Goal: Task Accomplishment & Management: Complete application form

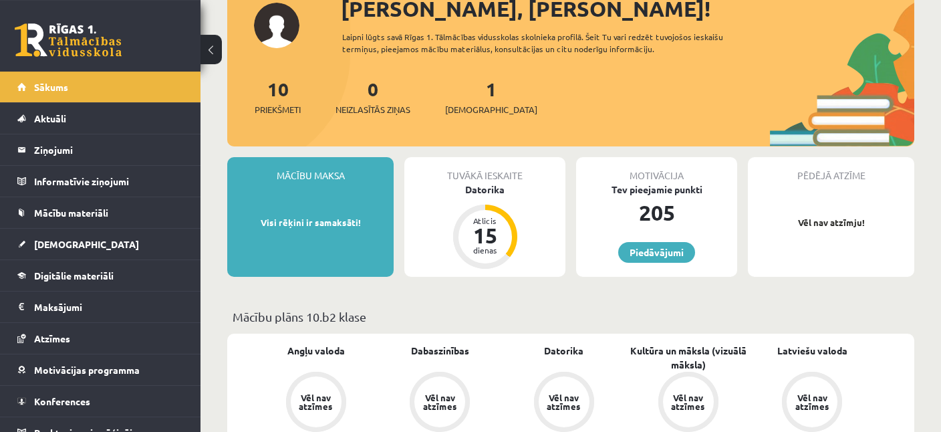
scroll to position [70, 0]
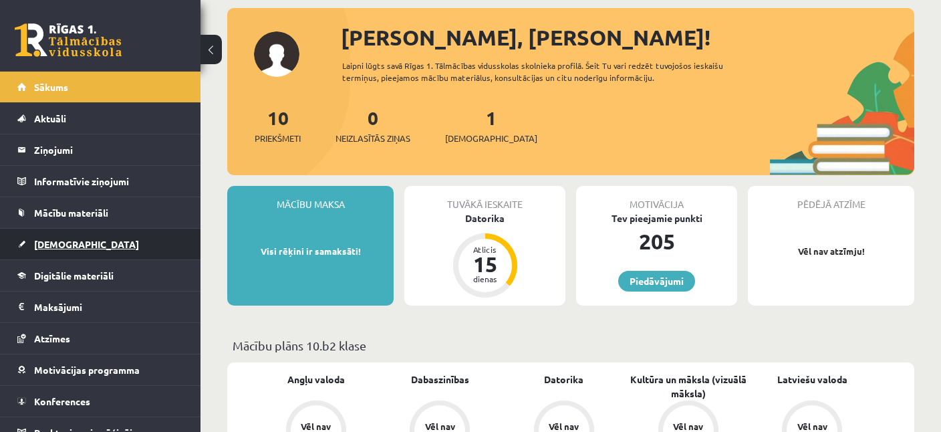
click at [54, 243] on span "[DEMOGRAPHIC_DATA]" at bounding box center [86, 244] width 105 height 12
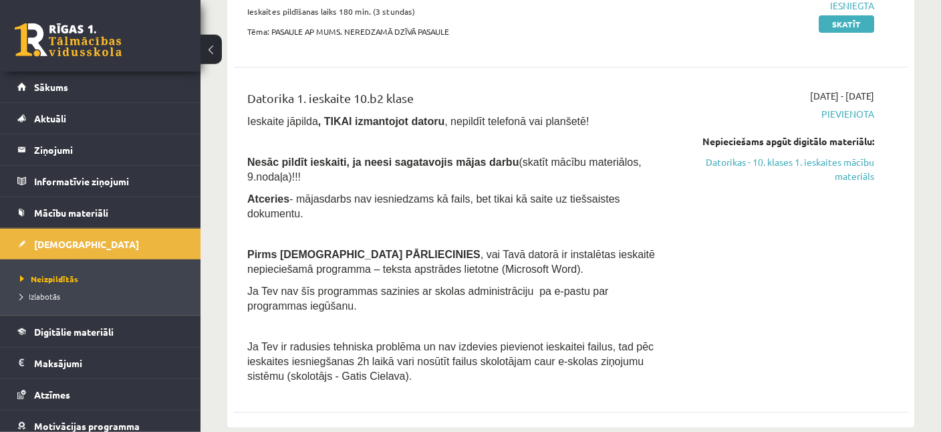
scroll to position [282, 0]
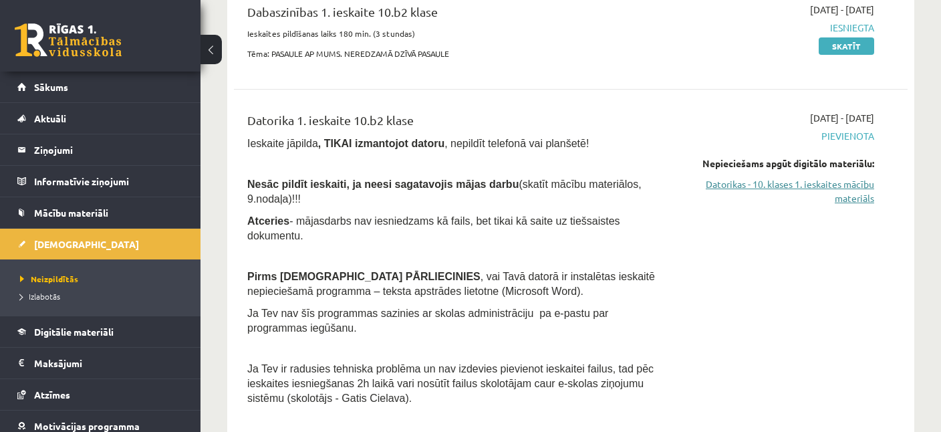
click at [751, 186] on link "Datorikas - 10. klases 1. ieskaites mācību materiāls" at bounding box center [776, 191] width 196 height 28
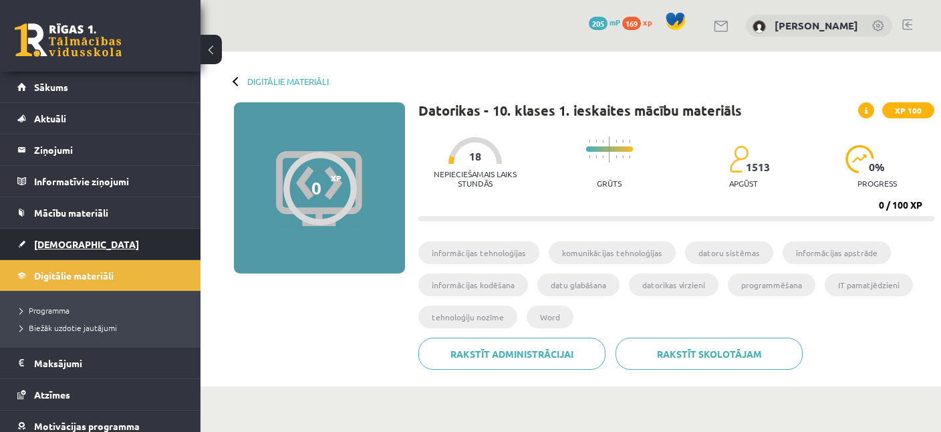
click at [67, 246] on span "[DEMOGRAPHIC_DATA]" at bounding box center [86, 244] width 105 height 12
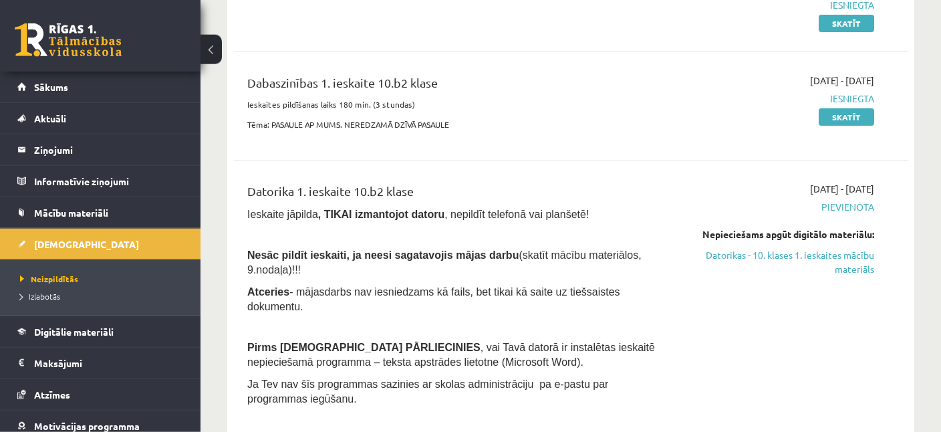
scroll to position [211, 0]
click at [53, 321] on link "Digitālie materiāli" at bounding box center [100, 331] width 166 height 31
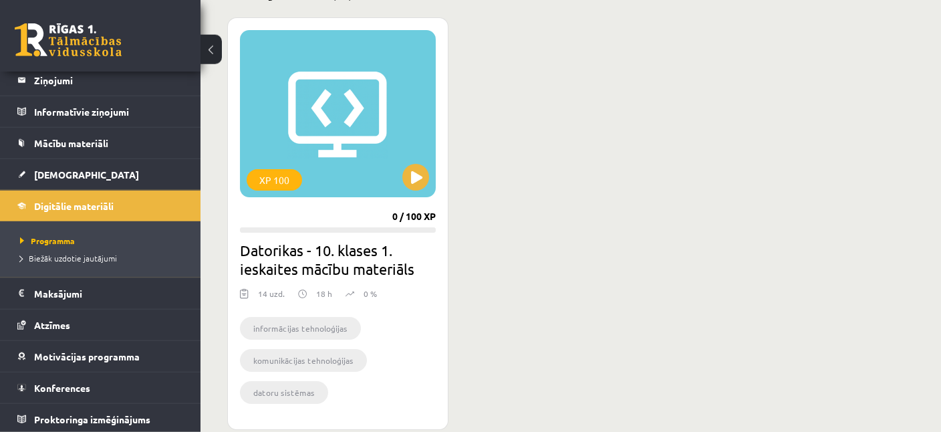
scroll to position [352, 0]
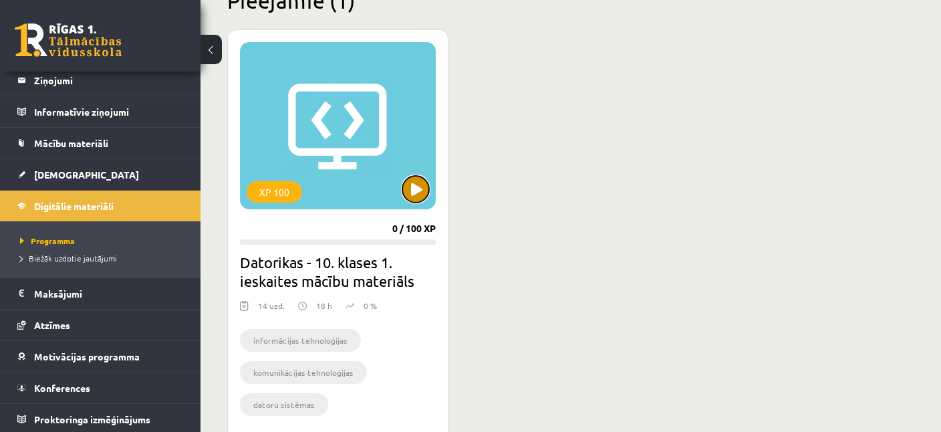
click at [422, 186] on button at bounding box center [415, 189] width 27 height 27
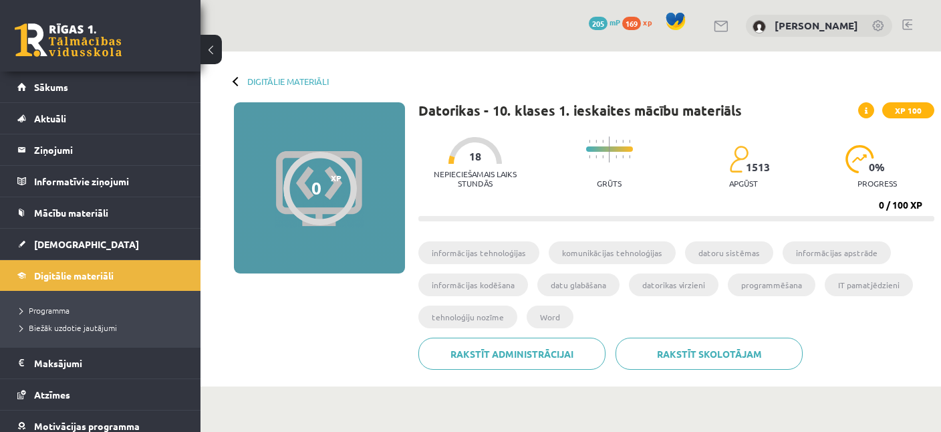
drag, startPoint x: 440, startPoint y: 192, endPoint x: 426, endPoint y: 269, distance: 78.1
click at [328, 319] on div "0 XP XP 100 0 / 100 XP Datorikas - 10. klases 1. ieskaites mācību materiāls XP …" at bounding box center [570, 240] width 727 height 277
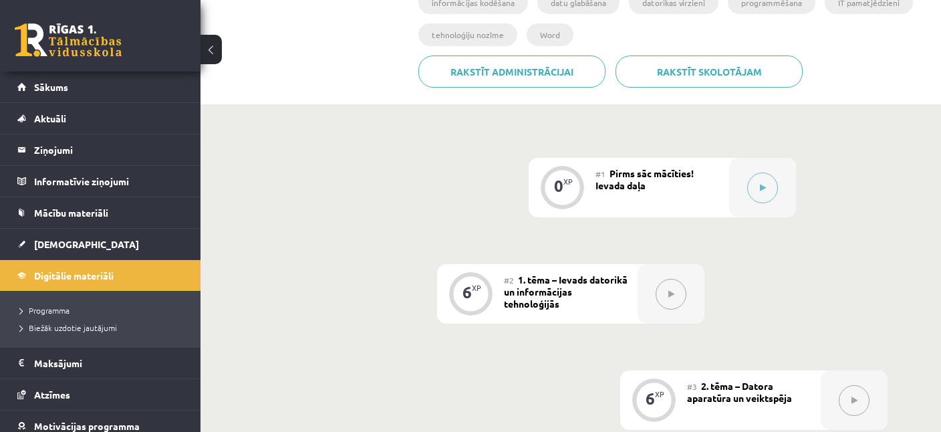
scroll to position [353, 0]
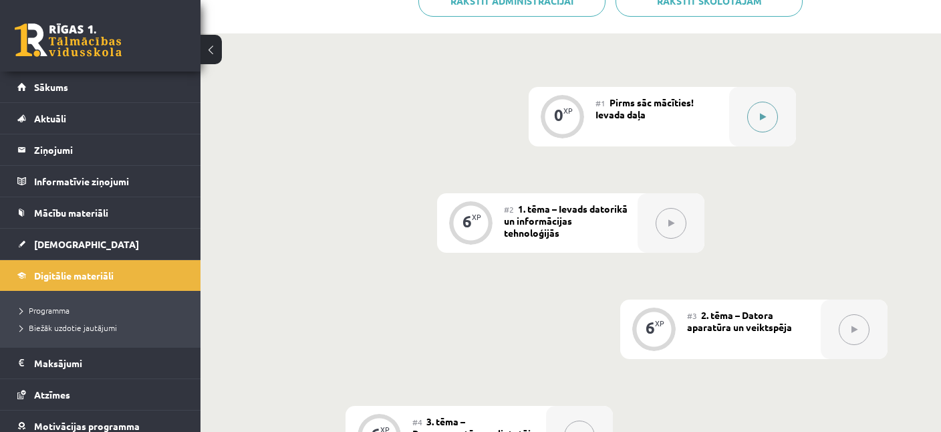
click at [767, 111] on button at bounding box center [762, 117] width 31 height 31
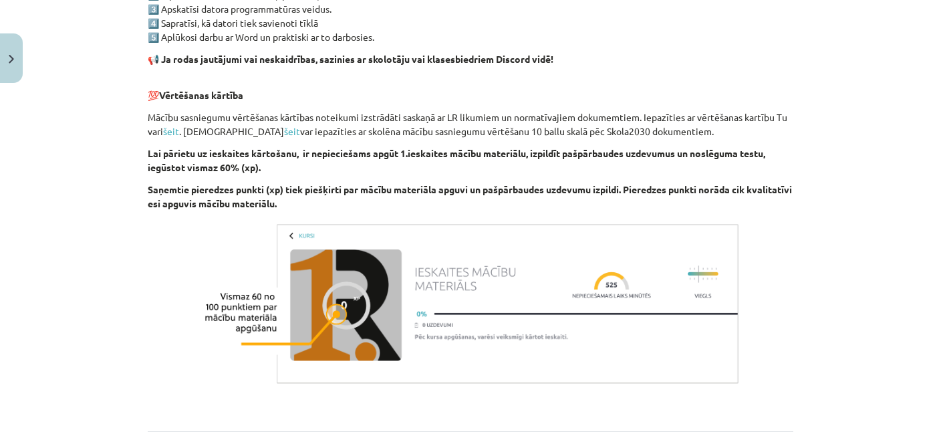
scroll to position [841, 0]
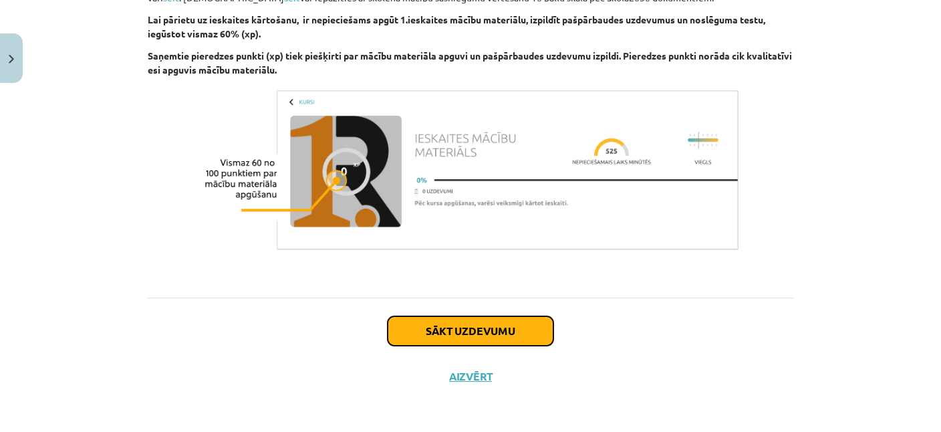
click at [471, 329] on button "Sākt uzdevumu" at bounding box center [471, 330] width 166 height 29
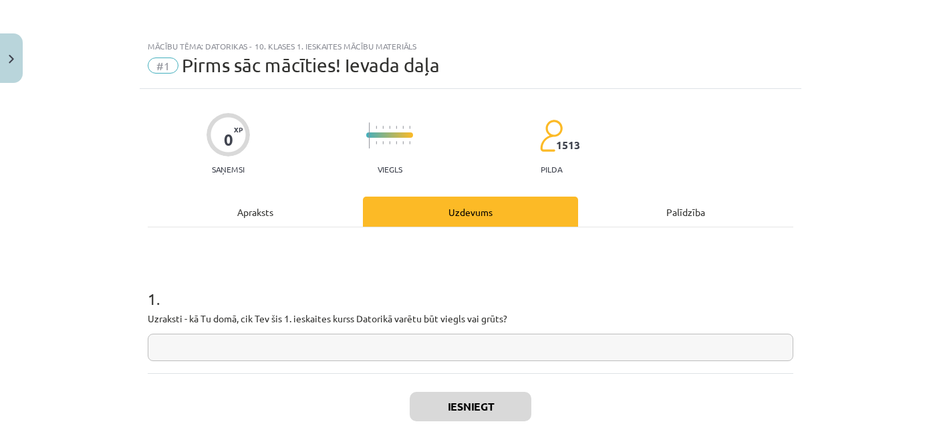
scroll to position [75, 0]
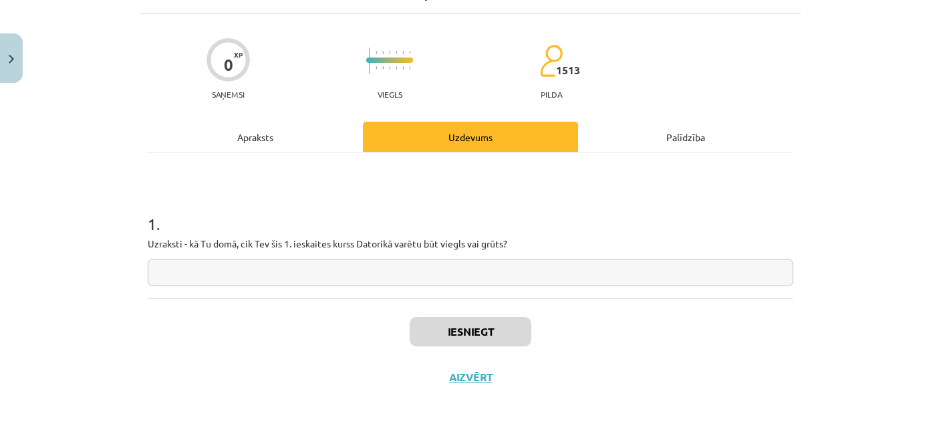
click at [231, 274] on input "text" at bounding box center [471, 272] width 646 height 27
type input "******"
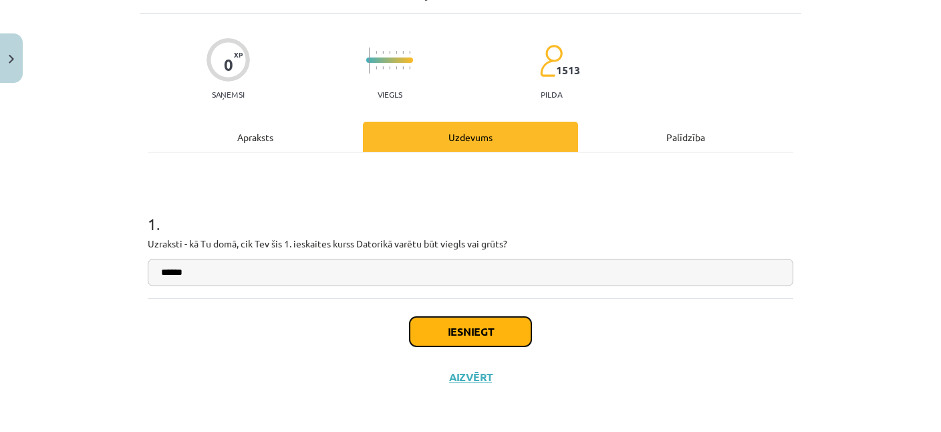
click at [466, 325] on button "Iesniegt" at bounding box center [471, 331] width 122 height 29
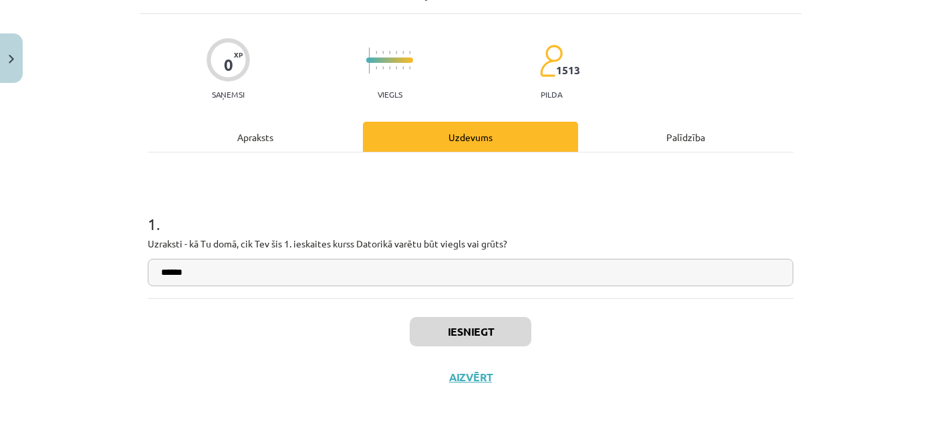
click at [622, 335] on div "Iesniegt Aizvērt" at bounding box center [471, 345] width 646 height 94
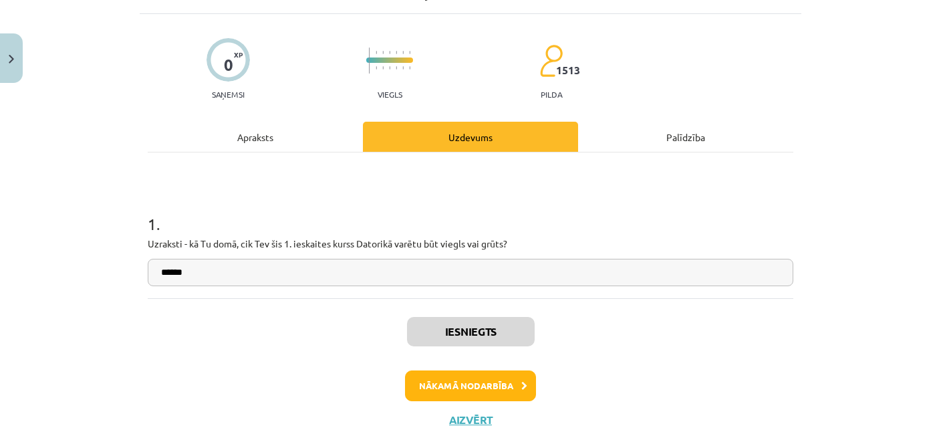
scroll to position [118, 0]
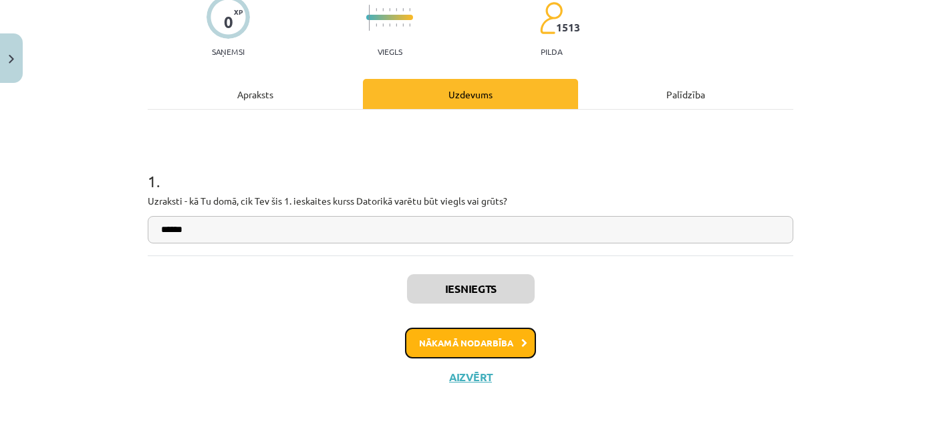
click at [495, 342] on button "Nākamā nodarbība" at bounding box center [470, 342] width 131 height 31
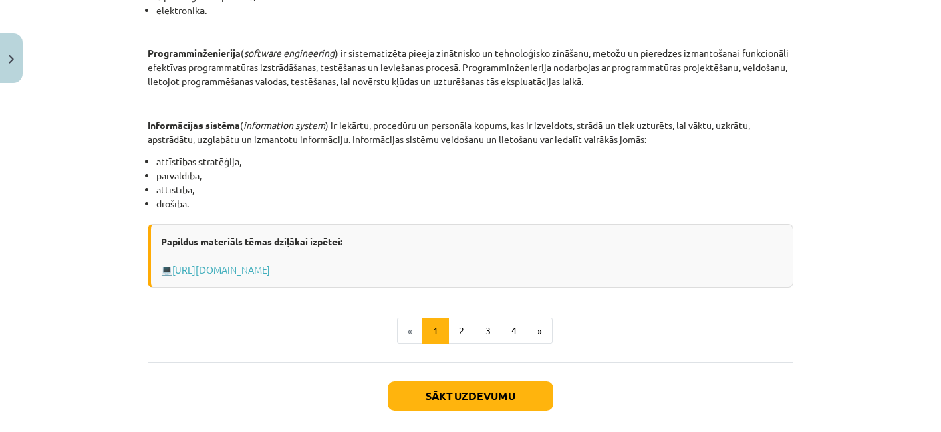
scroll to position [710, 0]
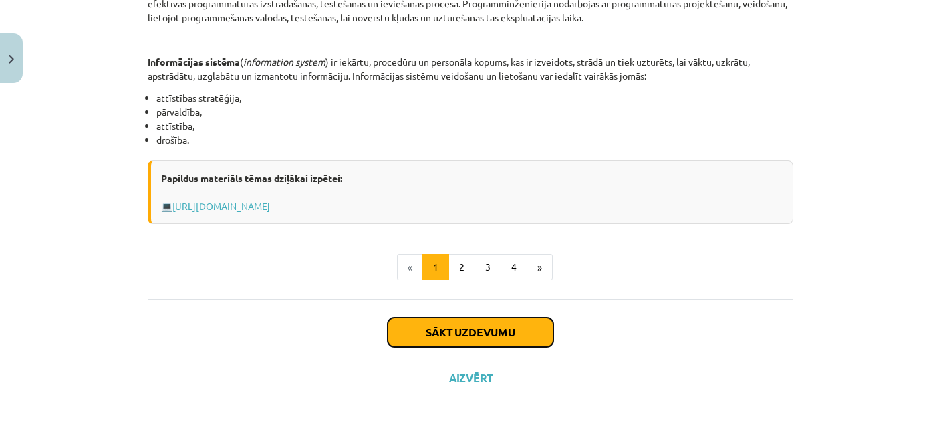
click at [474, 327] on button "Sākt uzdevumu" at bounding box center [471, 331] width 166 height 29
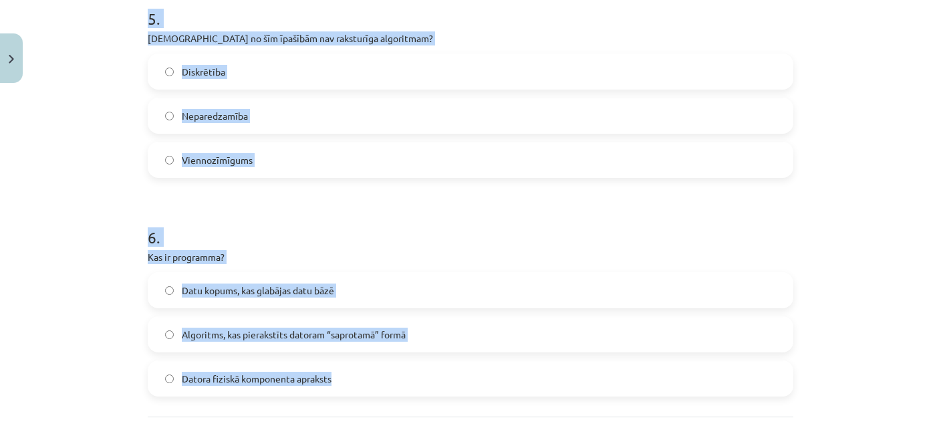
scroll to position [1317, 0]
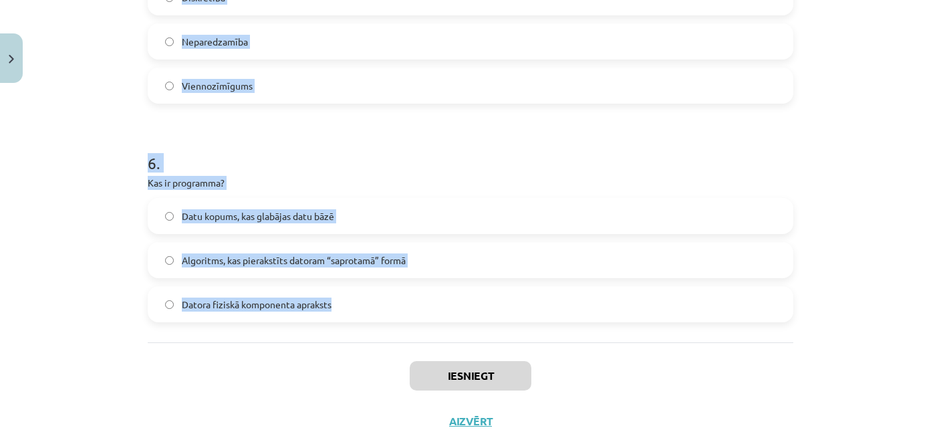
drag, startPoint x: 146, startPoint y: 188, endPoint x: 402, endPoint y: 315, distance: 285.1
copy form "Kas ir algoritms? Datu apstrādes ierīce Noteikta darbību virkne, kuras izpildot…"
click at [256, 168] on h1 "6 ." at bounding box center [471, 150] width 646 height 41
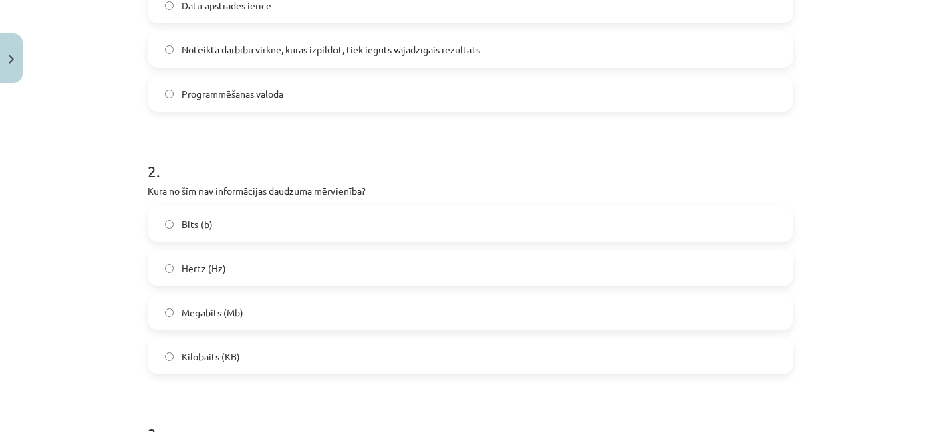
scroll to position [217, 0]
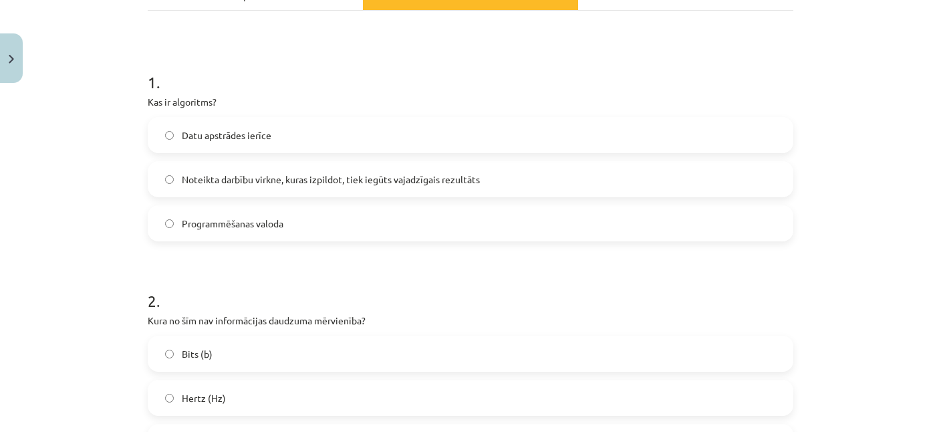
click at [251, 180] on span "Noteikta darbību virkne, kuras izpildot, tiek iegūts vajadzīgais rezultāts" at bounding box center [331, 179] width 298 height 14
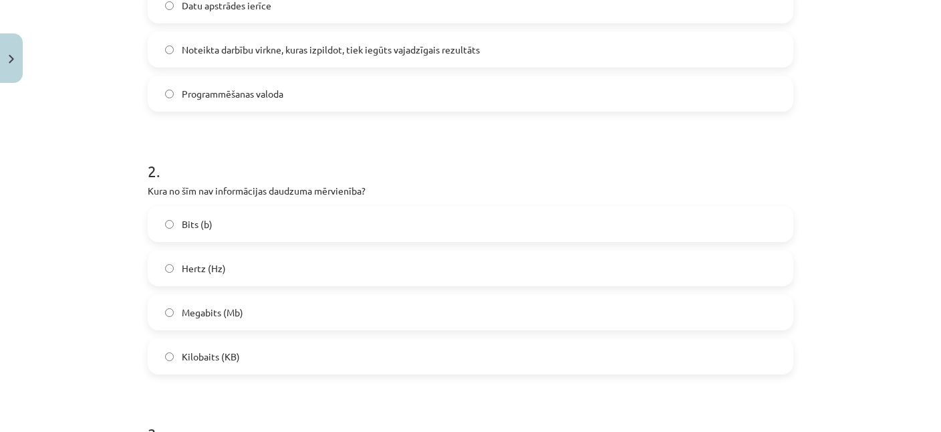
scroll to position [411, 0]
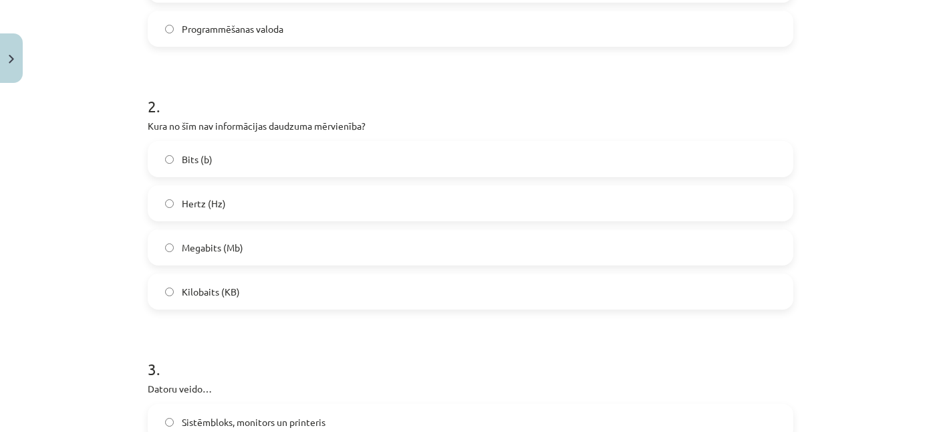
click at [221, 204] on span "Hertz (Hz)" at bounding box center [204, 203] width 44 height 14
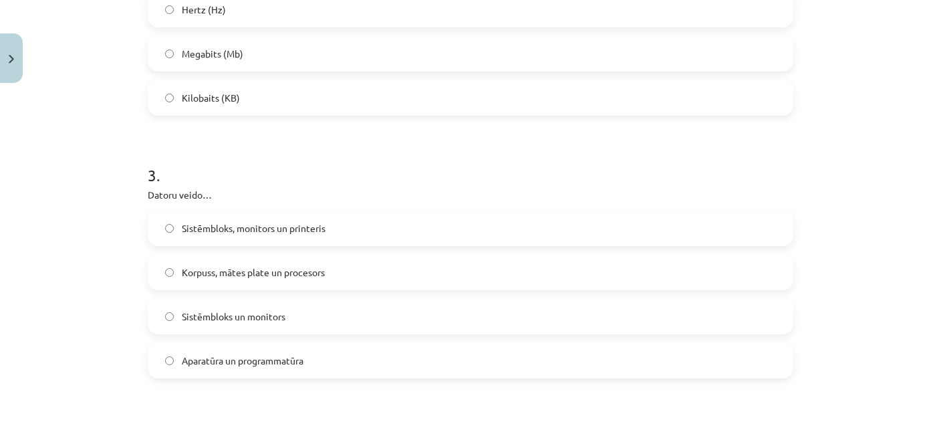
scroll to position [670, 0]
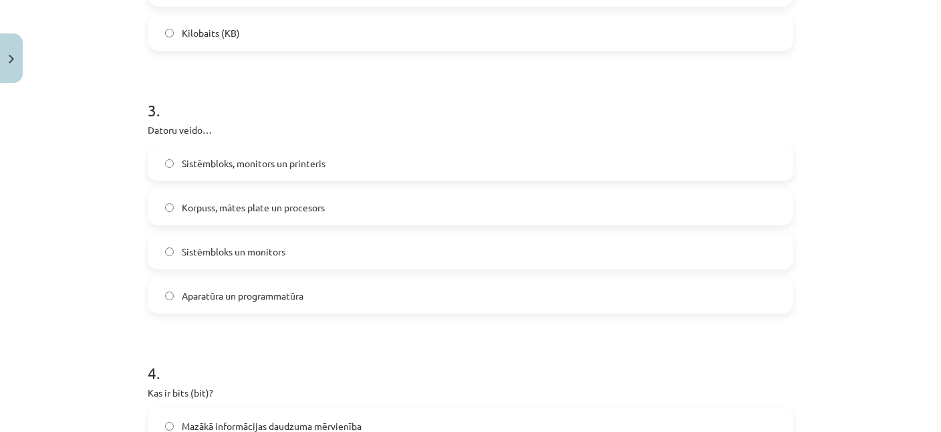
click at [304, 247] on label "Sistēmbloks un monitors" at bounding box center [470, 251] width 643 height 33
click at [273, 308] on label "Aparatūra un programmatūra" at bounding box center [470, 295] width 643 height 33
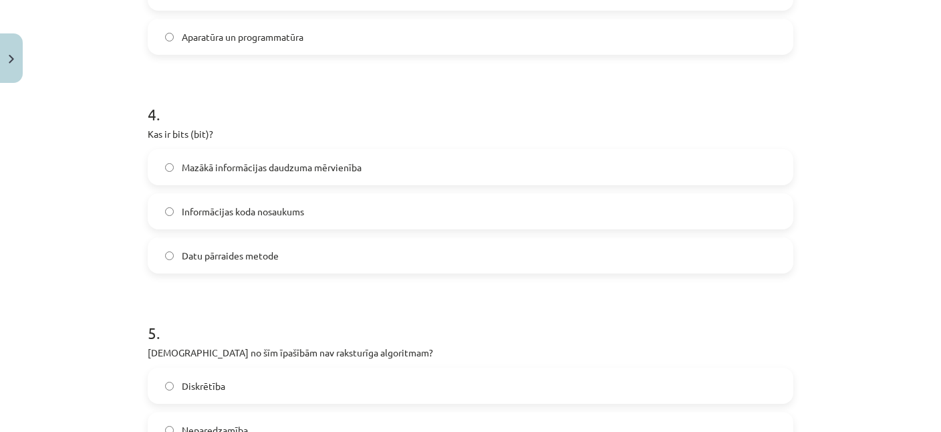
scroll to position [993, 0]
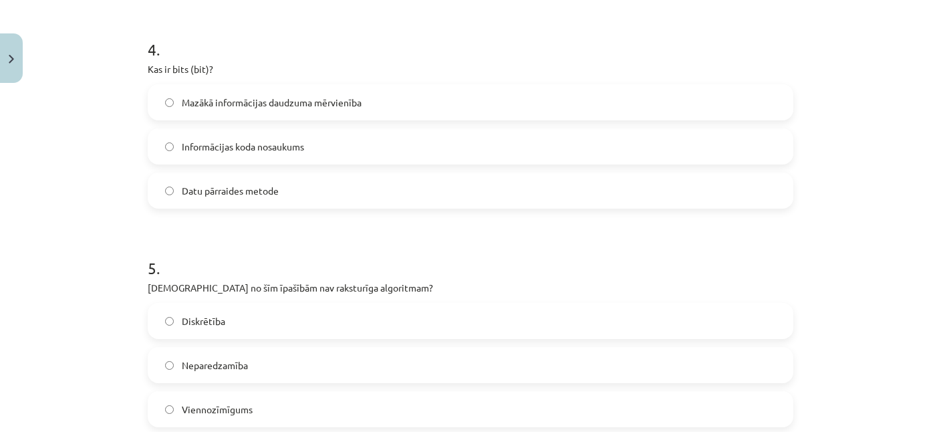
click at [307, 93] on label "Mazākā informācijas daudzuma mērvienība" at bounding box center [470, 102] width 643 height 33
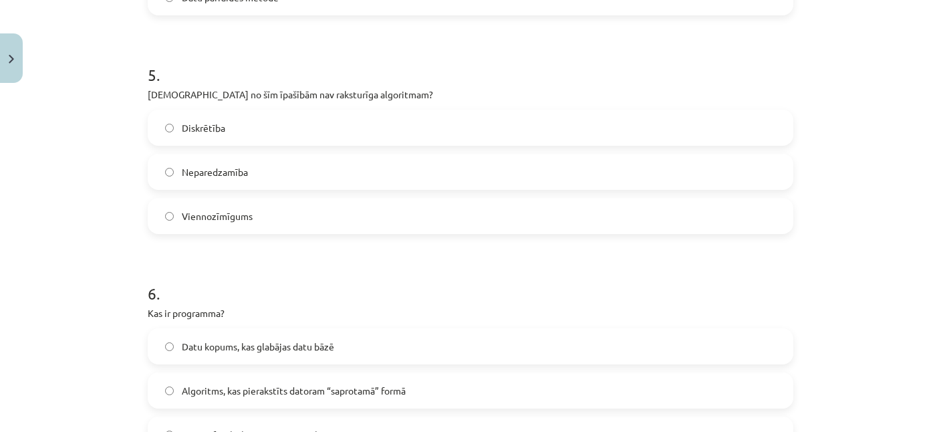
scroll to position [1187, 0]
click at [282, 166] on label "Neparedzamība" at bounding box center [470, 170] width 643 height 33
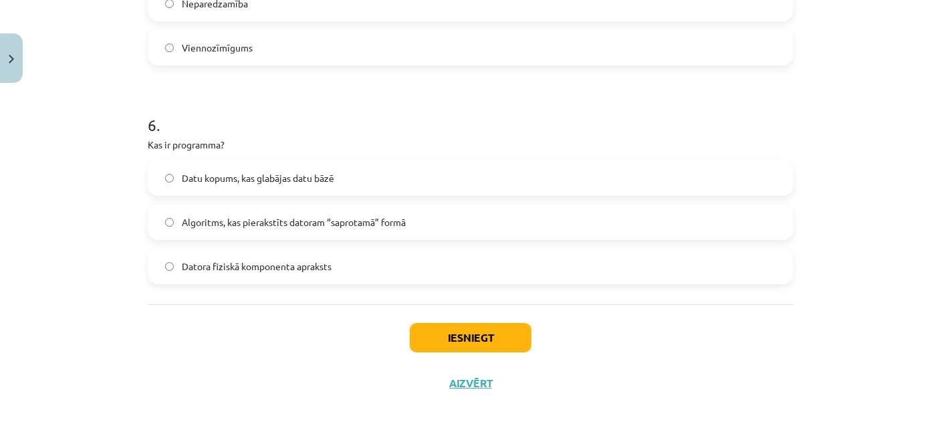
scroll to position [1361, 0]
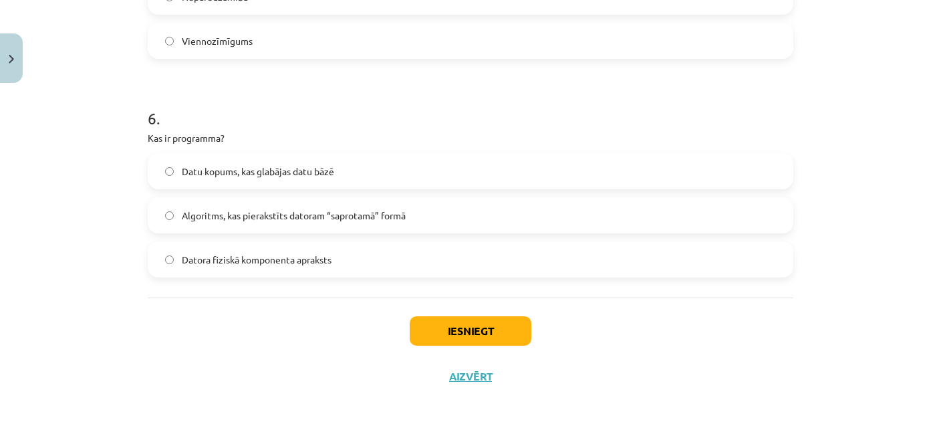
click at [315, 215] on span "Algoritms, kas pierakstīts datoram “saprotamā” formā" at bounding box center [294, 216] width 224 height 14
click at [477, 336] on button "Iesniegt" at bounding box center [471, 330] width 122 height 29
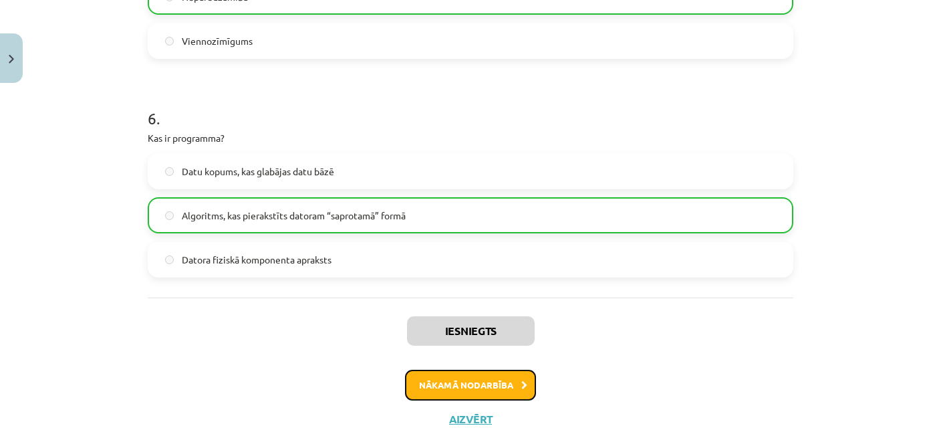
click at [473, 389] on button "Nākamā nodarbība" at bounding box center [470, 385] width 131 height 31
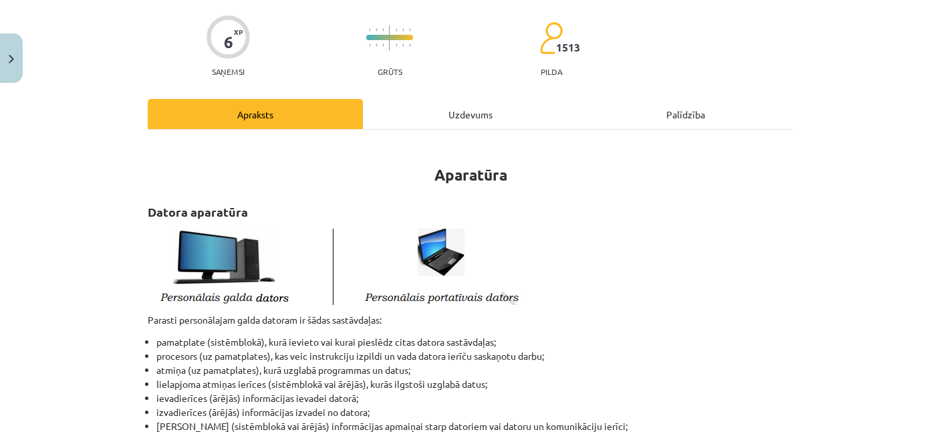
click at [473, 115] on div "Uzdevums" at bounding box center [470, 114] width 215 height 30
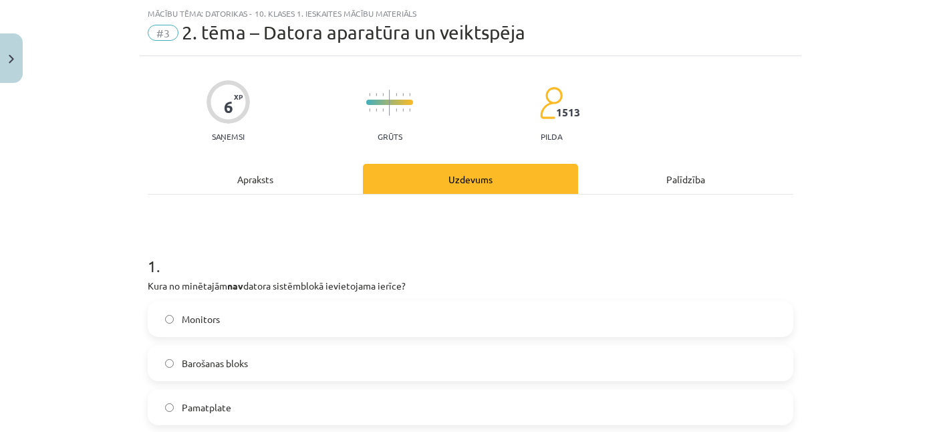
scroll to position [162, 0]
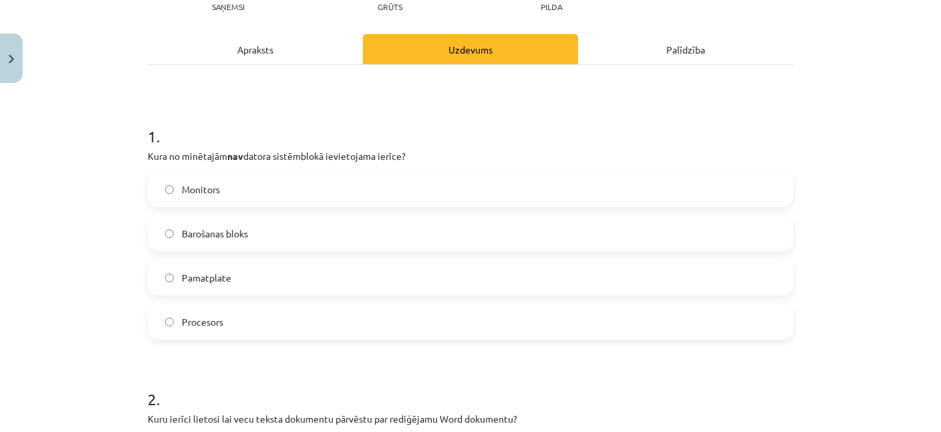
click at [238, 182] on label "Monitors" at bounding box center [470, 188] width 643 height 33
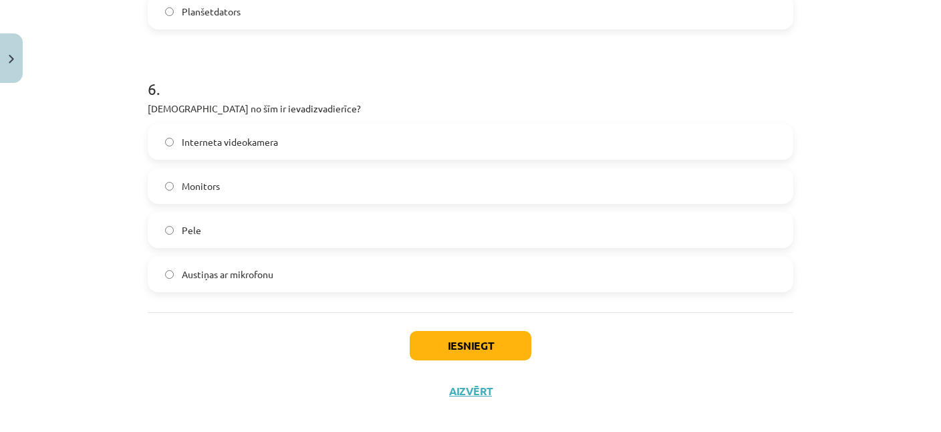
scroll to position [1538, 0]
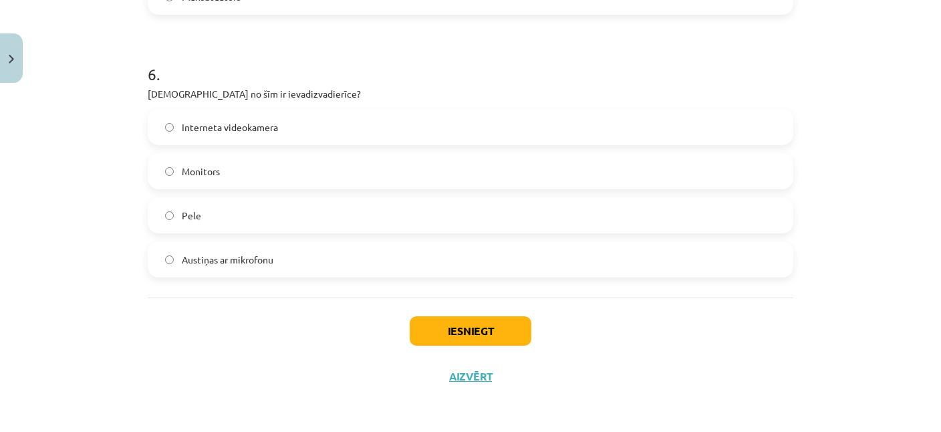
drag, startPoint x: 133, startPoint y: 86, endPoint x: 299, endPoint y: 255, distance: 236.8
click at [299, 255] on div "Mācību tēma: Datorikas - 10. klases 1. ieskaites mācību materiāls #3 2. tēma – …" at bounding box center [470, 216] width 941 height 432
copy form "2 . Kuru ierīci lietosi lai vecu teksta dokumentu pārvēstu par rediģējamu Word …"
click at [122, 184] on div "Mācību tēma: Datorikas - 10. klases 1. ieskaites mācību materiāls #3 2. tēma – …" at bounding box center [470, 216] width 941 height 432
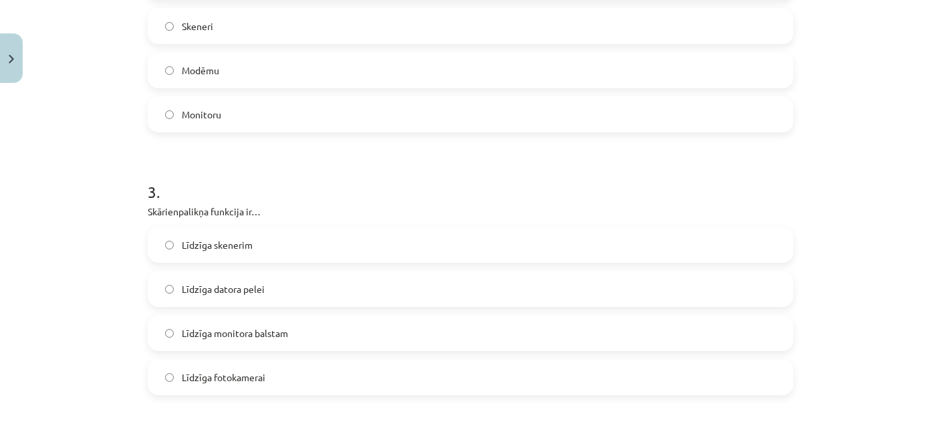
scroll to position [503, 0]
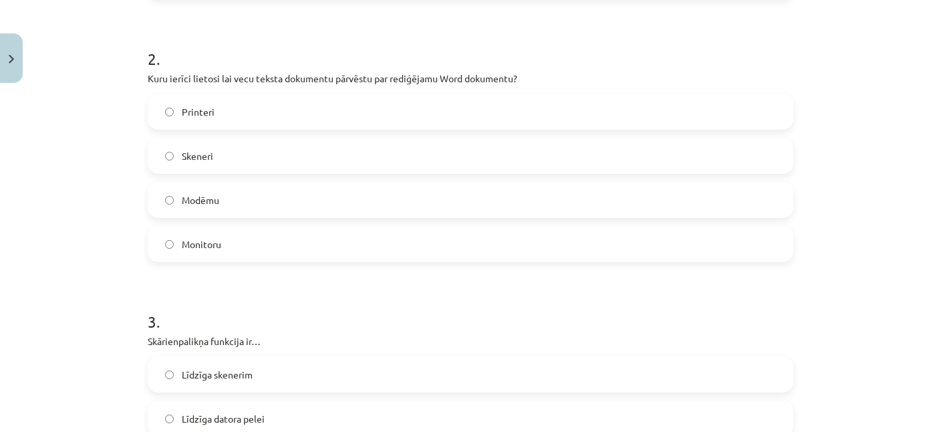
click at [168, 163] on label "Skeneri" at bounding box center [470, 155] width 643 height 33
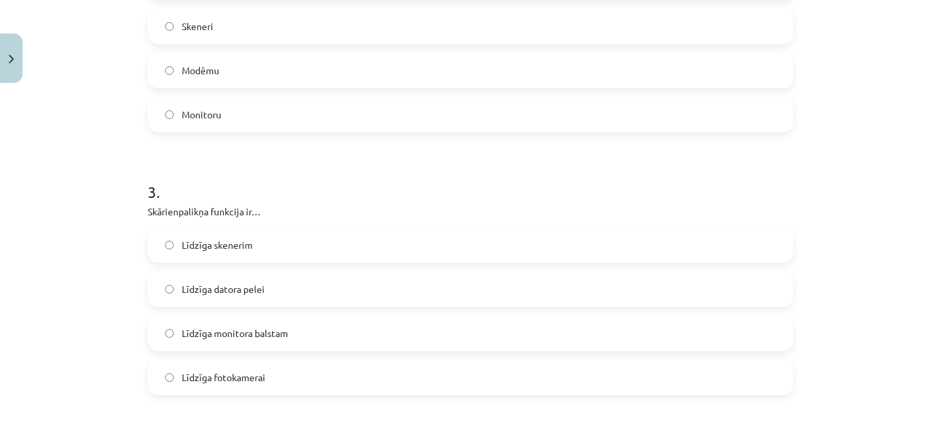
scroll to position [696, 0]
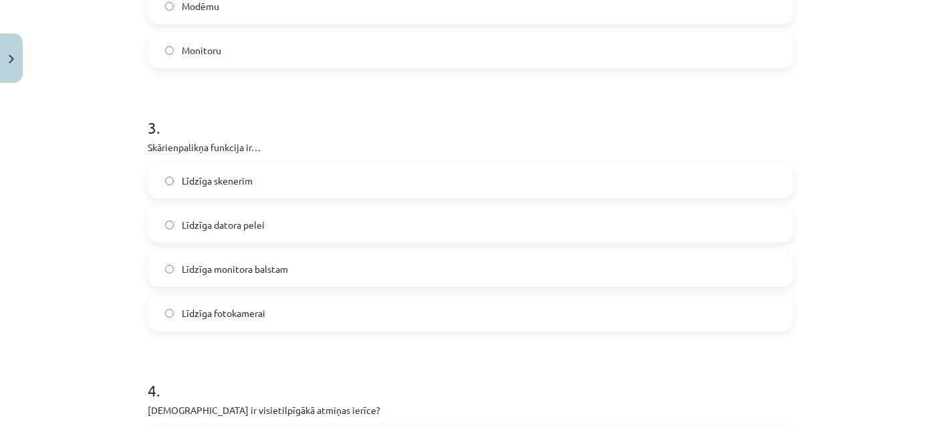
click at [270, 227] on label "Līdzīga datora pelei" at bounding box center [470, 224] width 643 height 33
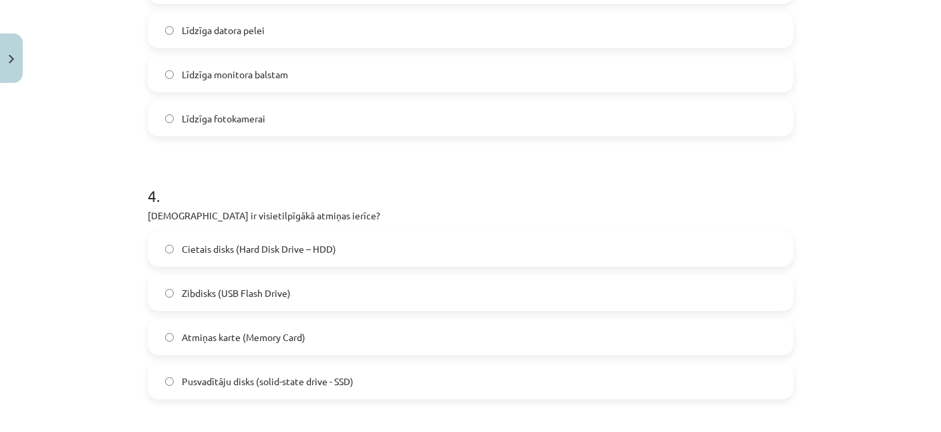
scroll to position [1020, 0]
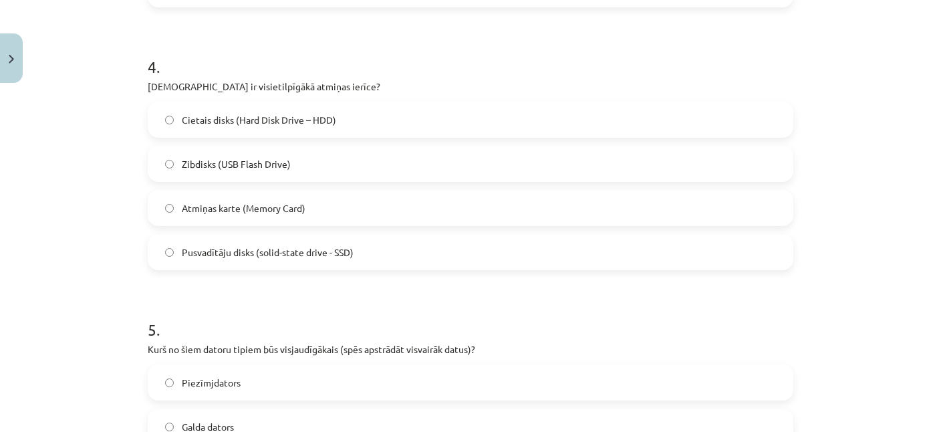
click at [319, 126] on span "Cietais disks (Hard Disk Drive – HDD)" at bounding box center [259, 120] width 154 height 14
click at [306, 208] on label "Atmiņas karte (Memory Card)" at bounding box center [470, 207] width 643 height 33
click at [319, 120] on span "Cietais disks (Hard Disk Drive – HDD)" at bounding box center [259, 120] width 154 height 14
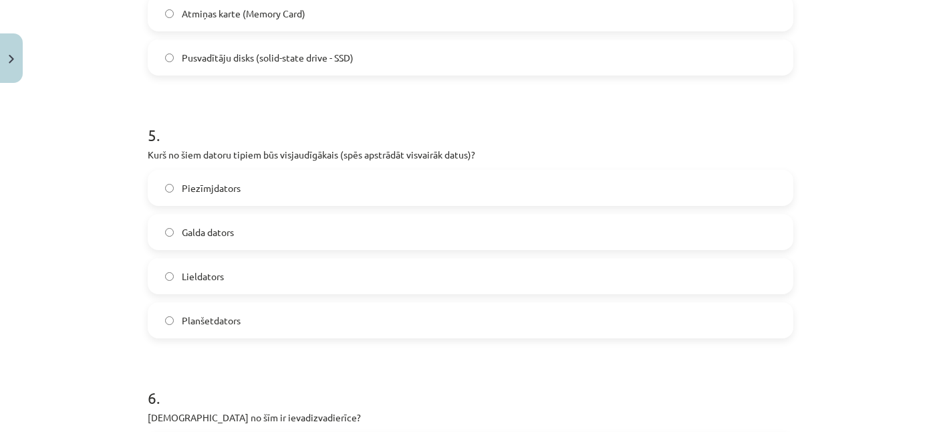
scroll to position [1279, 0]
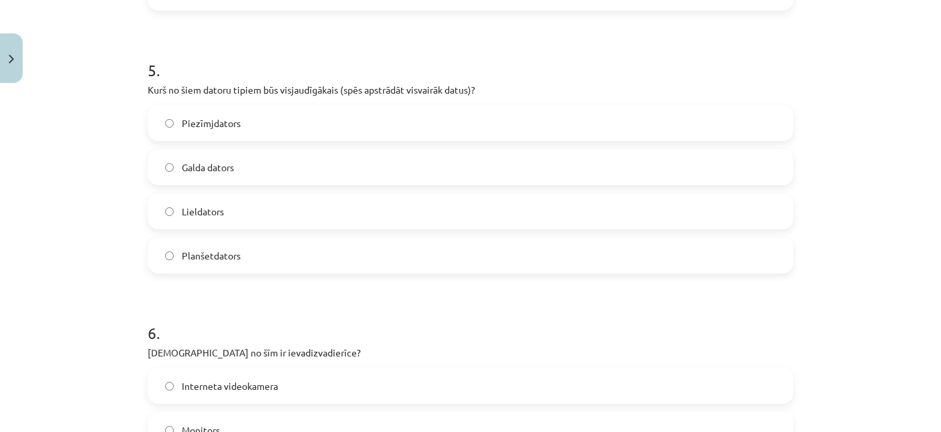
click at [229, 208] on label "Lieldators" at bounding box center [470, 210] width 643 height 33
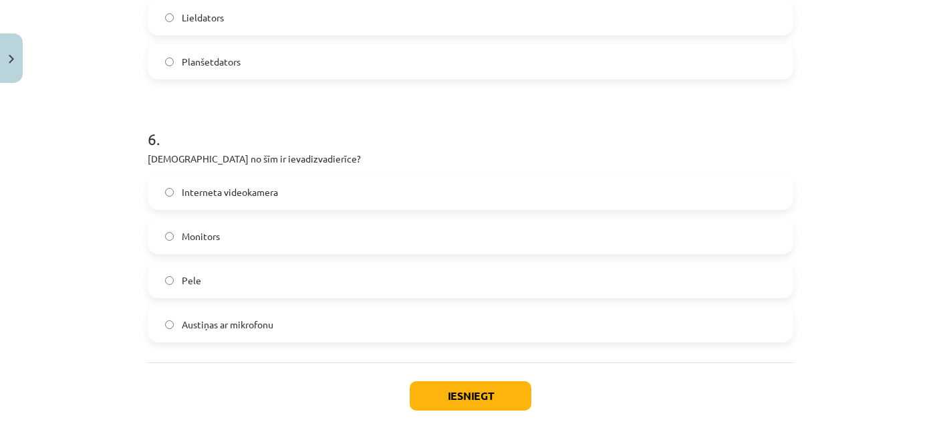
scroll to position [1538, 0]
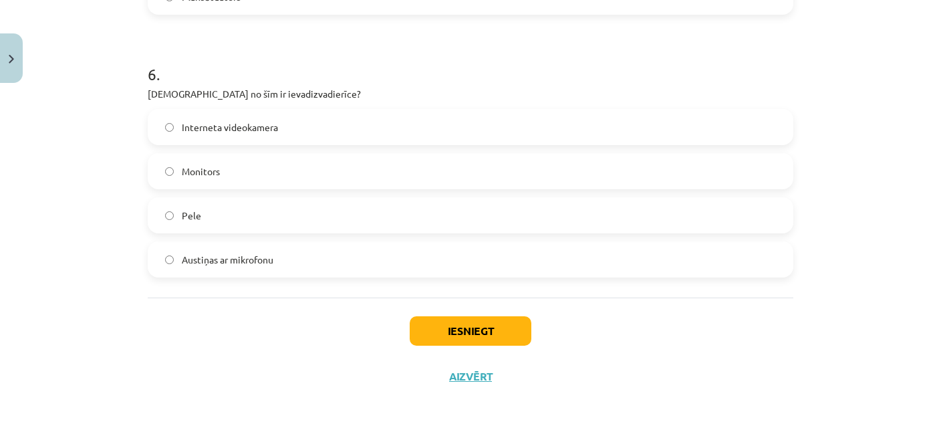
click at [239, 261] on span "Austiņas ar mikrofonu" at bounding box center [228, 260] width 92 height 14
click at [462, 328] on button "Iesniegt" at bounding box center [471, 330] width 122 height 29
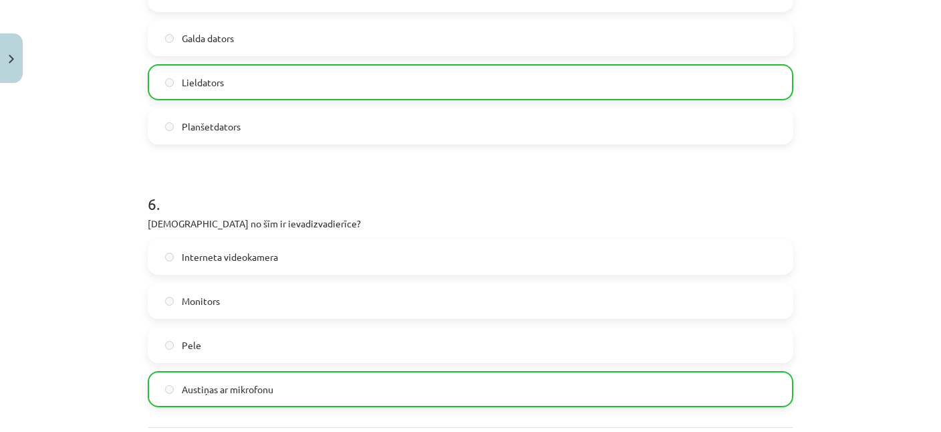
scroll to position [1580, 0]
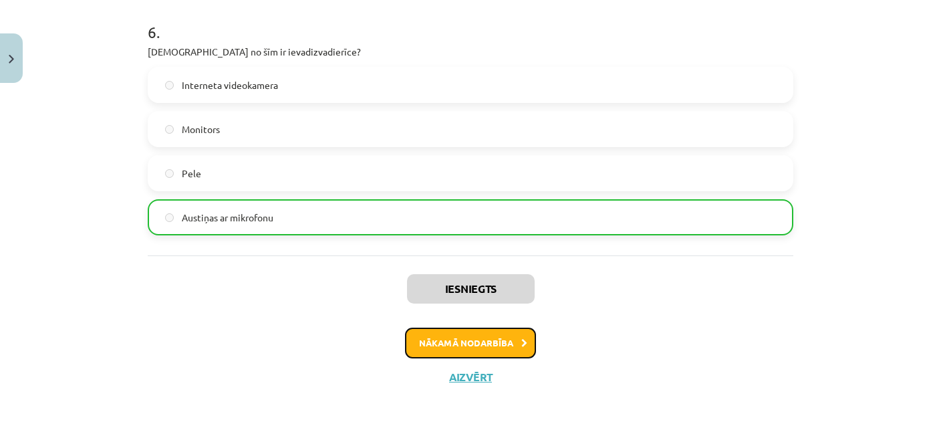
click at [478, 343] on button "Nākamā nodarbība" at bounding box center [470, 342] width 131 height 31
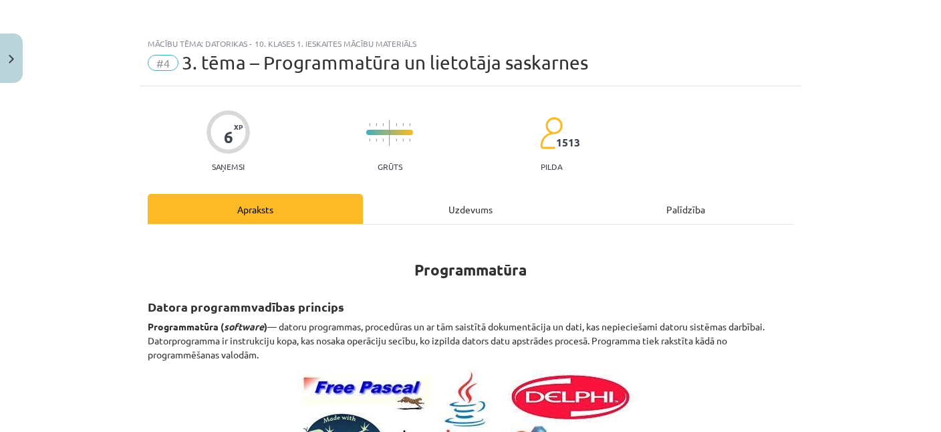
scroll to position [0, 0]
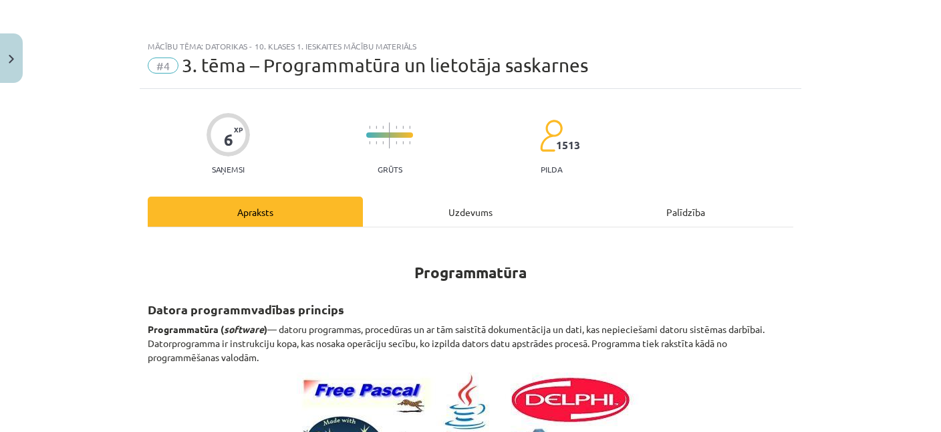
click at [460, 219] on div "Uzdevums" at bounding box center [470, 211] width 215 height 30
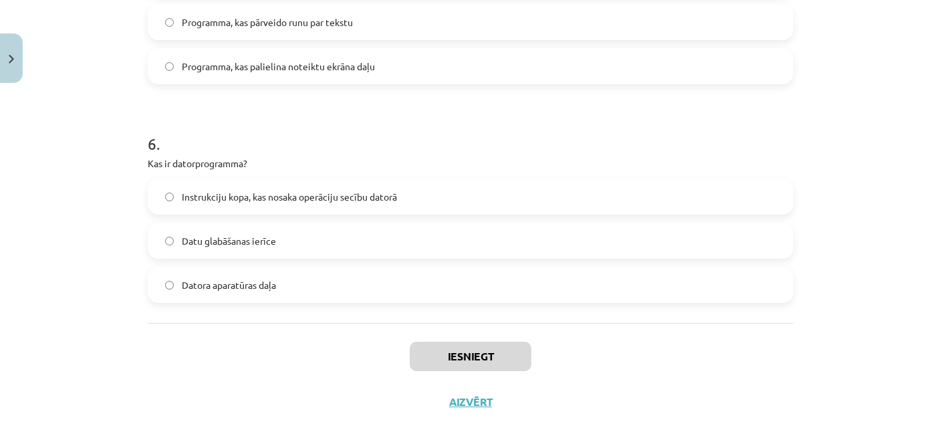
scroll to position [1450, 0]
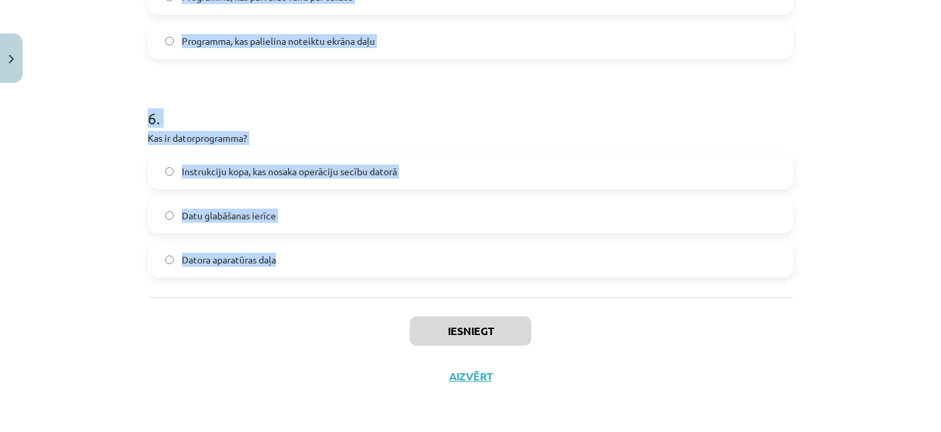
drag, startPoint x: 137, startPoint y: 68, endPoint x: 294, endPoint y: 295, distance: 276.8
click at [294, 295] on div "Mācību tēma: Datorikas - 10. klases 1. ieskaites mācību materiāls #4 3. tēma – …" at bounding box center [470, 216] width 941 height 432
copy form "1 . Kura no šīm programmām ir piemērs atvērtā pirmkoda programmatūrai? Microsof…"
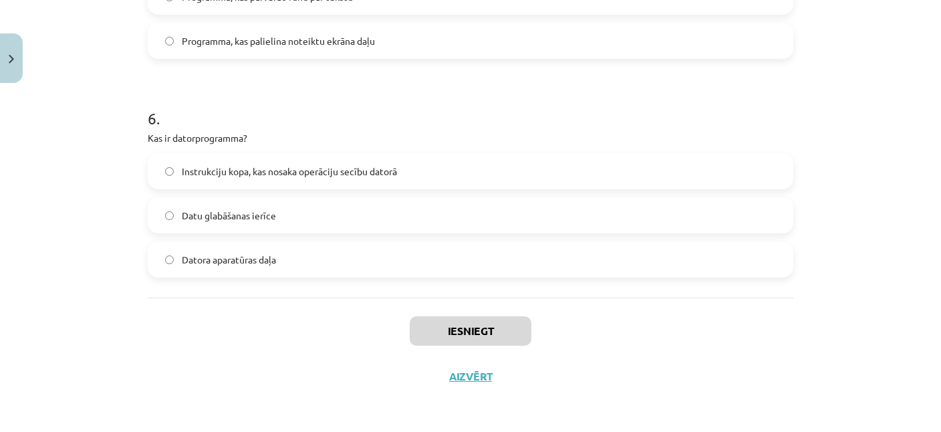
click at [69, 249] on div "Mācību tēma: Datorikas - 10. klases 1. ieskaites mācību materiāls #4 3. tēma – …" at bounding box center [470, 216] width 941 height 432
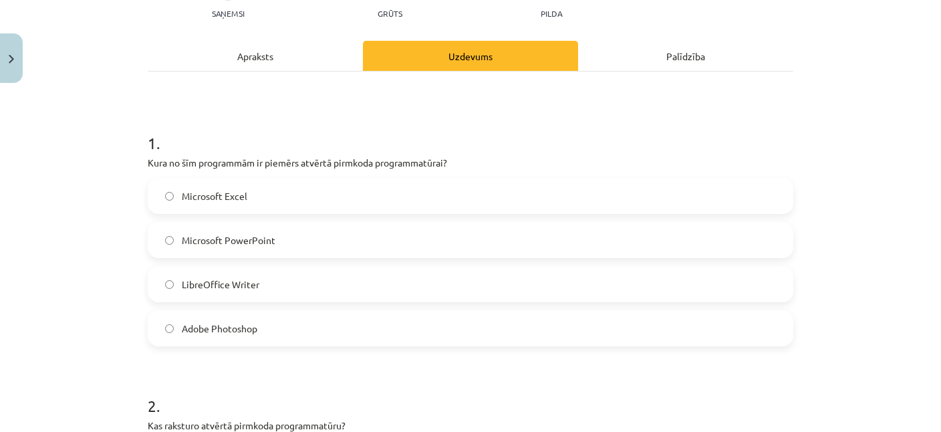
scroll to position [221, 0]
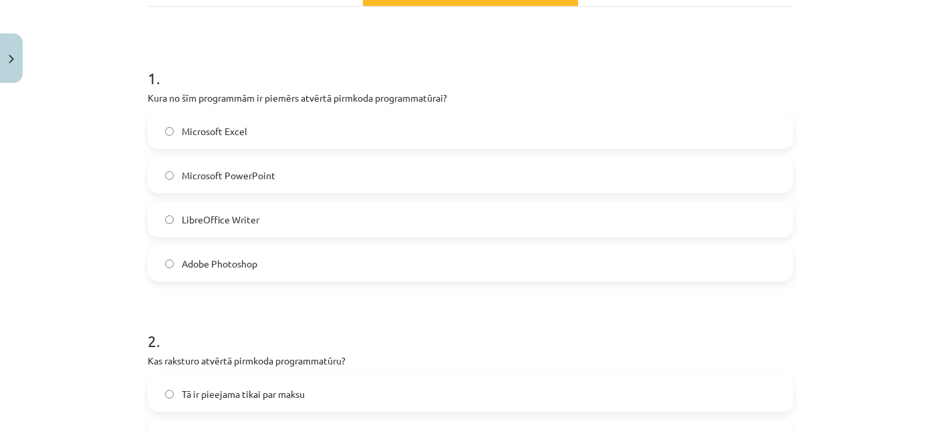
click at [242, 136] on span "Microsoft Excel" at bounding box center [214, 131] width 65 height 14
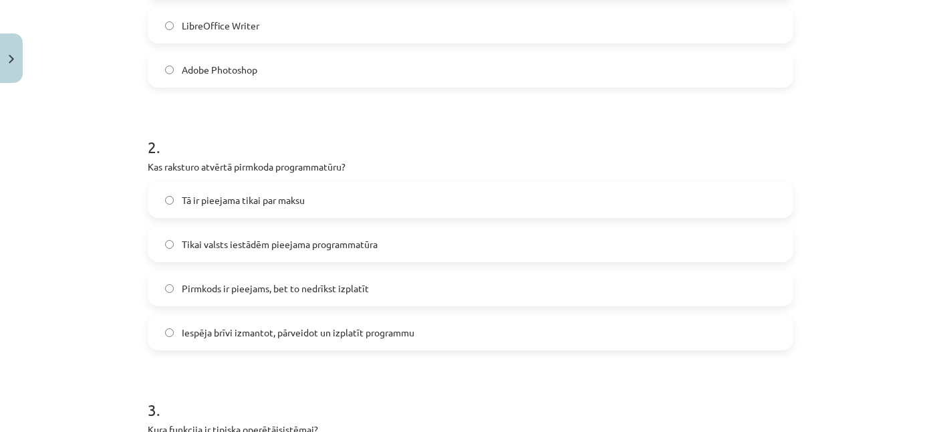
scroll to position [479, 0]
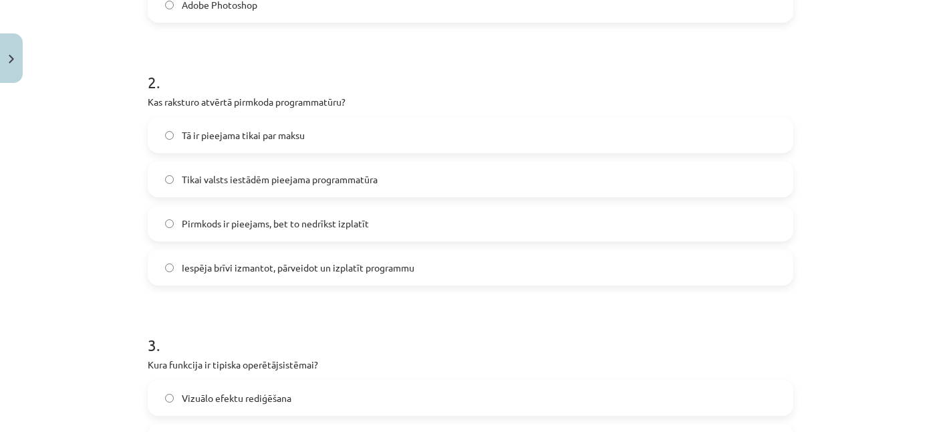
click at [292, 266] on span "Iespēja brīvi izmantot, pārveidot un izplatīt programmu" at bounding box center [298, 268] width 233 height 14
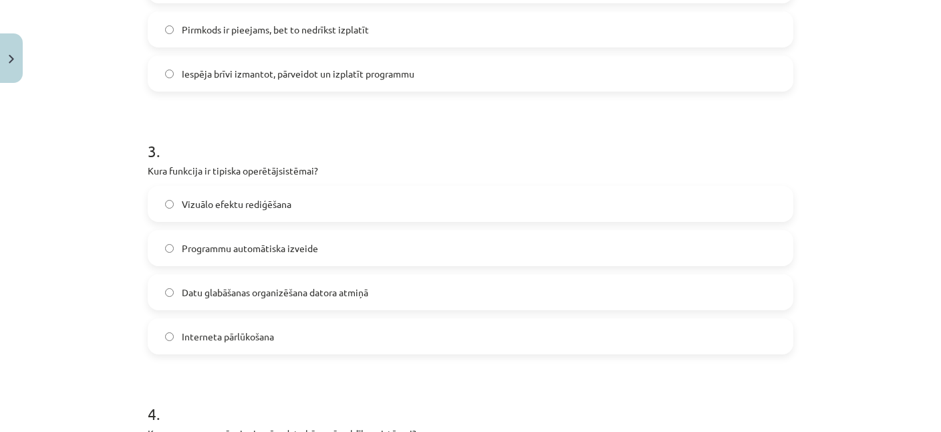
scroll to position [738, 0]
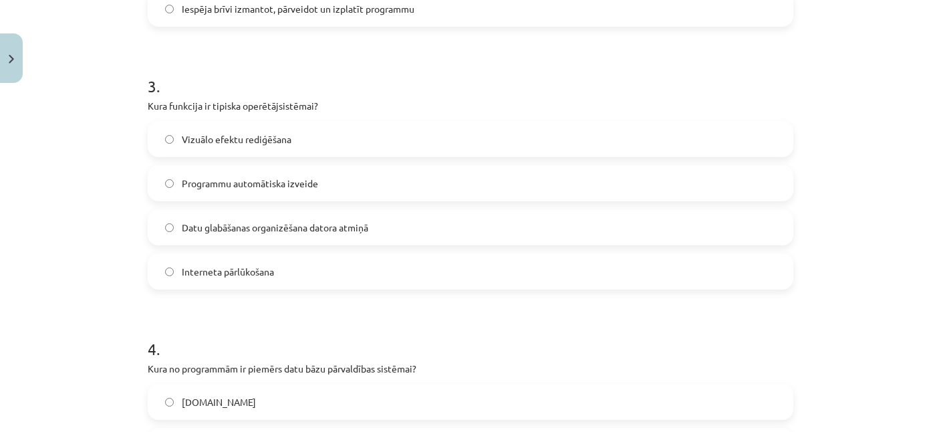
click at [338, 229] on span "Datu glabāšanas organizēšana datora atmiņā" at bounding box center [275, 228] width 186 height 14
click at [285, 269] on label "Interneta pārlūkošana" at bounding box center [470, 271] width 643 height 33
click at [291, 229] on span "Datu glabāšanas organizēšana datora atmiņā" at bounding box center [275, 228] width 186 height 14
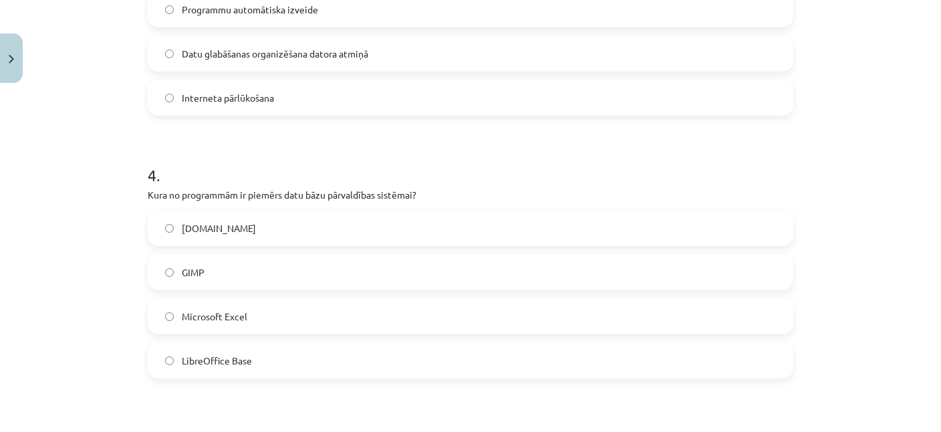
scroll to position [932, 0]
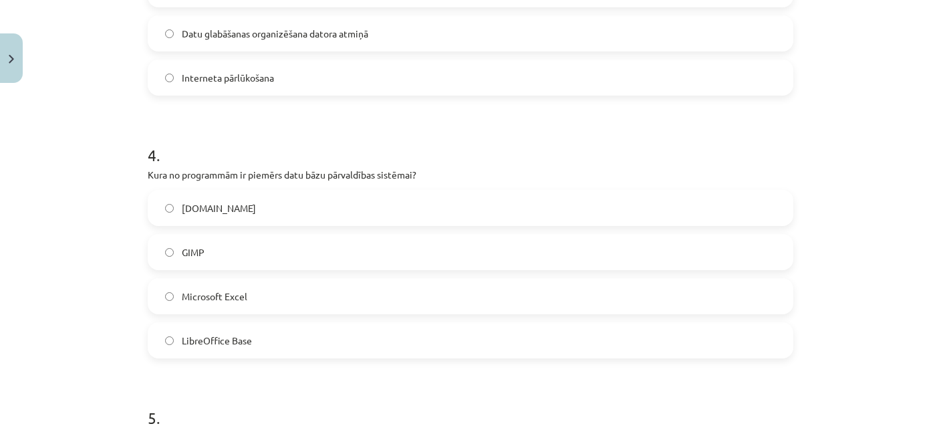
click at [168, 290] on label "Microsoft Excel" at bounding box center [470, 295] width 643 height 33
click at [242, 340] on span "LibreOffice Base" at bounding box center [217, 341] width 70 height 14
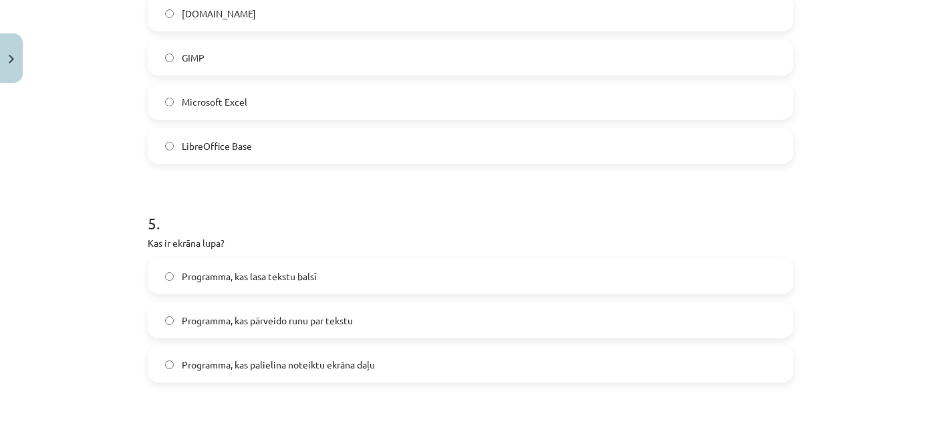
scroll to position [1191, 0]
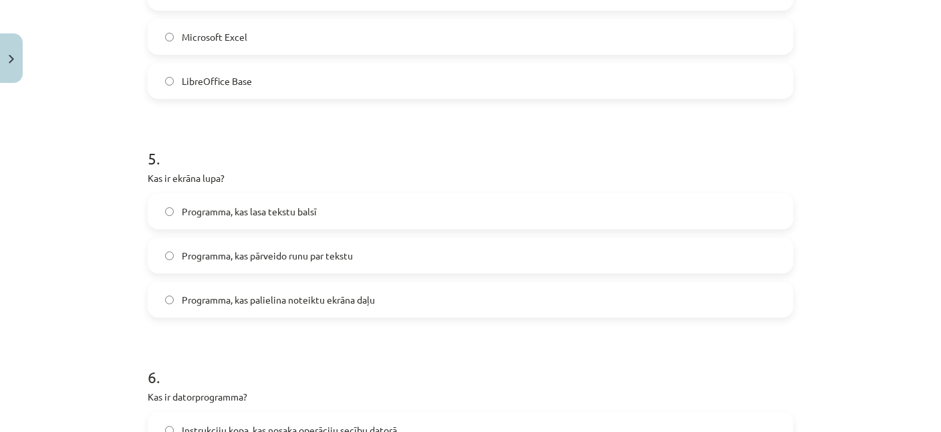
click at [295, 253] on span "Programma, kas pārveido runu par tekstu" at bounding box center [267, 256] width 171 height 14
click at [284, 219] on label "Programma, kas lasa tekstu balsī" at bounding box center [470, 210] width 643 height 33
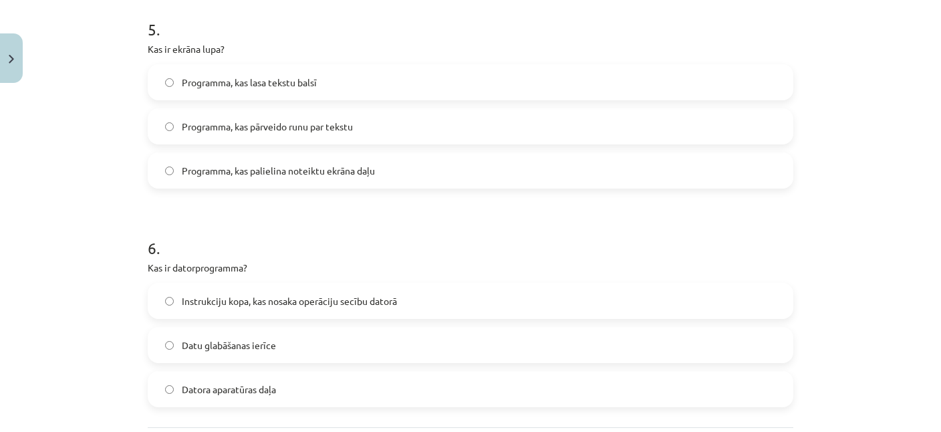
scroll to position [1385, 0]
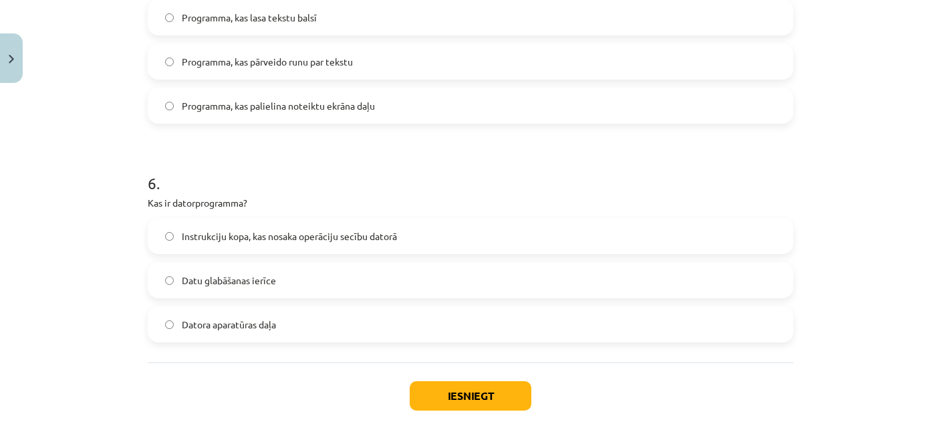
click at [354, 238] on span "Instrukciju kopa, kas nosaka operāciju secību datorā" at bounding box center [289, 236] width 215 height 14
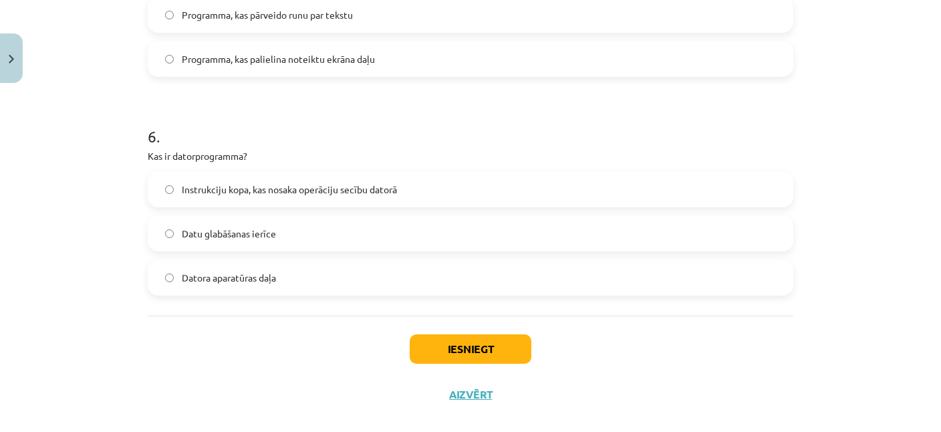
scroll to position [1450, 0]
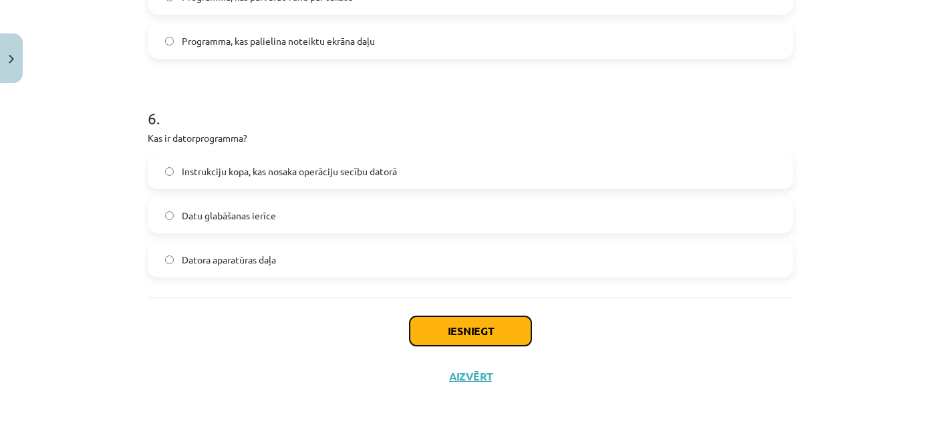
click at [475, 336] on button "Iesniegt" at bounding box center [471, 330] width 122 height 29
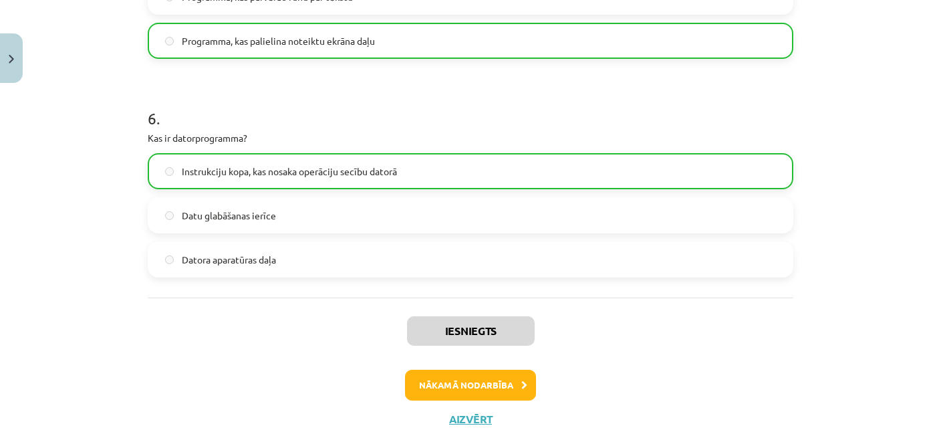
scroll to position [1492, 0]
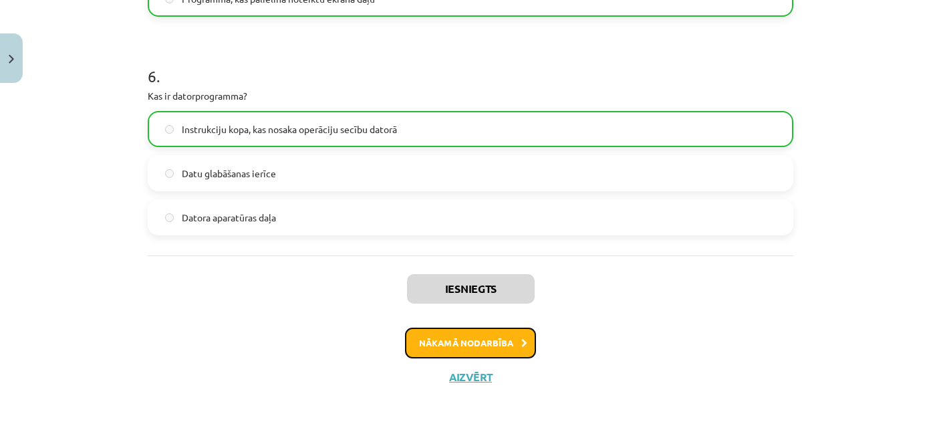
click at [478, 340] on button "Nākamā nodarbība" at bounding box center [470, 342] width 131 height 31
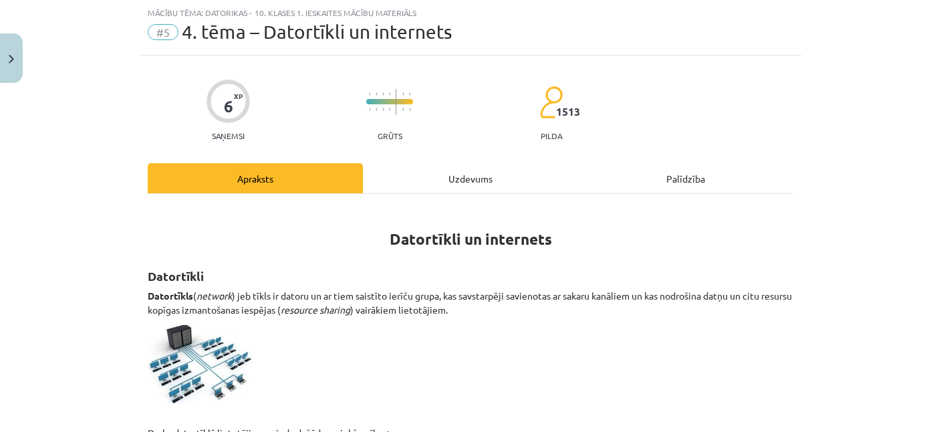
scroll to position [33, 0]
click at [453, 176] on div "Uzdevums" at bounding box center [470, 179] width 215 height 30
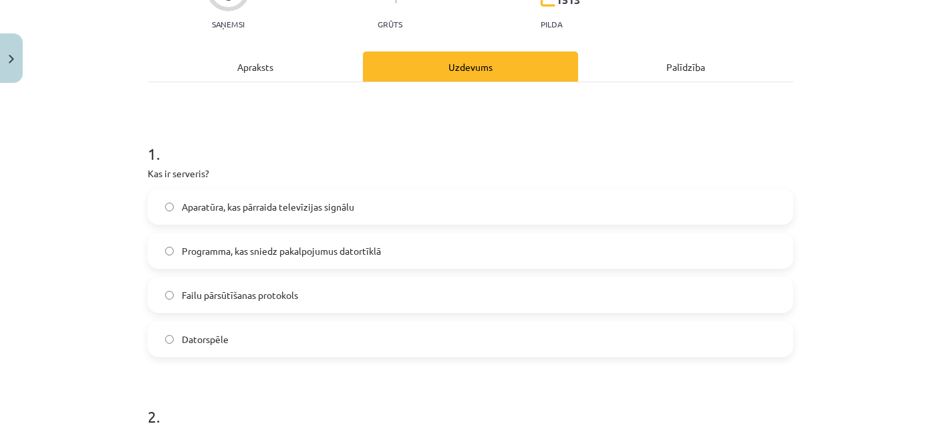
scroll to position [162, 0]
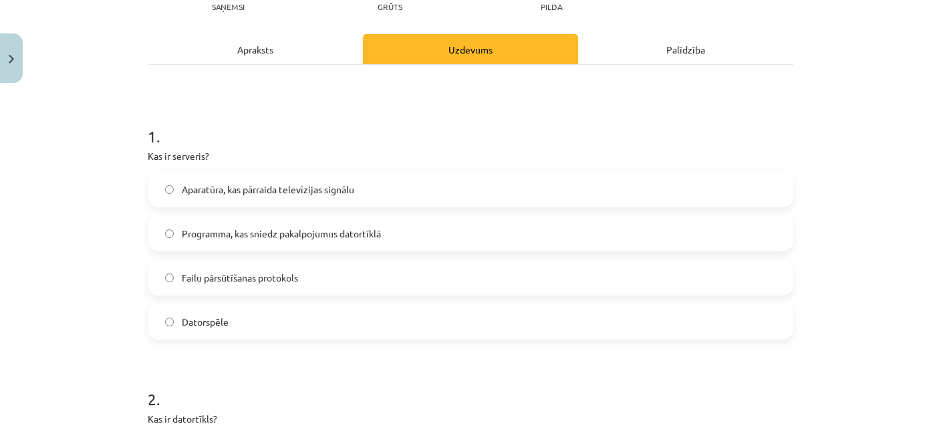
click at [304, 231] on span "Programma, kas sniedz pakalpojumus datortīklā" at bounding box center [281, 234] width 199 height 14
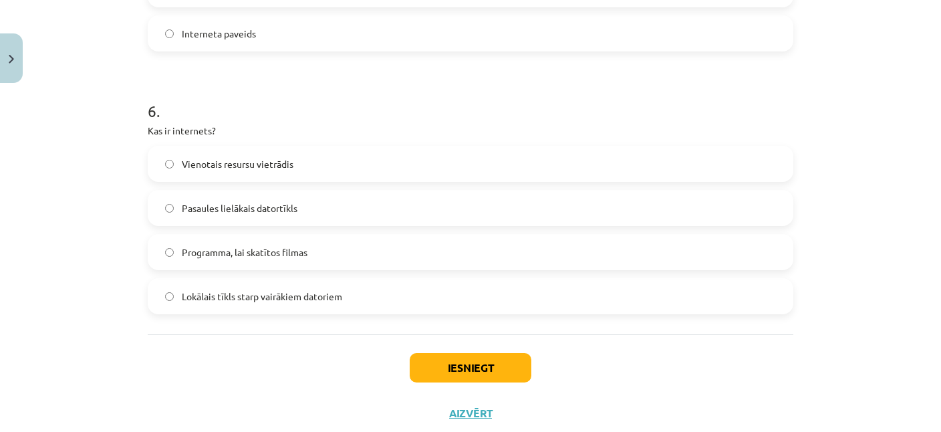
scroll to position [1538, 0]
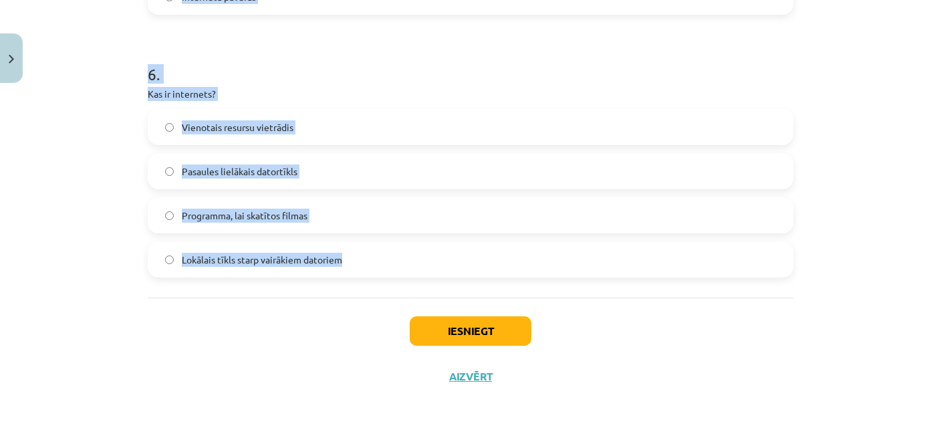
drag, startPoint x: 148, startPoint y: 152, endPoint x: 447, endPoint y: 285, distance: 327.6
copy form "Kas ir serveris? Aparatūra, kas pārraida televīzijas signālu Programma, kas sni…"
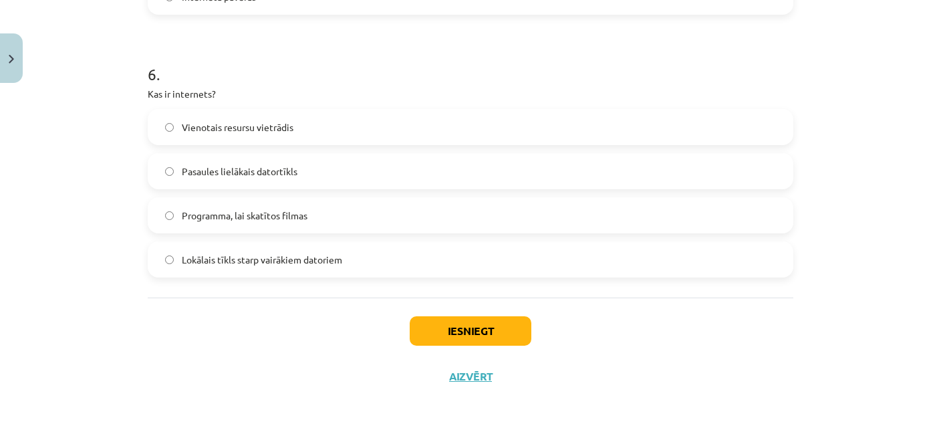
click at [128, 218] on div "Mācību tēma: Datorikas - 10. klases 1. ieskaites mācību materiāls #5 4. tēma – …" at bounding box center [470, 216] width 941 height 432
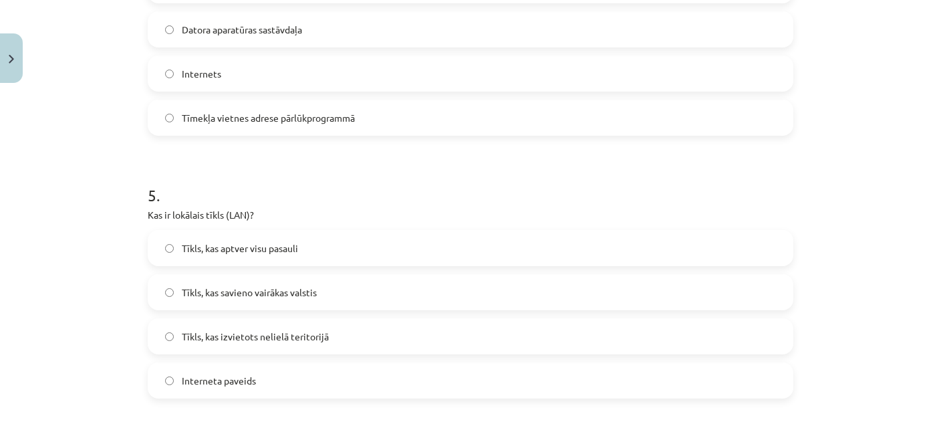
scroll to position [1214, 0]
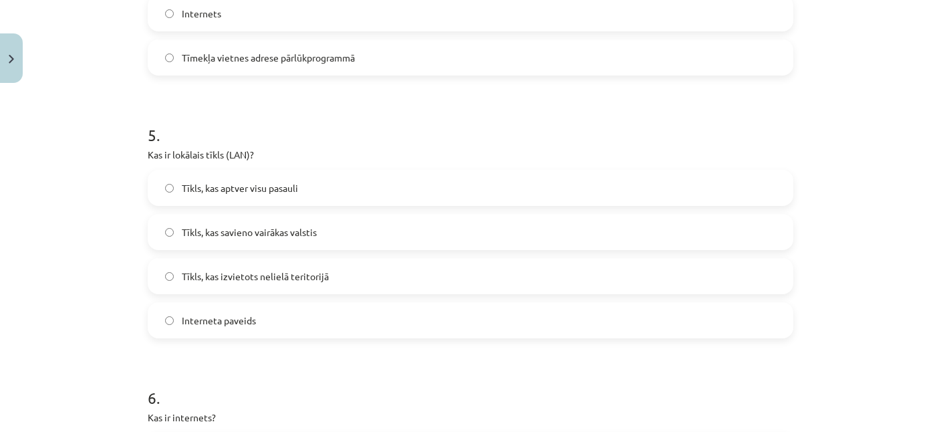
click at [228, 282] on span "Tīkls, kas izvietots nelielā teritorijā" at bounding box center [255, 276] width 147 height 14
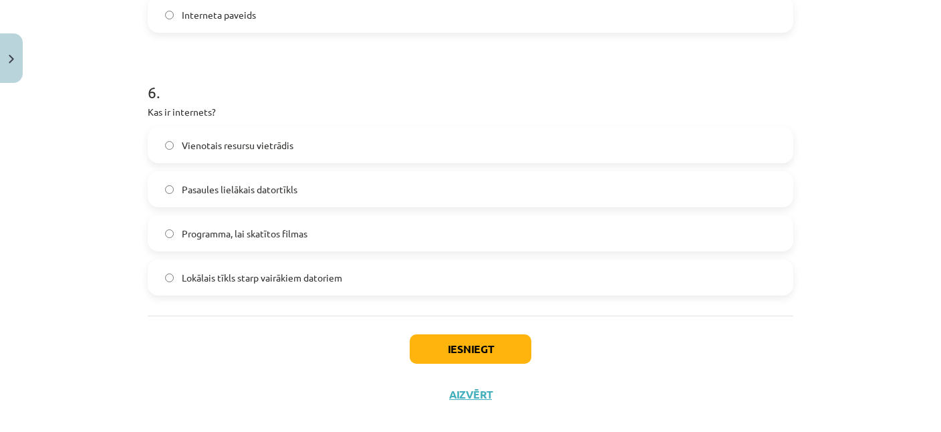
scroll to position [1538, 0]
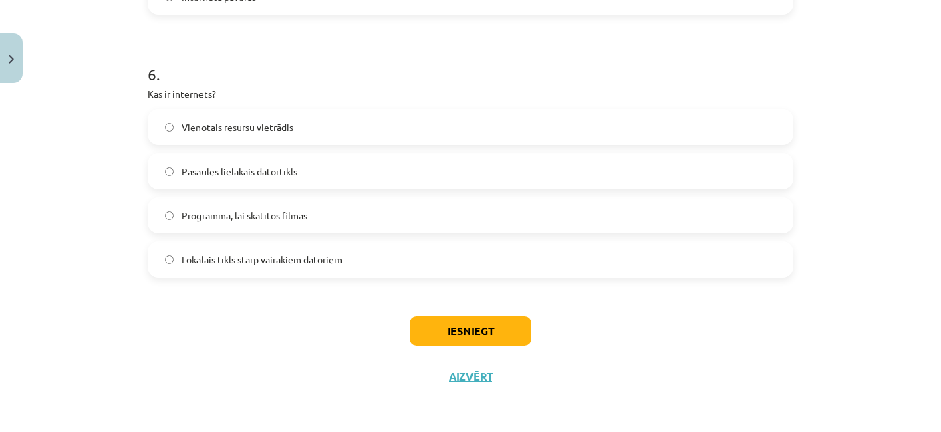
click at [270, 170] on span "Pasaules lielākais datortīkls" at bounding box center [240, 171] width 116 height 14
click at [481, 324] on button "Iesniegt" at bounding box center [471, 330] width 122 height 29
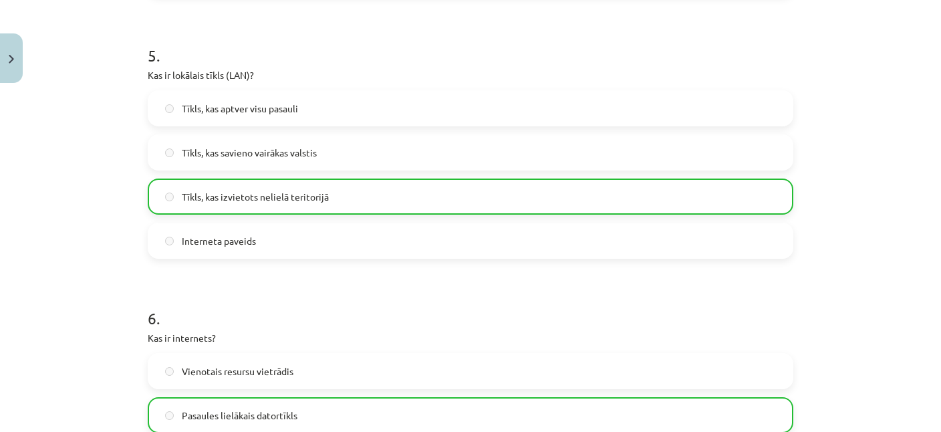
scroll to position [1580, 0]
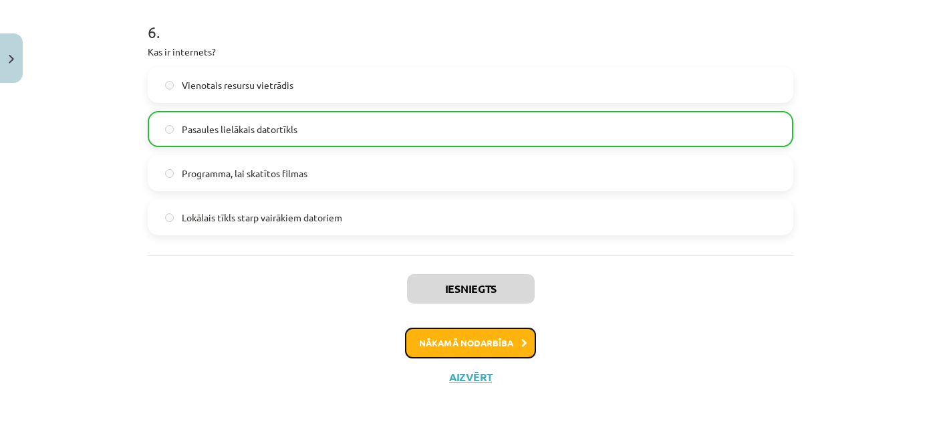
click at [495, 336] on button "Nākamā nodarbība" at bounding box center [470, 342] width 131 height 31
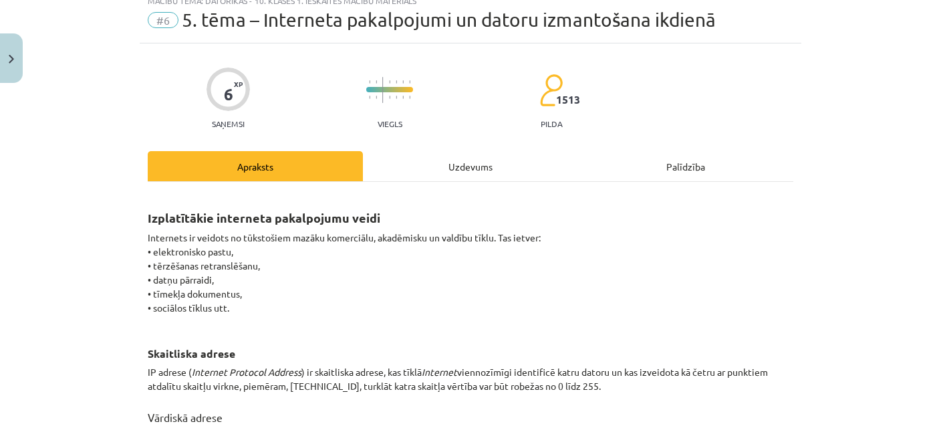
scroll to position [32, 0]
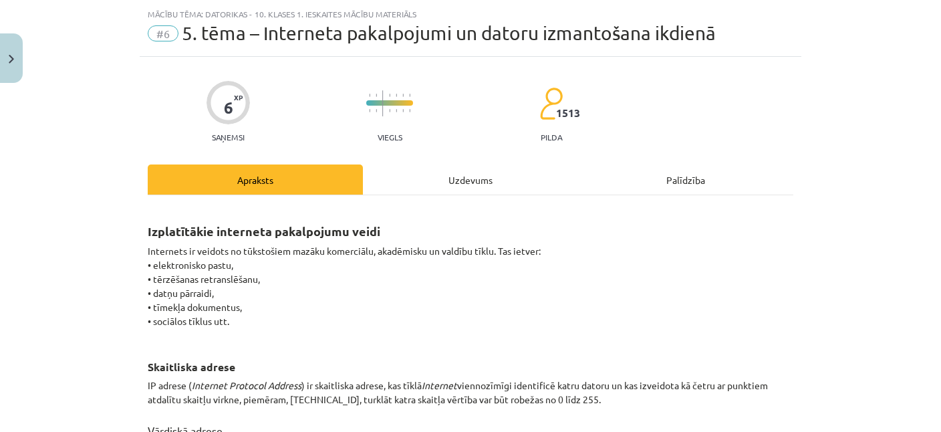
click at [441, 172] on div "Uzdevums" at bounding box center [470, 179] width 215 height 30
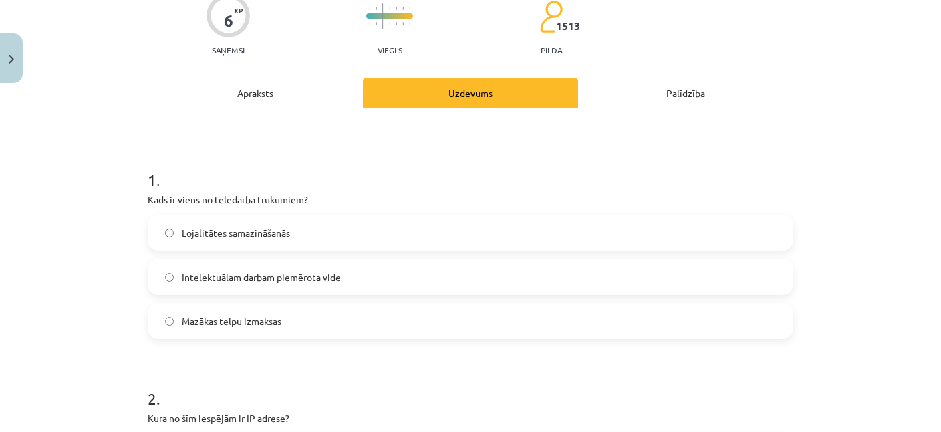
scroll to position [129, 0]
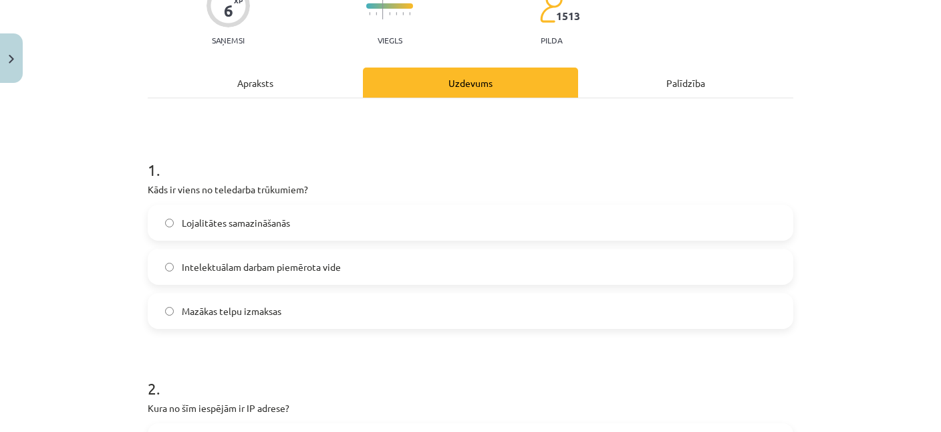
click at [285, 227] on span "Lojalitātes samazināšanās" at bounding box center [236, 223] width 108 height 14
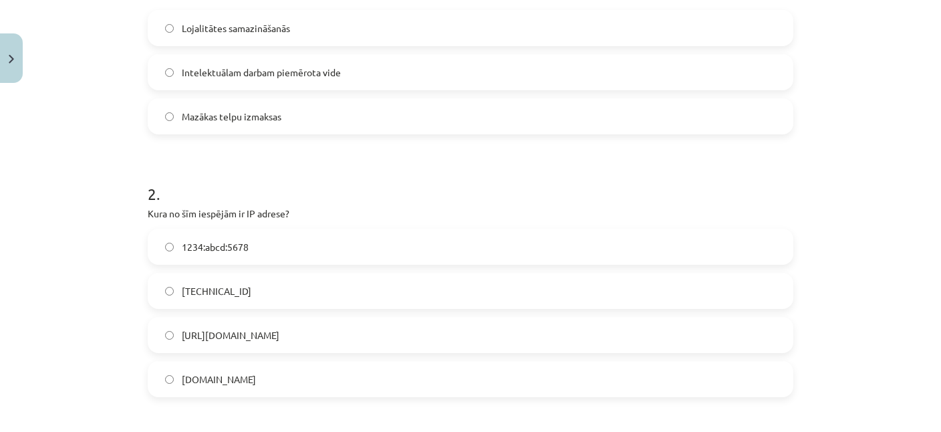
scroll to position [388, 0]
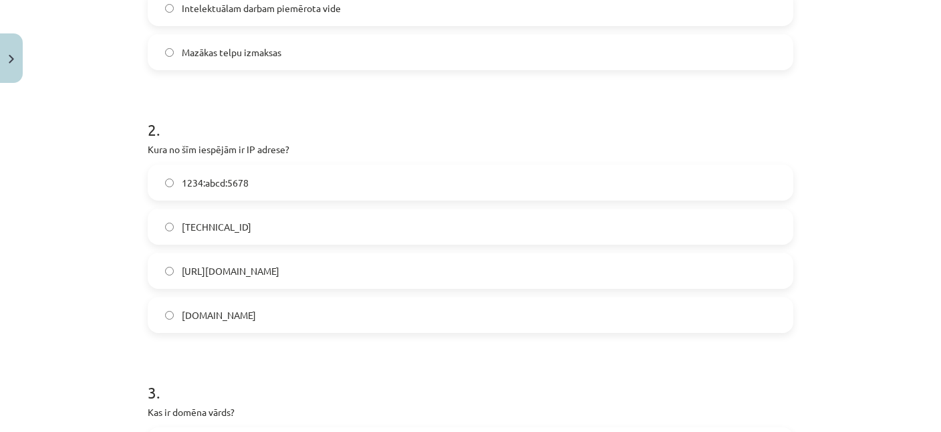
click at [174, 223] on label "192.100.81.101" at bounding box center [470, 226] width 643 height 33
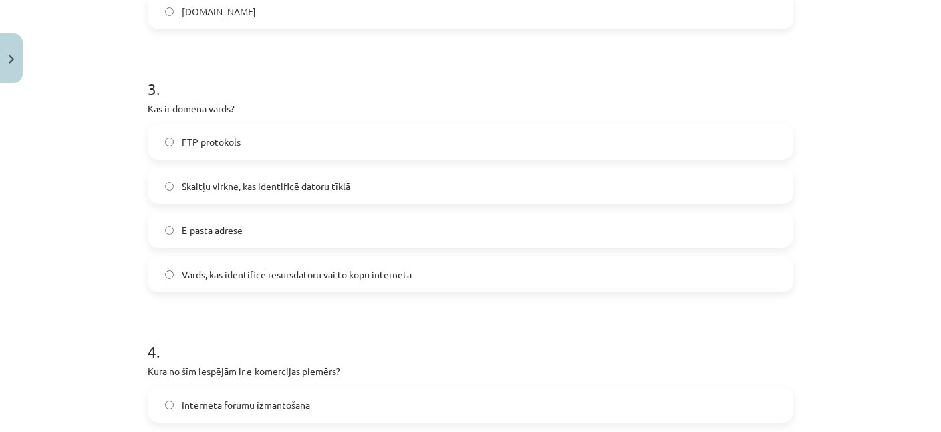
scroll to position [711, 0]
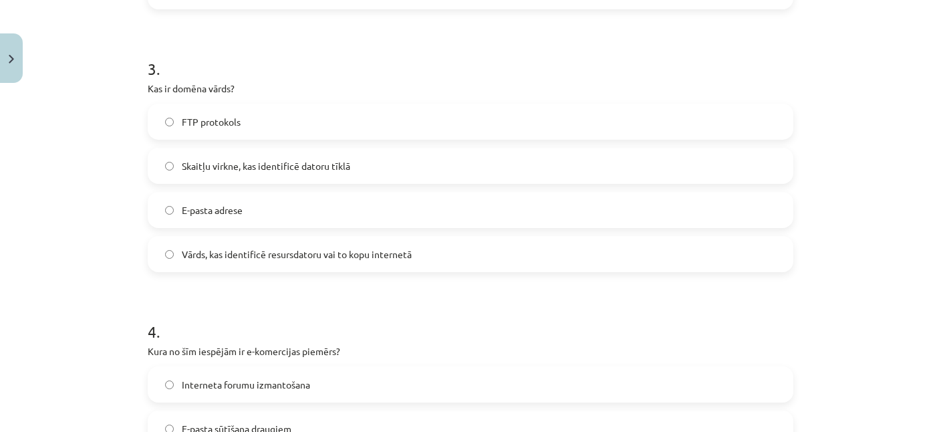
click at [227, 259] on span "Vārds, kas identificē resursdatoru vai to kopu internetā" at bounding box center [297, 254] width 230 height 14
click at [238, 172] on label "Skaitļu virkne, kas identificē datoru tīklā" at bounding box center [470, 165] width 643 height 33
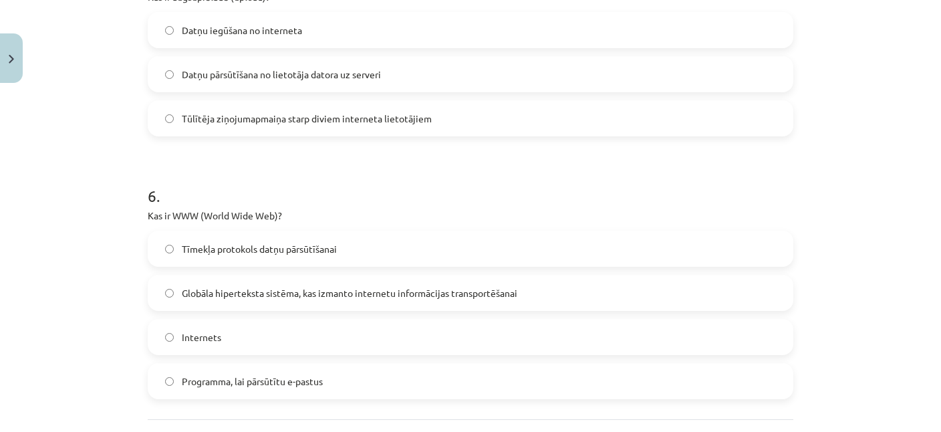
scroll to position [1450, 0]
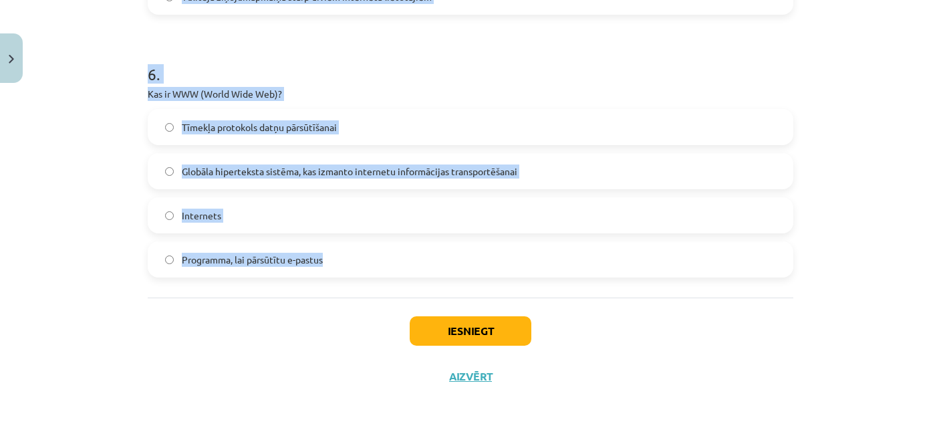
drag, startPoint x: 143, startPoint y: 232, endPoint x: 404, endPoint y: 276, distance: 265.0
copy form "1 . Kāds ir viens no teledarba trūkumiem? Lojalitātes samazināšanās Intelektuāl…"
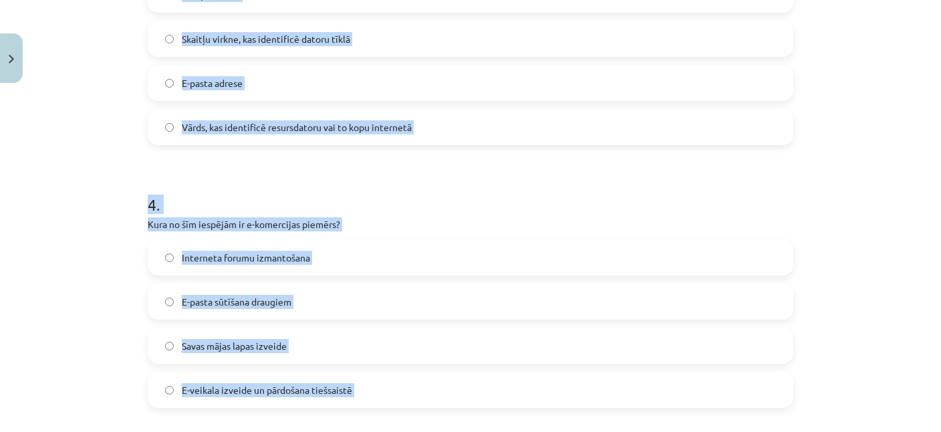
scroll to position [738, 0]
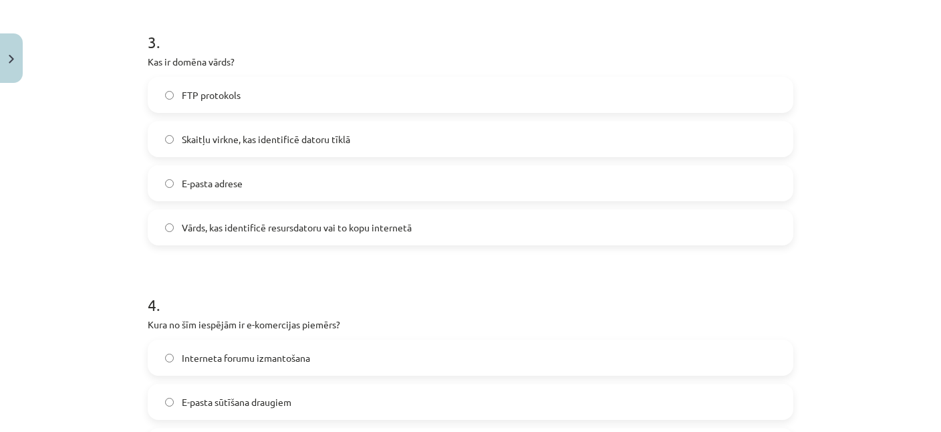
click at [88, 265] on div "Mācību tēma: Datorikas - 10. klases 1. ieskaites mācību materiāls #6 5. tēma – …" at bounding box center [470, 216] width 941 height 432
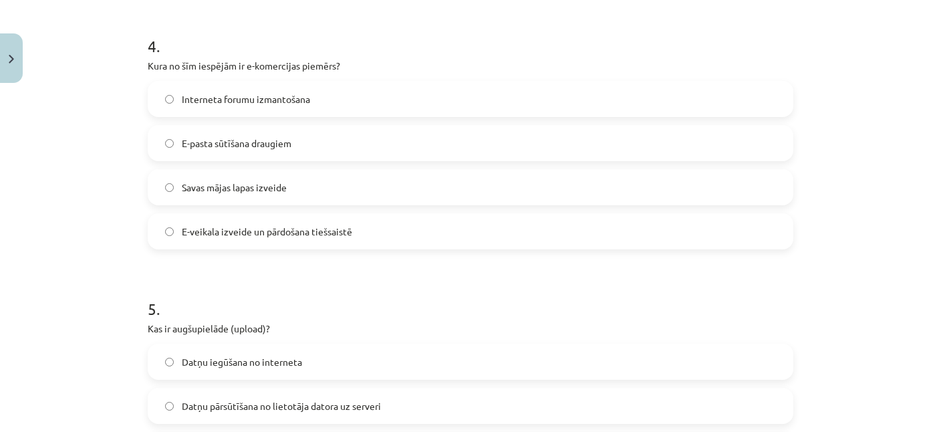
click at [259, 238] on label "E-veikala izveide un pārdošana tiešsaistē" at bounding box center [470, 231] width 643 height 33
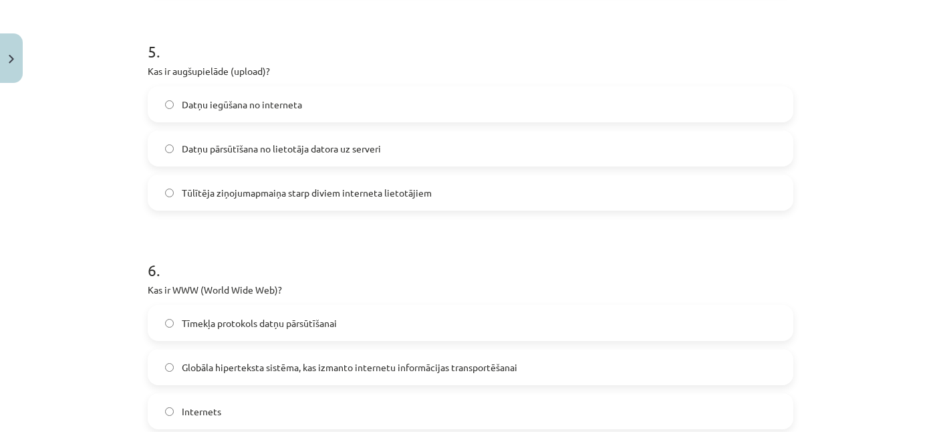
scroll to position [1255, 0]
click at [247, 106] on span "Datņu iegūšana no interneta" at bounding box center [242, 103] width 120 height 14
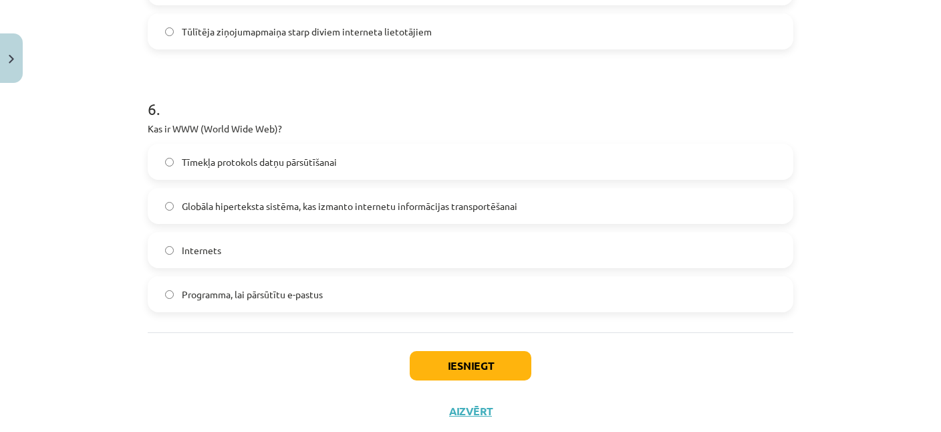
scroll to position [1450, 0]
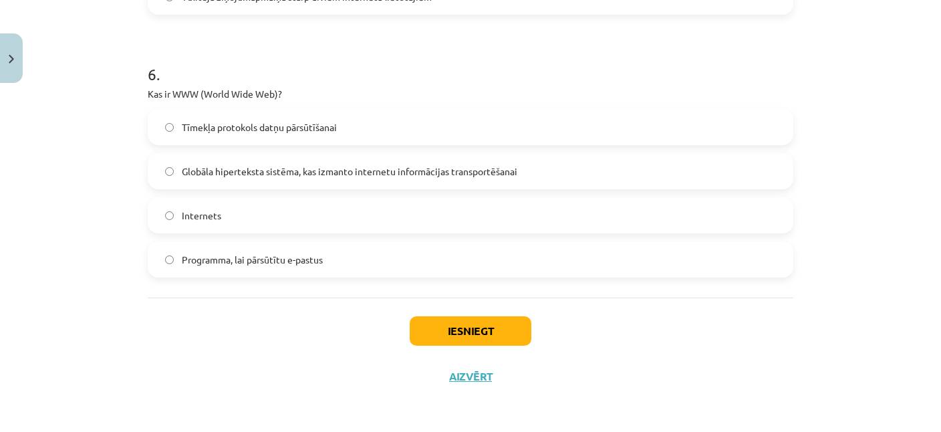
click at [257, 171] on span "Globāla hiperteksta sistēma, kas izmanto internetu informācijas transportēšanai" at bounding box center [350, 171] width 336 height 14
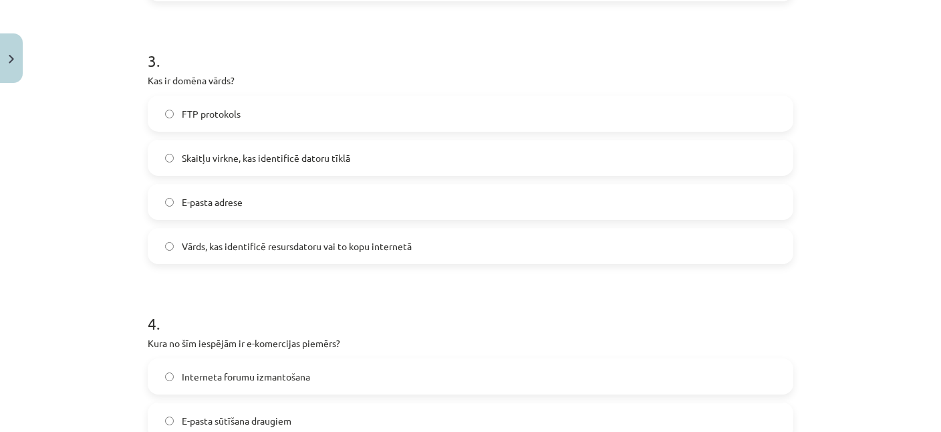
scroll to position [738, 0]
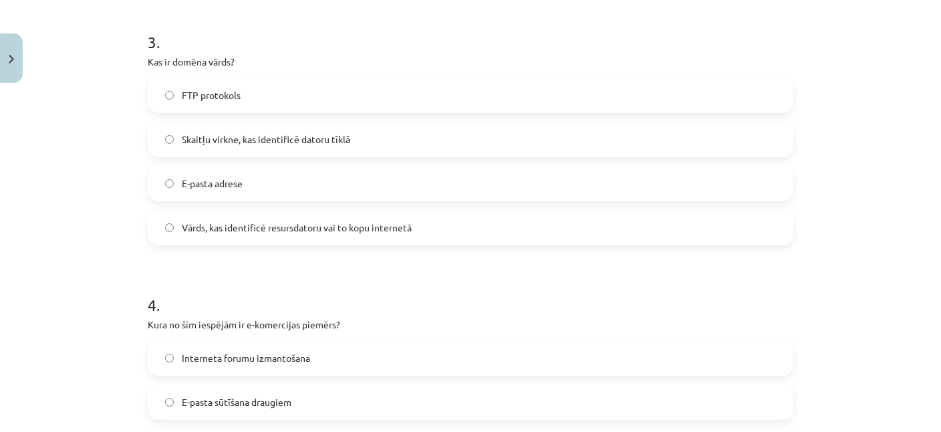
click at [226, 233] on span "Vārds, kas identificē resursdatoru vai to kopu internetā" at bounding box center [297, 228] width 230 height 14
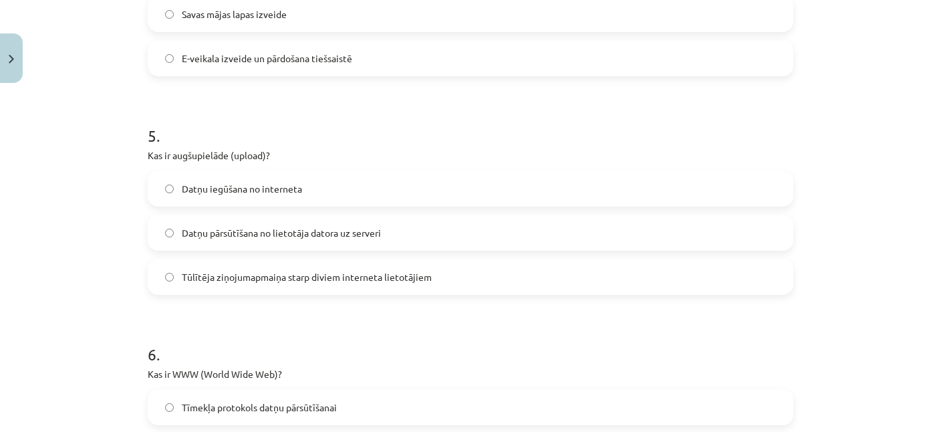
scroll to position [1191, 0]
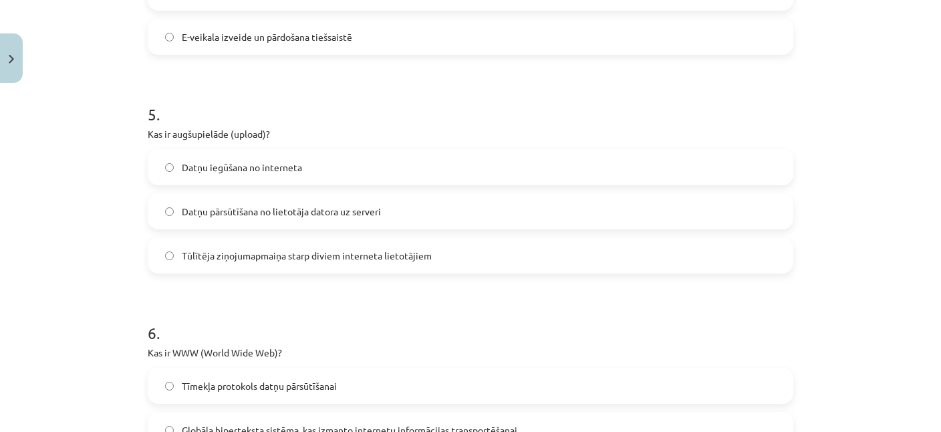
click at [299, 217] on span "Datņu pārsūtīšana no lietotāja datora uz serveri" at bounding box center [281, 212] width 199 height 14
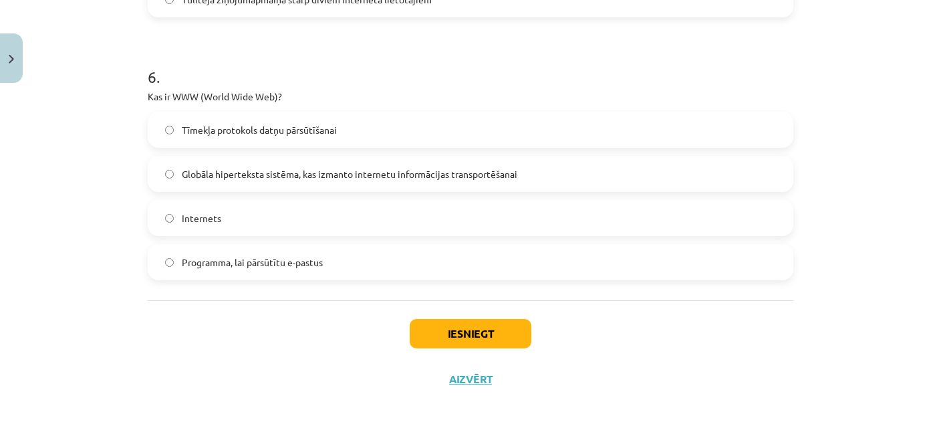
scroll to position [1450, 0]
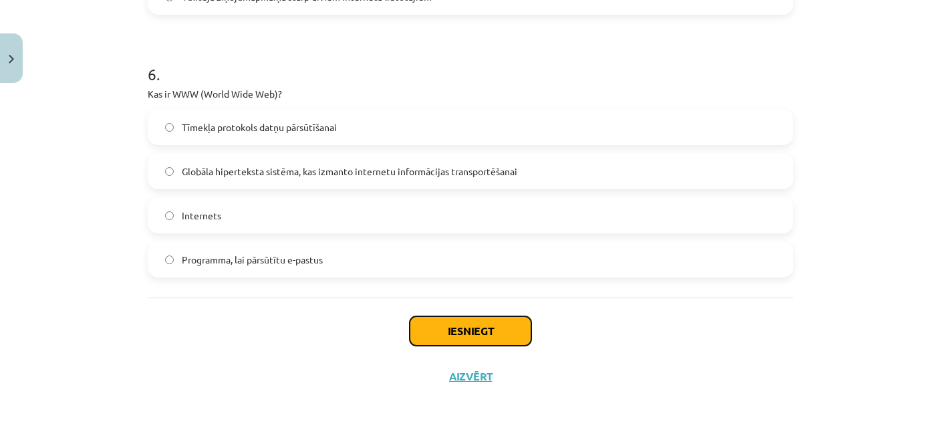
click at [480, 329] on button "Iesniegt" at bounding box center [471, 330] width 122 height 29
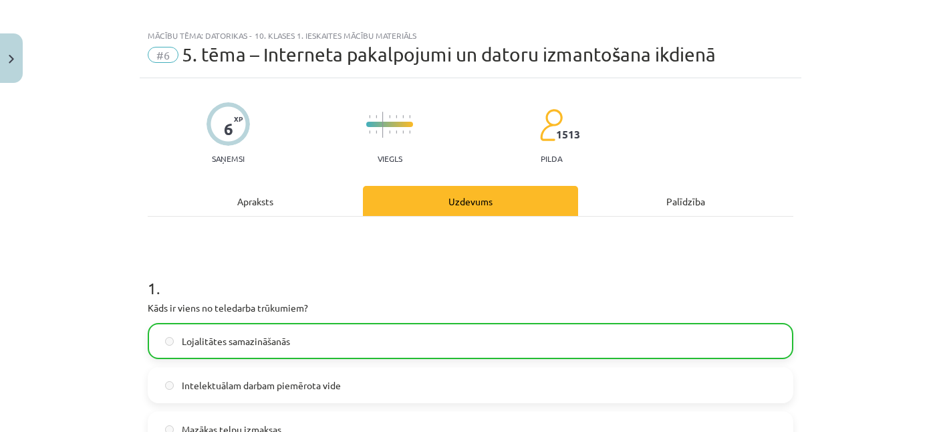
scroll to position [0, 0]
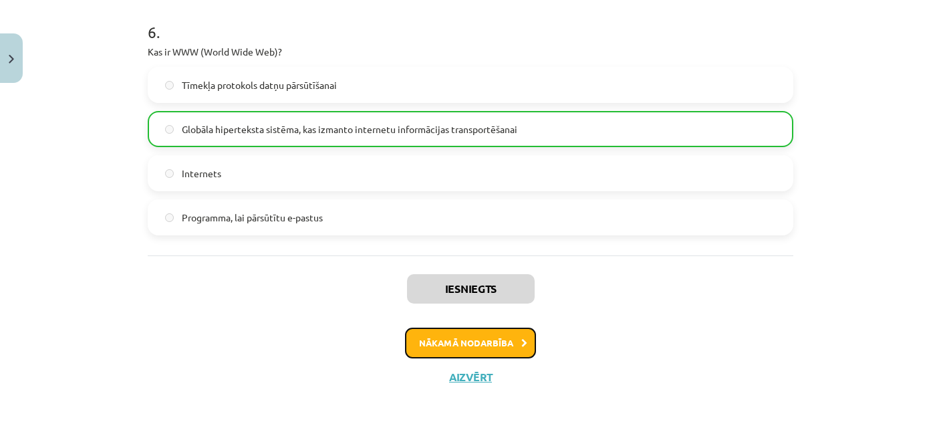
click at [505, 334] on button "Nākamā nodarbība" at bounding box center [470, 342] width 131 height 31
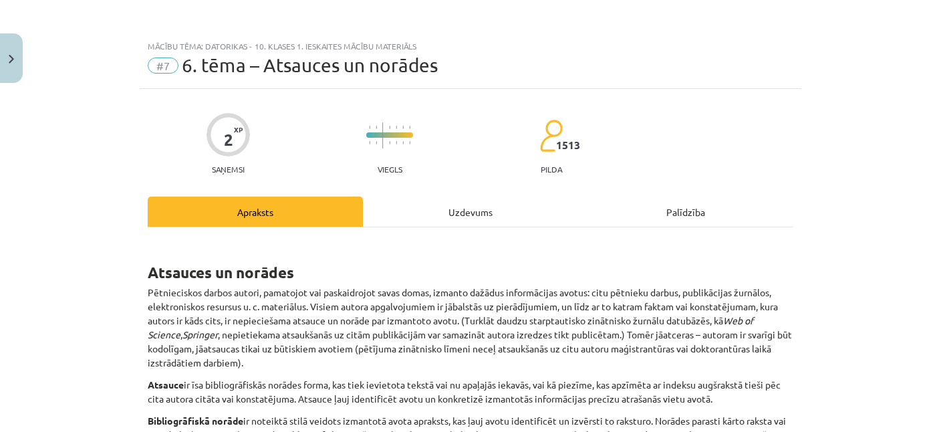
click at [456, 214] on div "Uzdevums" at bounding box center [470, 211] width 215 height 30
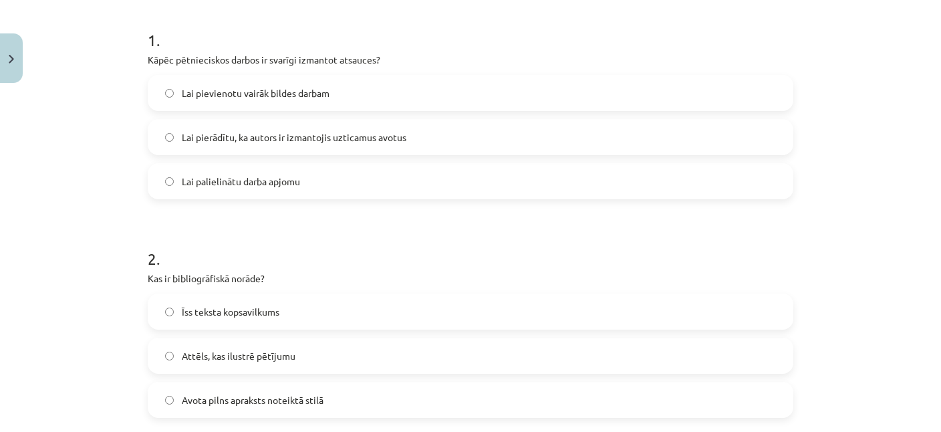
scroll to position [194, 0]
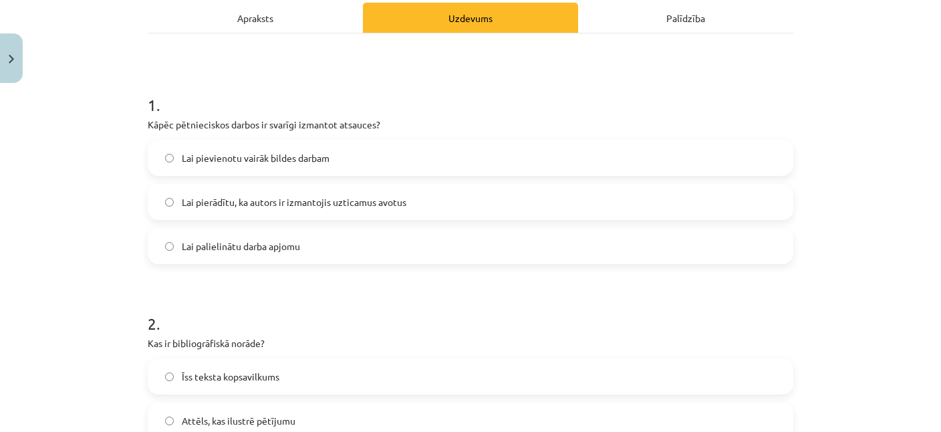
click at [314, 205] on span "Lai pierādītu, ka autors ir izmantojis uzticamus avotus" at bounding box center [294, 202] width 225 height 14
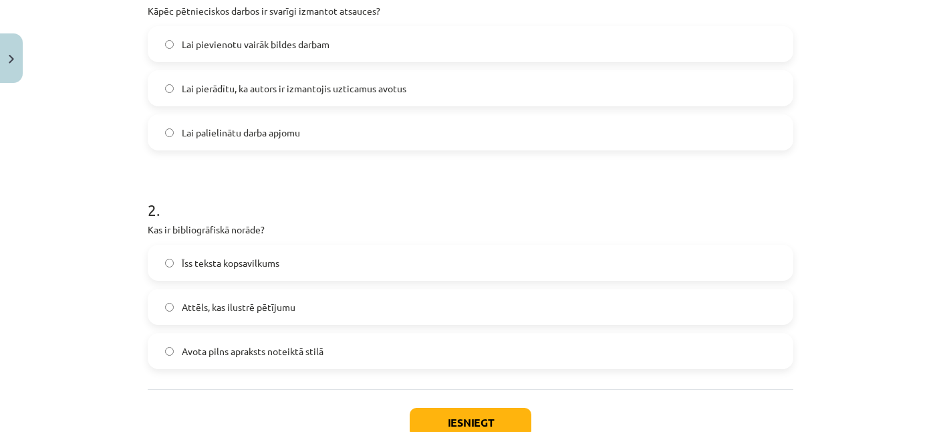
scroll to position [388, 0]
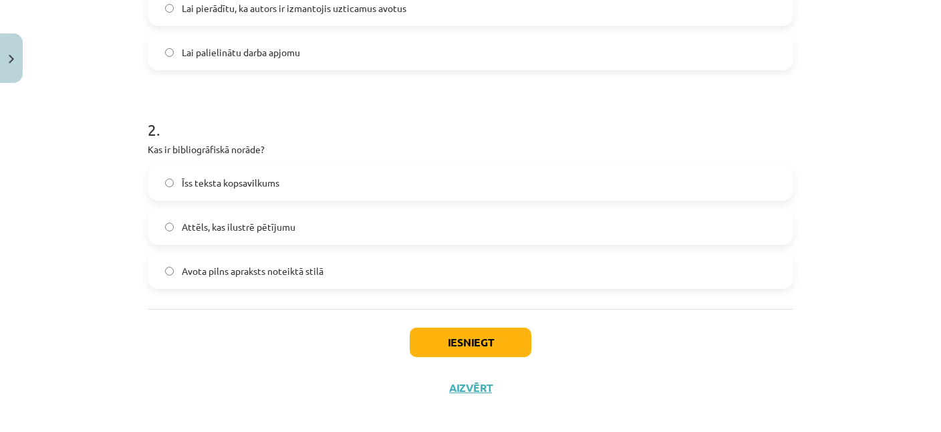
click at [320, 225] on label "Attēls, kas ilustrē pētījumu" at bounding box center [470, 226] width 643 height 33
click at [471, 332] on button "Iesniegt" at bounding box center [471, 341] width 122 height 29
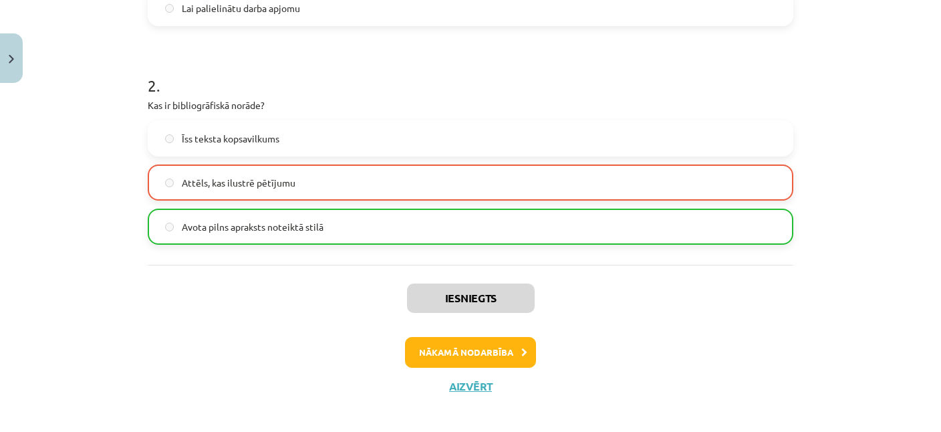
scroll to position [441, 0]
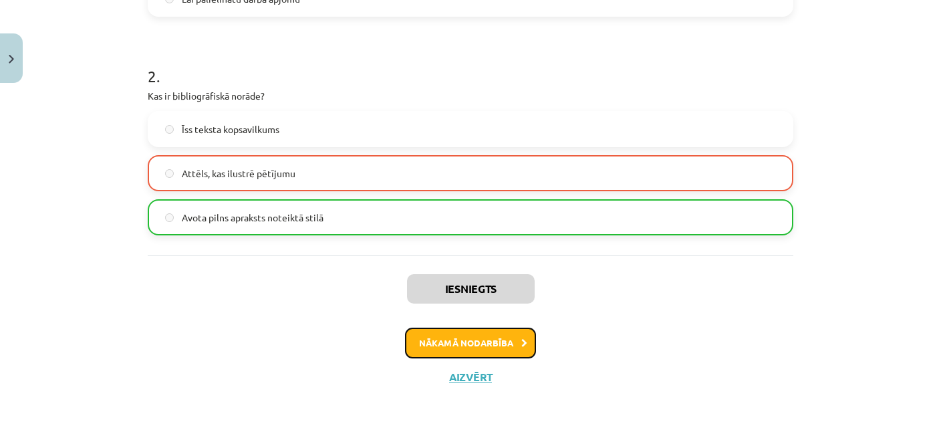
click at [480, 339] on button "Nākamā nodarbība" at bounding box center [470, 342] width 131 height 31
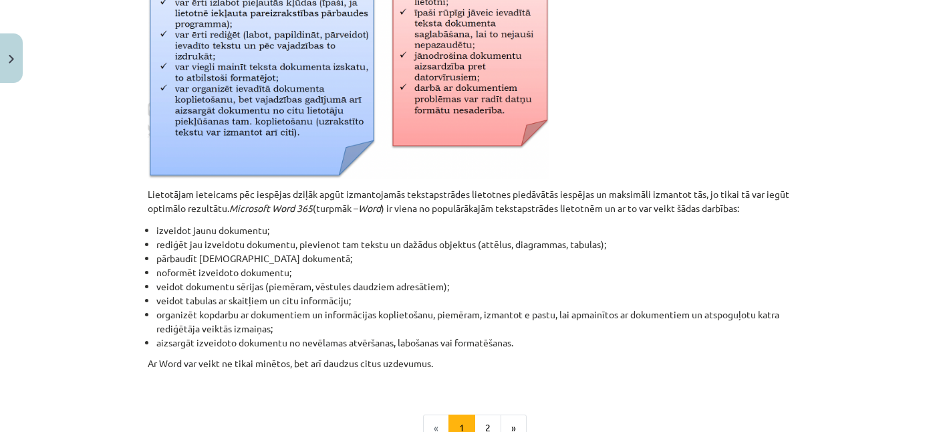
scroll to position [679, 0]
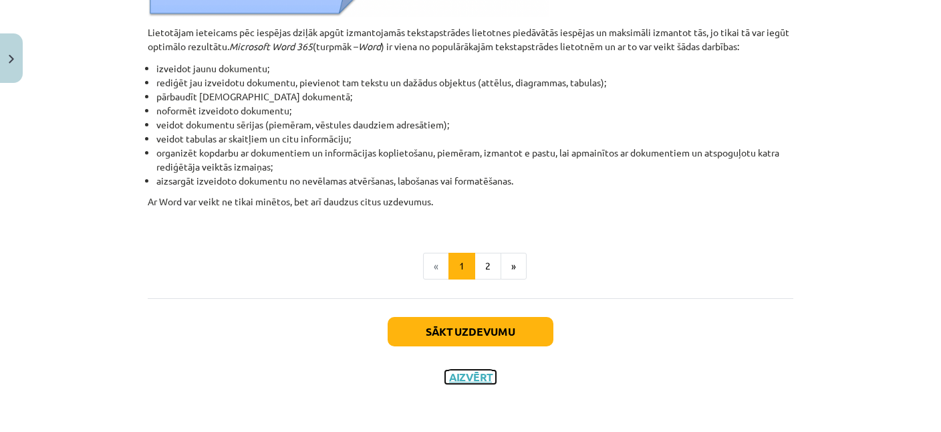
click at [471, 376] on button "Aizvērt" at bounding box center [470, 376] width 51 height 13
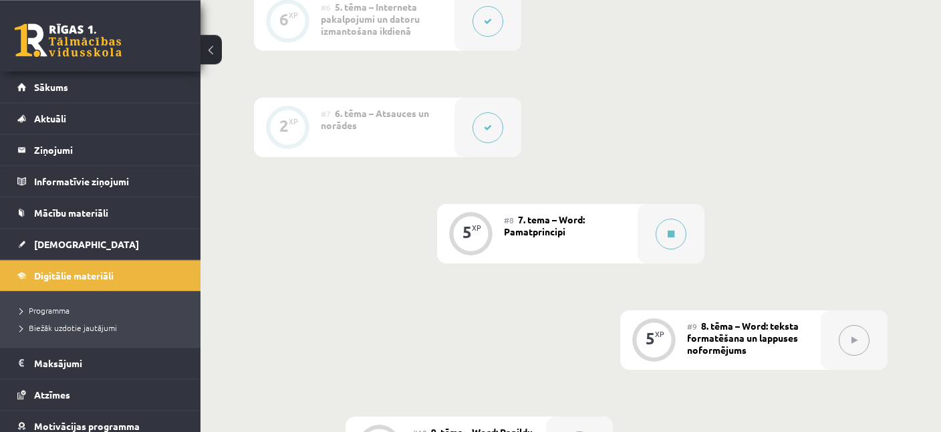
scroll to position [1059, 0]
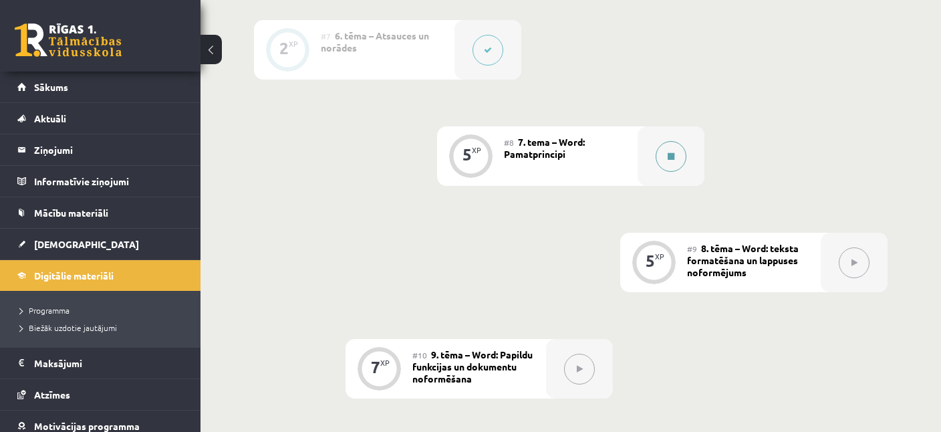
click at [668, 154] on icon at bounding box center [671, 156] width 7 height 8
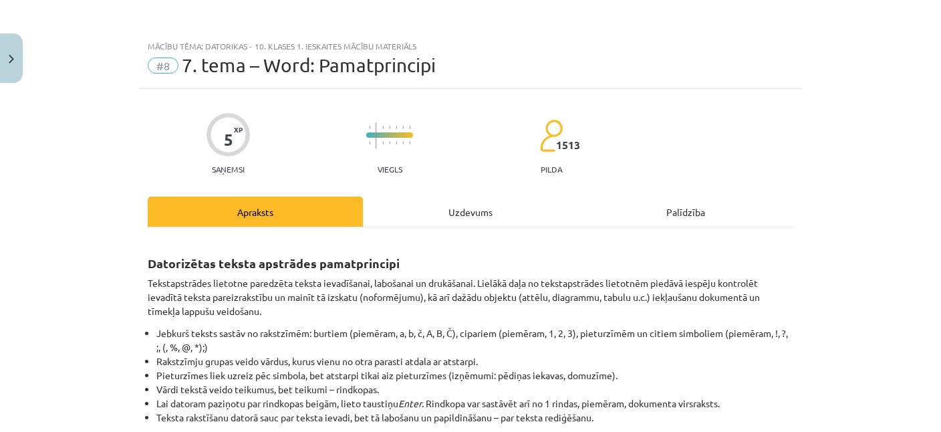
click at [514, 214] on div "Uzdevums" at bounding box center [470, 211] width 215 height 30
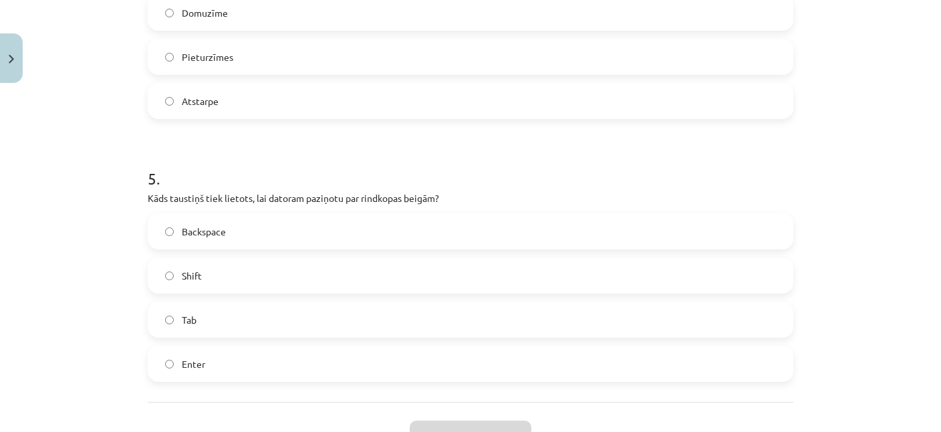
scroll to position [1231, 0]
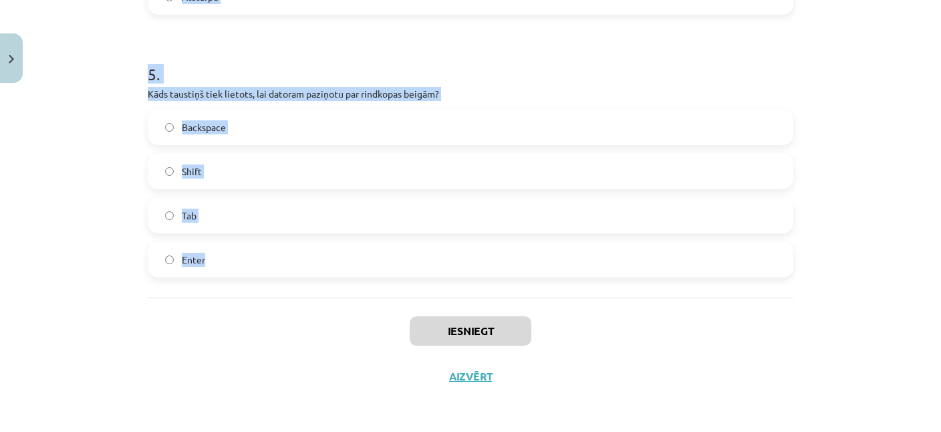
drag, startPoint x: 138, startPoint y: 80, endPoint x: 295, endPoint y: 283, distance: 256.4
click at [295, 283] on div "Mācību tēma: Datorikas - 10. klases 1. ieskaites mācību materiāls #8 7. tema – …" at bounding box center [470, 216] width 941 height 432
copy form "1 . Ko tekstapstrādes lietotnes parasti piedāvā papildus teksta ievadei? Teksta…"
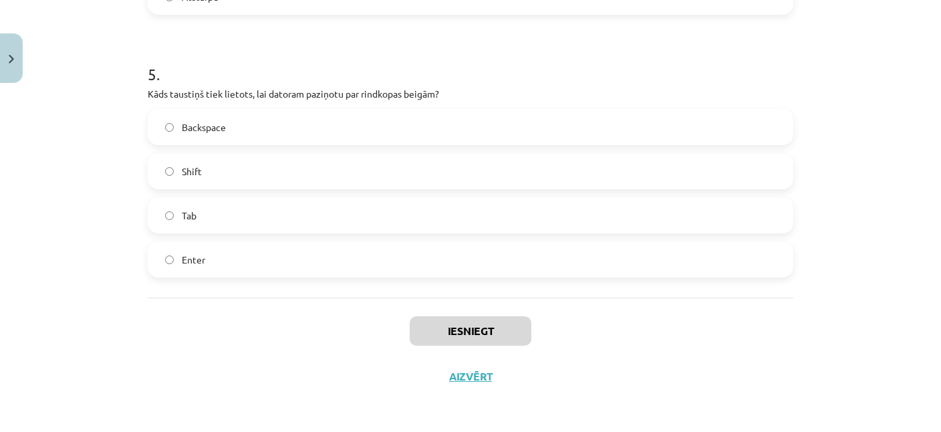
click at [115, 176] on div "Mācību tēma: Datorikas - 10. klases 1. ieskaites mācību materiāls #8 7. tema – …" at bounding box center [470, 216] width 941 height 432
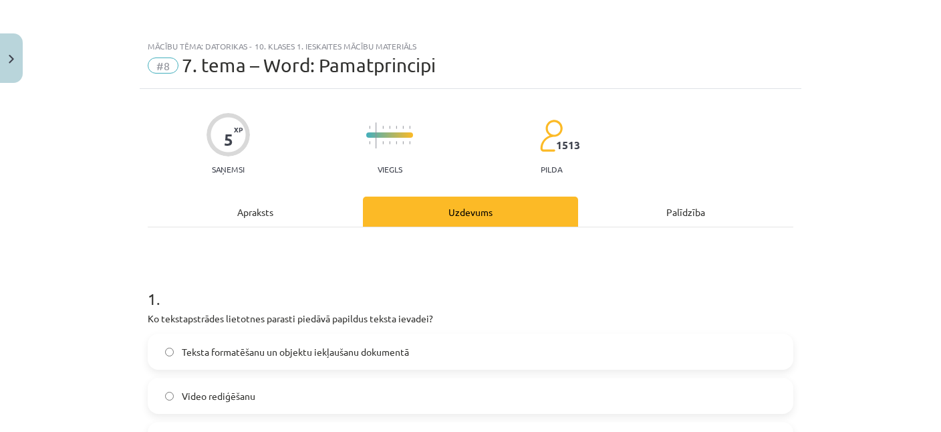
scroll to position [259, 0]
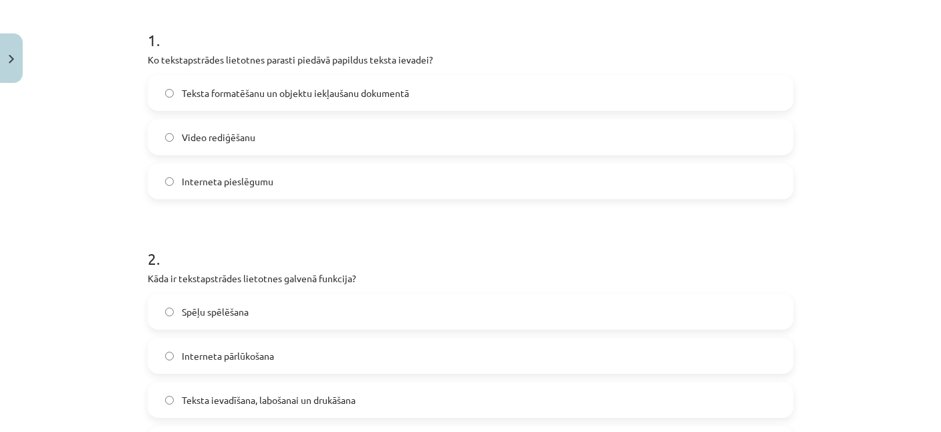
click at [287, 88] on span "Teksta formatēšanu un objektu iekļaušanu dokumentā" at bounding box center [295, 93] width 227 height 14
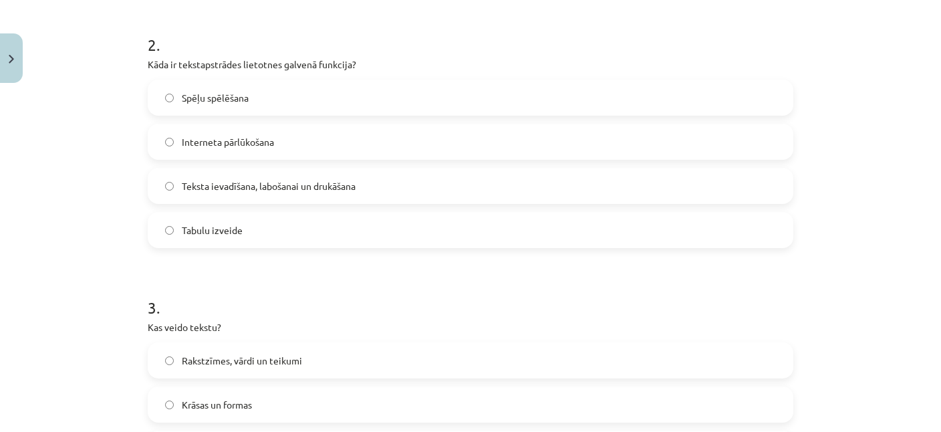
scroll to position [452, 0]
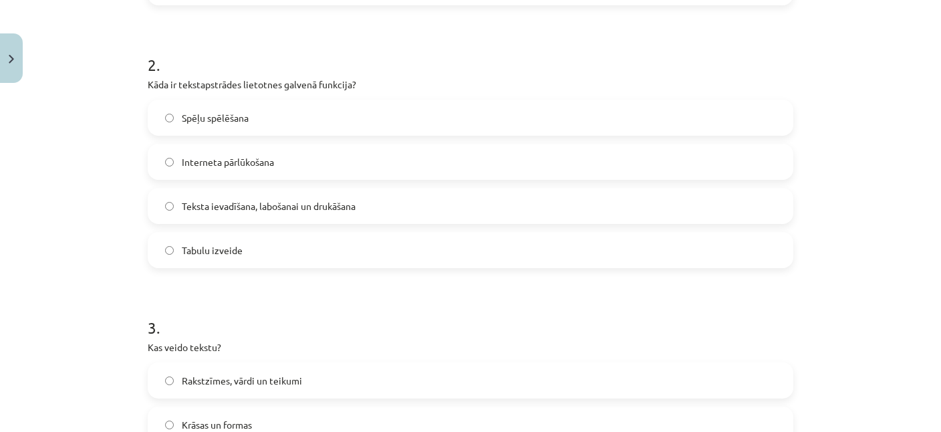
click at [264, 201] on span "Teksta ievadīšana, labošanai un drukāšana" at bounding box center [269, 206] width 174 height 14
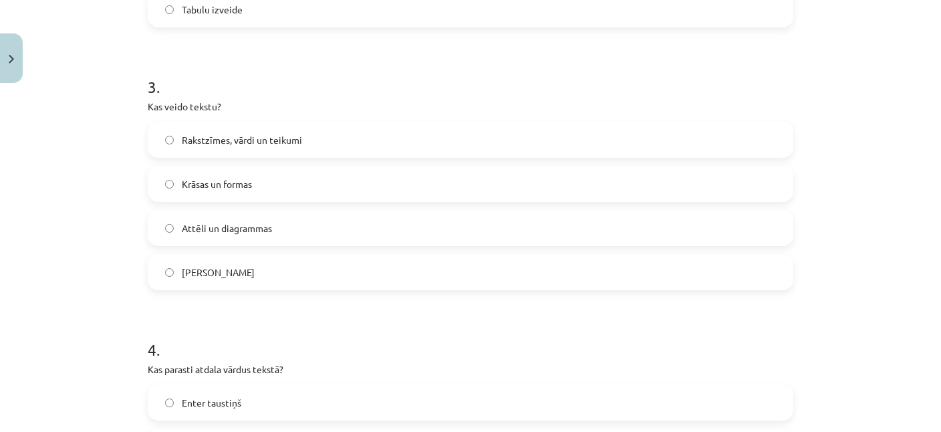
scroll to position [711, 0]
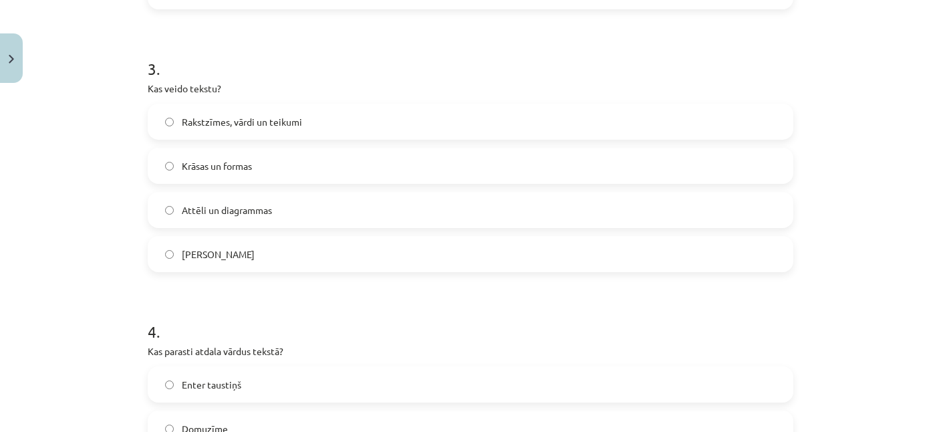
click at [251, 125] on span "Rakstzīmes, vārdi un teikumi" at bounding box center [242, 122] width 120 height 14
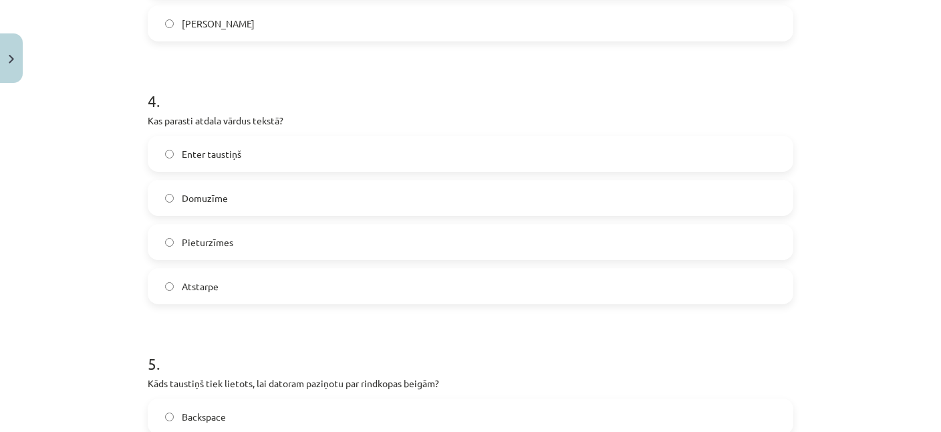
scroll to position [970, 0]
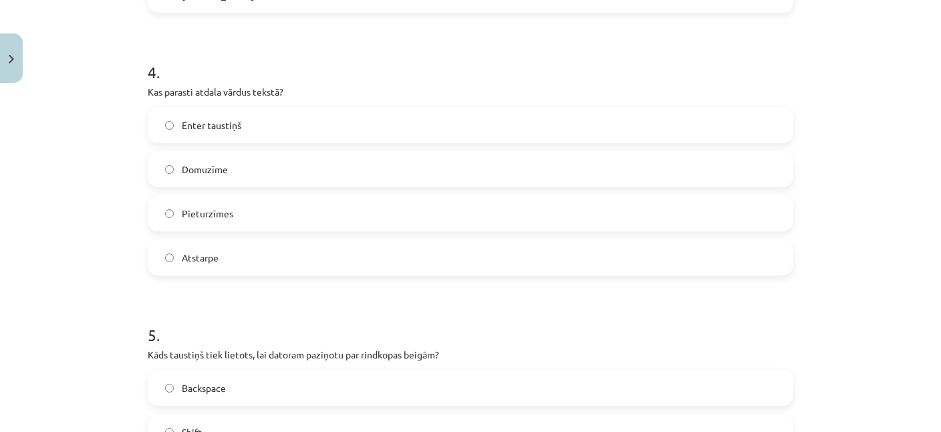
click at [241, 260] on label "Atstarpe" at bounding box center [470, 257] width 643 height 33
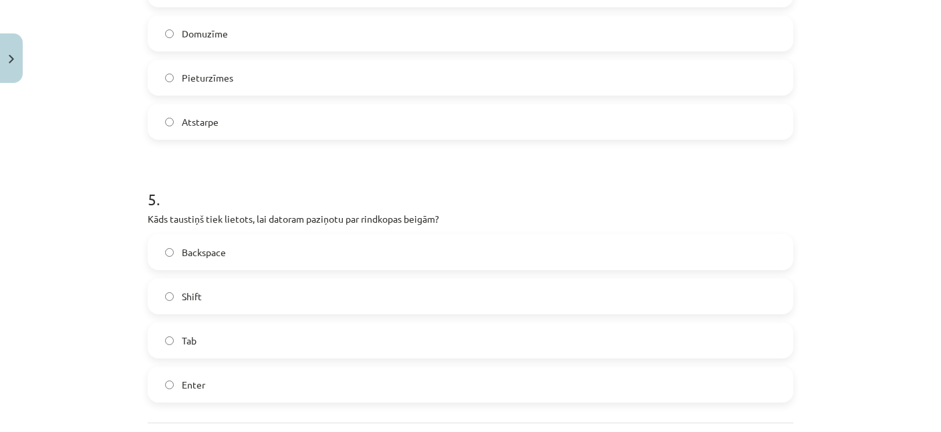
scroll to position [1164, 0]
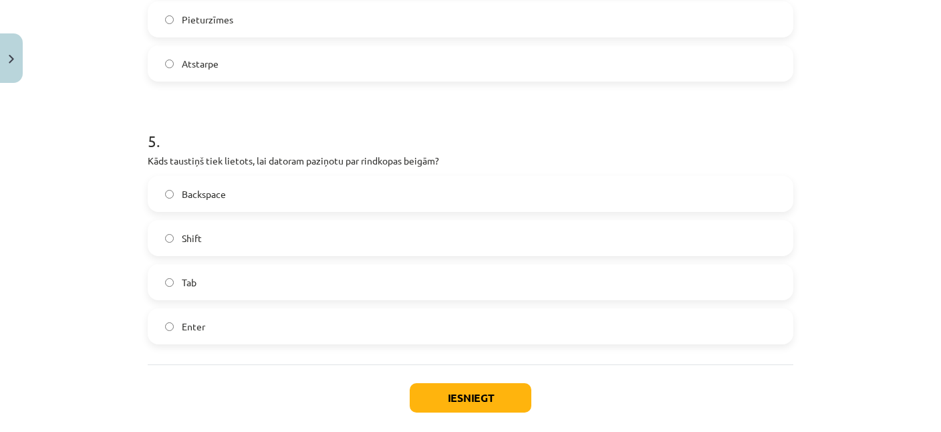
click at [220, 339] on label "Enter" at bounding box center [470, 325] width 643 height 33
click at [474, 380] on div "Iesniegt Aizvērt" at bounding box center [471, 411] width 646 height 94
click at [474, 390] on button "Iesniegt" at bounding box center [471, 397] width 122 height 29
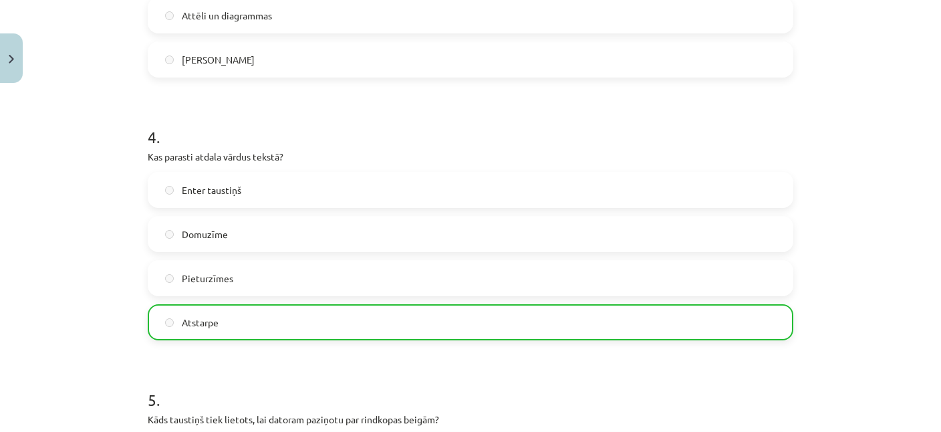
scroll to position [1273, 0]
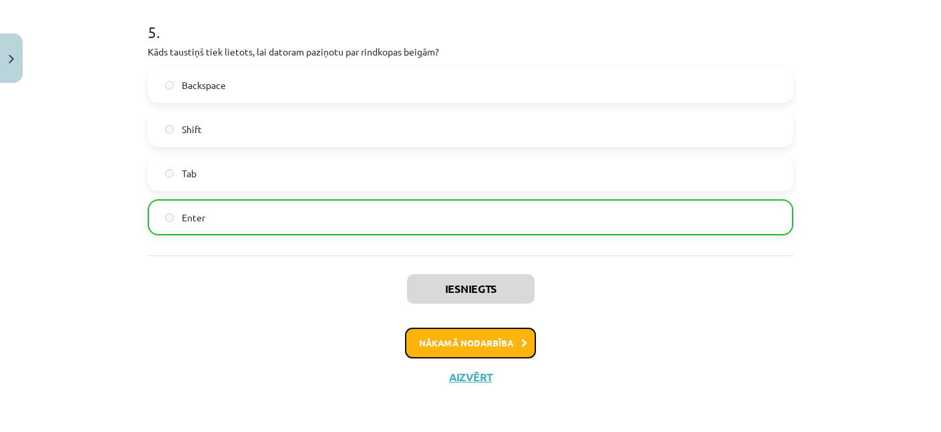
click at [471, 336] on button "Nākamā nodarbība" at bounding box center [470, 342] width 131 height 31
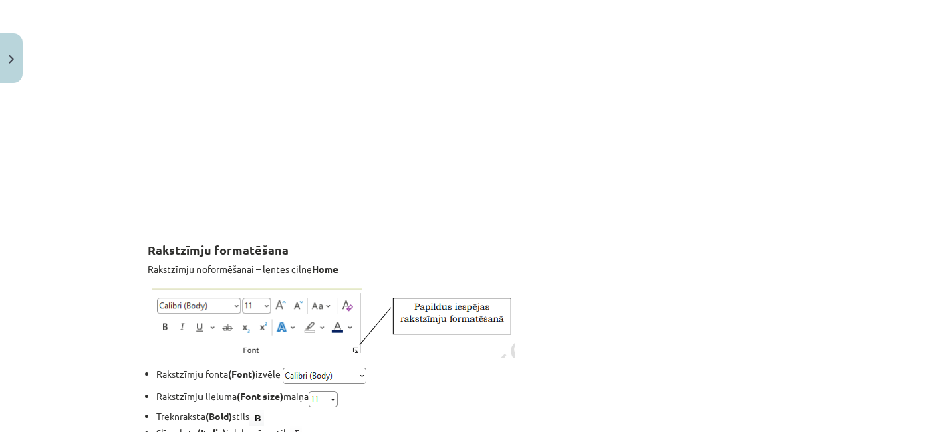
scroll to position [33, 0]
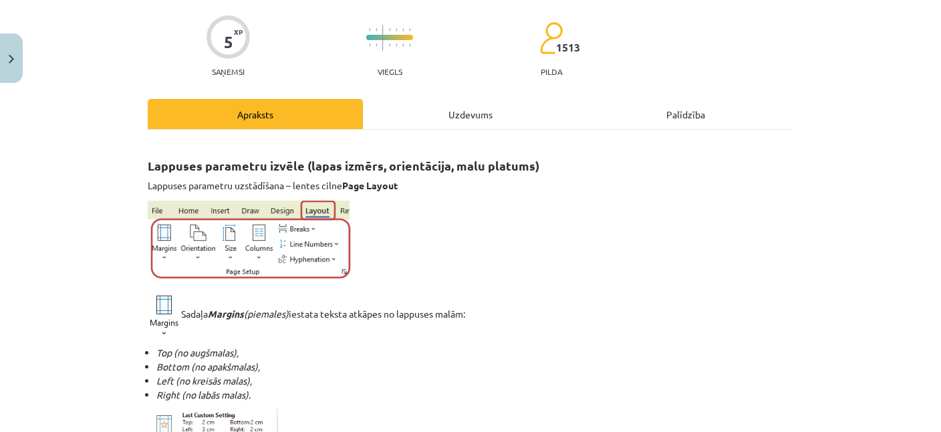
click at [477, 116] on div "Uzdevums" at bounding box center [470, 114] width 215 height 30
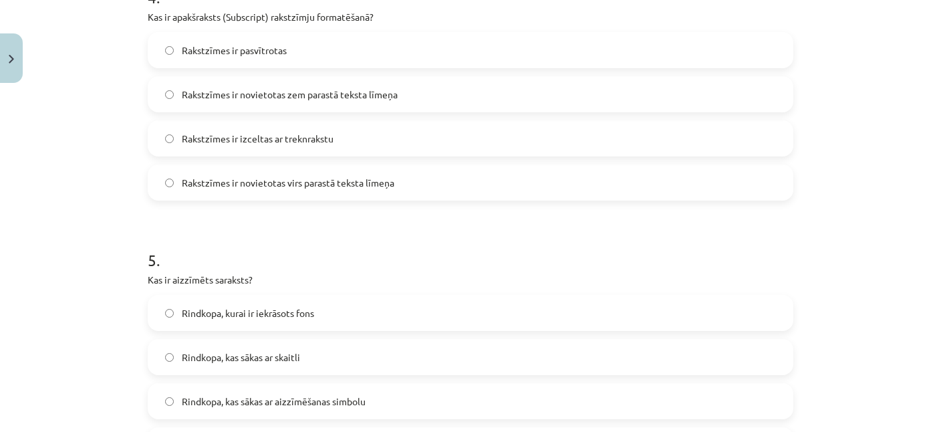
scroll to position [1288, 0]
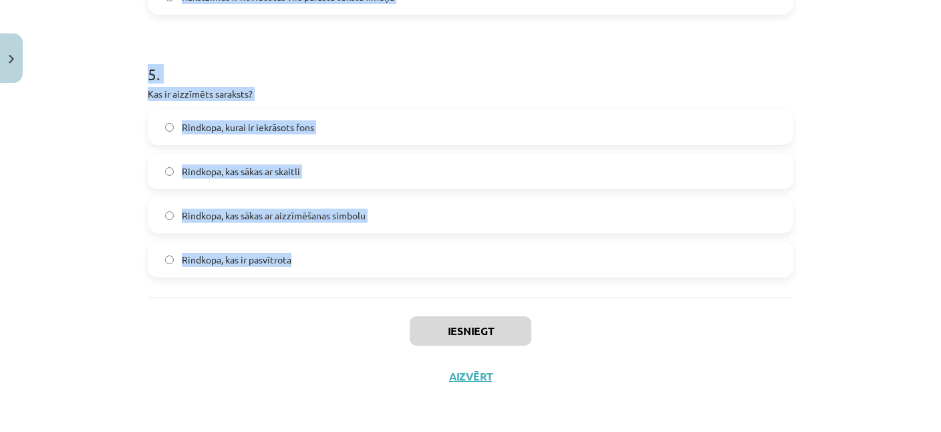
drag, startPoint x: 140, startPoint y: 143, endPoint x: 341, endPoint y: 286, distance: 246.3
copy form "1 . Kāds ir rezultāts, ja lieto "tOGGLE cASE" opciju teksta formatēšanai? Katrs…"
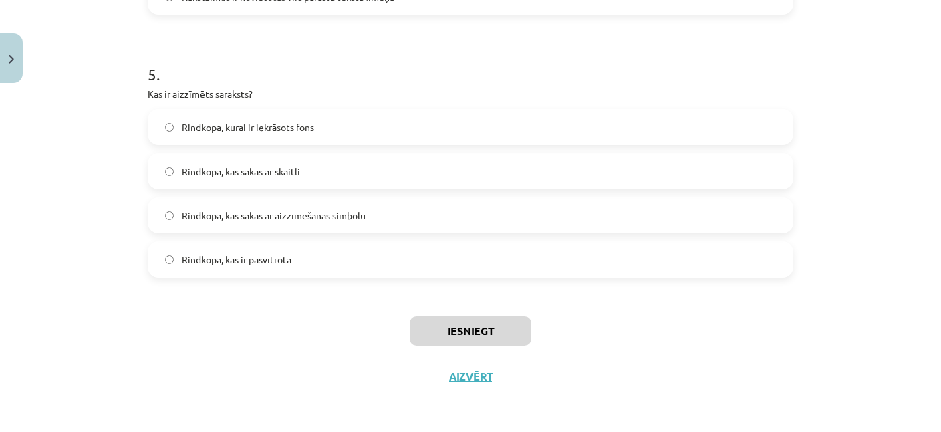
click at [111, 183] on div "Mācību tēma: Datorikas - 10. klases 1. ieskaites mācību materiāls #9 8. tēma – …" at bounding box center [470, 216] width 941 height 432
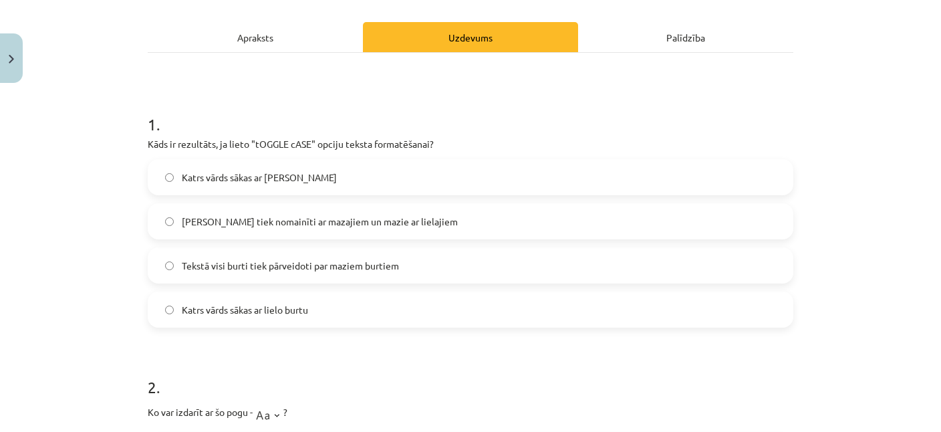
scroll to position [259, 0]
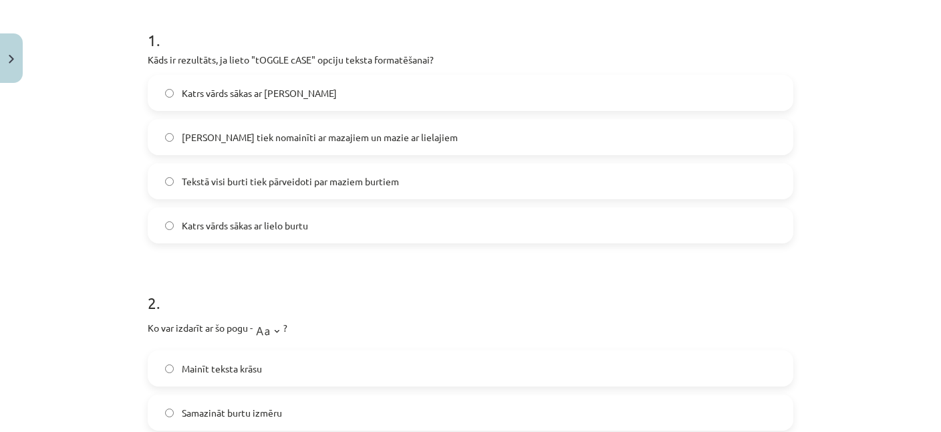
click at [302, 138] on span "Lielie burti tiek nomainīti ar mazajiem un mazie ar lielajiem" at bounding box center [320, 137] width 276 height 14
click at [301, 188] on label "Tekstā visi burti tiek pārveidoti par maziem burtiem" at bounding box center [470, 180] width 643 height 33
click at [235, 139] on span "Lielie burti tiek nomainīti ar mazajiem un mazie ar lielajiem" at bounding box center [320, 137] width 276 height 14
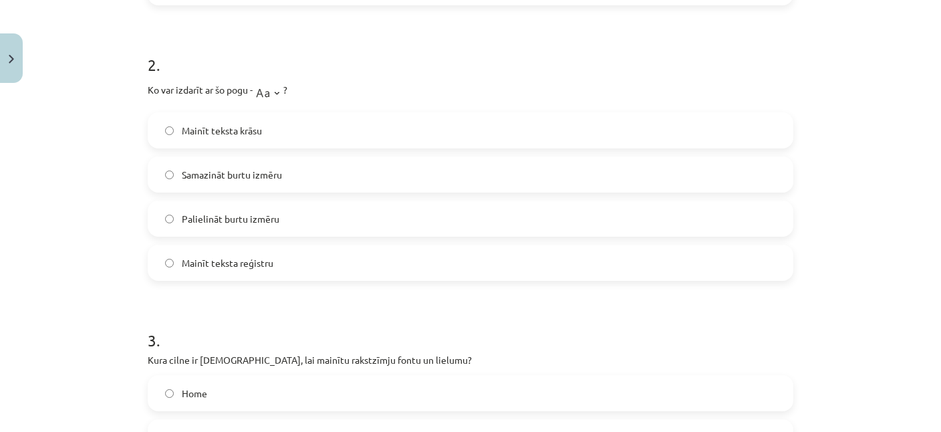
scroll to position [517, 0]
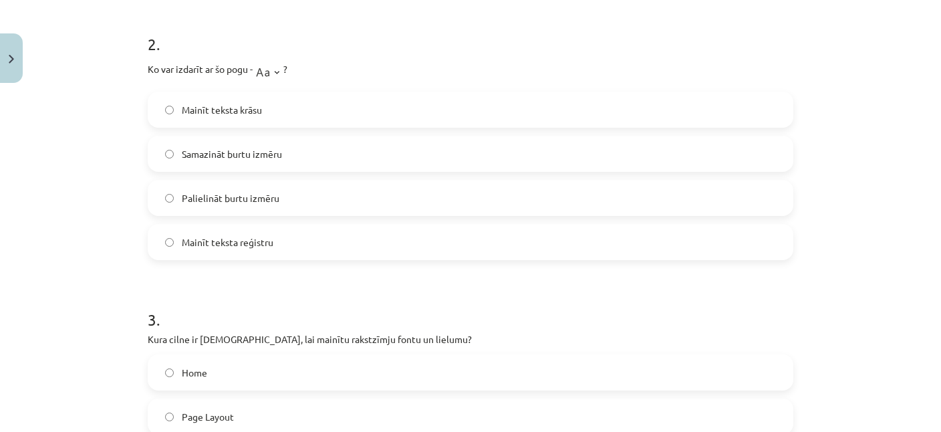
click at [275, 243] on label "Mainīt teksta reģistru" at bounding box center [470, 241] width 643 height 33
click at [280, 110] on label "Mainīt teksta krāsu" at bounding box center [470, 109] width 643 height 33
click at [253, 198] on span "Palielināt burtu izmēru" at bounding box center [231, 198] width 98 height 14
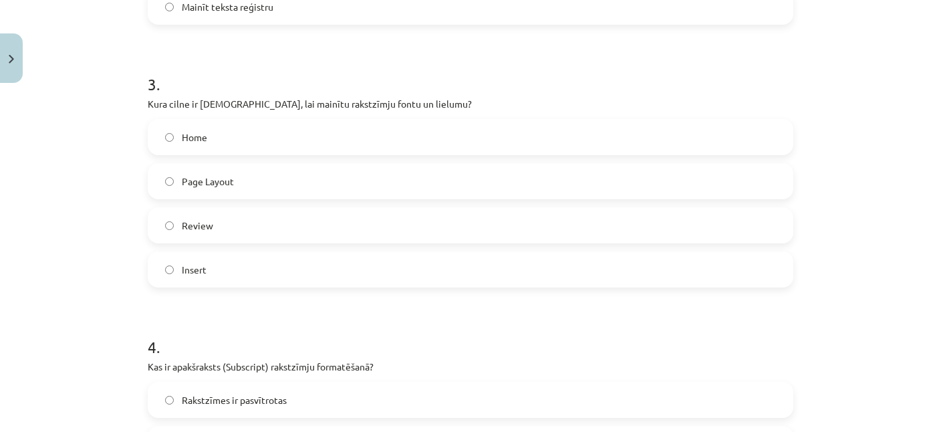
scroll to position [776, 0]
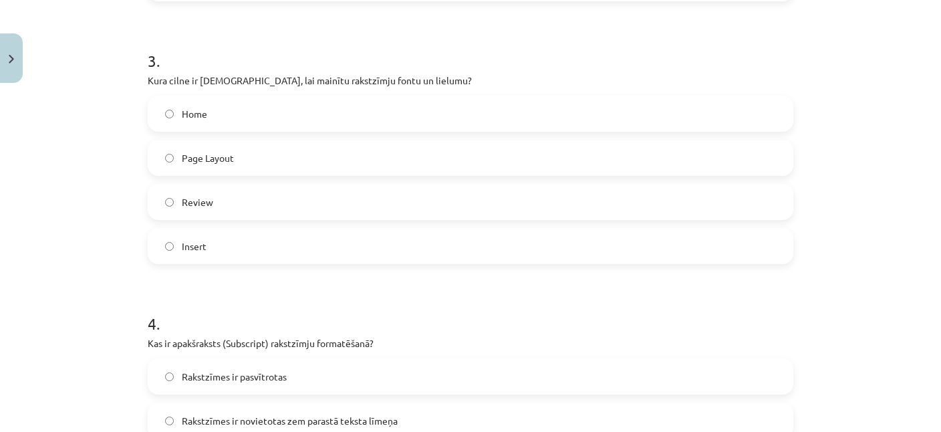
click at [227, 104] on label "Home" at bounding box center [470, 113] width 643 height 33
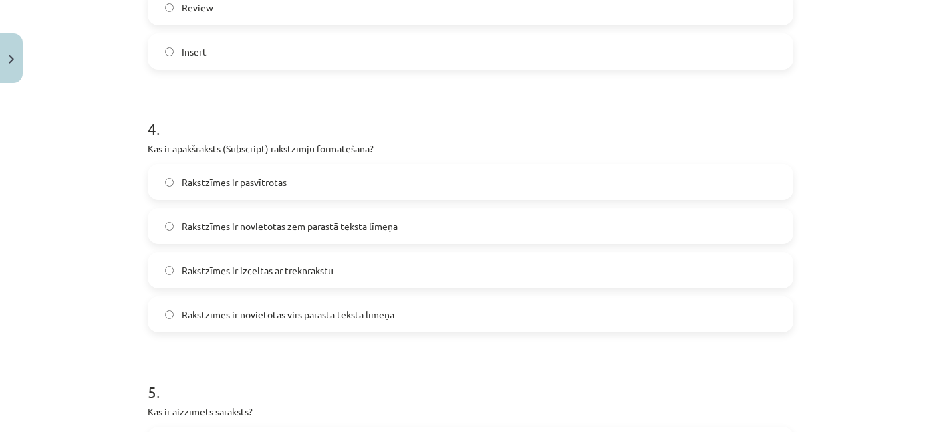
scroll to position [1035, 0]
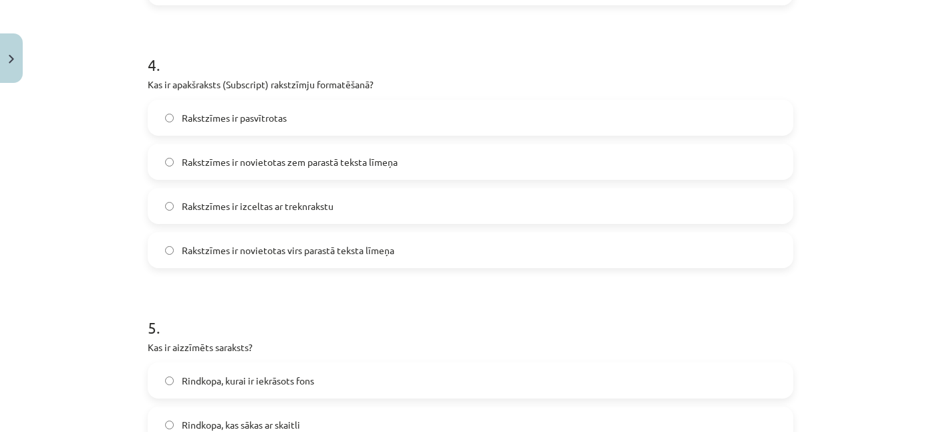
click at [297, 255] on span "Rakstzīmes ir novietotas virs parastā teksta līmeņa" at bounding box center [288, 250] width 213 height 14
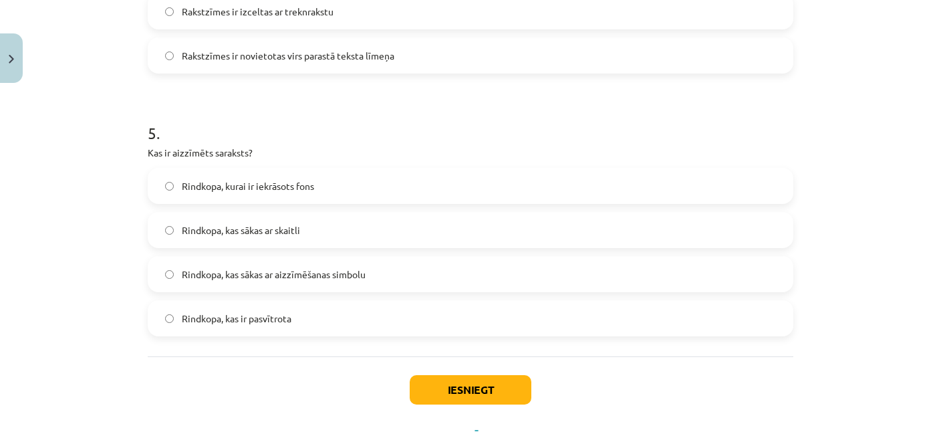
scroll to position [1288, 0]
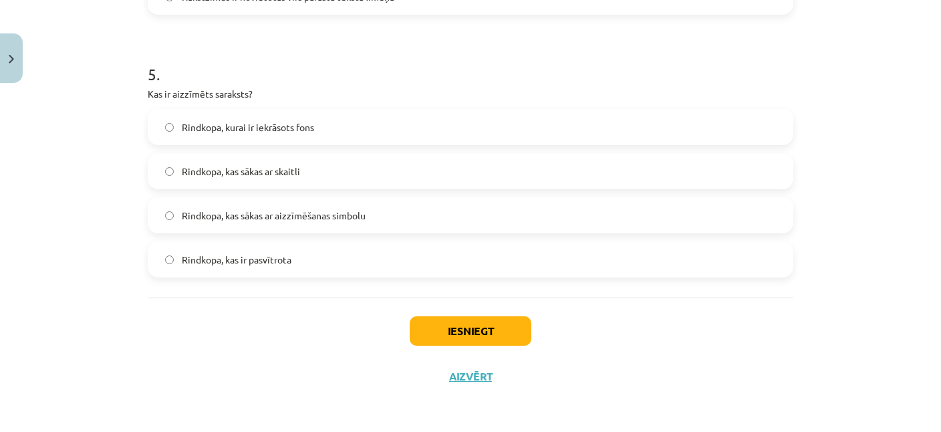
click at [236, 215] on span "Rindkopa, kas sākas ar aizzīmēšanas simbolu" at bounding box center [274, 216] width 184 height 14
click at [436, 326] on button "Iesniegt" at bounding box center [471, 330] width 122 height 29
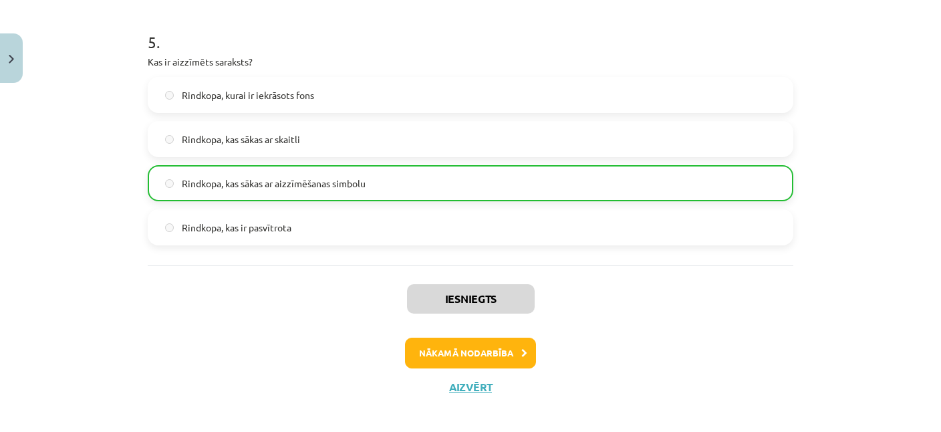
scroll to position [1330, 0]
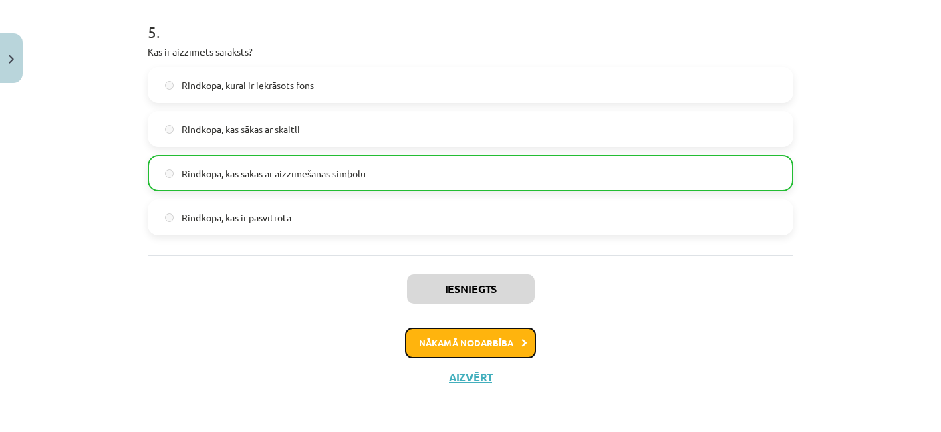
click at [491, 333] on button "Nākamā nodarbība" at bounding box center [470, 342] width 131 height 31
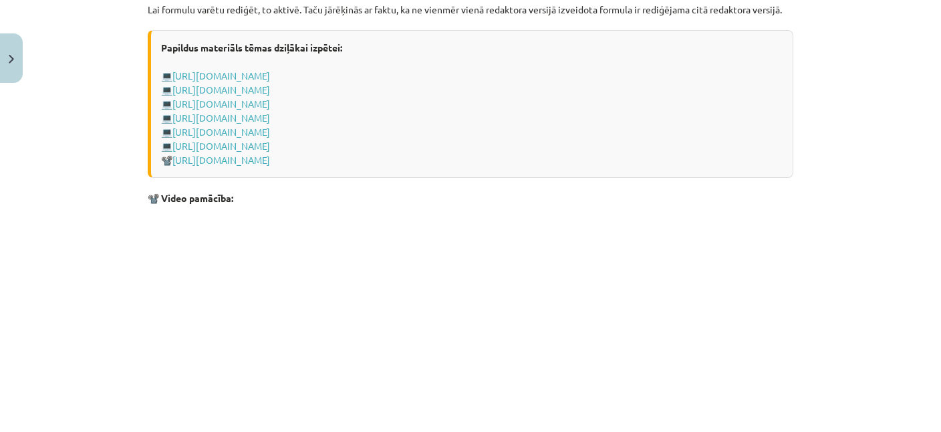
scroll to position [2869, 0]
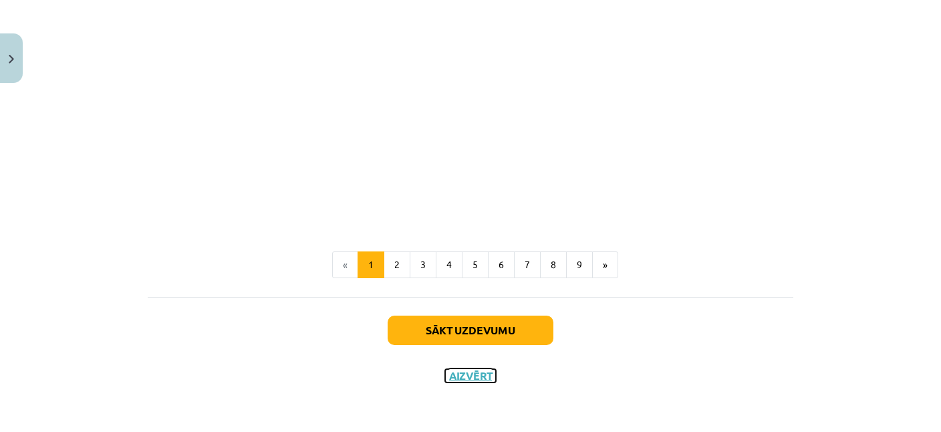
click at [462, 370] on button "Aizvērt" at bounding box center [470, 375] width 51 height 13
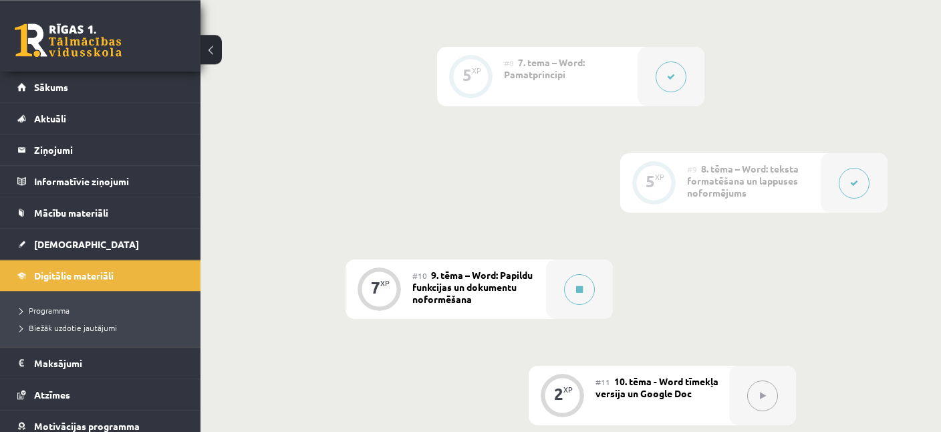
scroll to position [1129, 0]
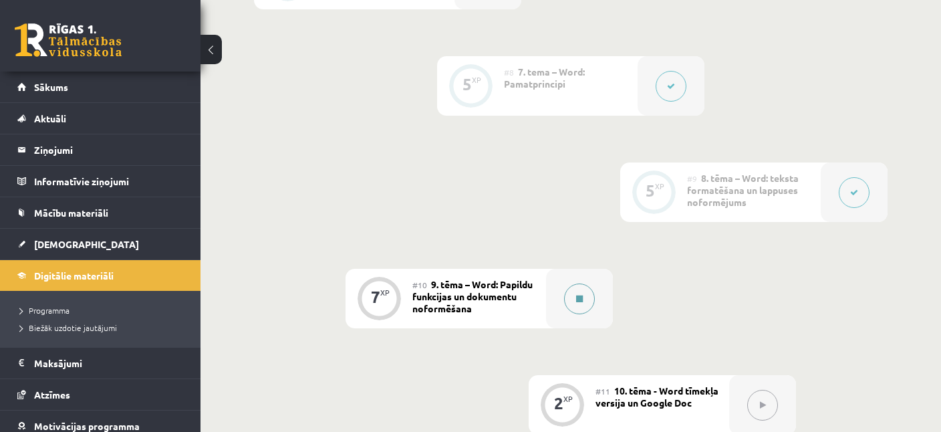
click at [585, 297] on button at bounding box center [579, 298] width 31 height 31
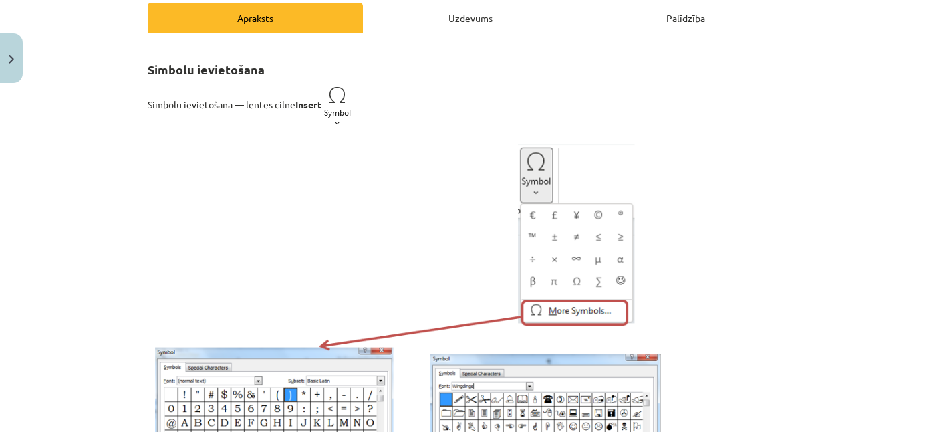
click at [462, 20] on div "Uzdevums" at bounding box center [470, 18] width 215 height 30
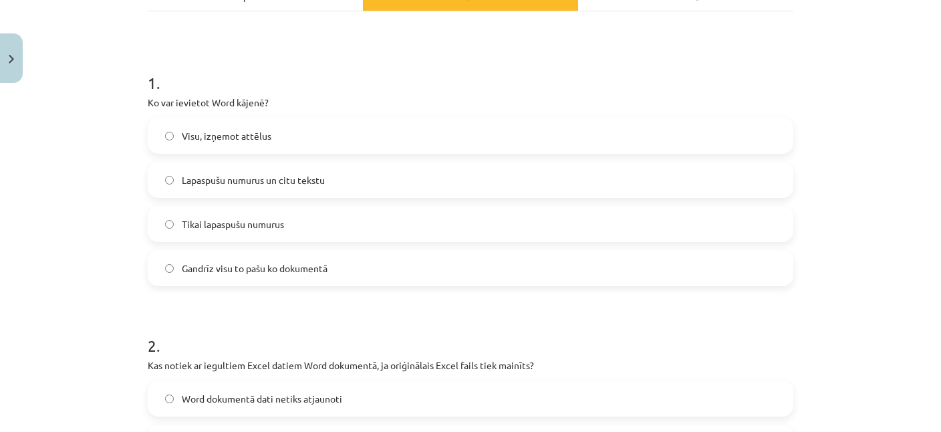
scroll to position [227, 0]
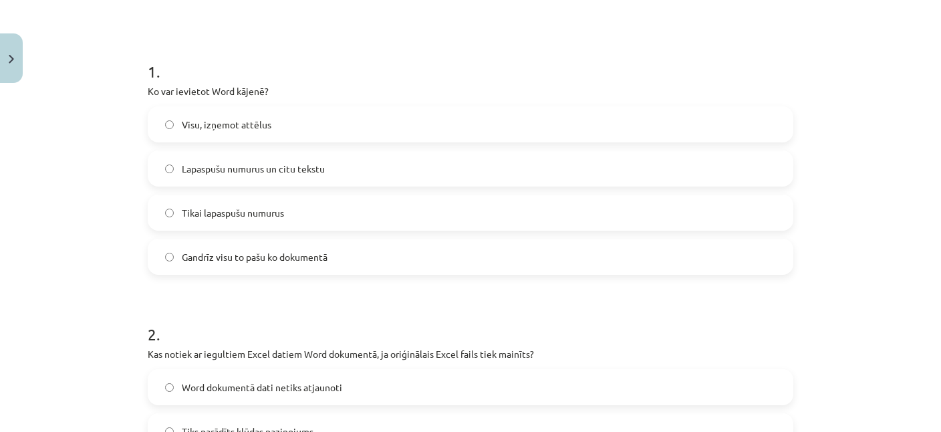
click at [251, 166] on span "Lapaspušu numurus un citu tekstu" at bounding box center [253, 169] width 143 height 14
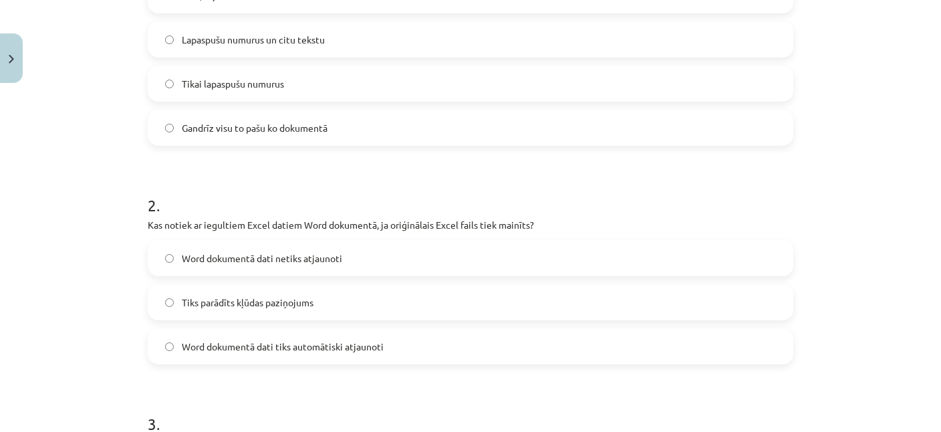
scroll to position [486, 0]
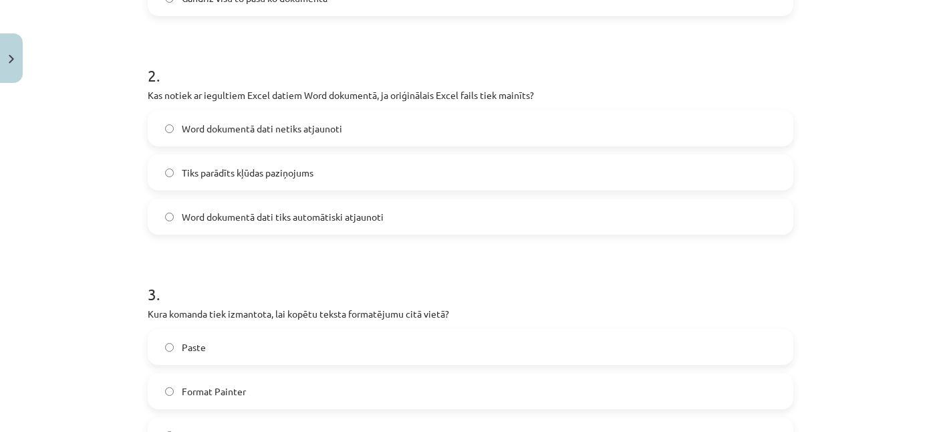
click at [255, 128] on span "Word dokumentā dati netiks atjaunoti" at bounding box center [262, 129] width 160 height 14
click at [292, 173] on span "Tiks parādīts kļūdas paziņojums" at bounding box center [248, 173] width 132 height 14
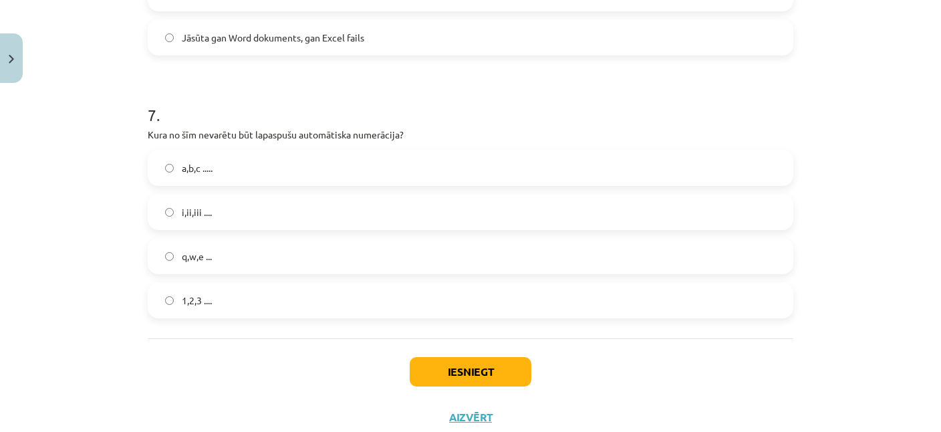
scroll to position [1712, 0]
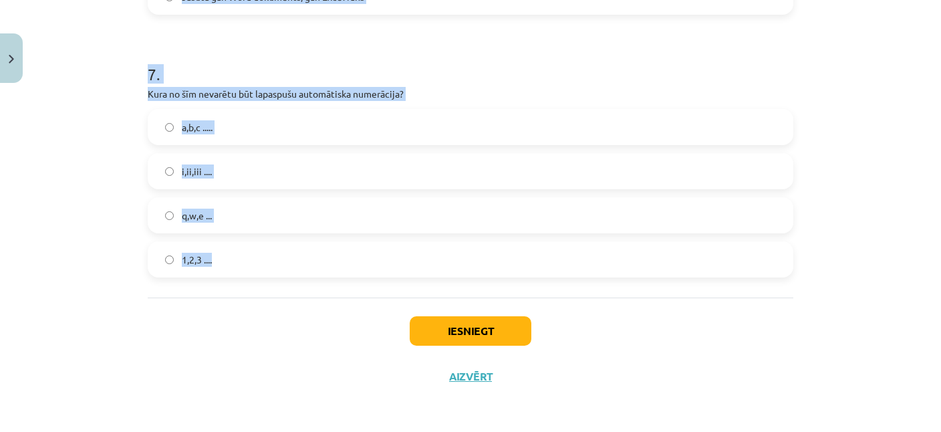
drag, startPoint x: 150, startPoint y: 217, endPoint x: 293, endPoint y: 251, distance: 146.9
click at [293, 251] on div "Mācību tēma: Datorikas - 10. klases 1. ieskaites mācību materiāls #10 9. tēma –…" at bounding box center [470, 216] width 941 height 432
copy form "1 . Ko var ievietot Word kājenē? Visu, izņemot attēlus Lapaspušu numurus un cit…"
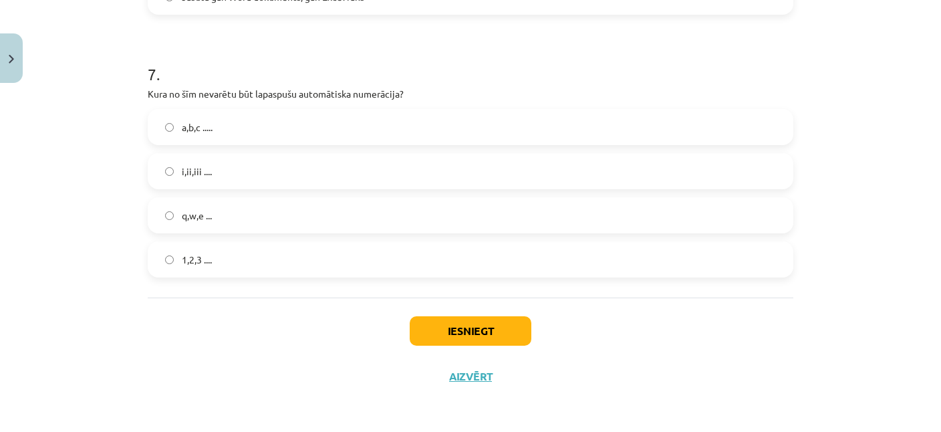
click at [69, 240] on div "Mācību tēma: Datorikas - 10. klases 1. ieskaites mācību materiāls #10 9. tēma –…" at bounding box center [470, 216] width 941 height 432
click at [222, 213] on label "q,w,e ..." at bounding box center [470, 214] width 643 height 33
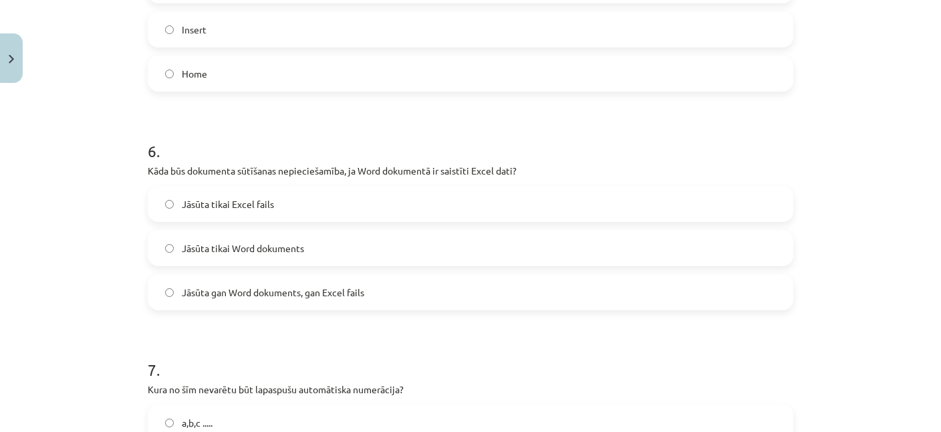
scroll to position [1389, 0]
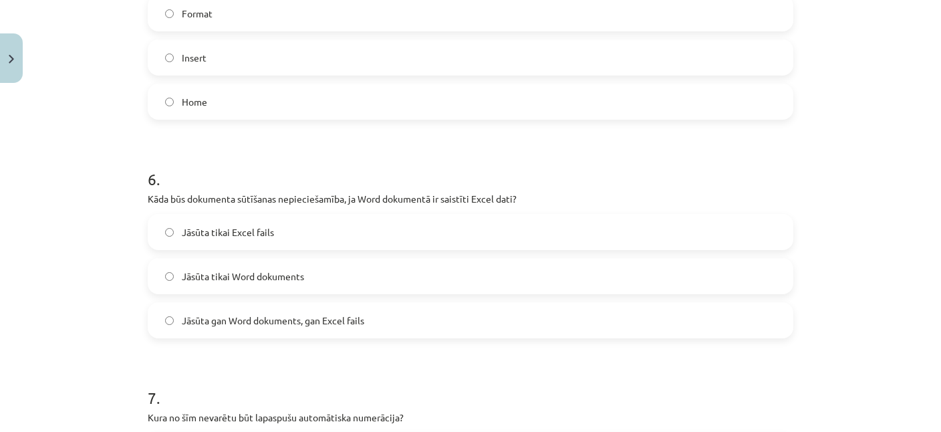
click at [245, 312] on label "Jāsūta gan Word dokuments, gan Excel fails" at bounding box center [470, 319] width 643 height 33
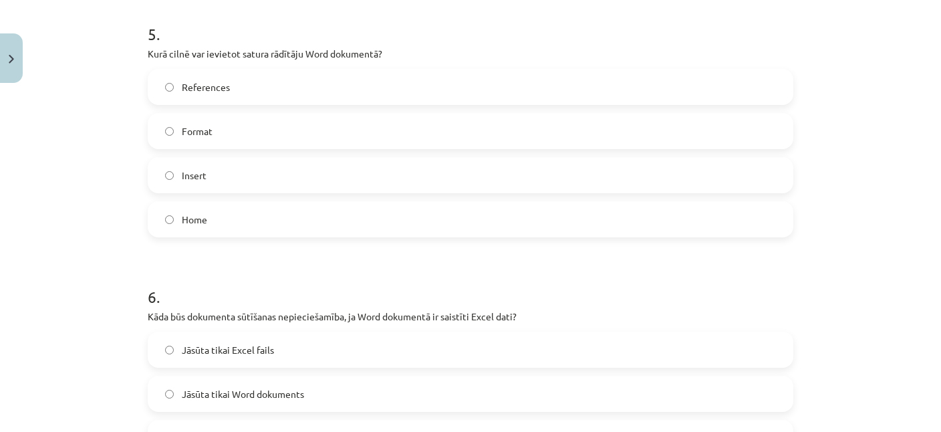
scroll to position [1194, 0]
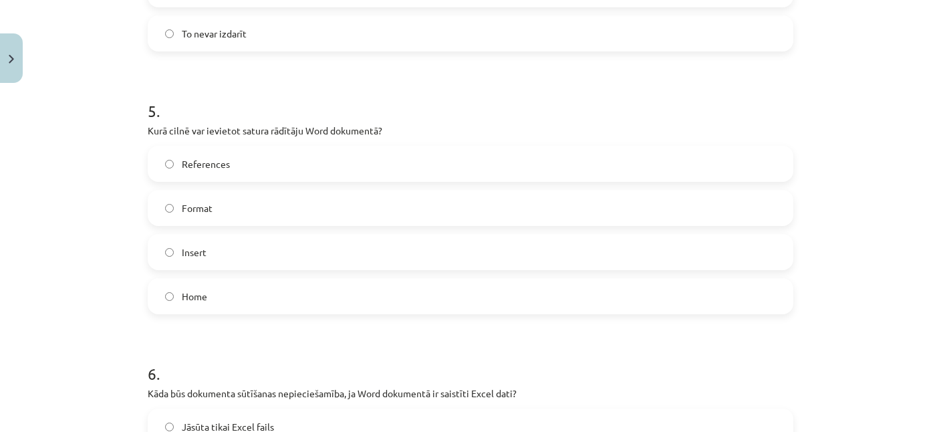
click at [233, 249] on label "Insert" at bounding box center [470, 251] width 643 height 33
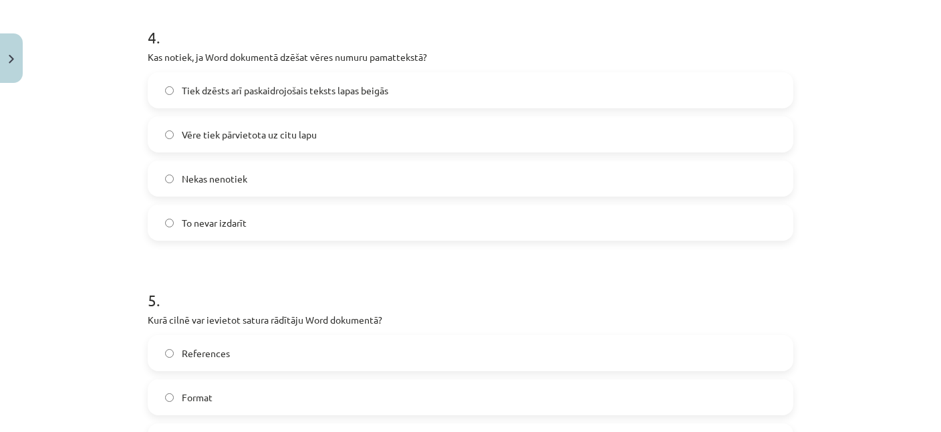
scroll to position [936, 0]
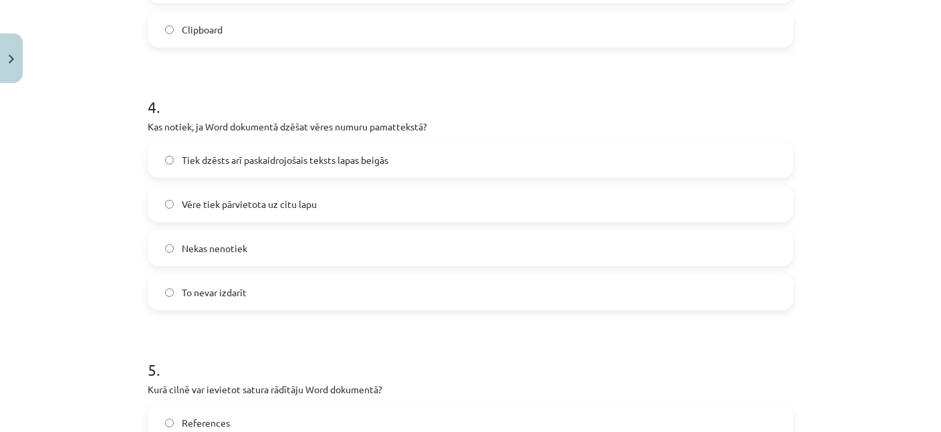
click at [261, 161] on span "Tiek dzēsts arī paskaidrojošais teksts lapas beigās" at bounding box center [285, 160] width 207 height 14
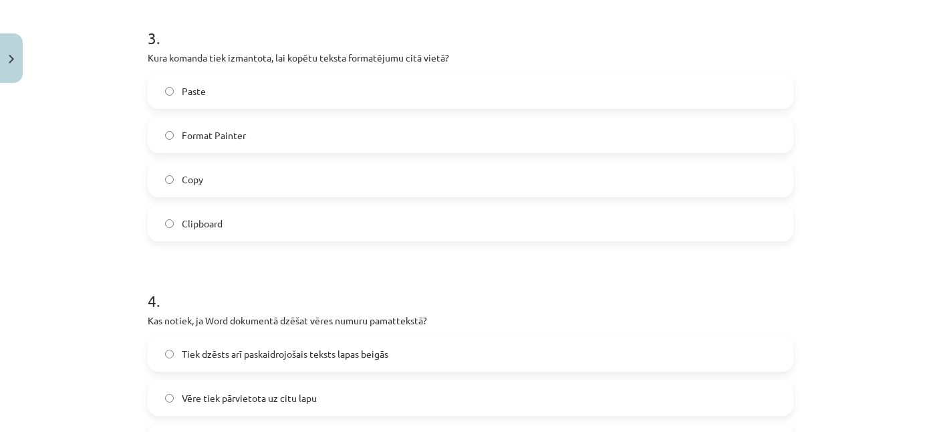
scroll to position [677, 0]
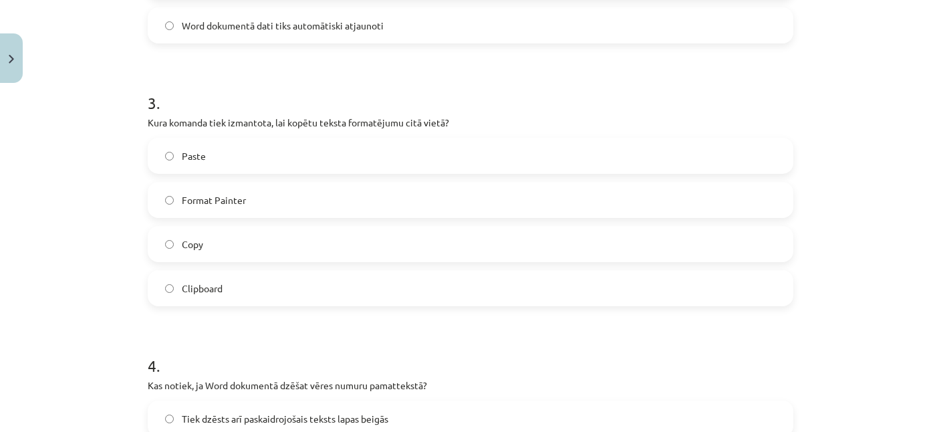
click at [203, 247] on label "Copy" at bounding box center [470, 243] width 643 height 33
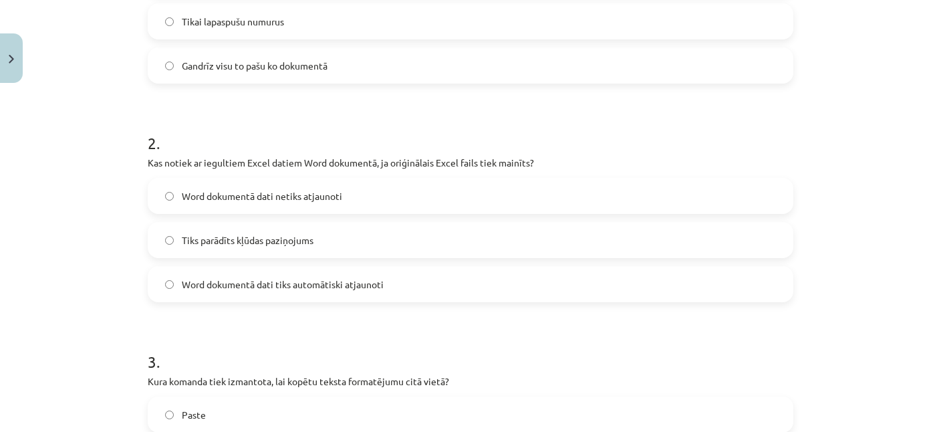
scroll to position [483, 0]
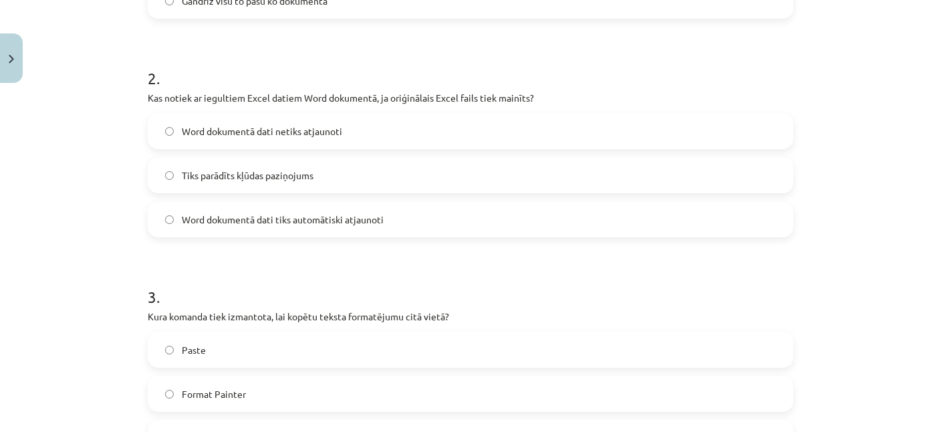
click at [273, 215] on span "Word dokumentā dati tiks automātiski atjaunoti" at bounding box center [283, 220] width 202 height 14
click at [250, 172] on span "Tiks parādīts kļūdas paziņojums" at bounding box center [248, 175] width 132 height 14
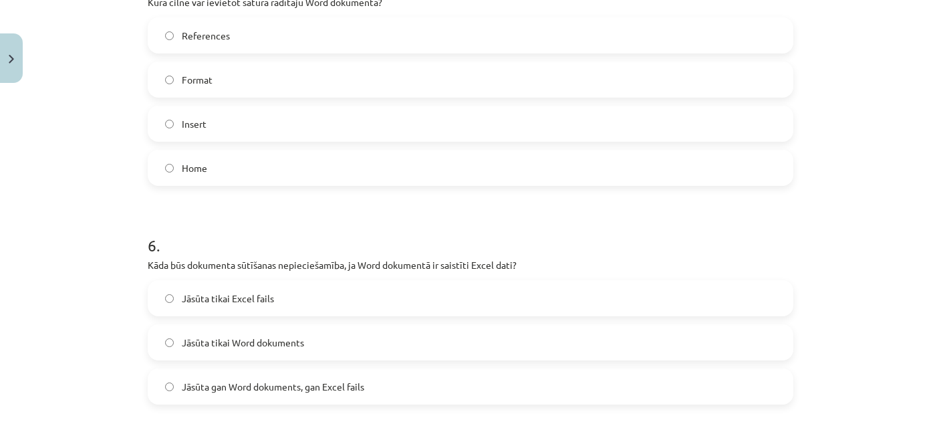
scroll to position [1324, 0]
click at [218, 27] on span "References" at bounding box center [206, 34] width 48 height 14
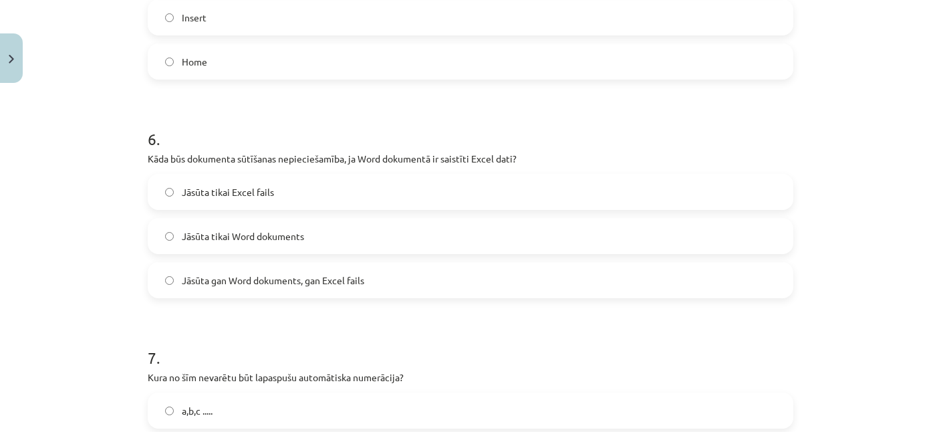
scroll to position [1259, 0]
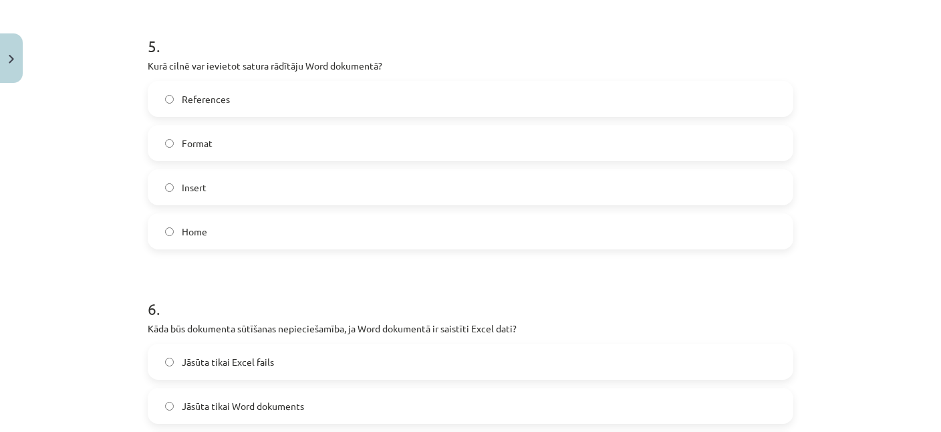
click at [224, 181] on label "Insert" at bounding box center [470, 186] width 643 height 33
click at [210, 80] on div "5 . Kurā cilnē var ievietot satura rādītāju Word dokumentā? References Format I…" at bounding box center [471, 131] width 646 height 236
click at [208, 104] on span "References" at bounding box center [206, 99] width 48 height 14
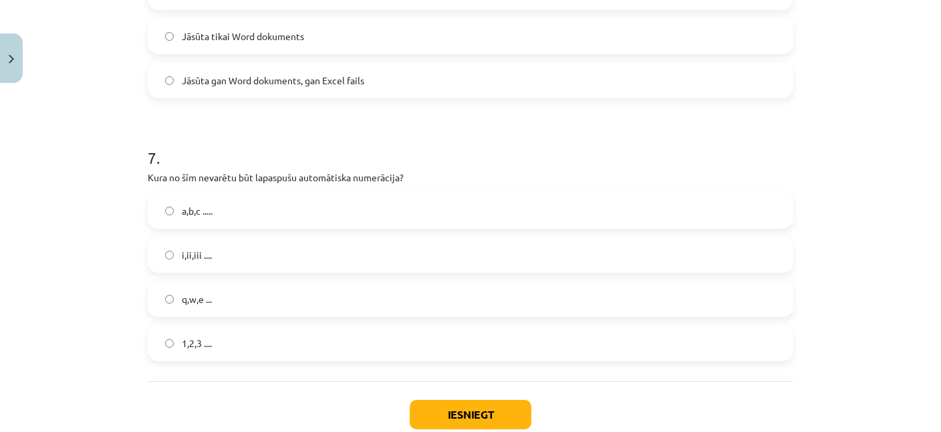
scroll to position [1647, 0]
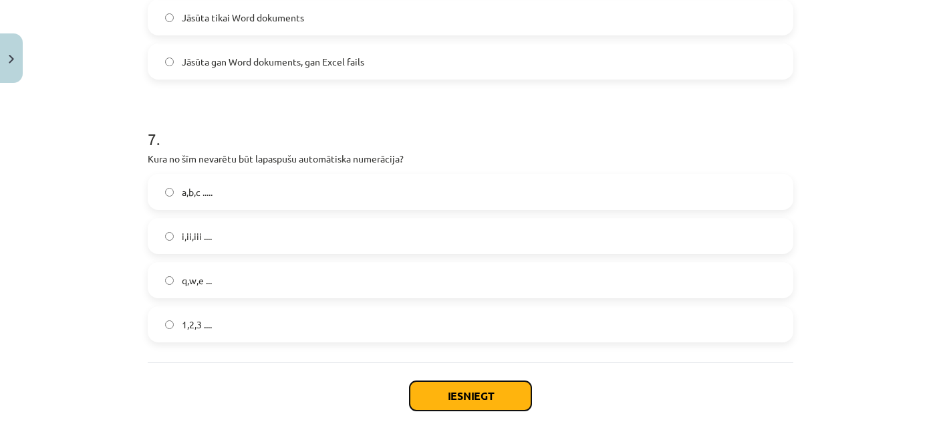
click at [469, 393] on button "Iesniegt" at bounding box center [471, 395] width 122 height 29
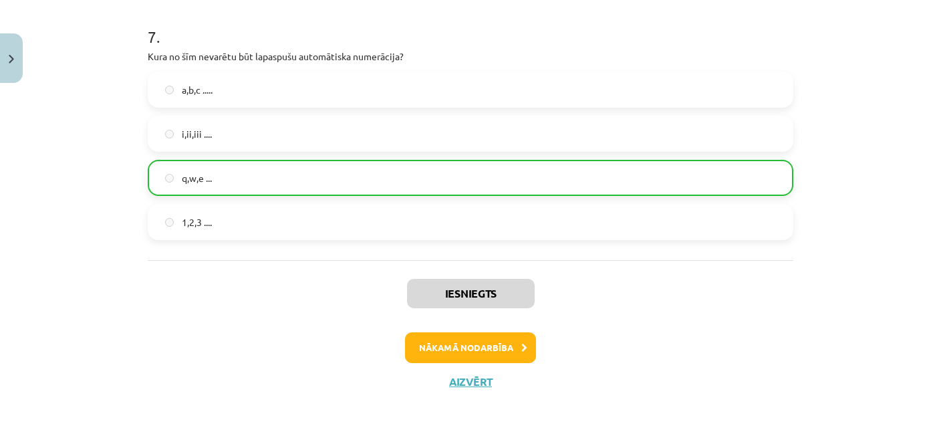
scroll to position [1754, 0]
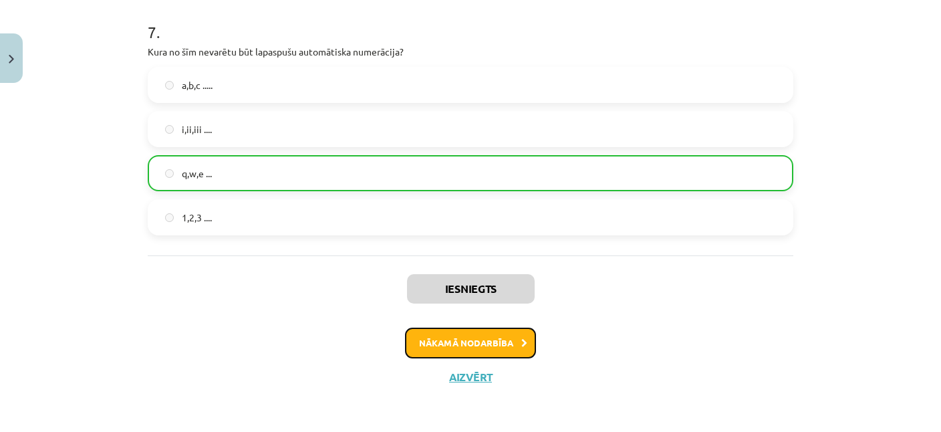
click at [481, 341] on button "Nākamā nodarbība" at bounding box center [470, 342] width 131 height 31
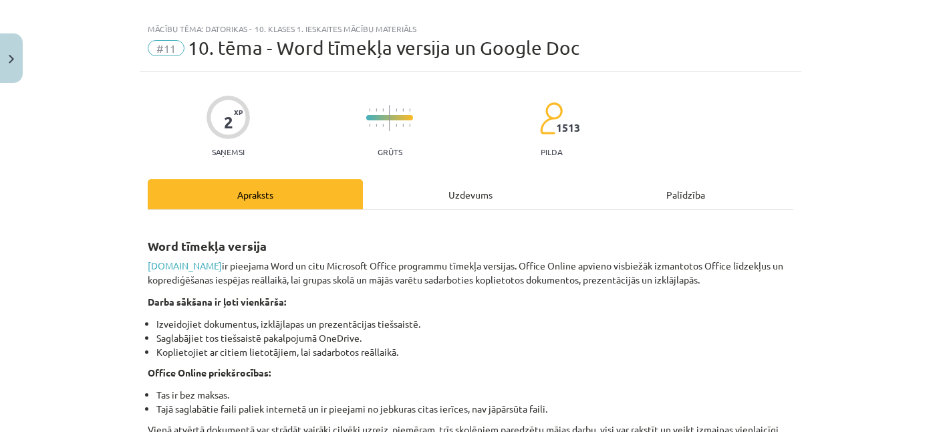
scroll to position [0, 0]
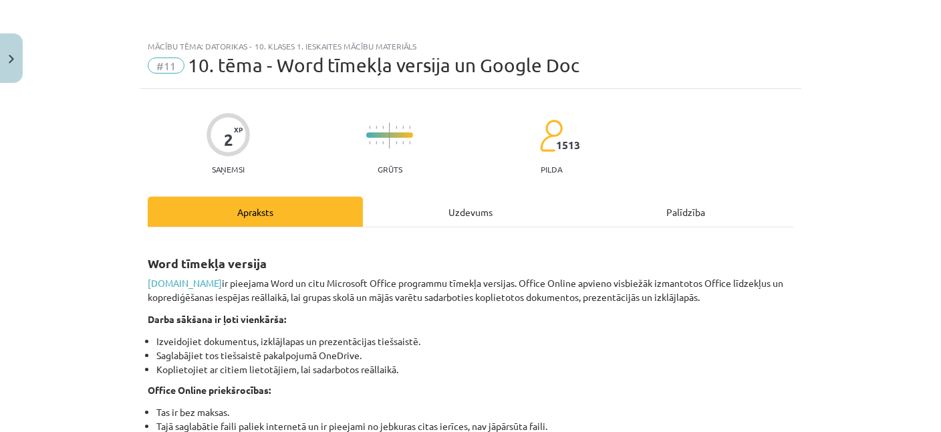
click at [469, 210] on div "Uzdevums" at bounding box center [470, 211] width 215 height 30
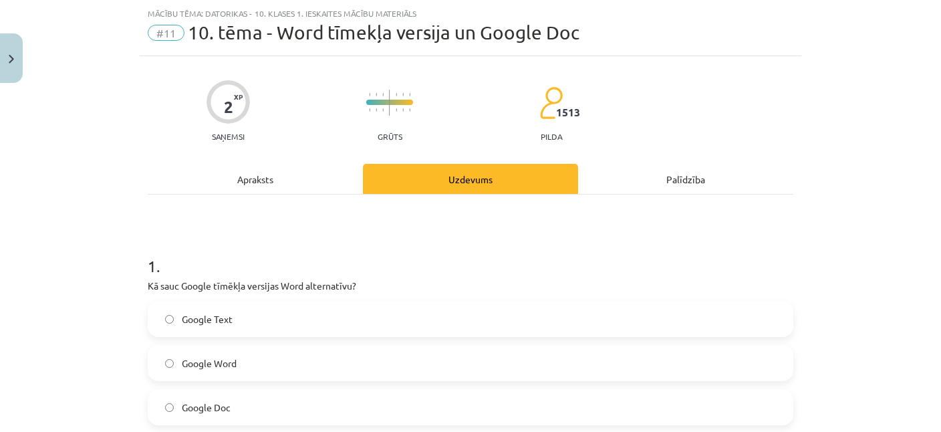
scroll to position [224, 0]
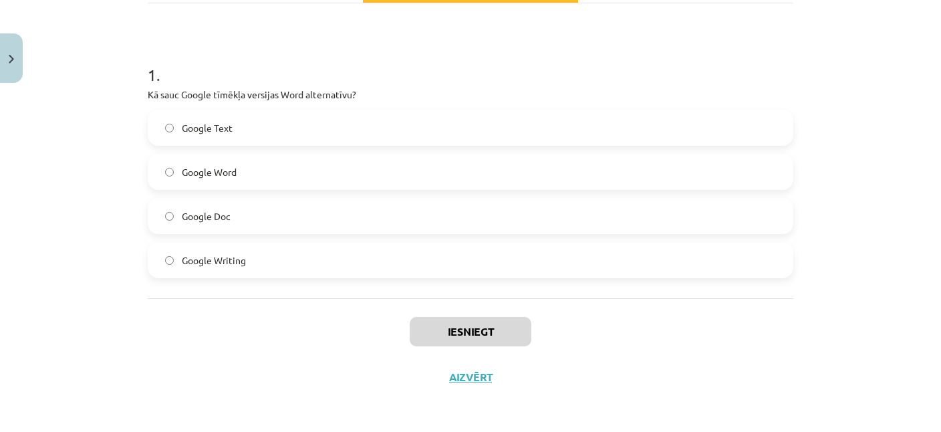
drag, startPoint x: 233, startPoint y: 172, endPoint x: 257, endPoint y: 205, distance: 40.6
click at [233, 173] on span "Google Word" at bounding box center [209, 172] width 55 height 14
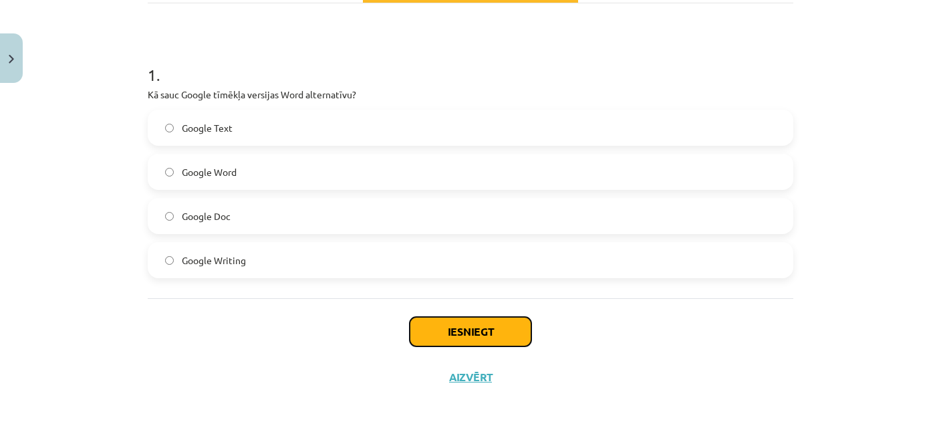
click at [481, 336] on button "Iesniegt" at bounding box center [471, 331] width 122 height 29
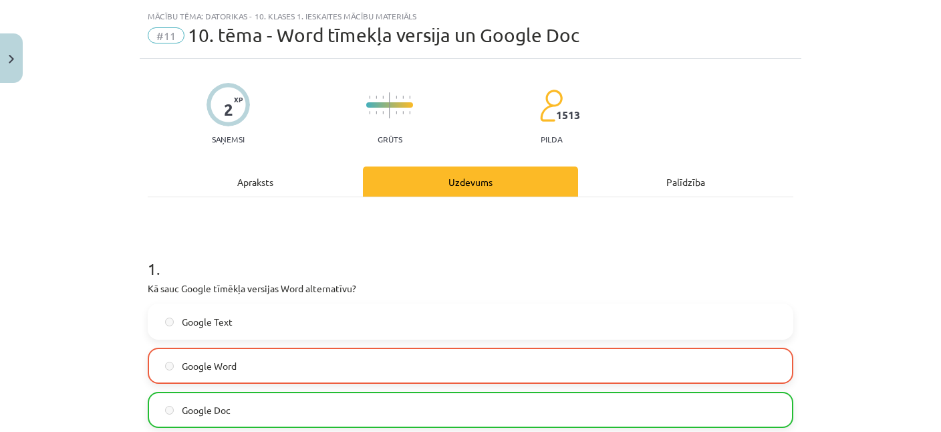
scroll to position [266, 0]
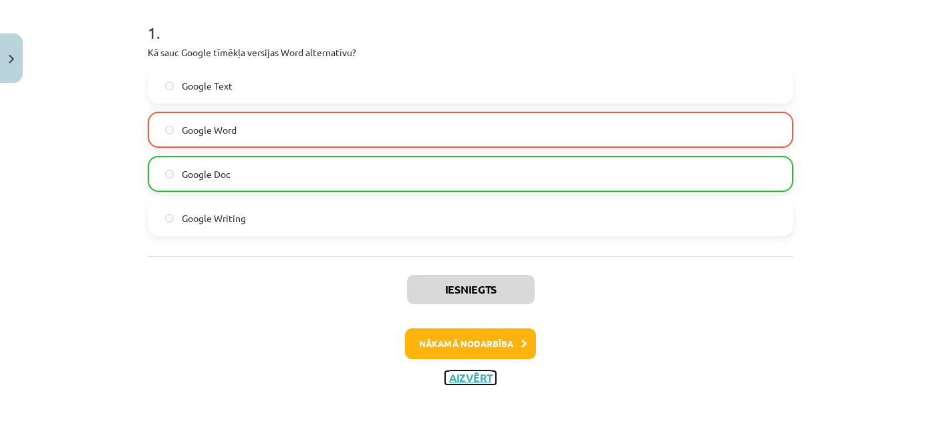
click at [476, 375] on button "Aizvērt" at bounding box center [470, 377] width 51 height 13
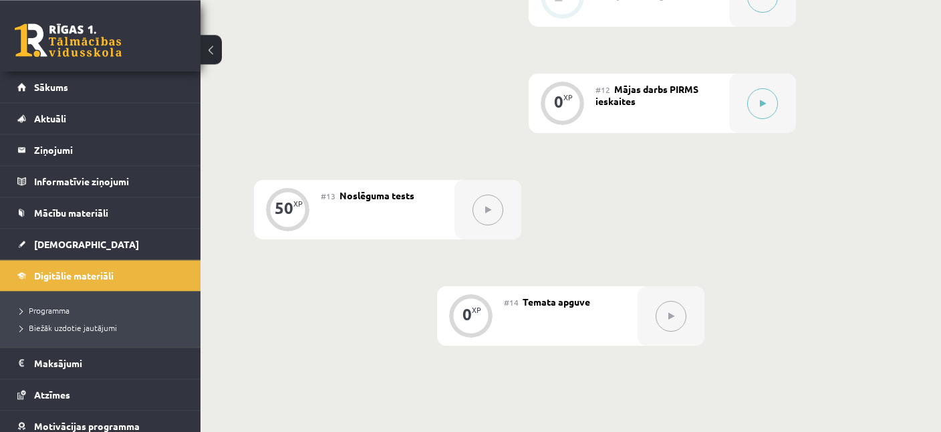
scroll to position [1543, 0]
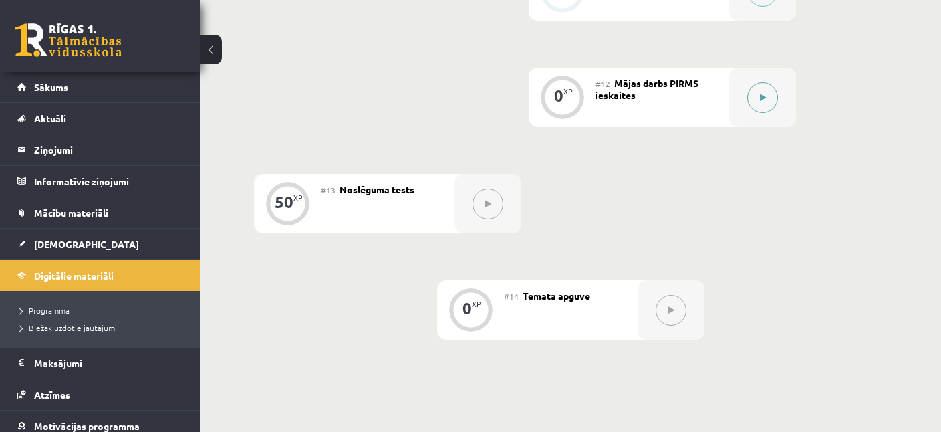
click at [763, 97] on icon at bounding box center [763, 98] width 6 height 8
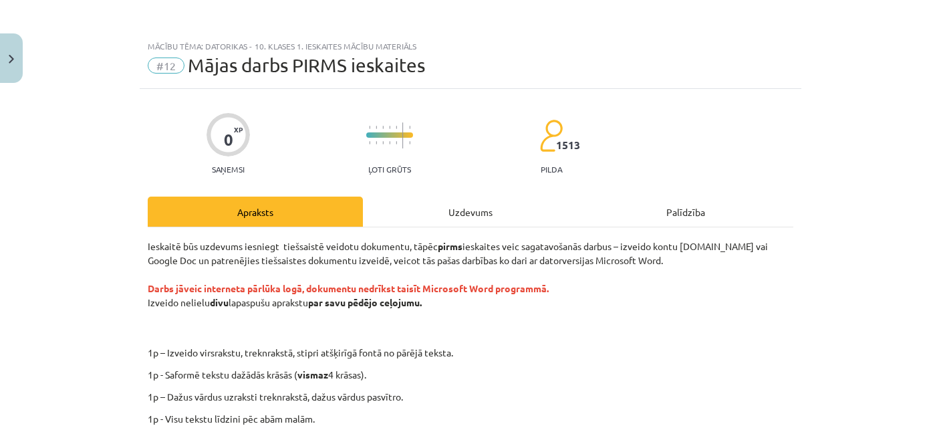
scroll to position [64, 0]
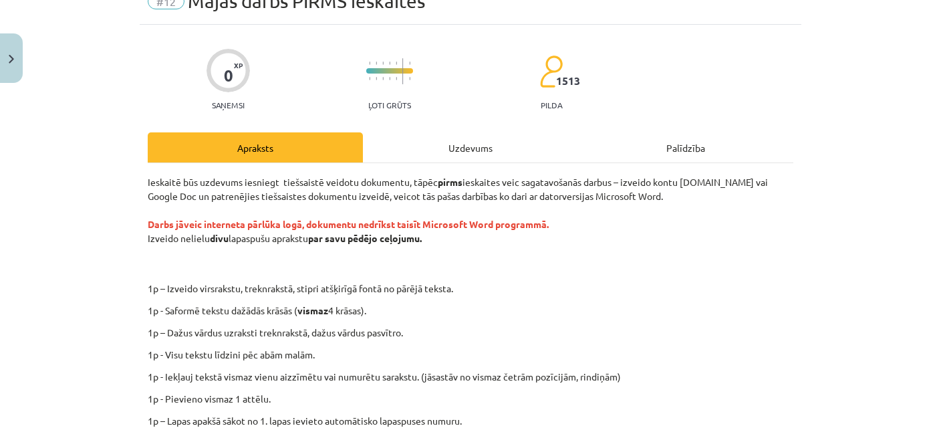
click at [468, 154] on div "Uzdevums" at bounding box center [470, 147] width 215 height 30
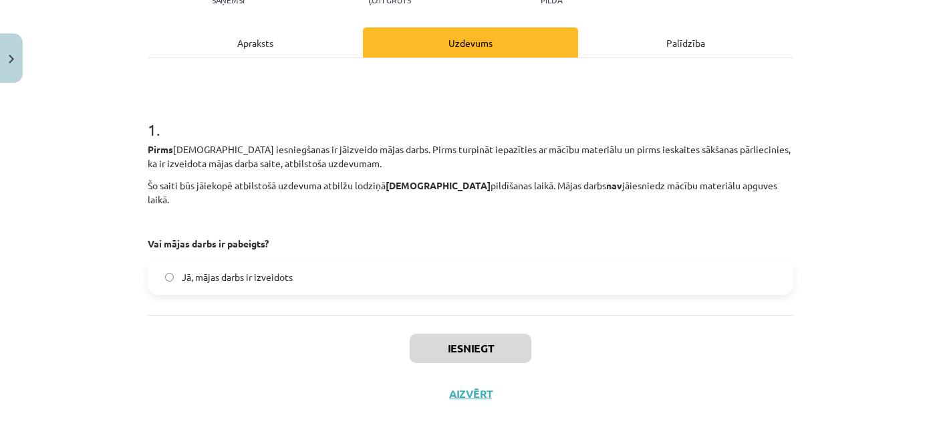
scroll to position [172, 0]
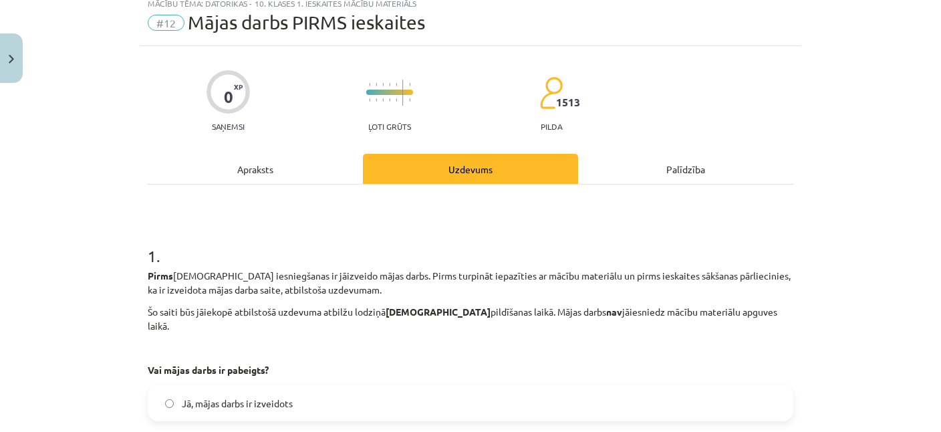
click at [269, 172] on div "Apraksts" at bounding box center [255, 169] width 215 height 30
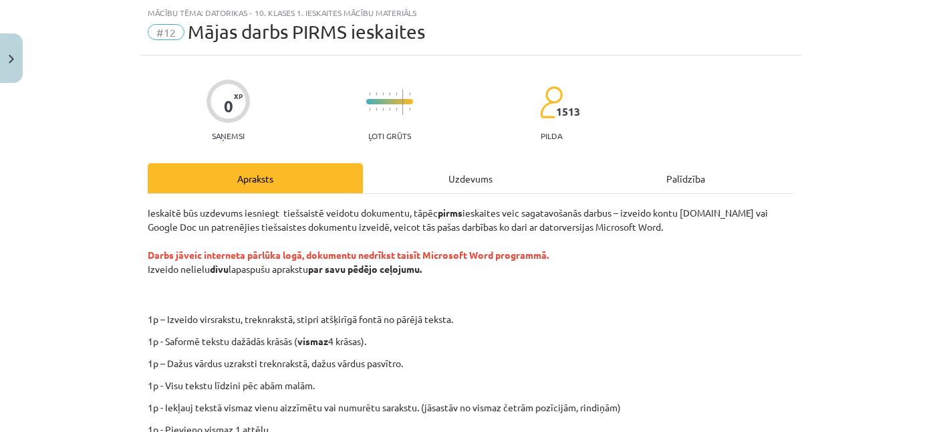
scroll to position [33, 0]
click at [695, 178] on div "Palīdzība" at bounding box center [685, 179] width 215 height 30
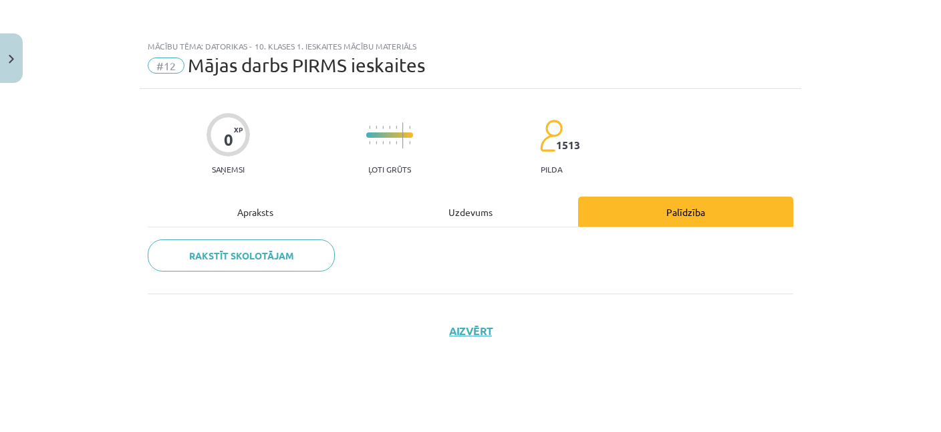
scroll to position [0, 0]
click at [265, 207] on div "Apraksts" at bounding box center [255, 211] width 215 height 30
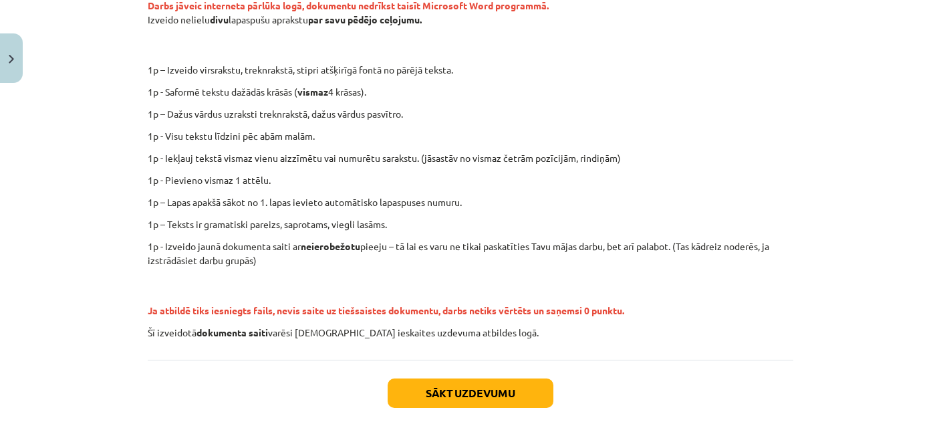
scroll to position [345, 0]
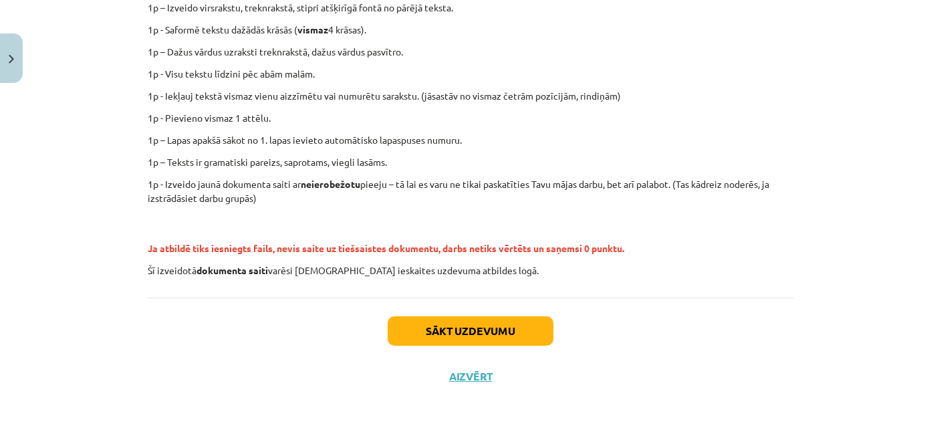
drag, startPoint x: 140, startPoint y: 178, endPoint x: 642, endPoint y: 250, distance: 507.7
click at [642, 250] on div "0 XP Saņemsi Ļoti grūts 1513 pilda Apraksts Uzdevums Palīdzība Ieskaitē būs uzd…" at bounding box center [471, 71] width 662 height 655
copy div "Ieskaitē būs uzdevums iesniegt tiešsaistē veidotu dokumentu, tāpēc pirms ieskai…"
click at [74, 209] on div "Mācību tēma: Datorikas - 10. klases 1. ieskaites mācību materiāls #12 Mājas dar…" at bounding box center [470, 216] width 941 height 432
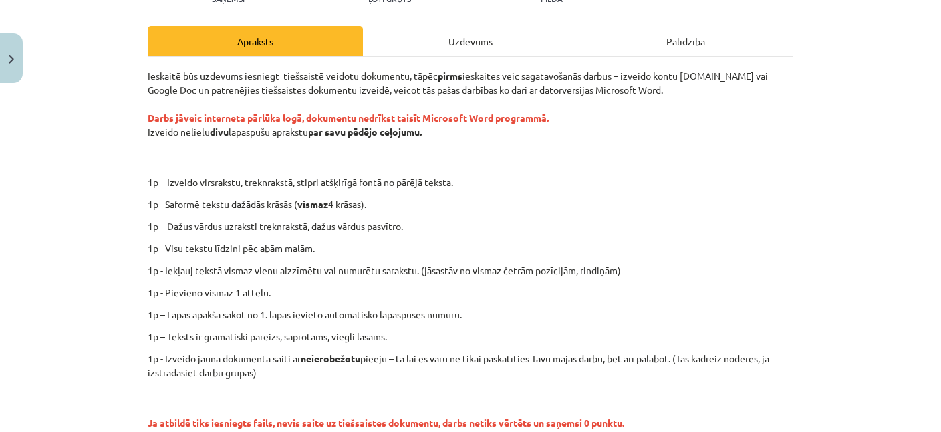
scroll to position [194, 0]
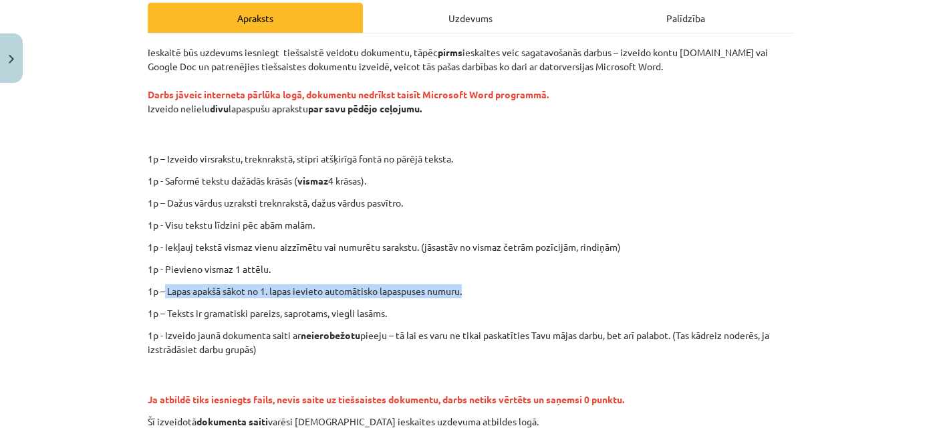
drag, startPoint x: 166, startPoint y: 289, endPoint x: 488, endPoint y: 287, distance: 321.5
click at [488, 287] on p "1p – Lapas apakšā sākot no 1. lapas ievieto automātisko lapaspuses numuru." at bounding box center [471, 291] width 646 height 14
copy p "Lapas apakšā sākot no 1. lapas ievieto automātisko lapaspuses numuru."
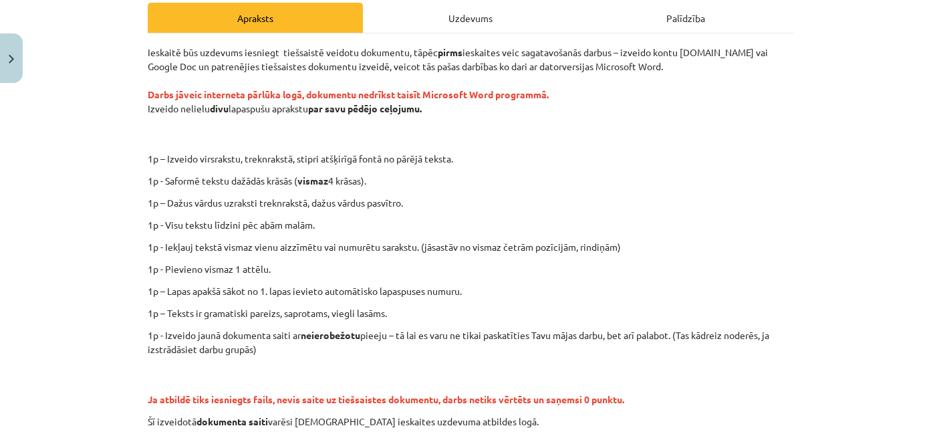
click at [530, 278] on div "Ieskaitē būs uzdevums iesniegt tiešsaistē veidotu dokumentu, tāpēc pirms ieskai…" at bounding box center [471, 236] width 646 height 383
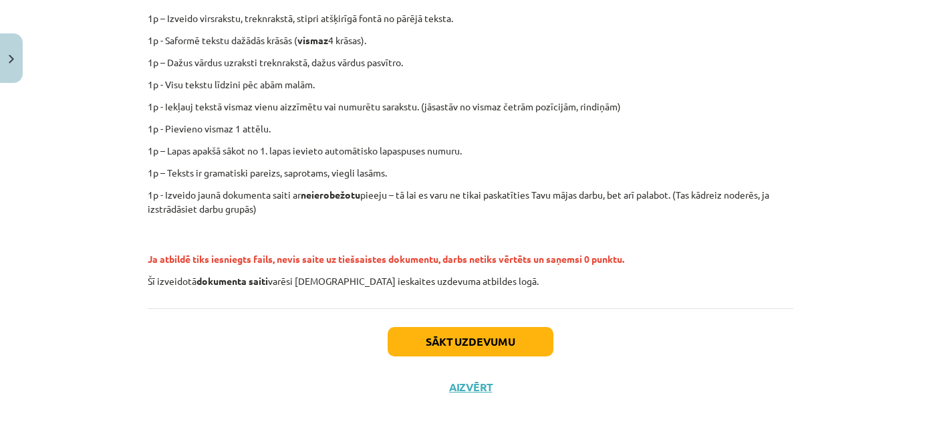
scroll to position [345, 0]
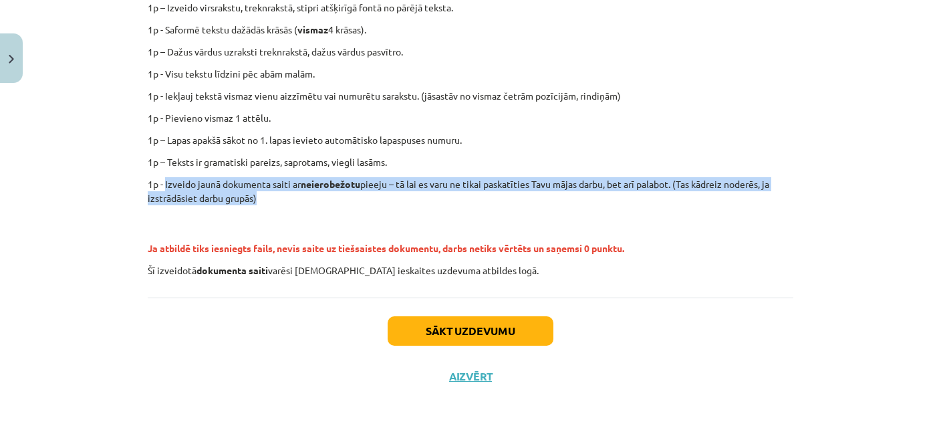
drag, startPoint x: 164, startPoint y: 184, endPoint x: 290, endPoint y: 207, distance: 127.7
click at [290, 207] on div "Ieskaitē būs uzdevums iesniegt tiešsaistē veidotu dokumentu, tāpēc pirms ieskai…" at bounding box center [471, 85] width 646 height 383
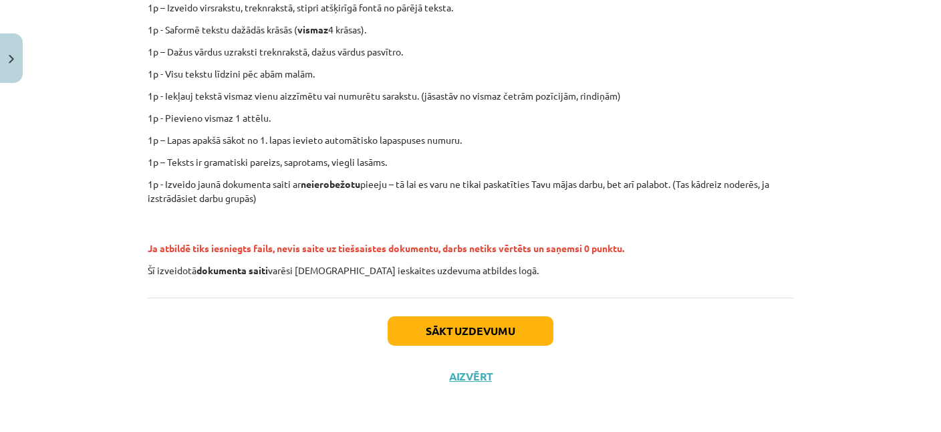
click at [358, 216] on p "Ja atbildē tiks iesniegts fails, nevis saite uz tiešsaistes dokumentu, darbs ne…" at bounding box center [471, 234] width 646 height 42
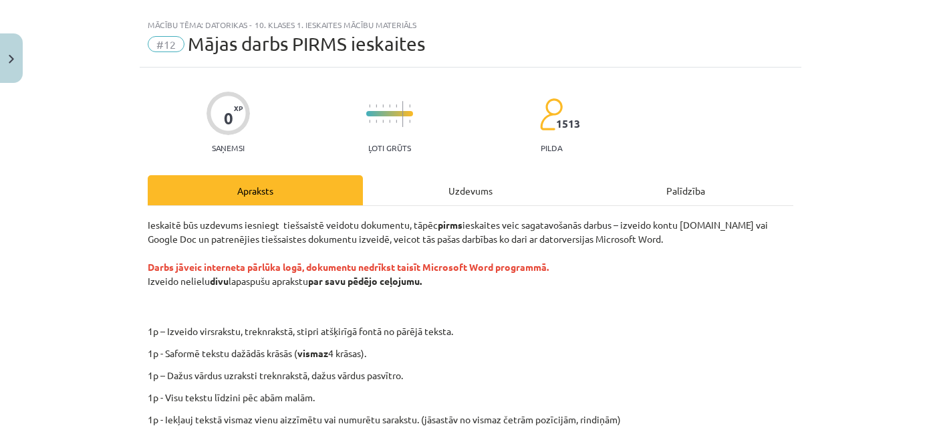
scroll to position [0, 0]
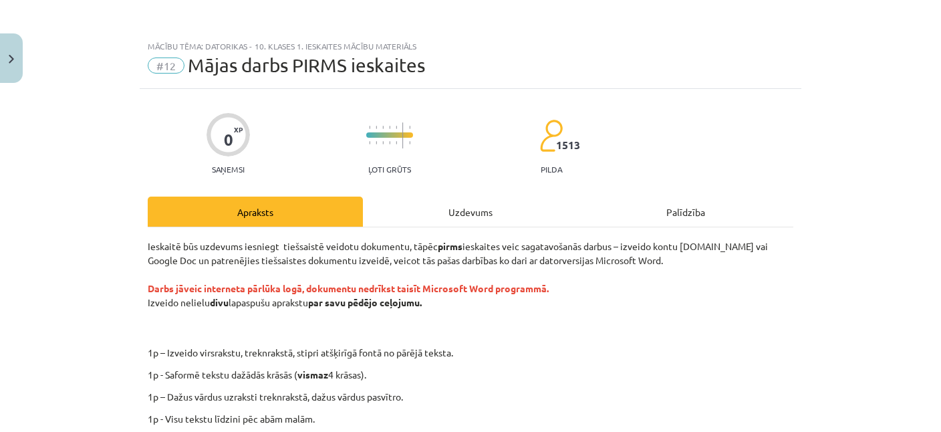
click at [458, 205] on div "Uzdevums" at bounding box center [470, 211] width 215 height 30
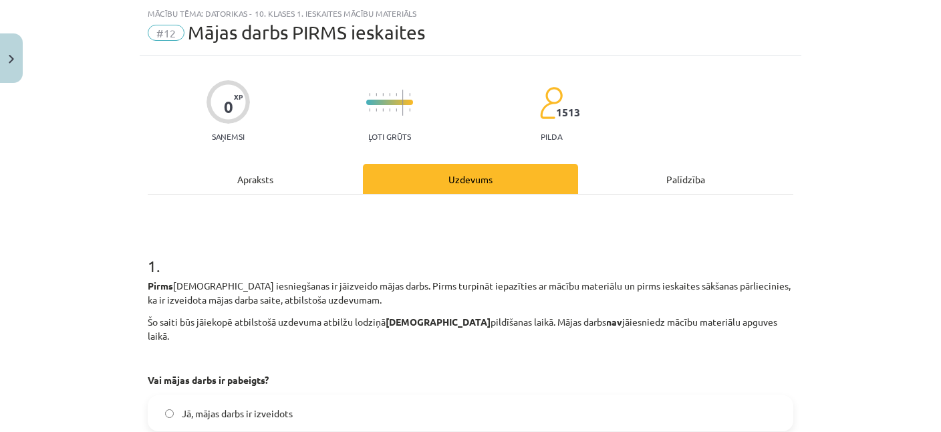
scroll to position [172, 0]
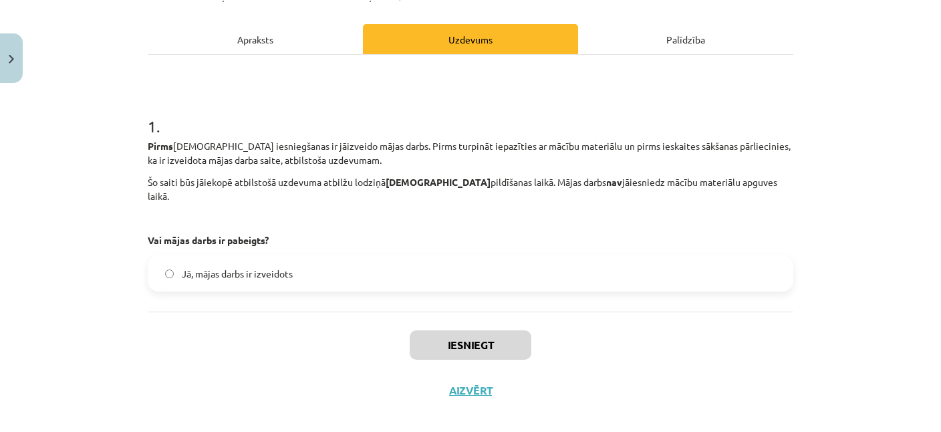
click at [224, 267] on span "Jā, mājas darbs ir izveidots" at bounding box center [237, 274] width 111 height 14
click at [470, 332] on button "Iesniegt" at bounding box center [471, 344] width 122 height 29
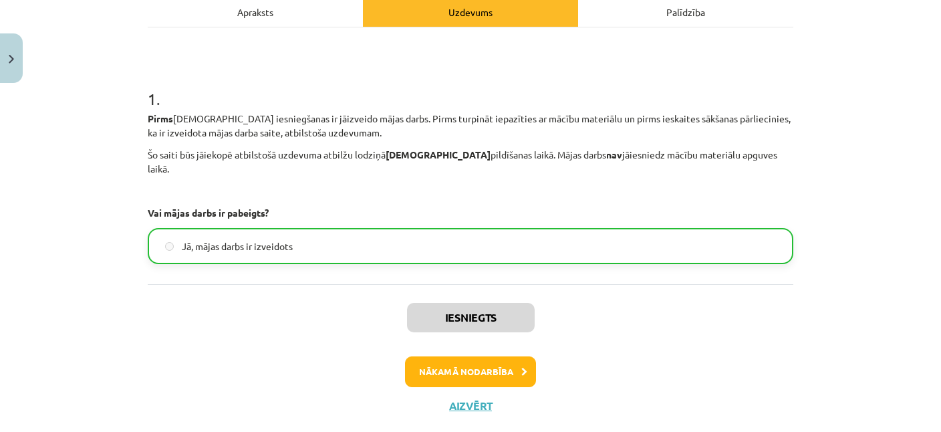
scroll to position [215, 0]
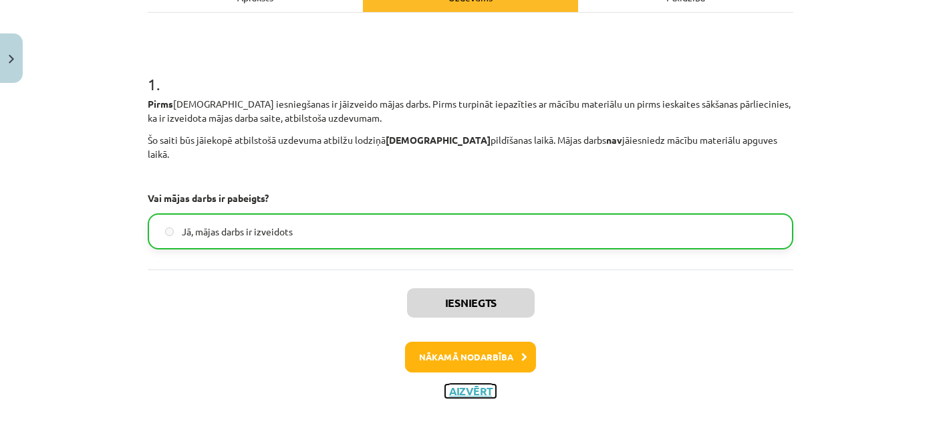
click at [475, 384] on button "Aizvērt" at bounding box center [470, 390] width 51 height 13
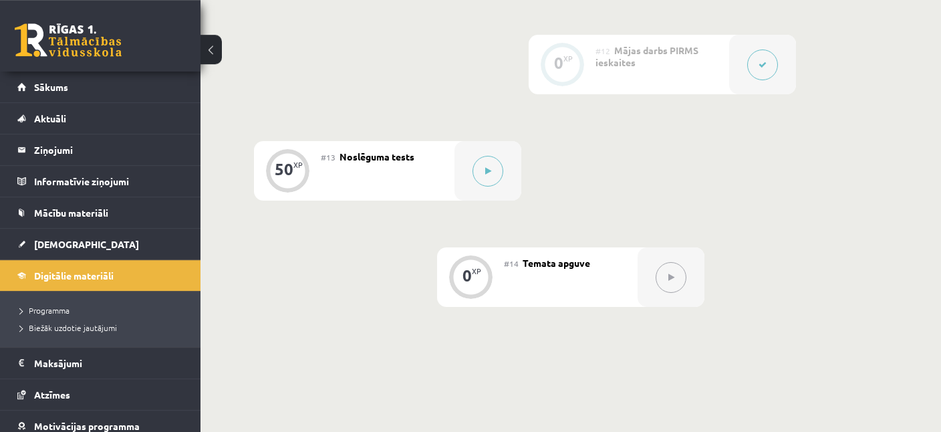
scroll to position [1553, 0]
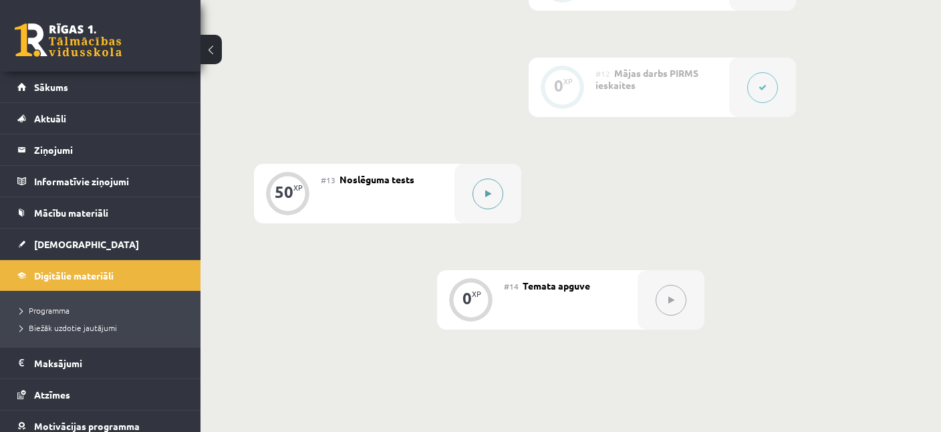
click at [495, 191] on button at bounding box center [488, 193] width 31 height 31
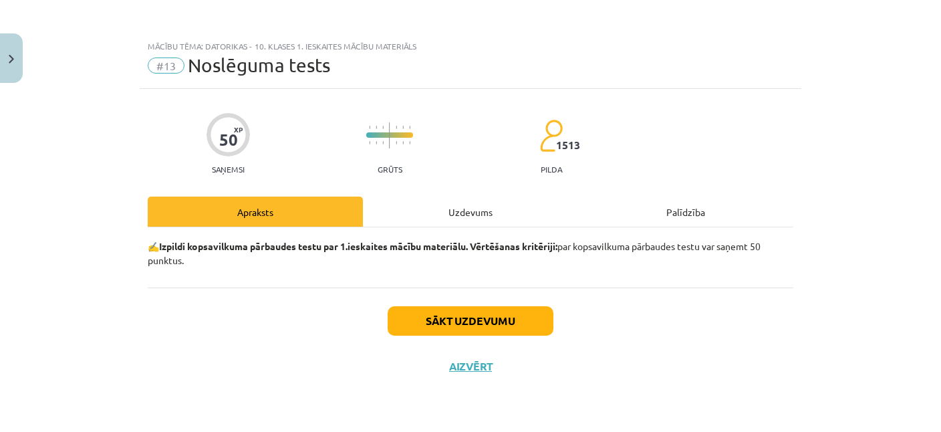
click at [470, 217] on div "Uzdevums" at bounding box center [470, 211] width 215 height 30
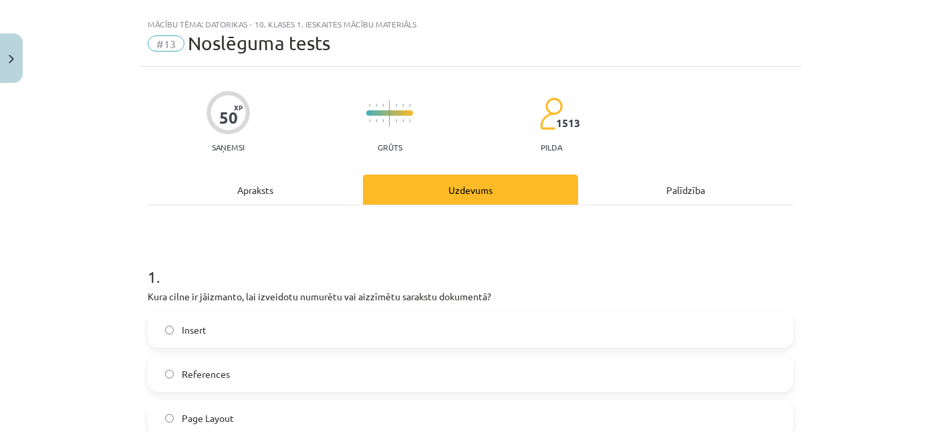
scroll to position [0, 0]
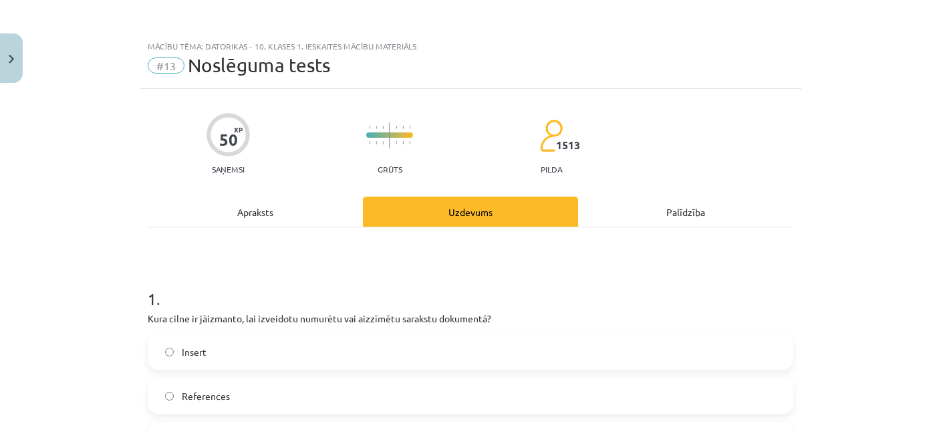
click at [263, 216] on div "Apraksts" at bounding box center [255, 211] width 215 height 30
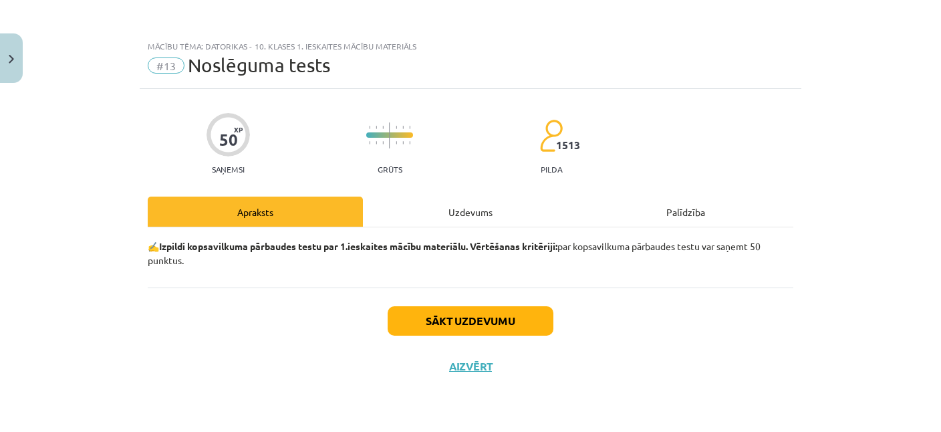
click at [487, 206] on div "Uzdevums" at bounding box center [470, 211] width 215 height 30
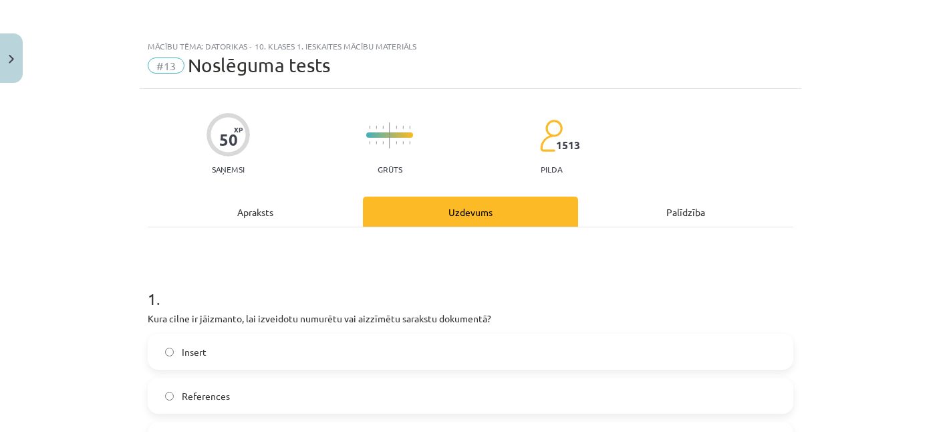
click at [283, 212] on div "Apraksts" at bounding box center [255, 211] width 215 height 30
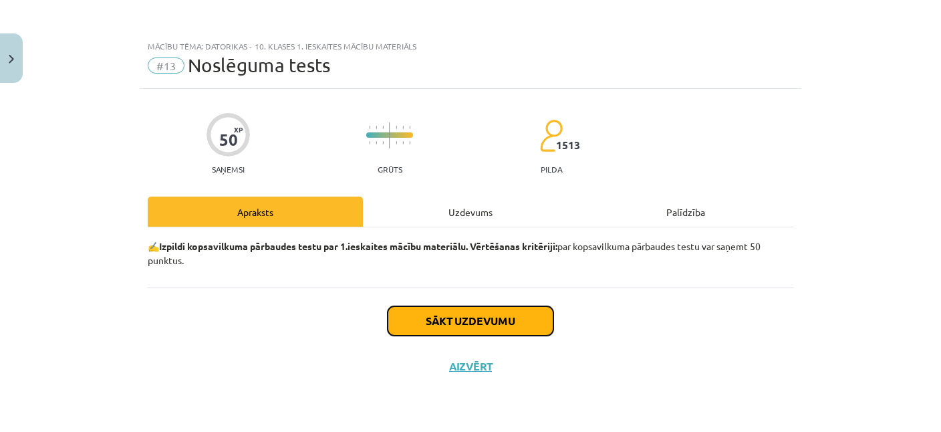
click at [491, 320] on button "Sākt uzdevumu" at bounding box center [471, 320] width 166 height 29
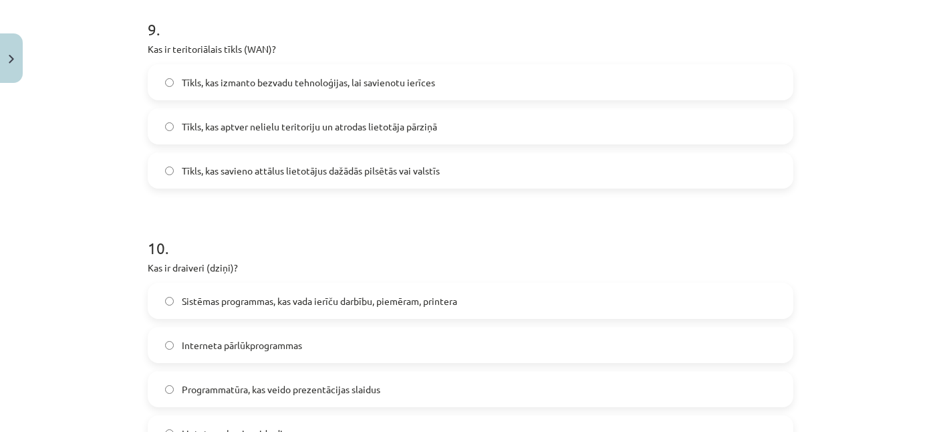
scroll to position [2563, 0]
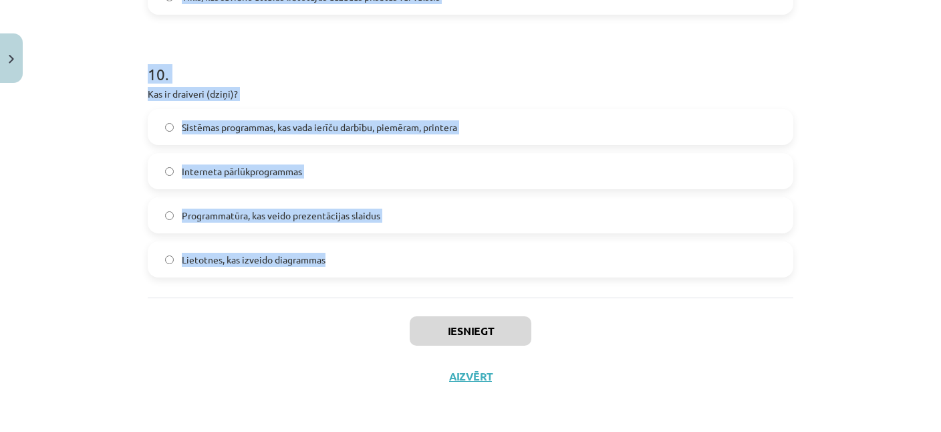
drag, startPoint x: 147, startPoint y: 122, endPoint x: 402, endPoint y: 251, distance: 285.7
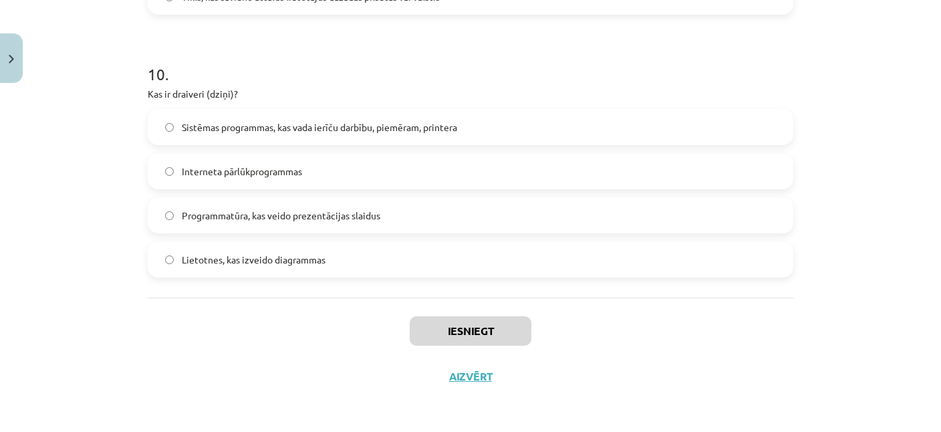
click at [99, 154] on div "Mācību tēma: Datorikas - 10. klases 1. ieskaites mācību materiāls #13 Noslēguma…" at bounding box center [470, 216] width 941 height 432
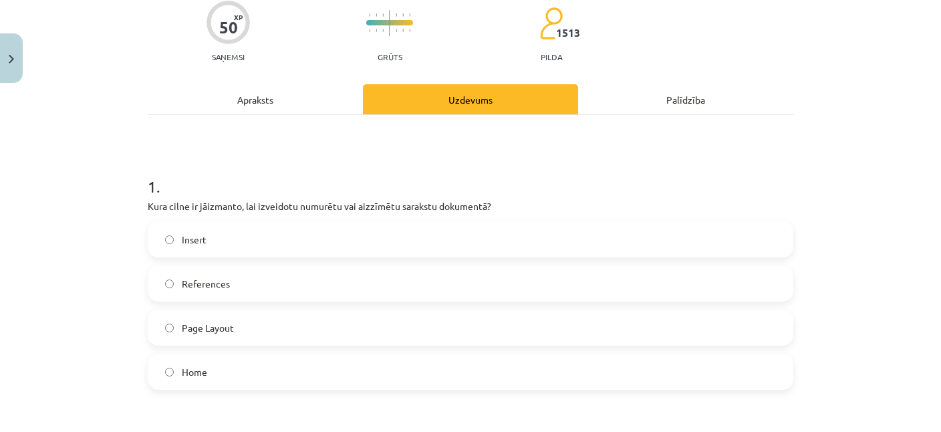
scroll to position [129, 0]
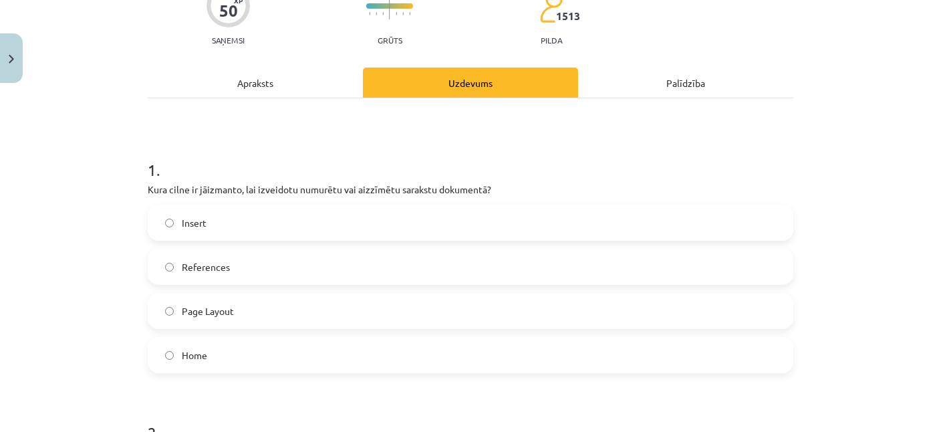
click at [201, 354] on span "Home" at bounding box center [194, 355] width 25 height 14
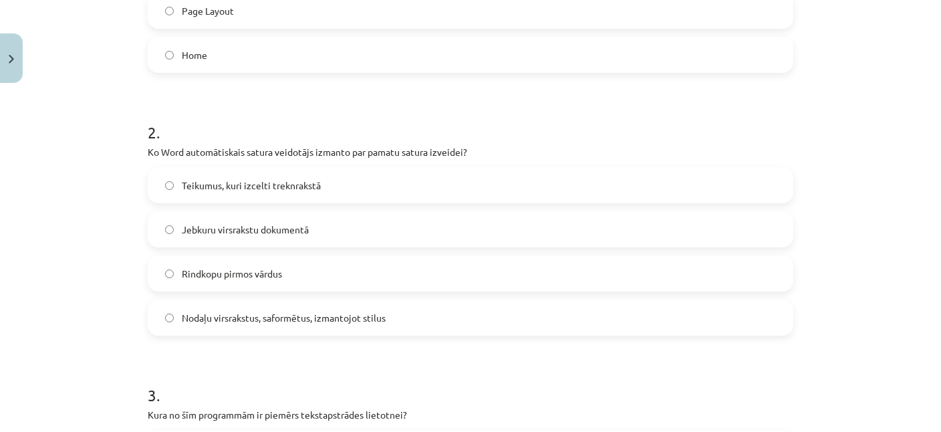
scroll to position [452, 0]
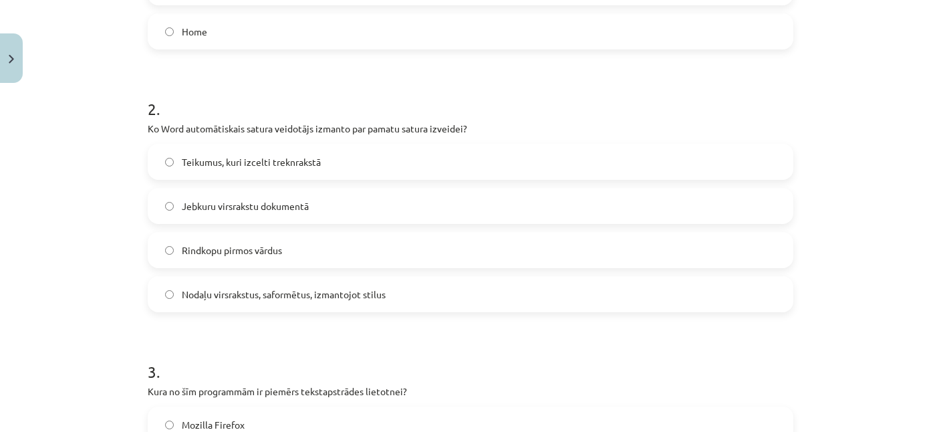
click at [255, 205] on span "Jebkuru virsrakstu dokumentā" at bounding box center [245, 206] width 127 height 14
click at [283, 291] on span "Nodaļu virsrakstus, saformētus, izmantojot stilus" at bounding box center [284, 294] width 204 height 14
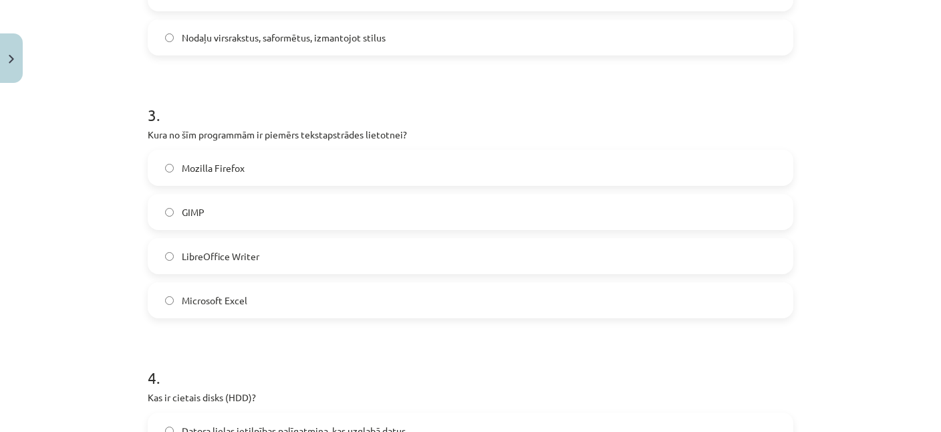
scroll to position [711, 0]
click at [235, 252] on span "LibreOffice Writer" at bounding box center [221, 254] width 78 height 14
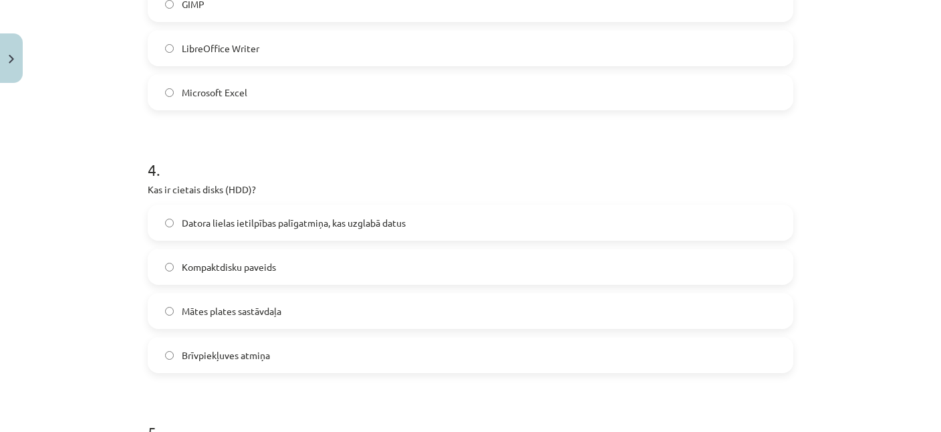
scroll to position [970, 0]
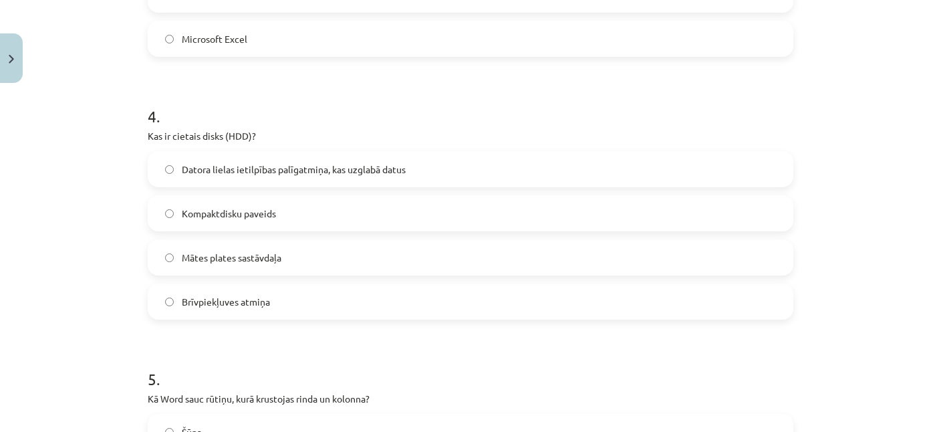
click at [289, 172] on span "Datora lielas ietilpības palīgatmiņa, kas uzglabā datus" at bounding box center [294, 169] width 224 height 14
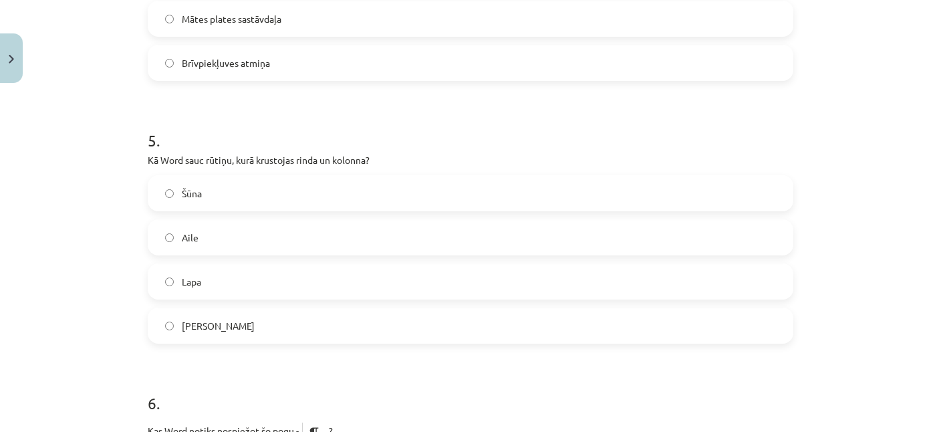
scroll to position [1229, 0]
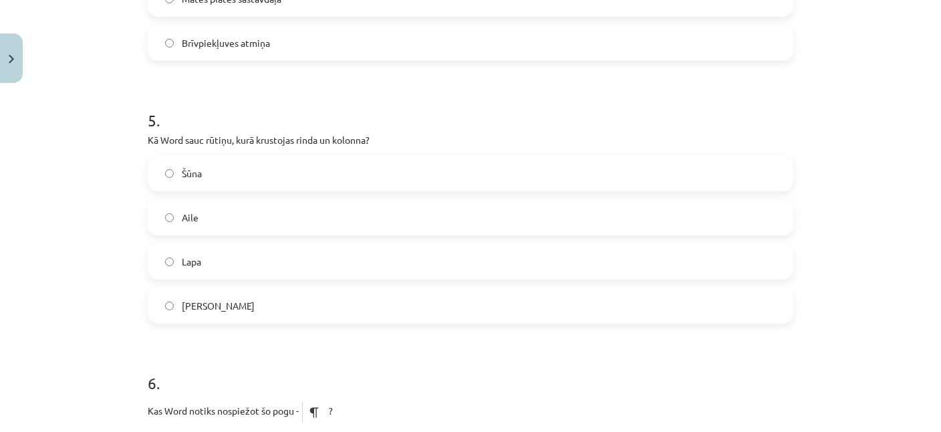
click at [227, 175] on label "Šūna" at bounding box center [470, 172] width 643 height 33
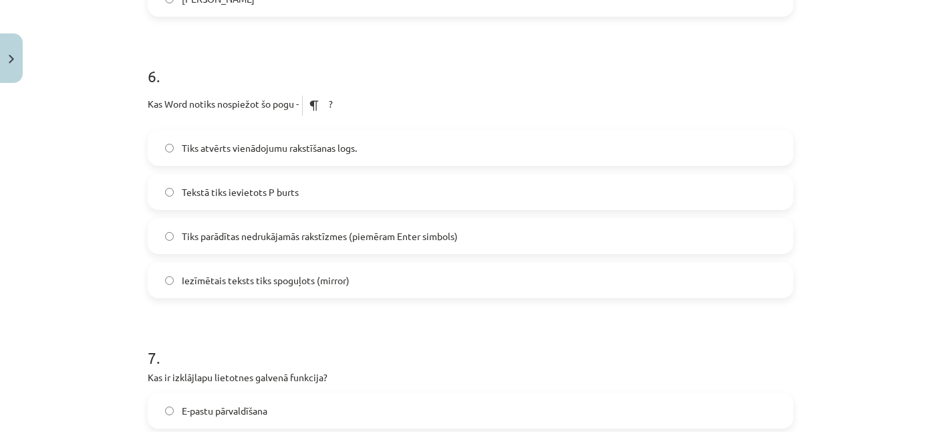
scroll to position [1553, 0]
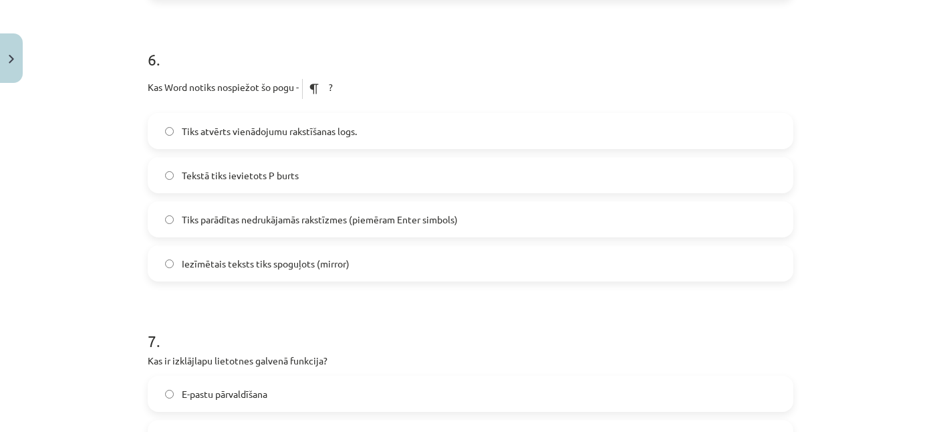
click at [289, 220] on span "Tiks parādītas nedrukājamās rakstīzmes (piemēram Enter simbols)" at bounding box center [320, 220] width 276 height 14
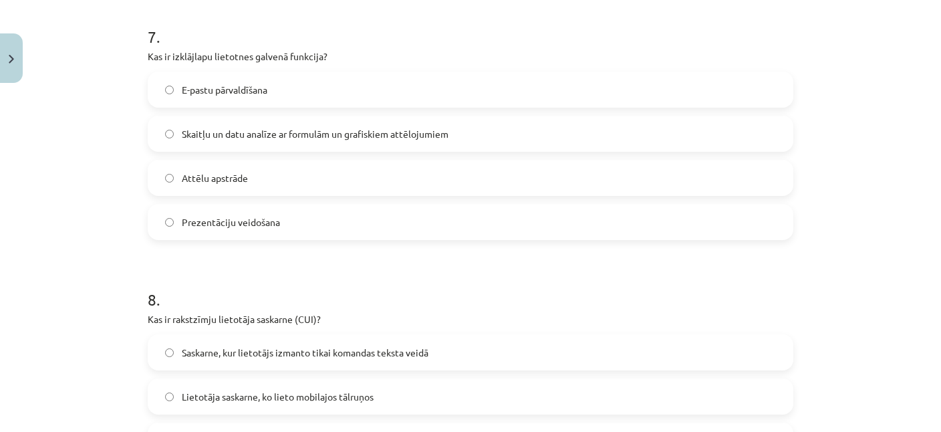
scroll to position [1876, 0]
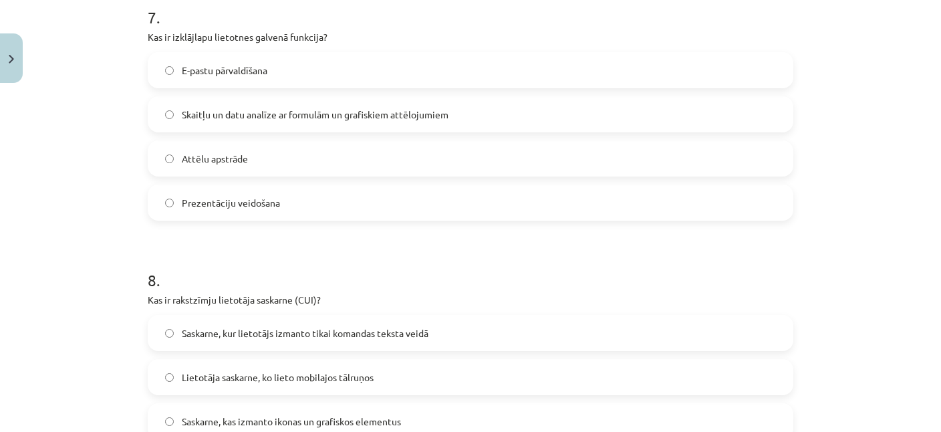
click at [308, 118] on span "Skaitļu un datu analīze ar formulām un grafiskiem attēlojumiem" at bounding box center [315, 115] width 267 height 14
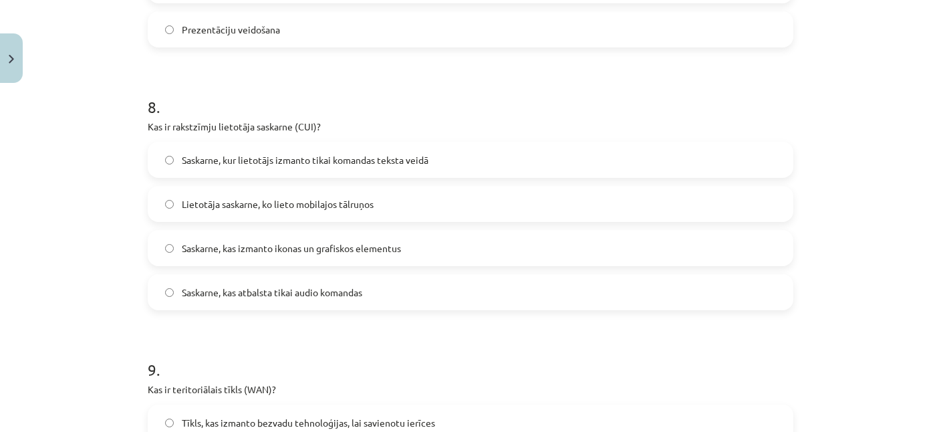
scroll to position [2070, 0]
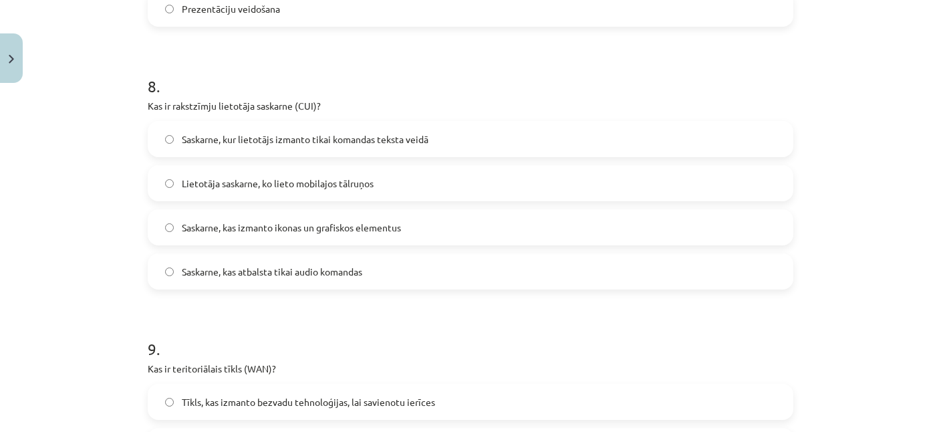
click at [328, 183] on span "Lietotāja saskarne, ko lieto mobilajos tālruņos" at bounding box center [278, 183] width 192 height 14
click at [331, 148] on label "Saskarne, kur lietotājs izmanto tikai komandas teksta veidā" at bounding box center [470, 138] width 643 height 33
click at [343, 233] on span "Saskarne, kas izmanto ikonas un grafiskos elementus" at bounding box center [291, 228] width 219 height 14
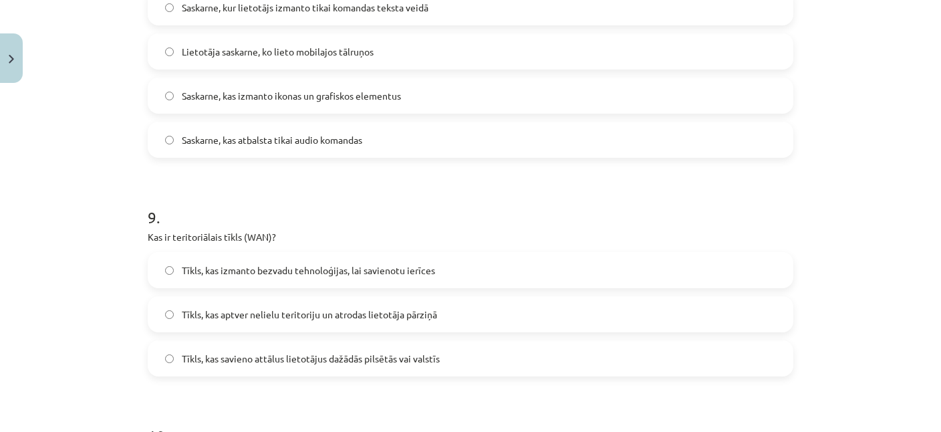
scroll to position [2264, 0]
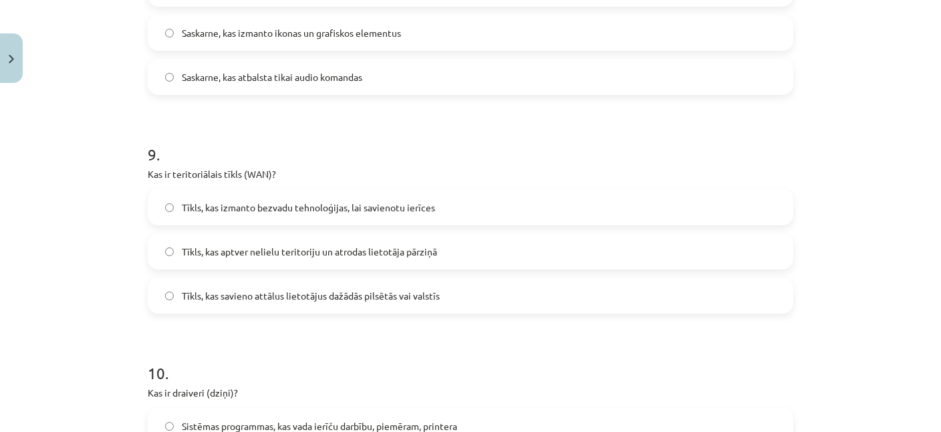
click at [217, 297] on span "Tīkls, kas savieno attālus lietotājus dažādās pilsētās vai valstīs" at bounding box center [311, 296] width 258 height 14
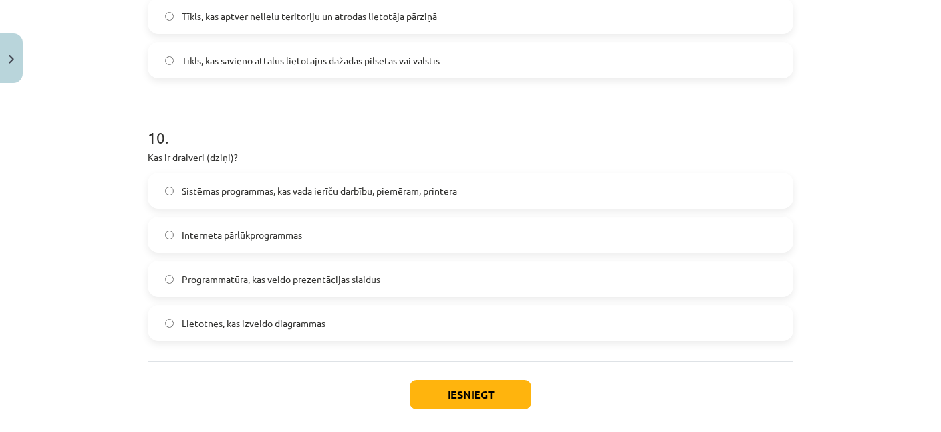
scroll to position [2523, 0]
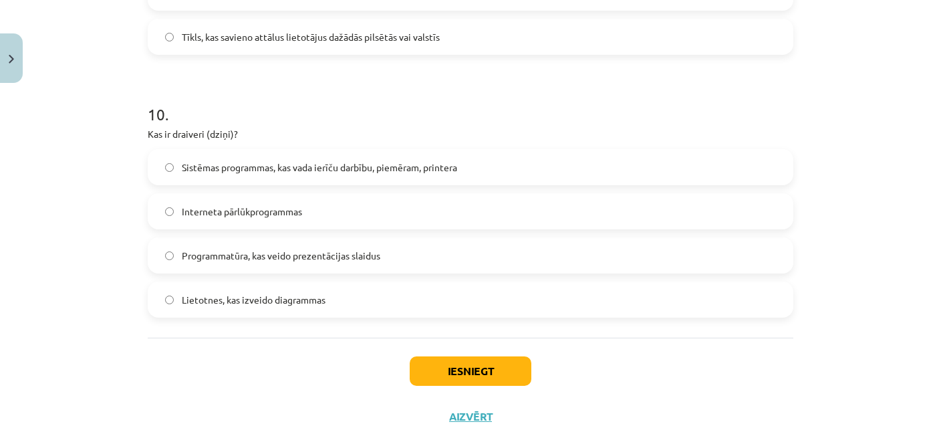
click at [298, 172] on span "Sistēmas programmas, kas vada ierīču darbību, piemēram, printera" at bounding box center [319, 167] width 275 height 14
click at [466, 369] on button "Iesniegt" at bounding box center [471, 370] width 122 height 29
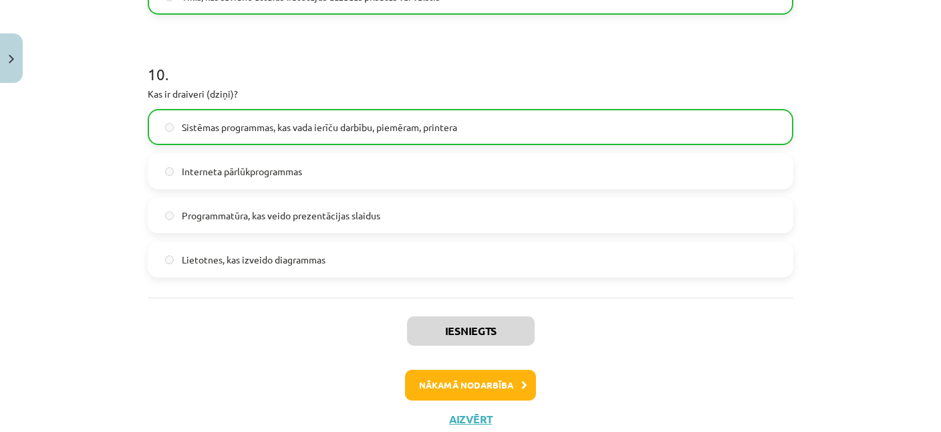
scroll to position [2605, 0]
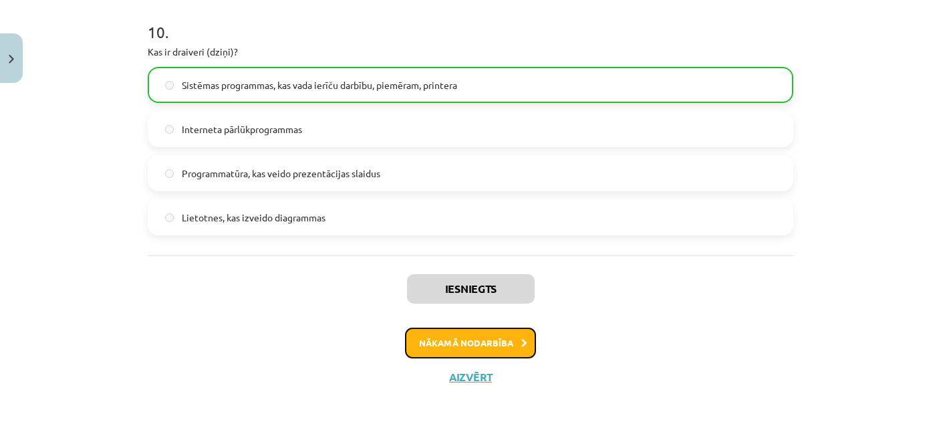
click at [477, 340] on button "Nākamā nodarbība" at bounding box center [470, 342] width 131 height 31
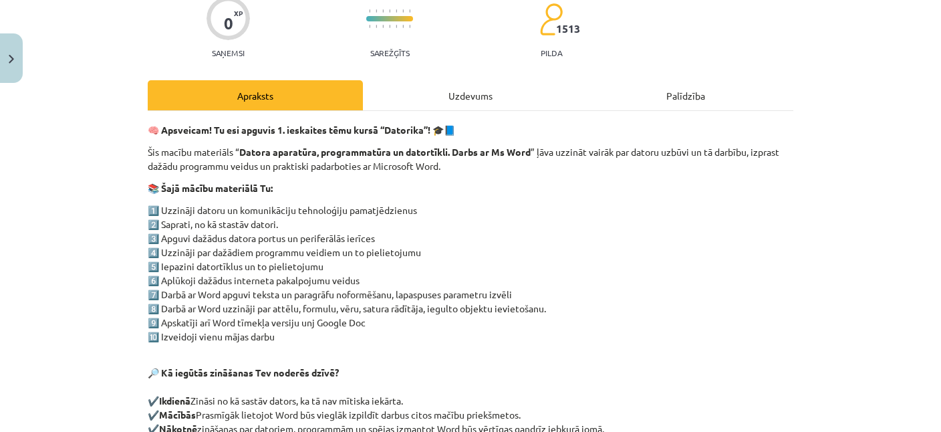
scroll to position [51, 0]
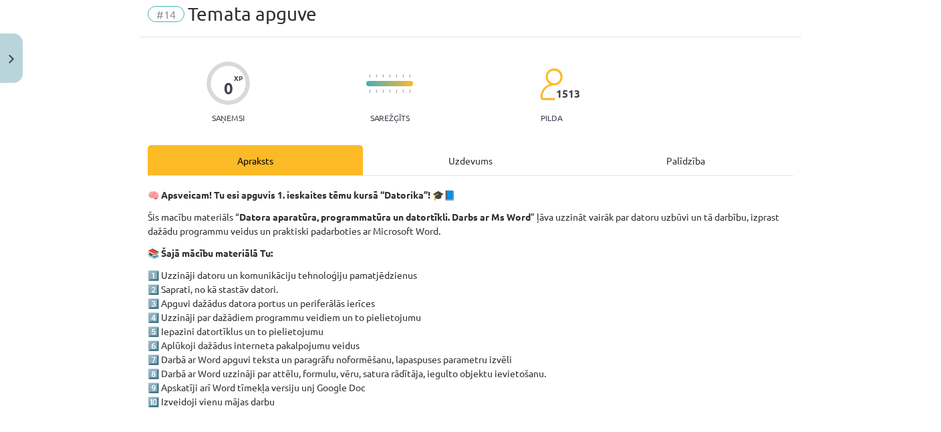
click at [467, 160] on div "Uzdevums" at bounding box center [470, 160] width 215 height 30
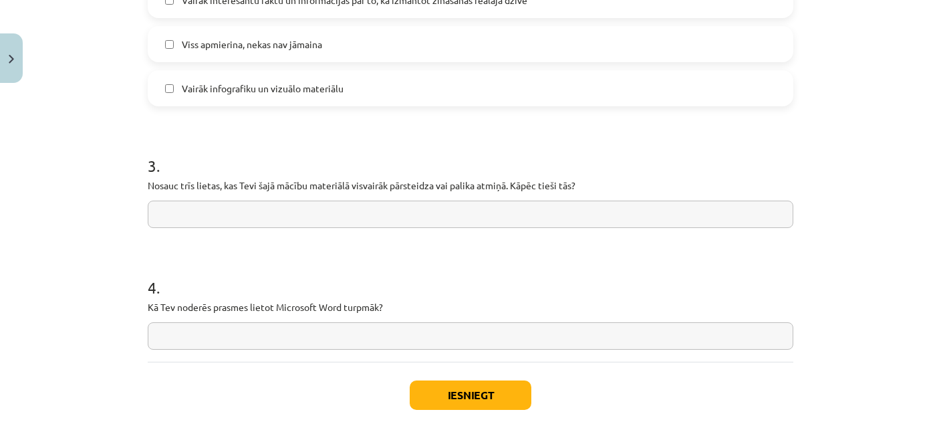
scroll to position [1133, 0]
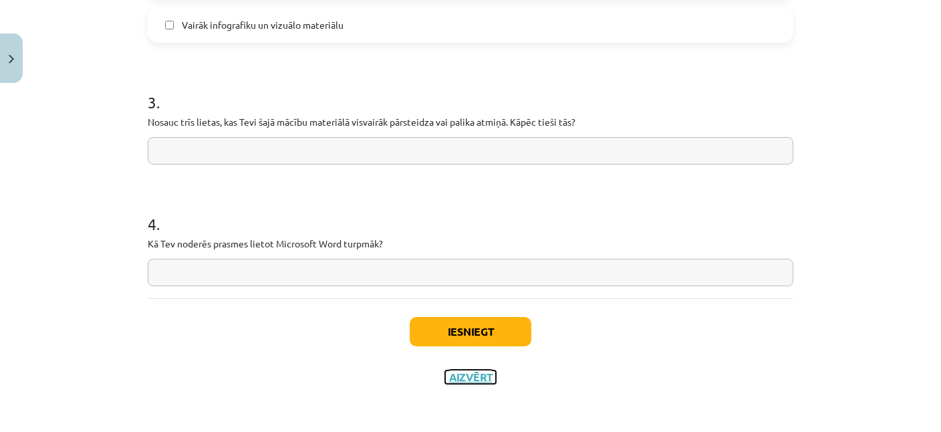
click at [466, 378] on button "Aizvērt" at bounding box center [470, 376] width 51 height 13
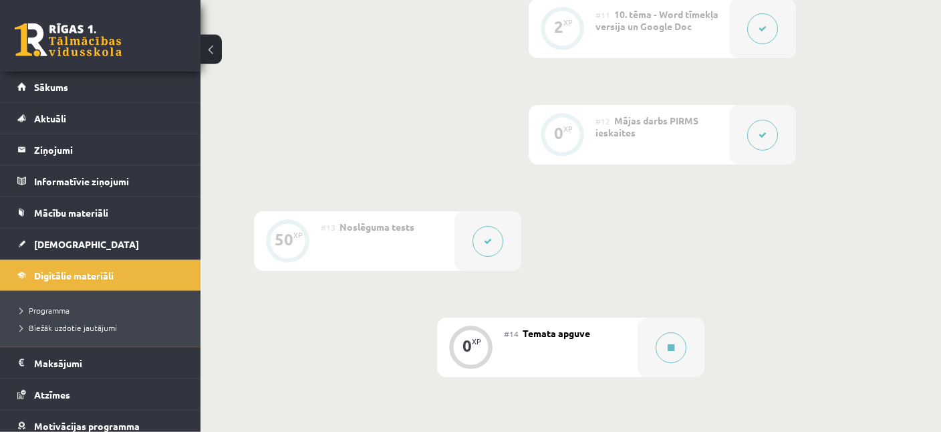
scroll to position [1482, 0]
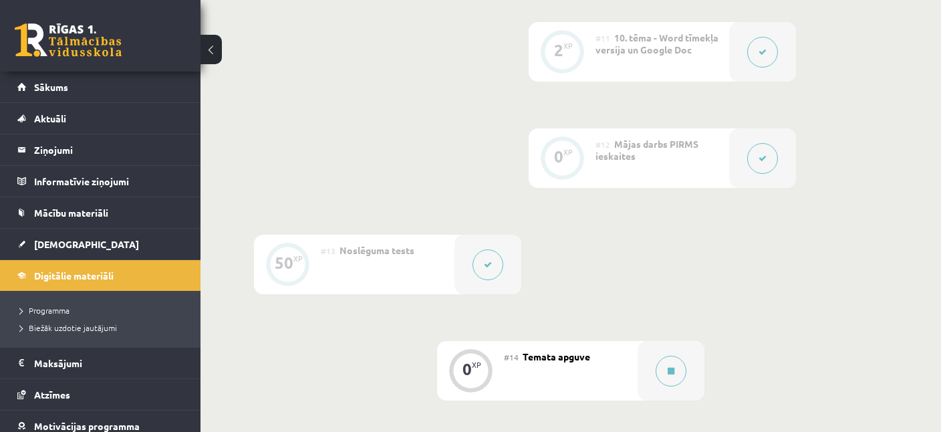
click at [759, 159] on icon at bounding box center [763, 158] width 8 height 8
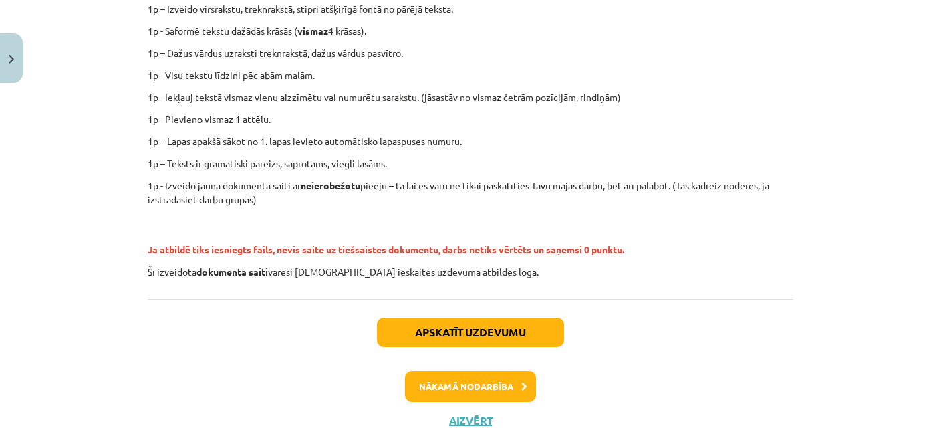
scroll to position [387, 0]
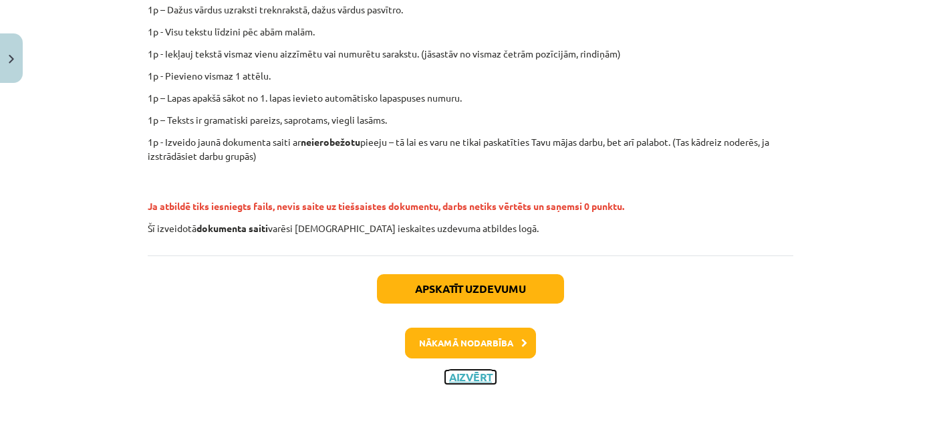
click at [467, 378] on button "Aizvērt" at bounding box center [470, 376] width 51 height 13
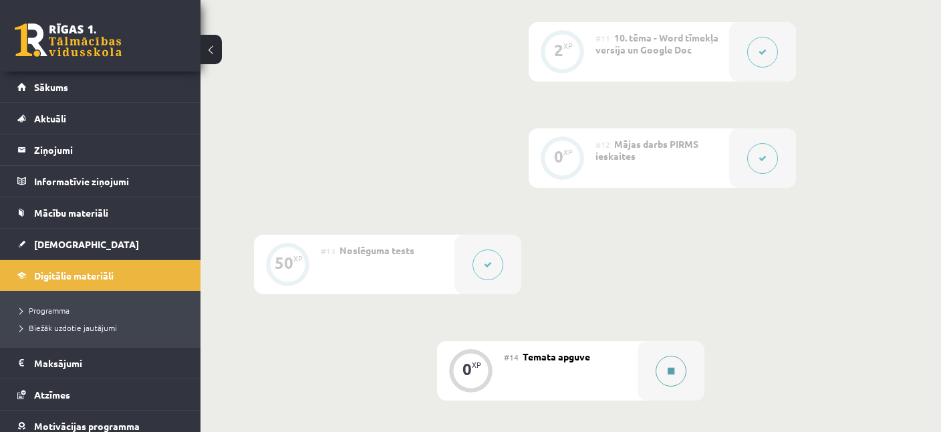
click at [668, 374] on button at bounding box center [671, 371] width 31 height 31
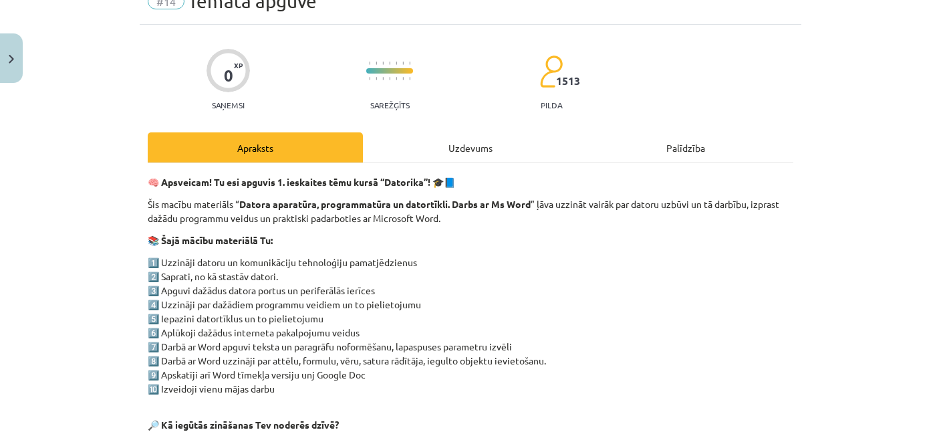
click at [458, 144] on div "Uzdevums" at bounding box center [470, 147] width 215 height 30
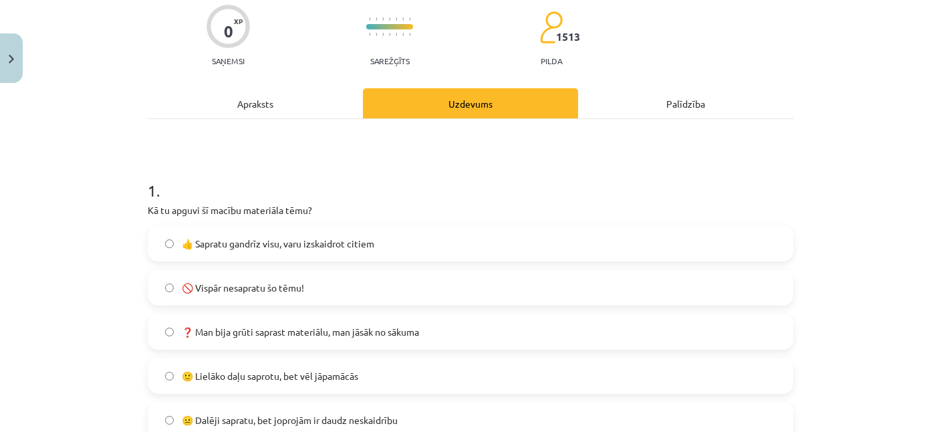
scroll to position [228, 0]
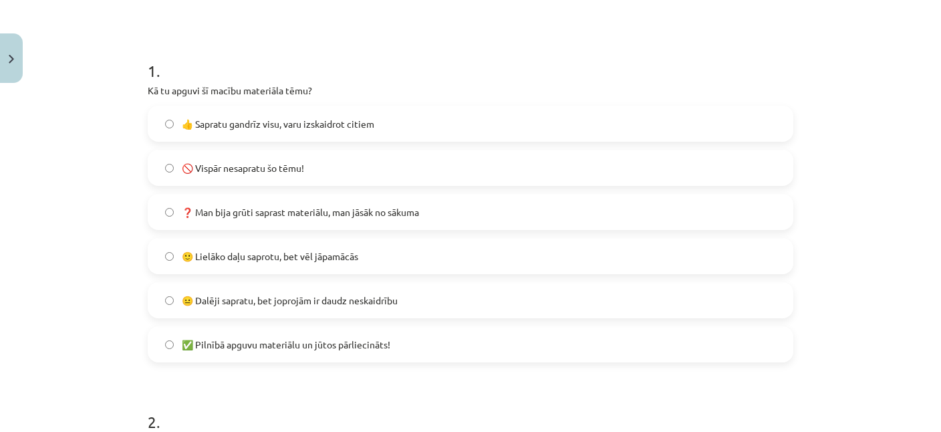
click at [291, 124] on span "👍 Sapratu gandrīz visu, varu izskaidrot citiem" at bounding box center [278, 124] width 192 height 14
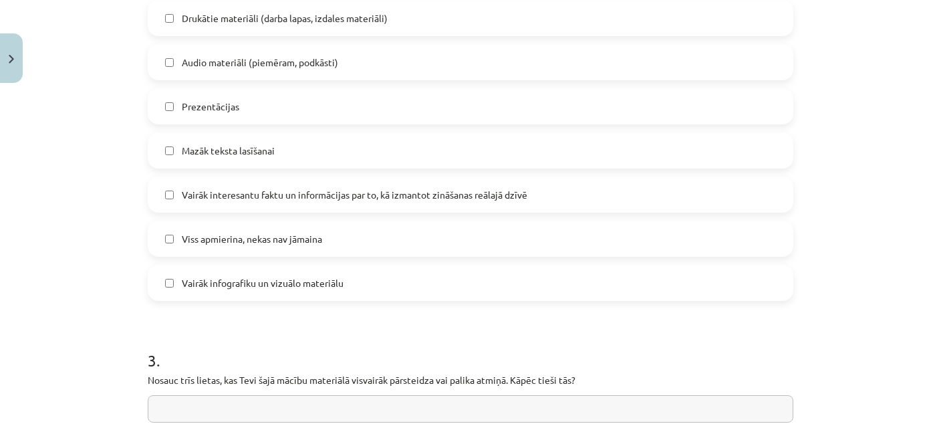
scroll to position [940, 0]
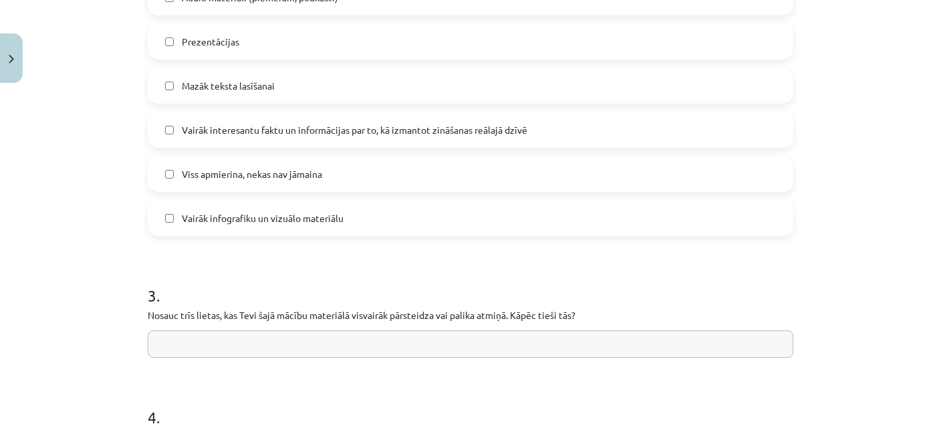
click at [257, 174] on span "Viss apmierina, nekas nav jāmaina" at bounding box center [252, 174] width 140 height 14
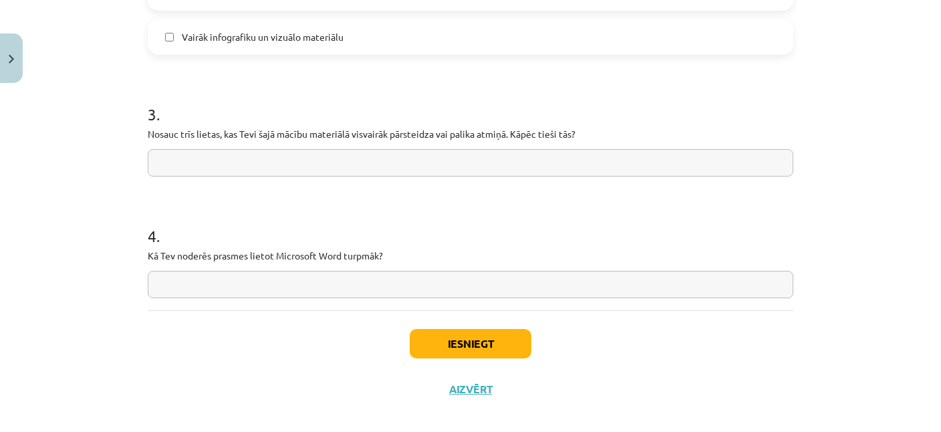
scroll to position [1133, 0]
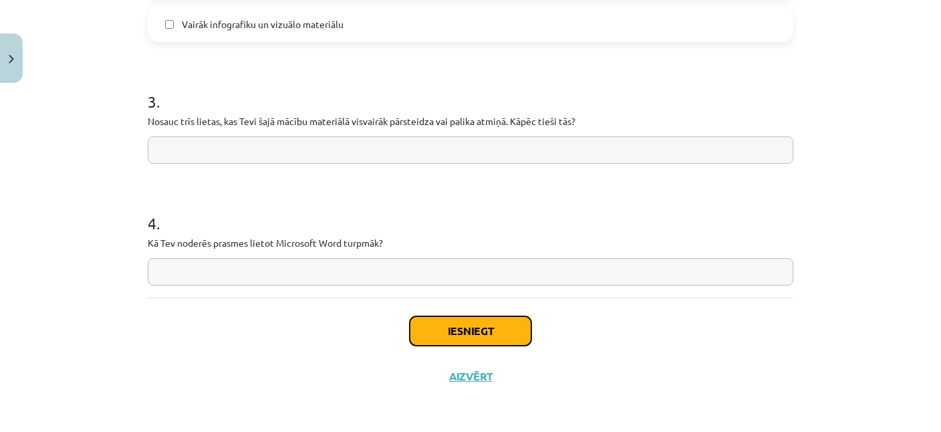
click at [474, 331] on button "Iesniegt" at bounding box center [471, 330] width 122 height 29
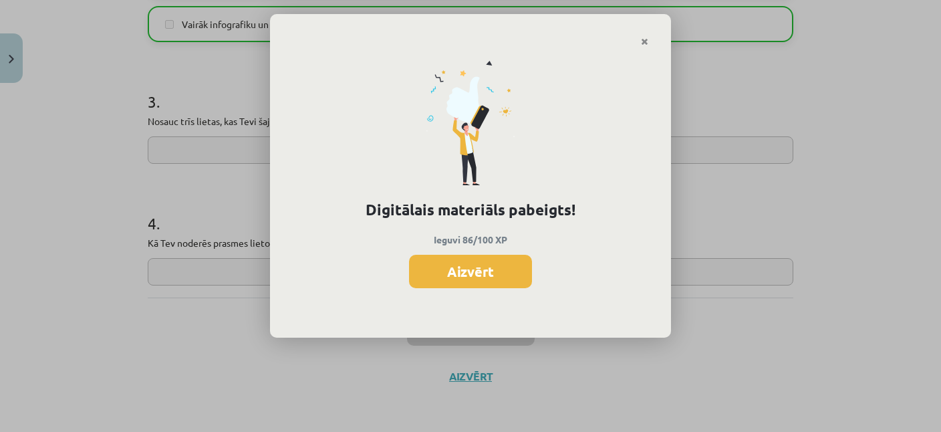
scroll to position [1481, 0]
click at [473, 277] on button "Aizvērt" at bounding box center [470, 271] width 123 height 33
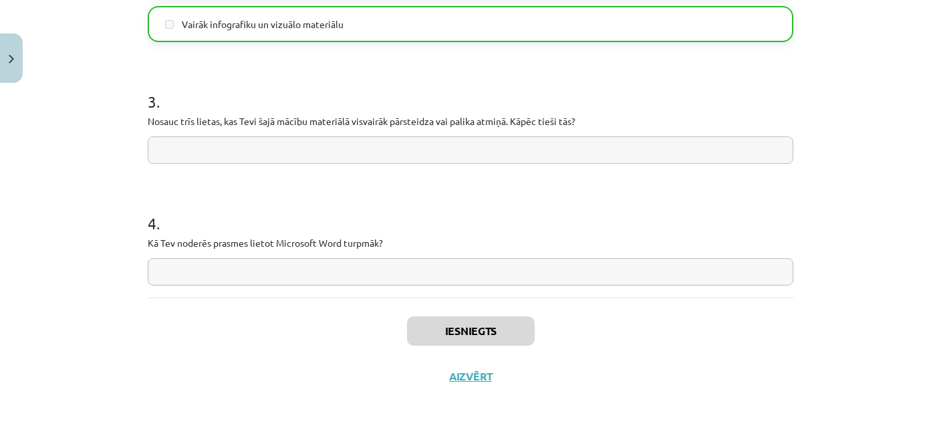
click at [473, 383] on div "Iesniegts Aizvērt" at bounding box center [471, 344] width 646 height 94
click at [475, 378] on button "Aizvērt" at bounding box center [470, 376] width 51 height 13
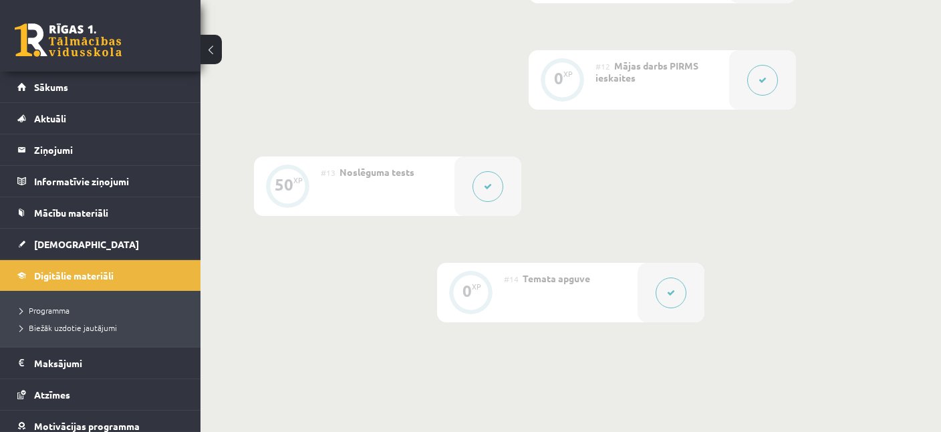
scroll to position [1683, 0]
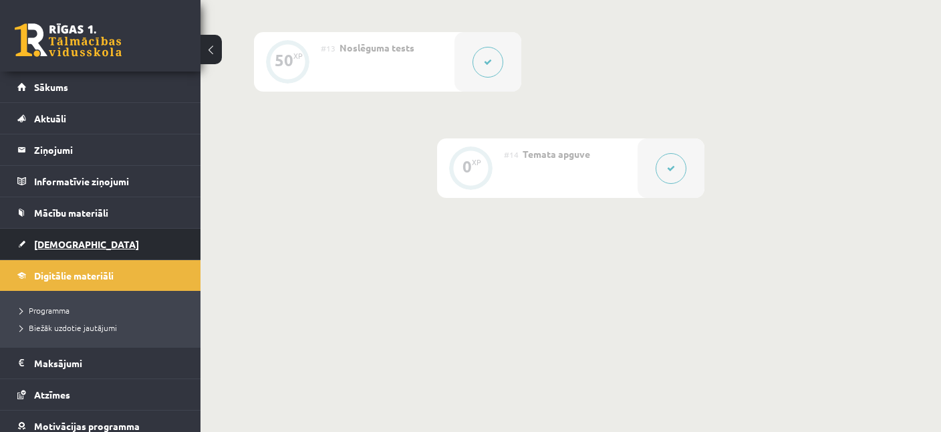
click at [34, 242] on span "[DEMOGRAPHIC_DATA]" at bounding box center [86, 244] width 105 height 12
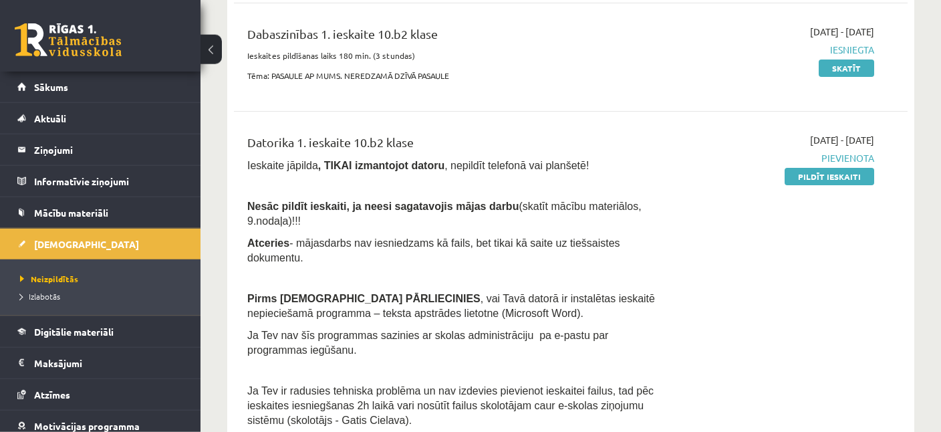
scroll to position [282, 0]
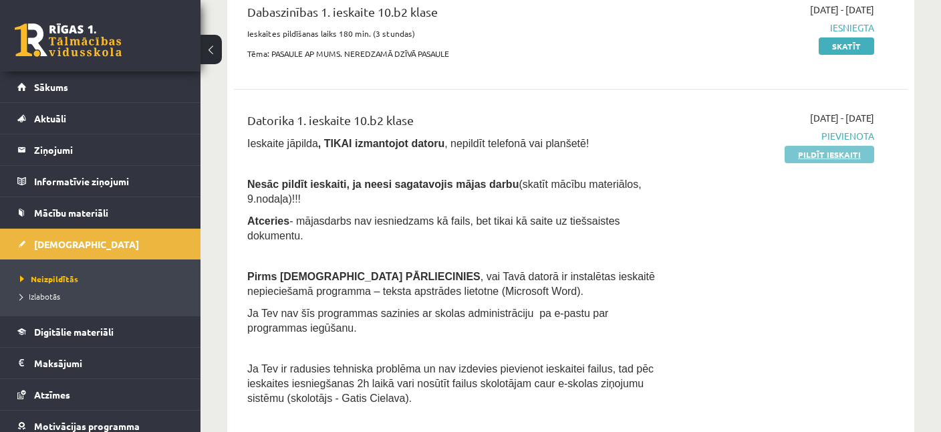
click at [823, 152] on link "Pildīt ieskaiti" at bounding box center [830, 154] width 90 height 17
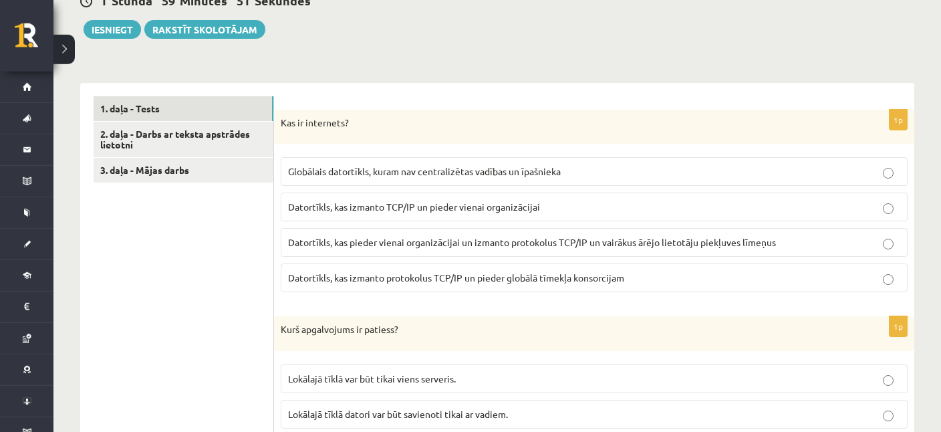
scroll to position [353, 0]
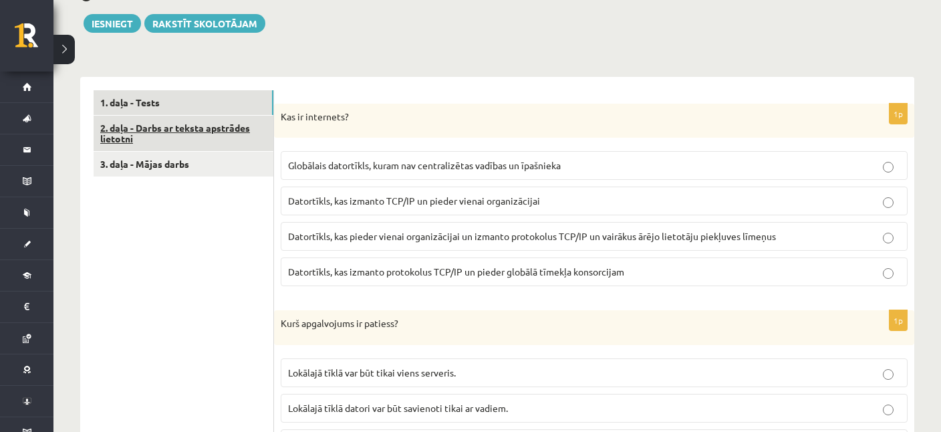
click at [202, 135] on link "2. daļa - Darbs ar teksta apstrādes lietotni" at bounding box center [184, 134] width 180 height 36
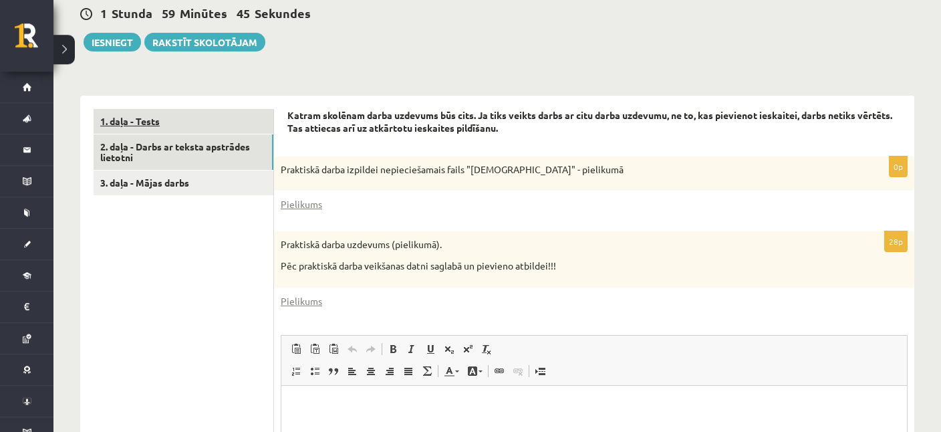
scroll to position [199, 0]
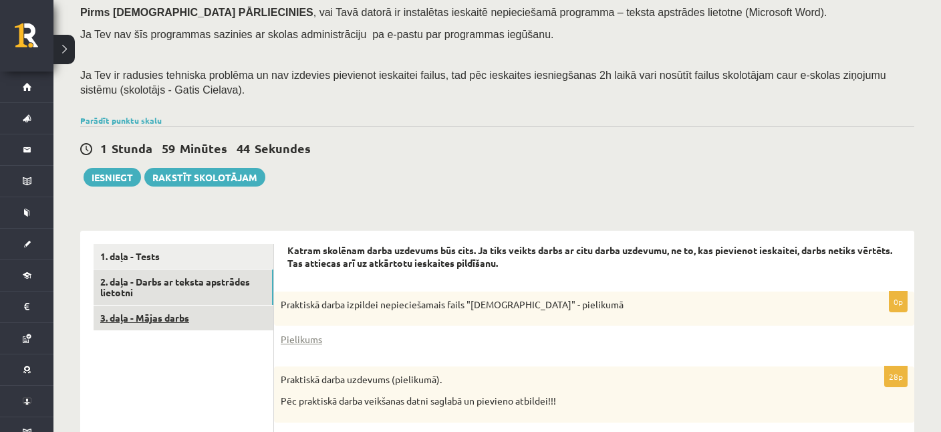
click at [142, 313] on link "3. daļa - Mājas darbs" at bounding box center [184, 317] width 180 height 25
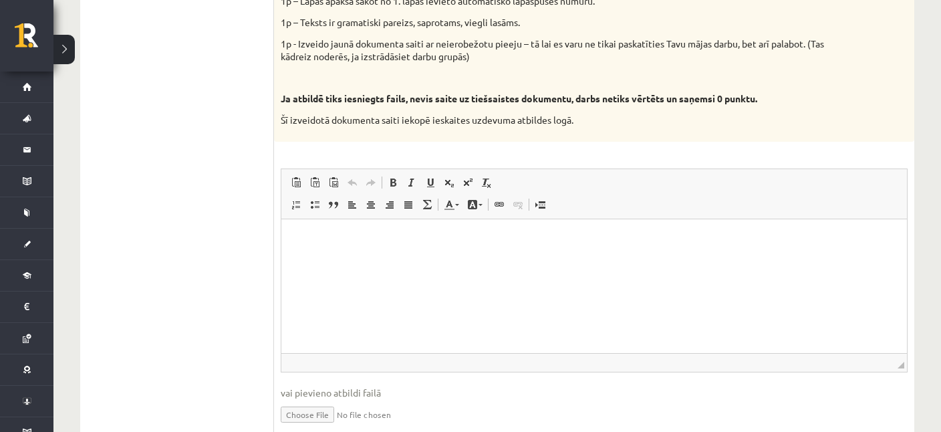
scroll to position [807, 0]
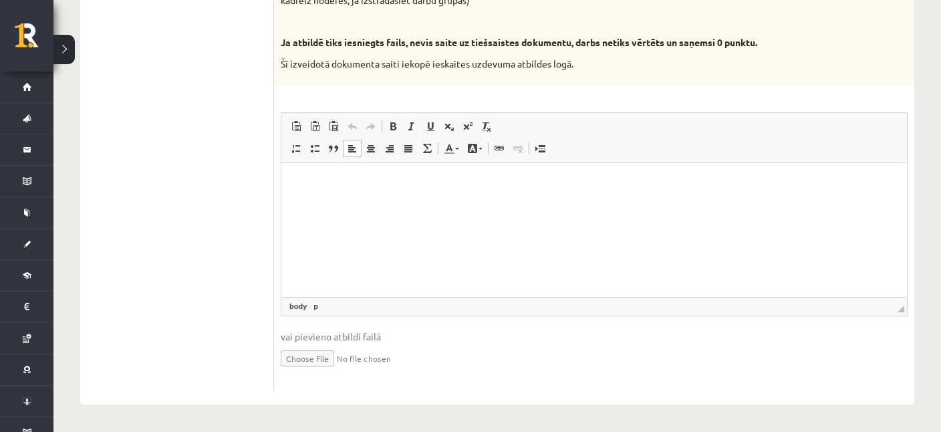
click at [359, 217] on html at bounding box center [594, 229] width 626 height 134
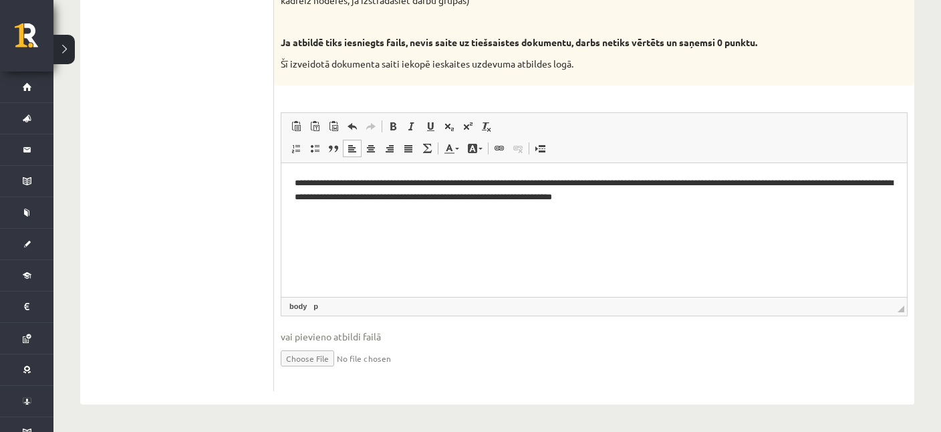
click at [517, 218] on html "**********" at bounding box center [594, 229] width 626 height 134
click at [514, 246] on html "**********" at bounding box center [594, 229] width 626 height 134
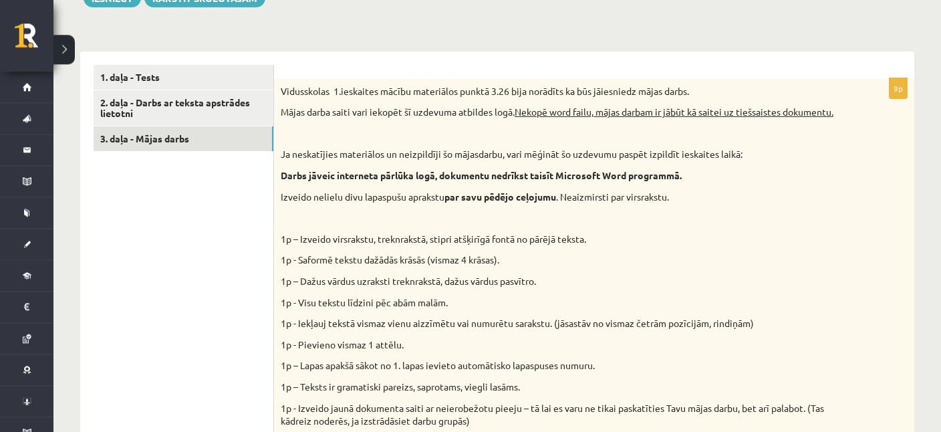
scroll to position [313, 0]
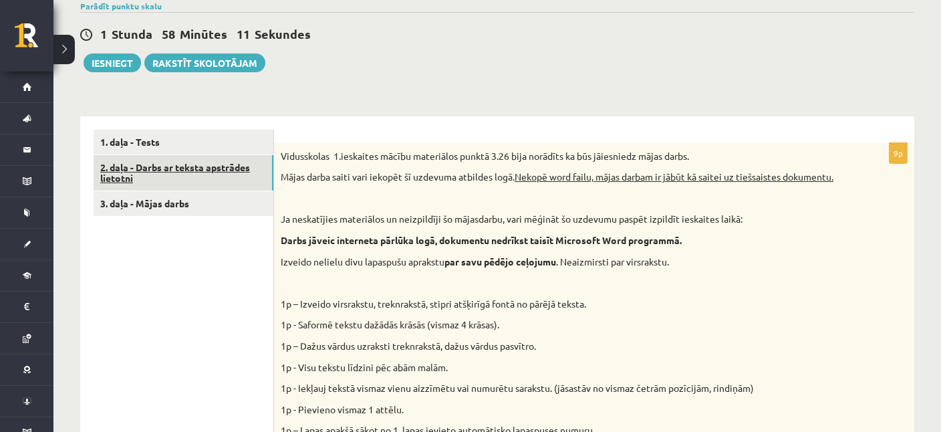
click at [179, 178] on link "2. daļa - Darbs ar teksta apstrādes lietotni" at bounding box center [184, 173] width 180 height 36
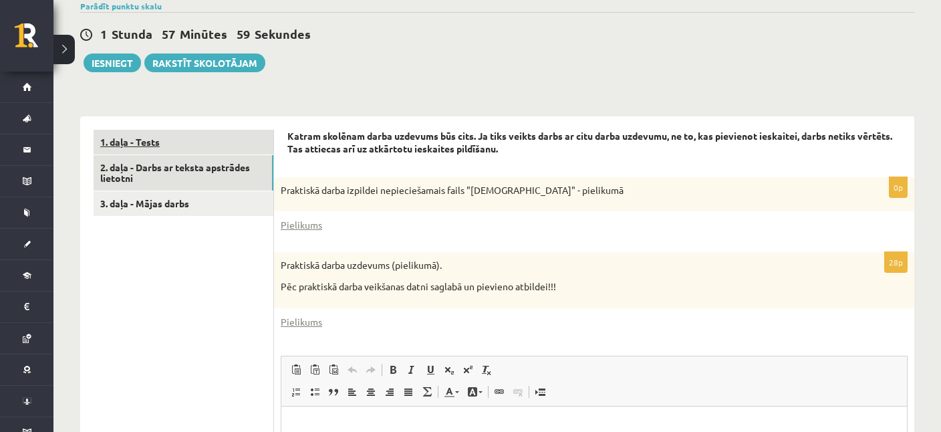
click at [162, 135] on link "1. daļa - Tests" at bounding box center [184, 142] width 180 height 25
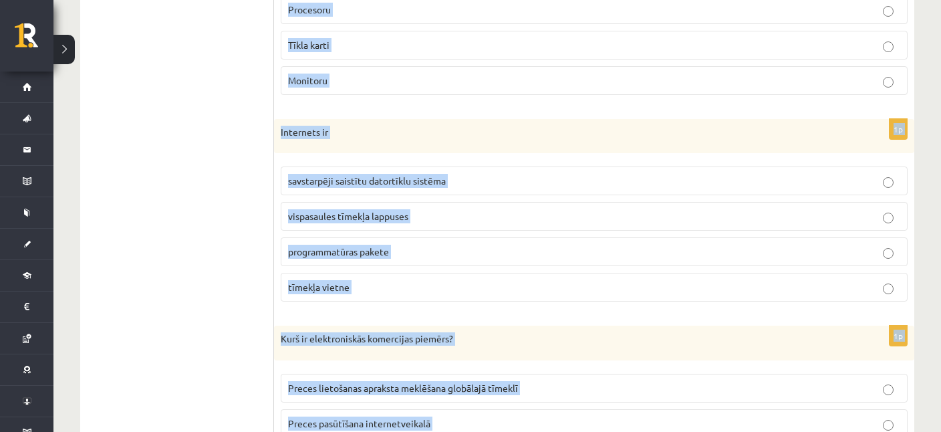
scroll to position [3763, 0]
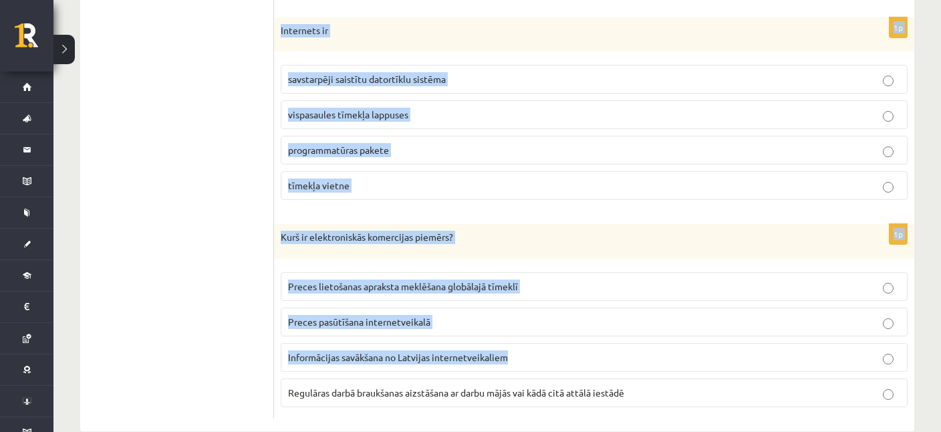
drag, startPoint x: 281, startPoint y: 154, endPoint x: 681, endPoint y: 368, distance: 453.6
copy form "Kas ir internets? Globālais datortīkls, kuram nav centralizētas vadības un īpaš…"
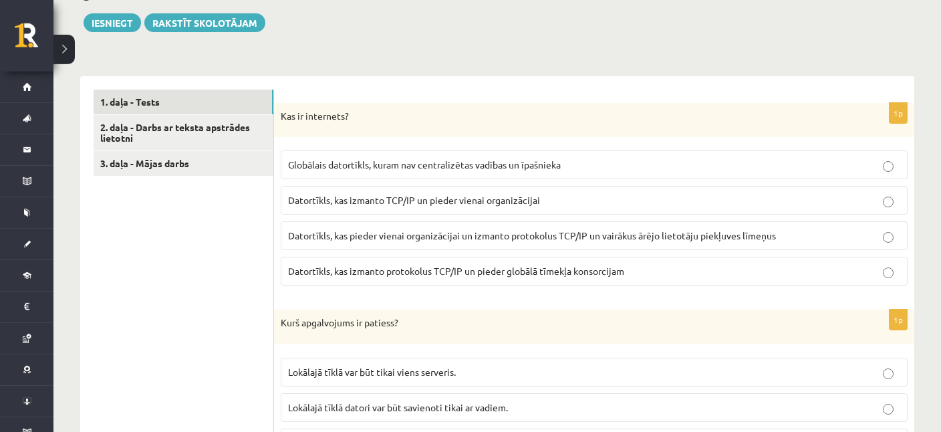
scroll to position [353, 0]
click at [390, 165] on span "Globālais datortīkls, kuram nav centralizētas vadības un īpašnieka" at bounding box center [424, 165] width 273 height 12
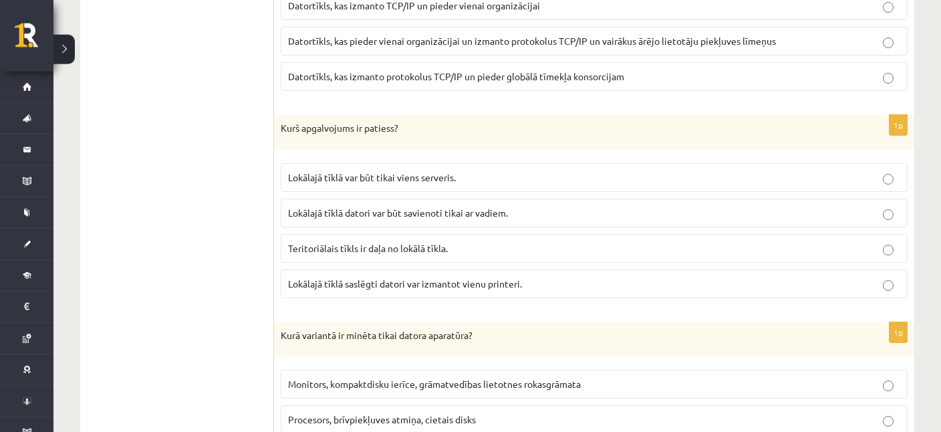
scroll to position [564, 0]
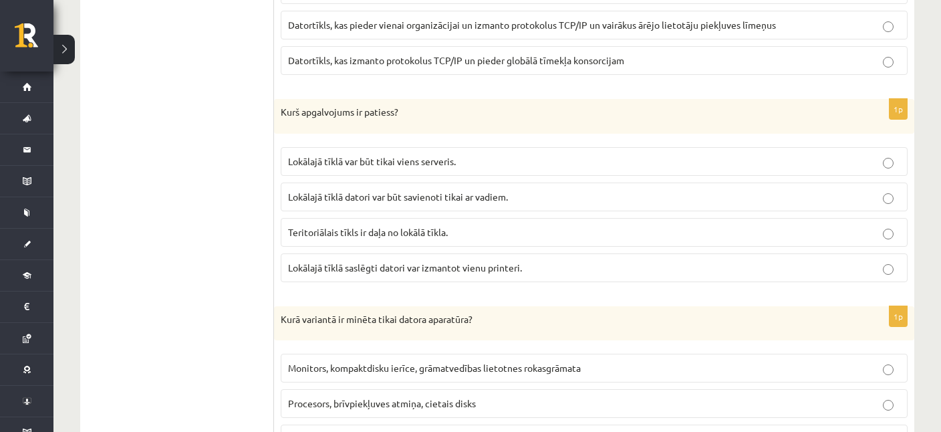
click at [404, 261] on span "Lokālajā tīklā saslēgti datori var izmantot vienu printeri." at bounding box center [405, 267] width 234 height 12
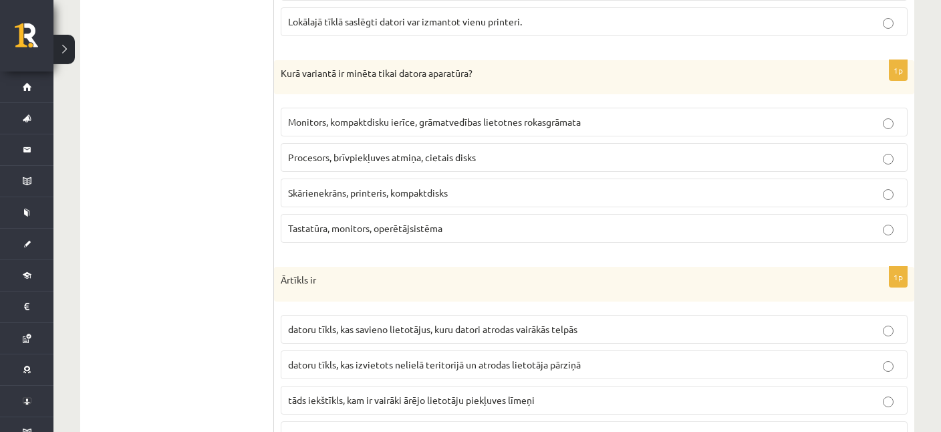
scroll to position [776, 0]
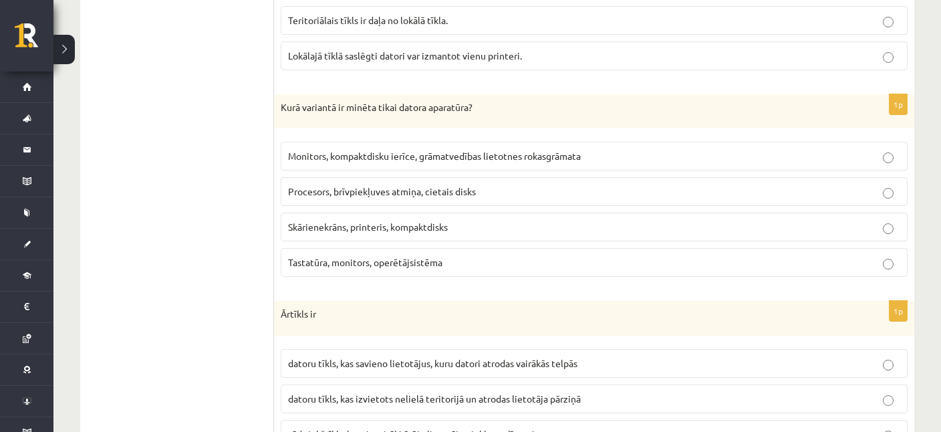
click at [348, 185] on span "Procesors, brīvpiekļuves atmiņa, cietais disks" at bounding box center [382, 191] width 188 height 12
click at [352, 268] on label "Tastatūra, monitors, operētājsistēma" at bounding box center [594, 262] width 627 height 29
click at [357, 185] on span "Procesors, brīvpiekļuves atmiņa, cietais disks" at bounding box center [382, 191] width 188 height 12
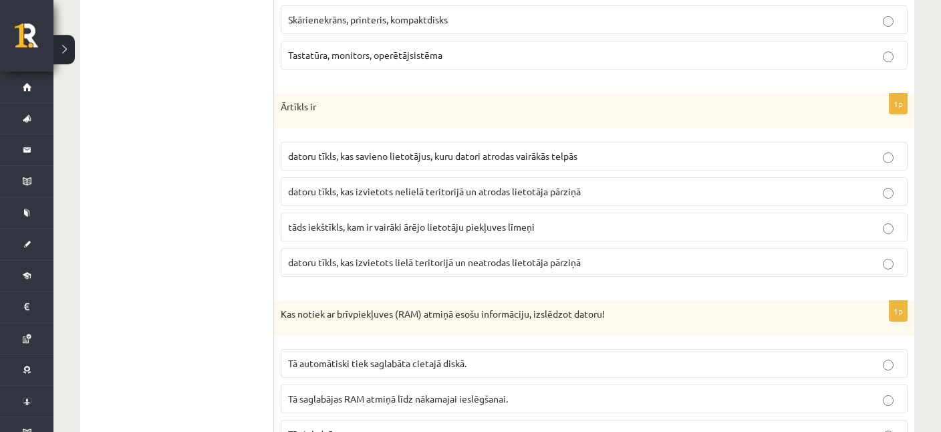
scroll to position [988, 0]
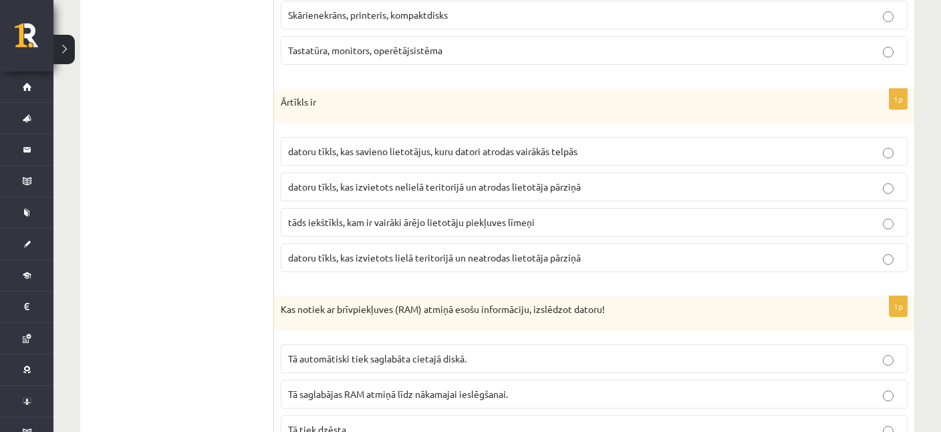
click at [376, 221] on span "tāds iekštīkls, kam ir vairāki ārējo lietotāju piekļuves līmeņi" at bounding box center [411, 222] width 247 height 12
click at [352, 182] on span "datoru tīkls, kas izvietots nelielā teritorijā un atrodas lietotāja pārziņā" at bounding box center [434, 186] width 293 height 12
click at [434, 155] on label "datoru tīkls, kas savieno lietotājus, kuru datori atrodas vairākās telpās" at bounding box center [594, 151] width 627 height 29
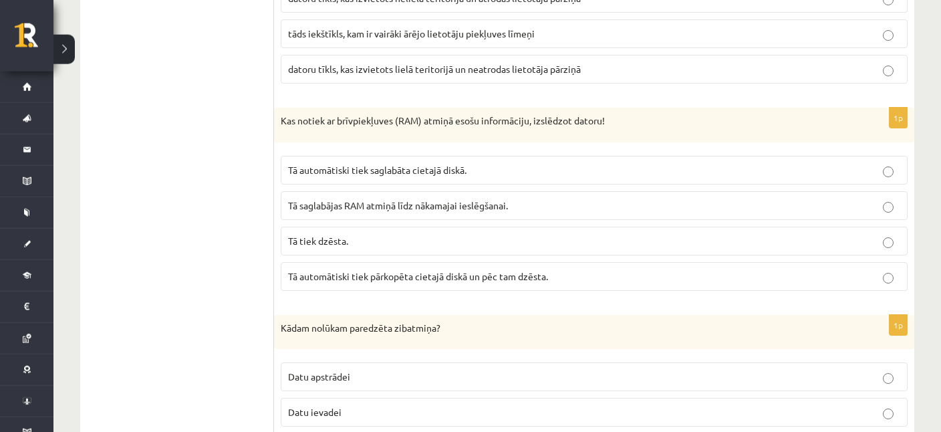
scroll to position [1200, 0]
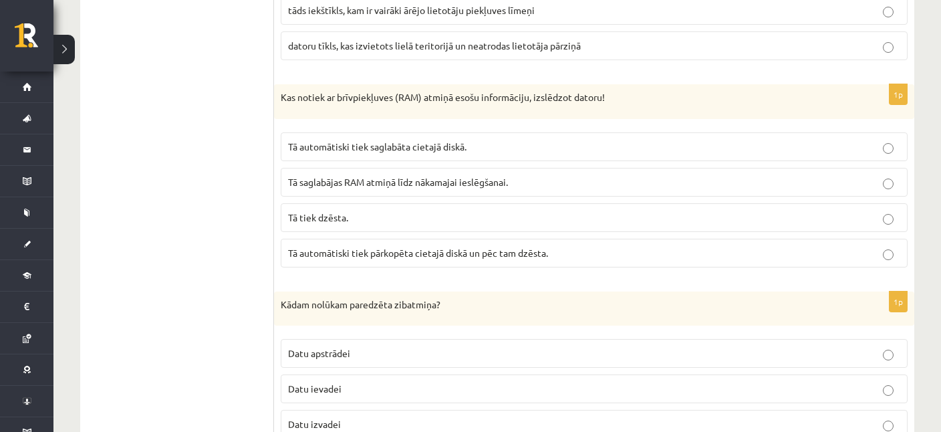
click at [410, 176] on span "Tā saglabājas RAM atmiņā līdz nākamajai ieslēgšanai." at bounding box center [398, 182] width 220 height 12
click at [380, 211] on p "Tā tiek dzēsta." at bounding box center [594, 218] width 612 height 14
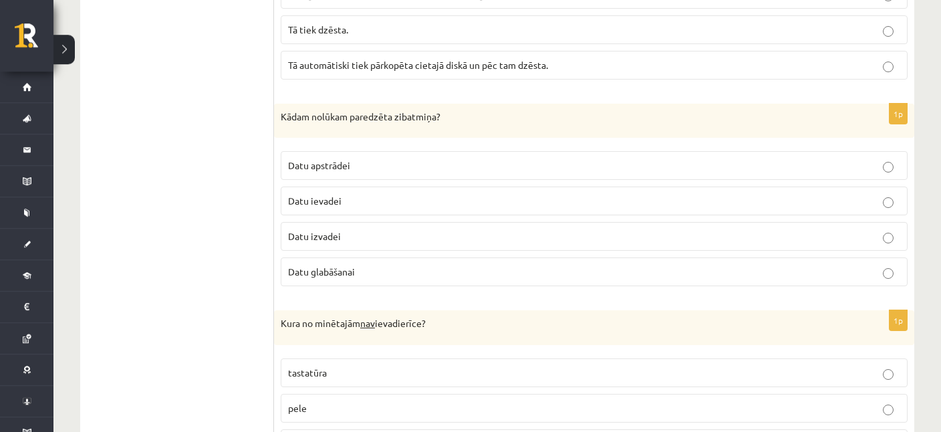
scroll to position [1412, 0]
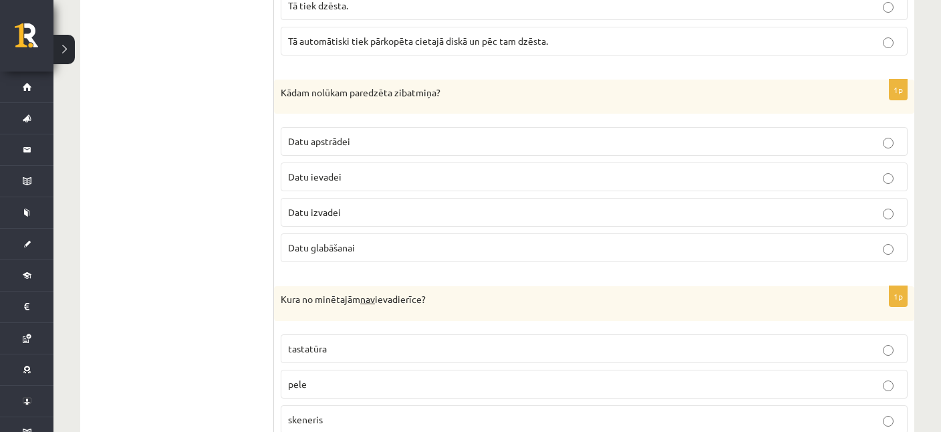
click at [348, 241] on span "Datu glabāšanai" at bounding box center [321, 247] width 67 height 12
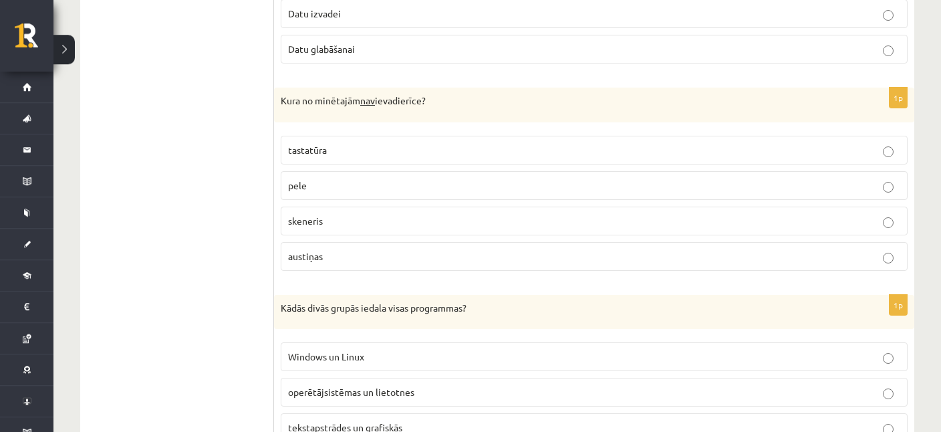
scroll to position [1623, 0]
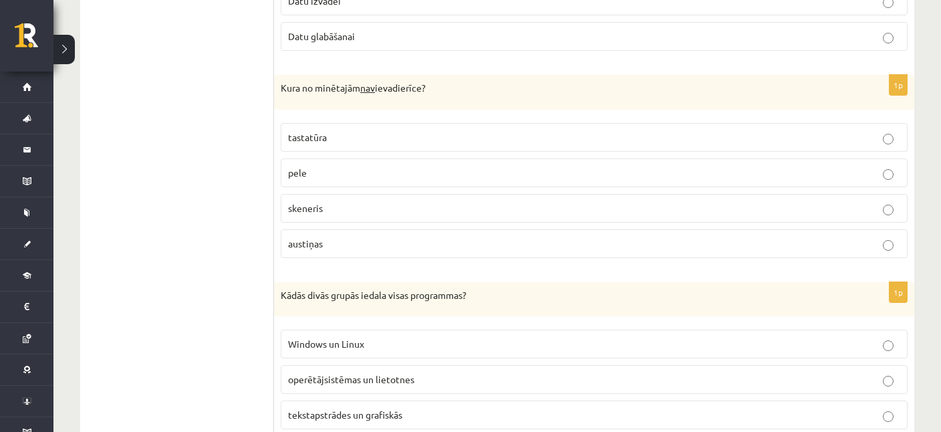
click at [328, 237] on p "austiņas" at bounding box center [594, 244] width 612 height 14
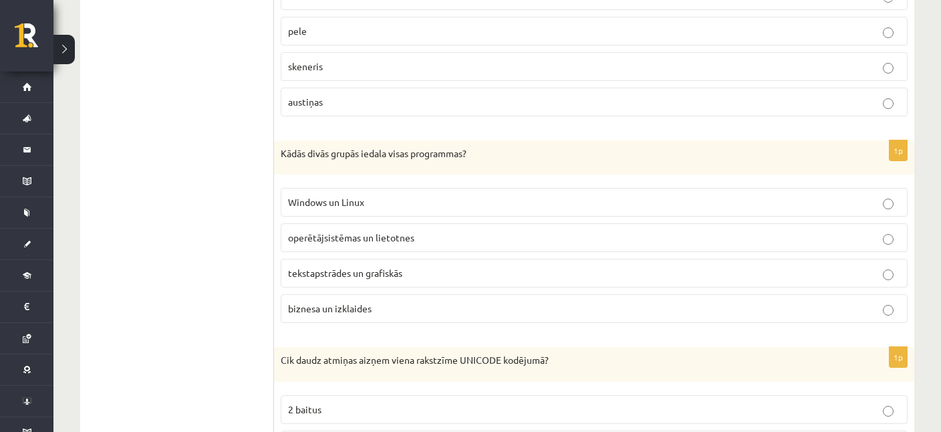
scroll to position [1835, 0]
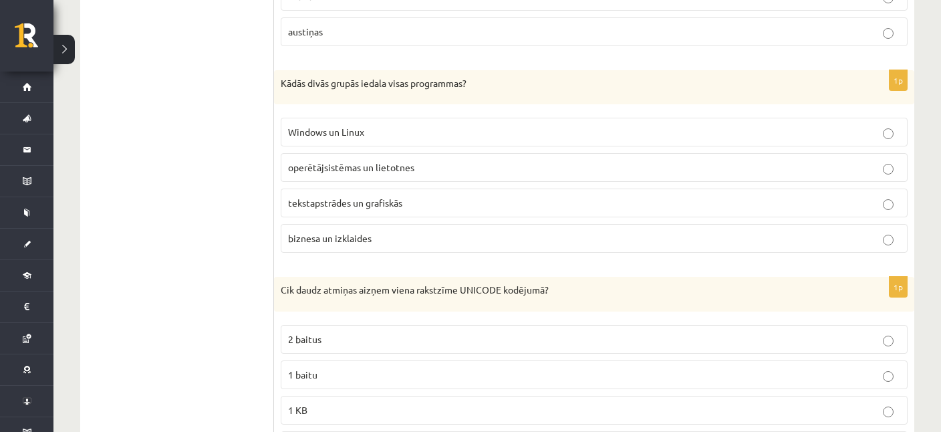
click at [350, 164] on p "operētājsistēmas un lietotnes" at bounding box center [594, 167] width 612 height 14
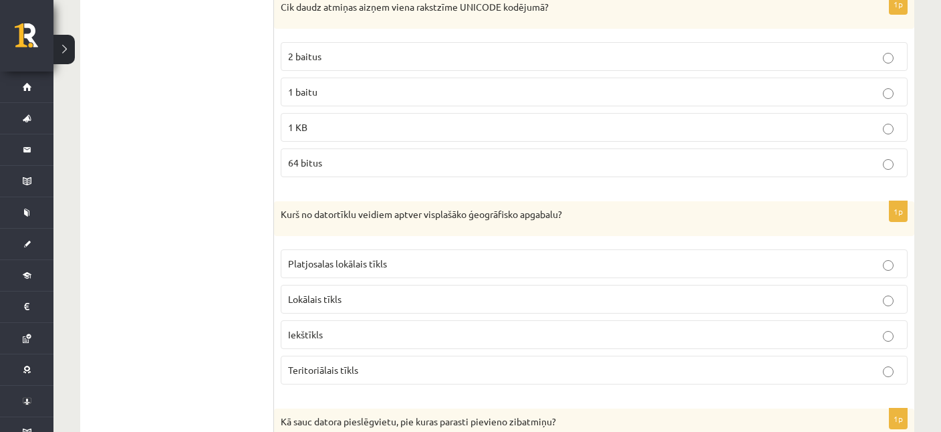
scroll to position [2046, 0]
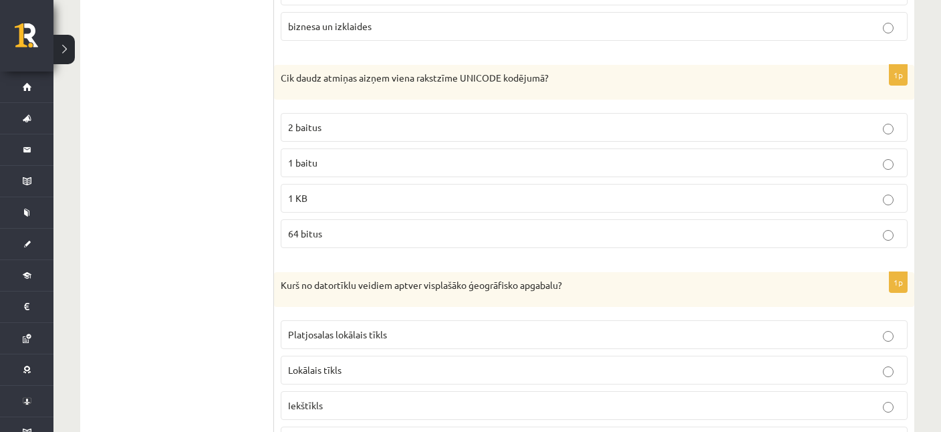
click at [331, 156] on p "1 baitu" at bounding box center [594, 163] width 612 height 14
click at [337, 191] on p "1 KB" at bounding box center [594, 198] width 612 height 14
click at [328, 156] on p "1 baitu" at bounding box center [594, 163] width 612 height 14
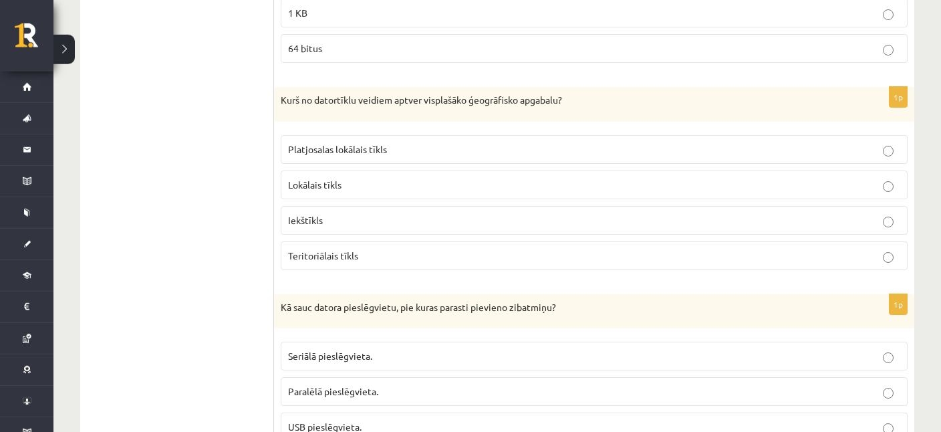
scroll to position [2258, 0]
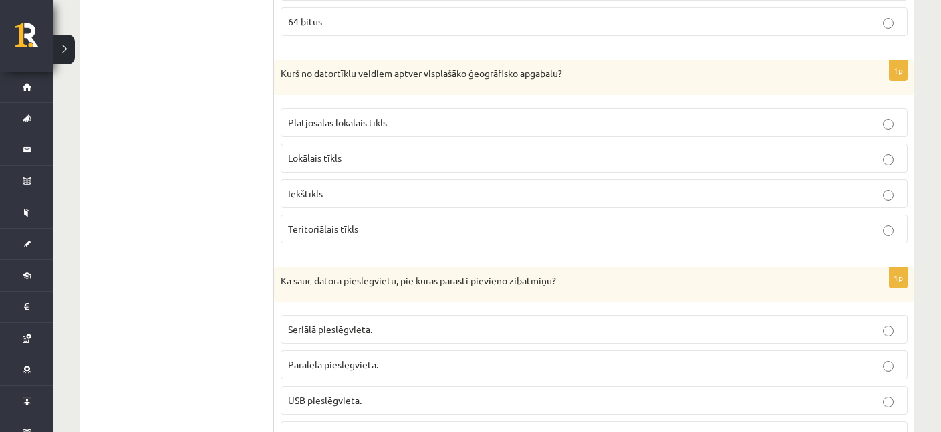
click at [341, 223] on span "Teritoriālais tīkls" at bounding box center [323, 229] width 70 height 12
click at [392, 116] on p "Platjosalas lokālais tīkls" at bounding box center [594, 123] width 612 height 14
click at [361, 222] on p "Teritoriālais tīkls" at bounding box center [594, 229] width 612 height 14
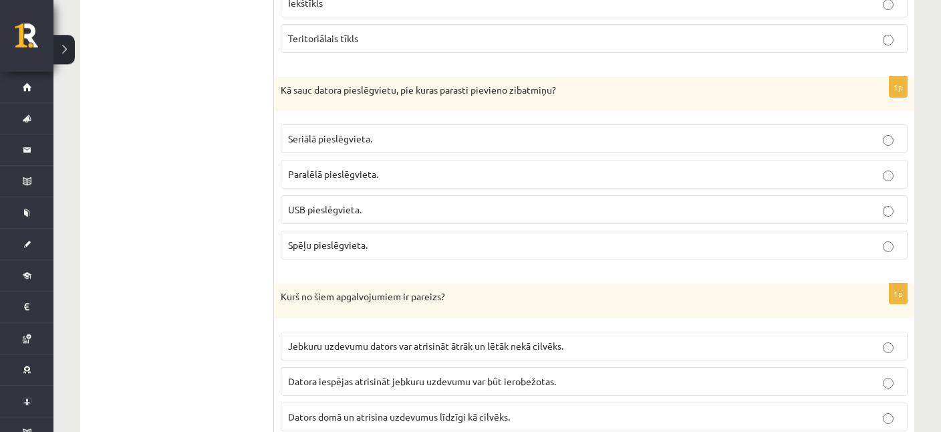
scroll to position [2470, 0]
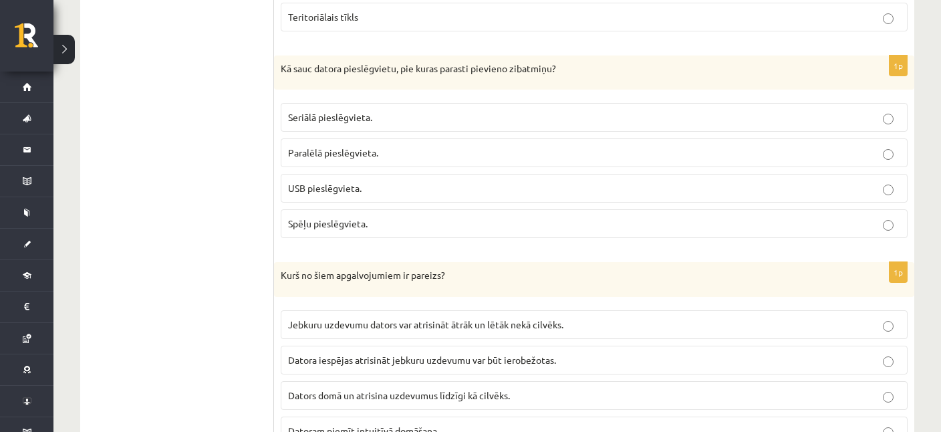
click at [351, 182] on span "USB pieslēgvieta." at bounding box center [325, 188] width 74 height 12
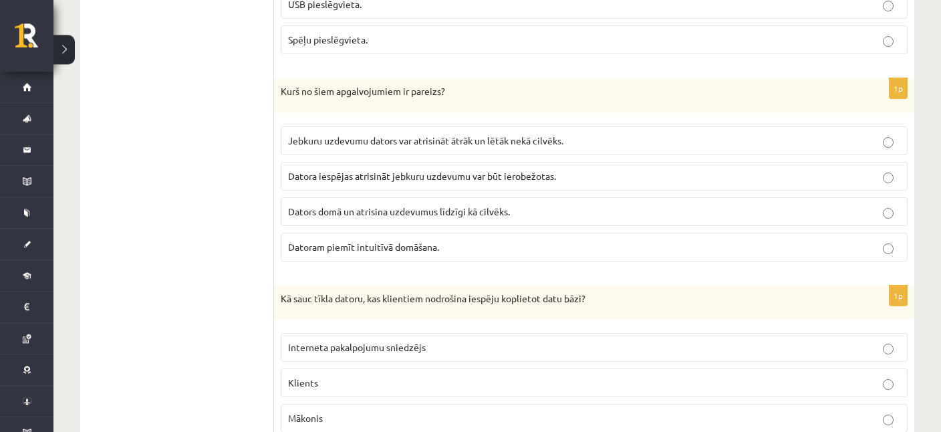
scroll to position [2681, 0]
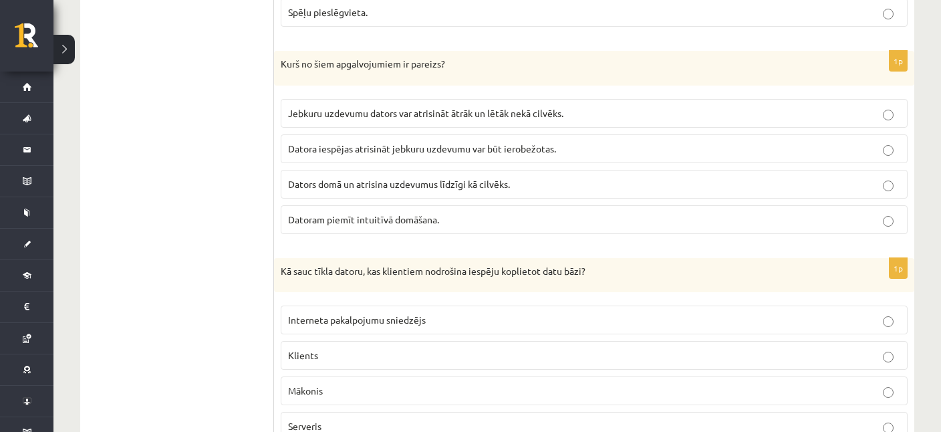
click at [405, 142] on span "Datora iespējas atrisināt jebkuru uzdevumu var būt ierobežotas." at bounding box center [422, 148] width 268 height 12
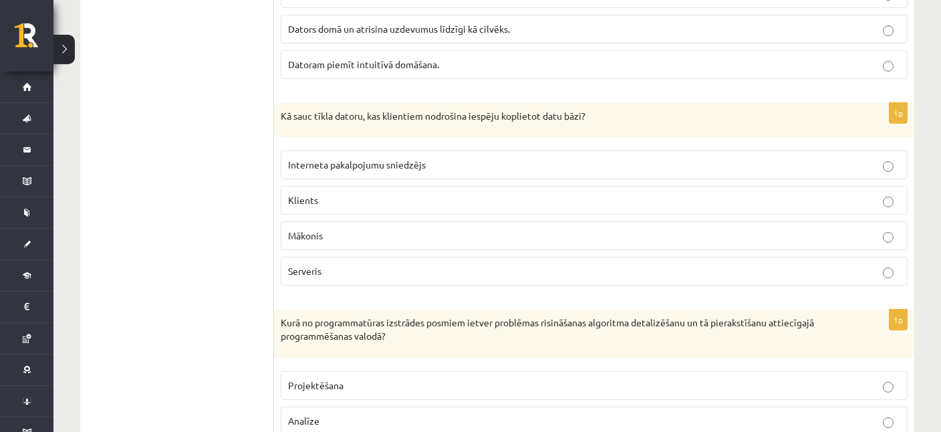
scroll to position [2893, 0]
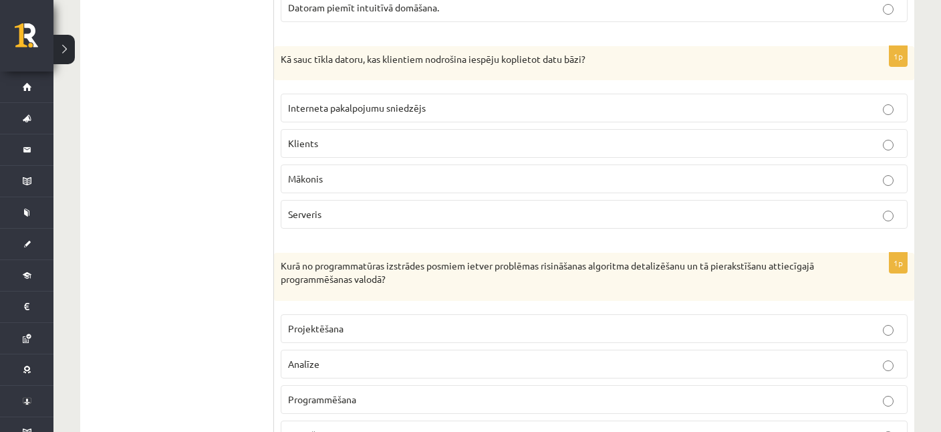
click at [340, 172] on p "Mākonis" at bounding box center [594, 179] width 612 height 14
click at [356, 200] on label "Serveris" at bounding box center [594, 214] width 627 height 29
click at [352, 172] on p "Mākonis" at bounding box center [594, 179] width 612 height 14
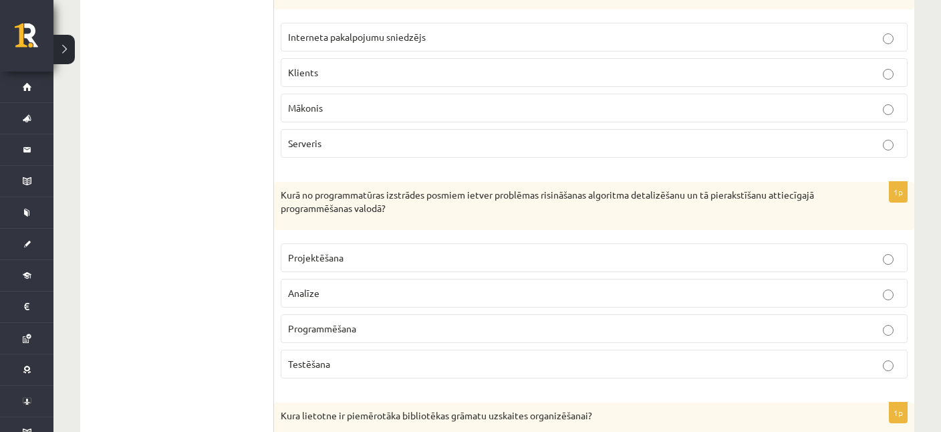
scroll to position [3034, 0]
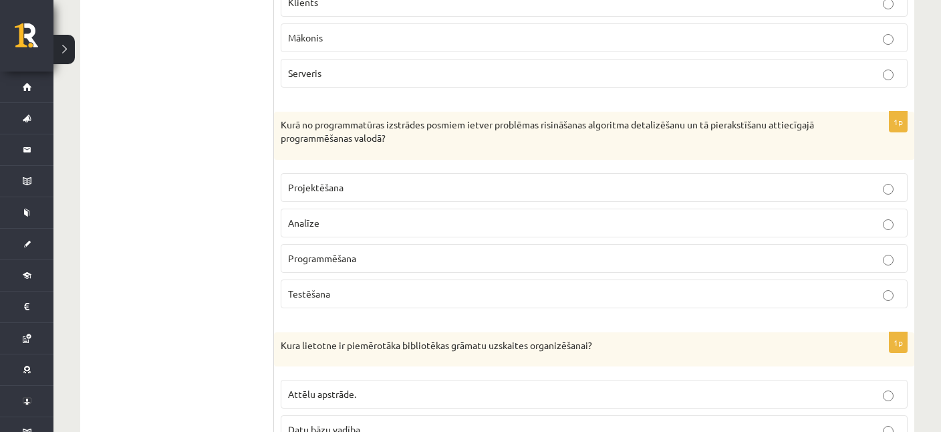
click at [351, 252] on span "Programmēšana" at bounding box center [322, 258] width 68 height 12
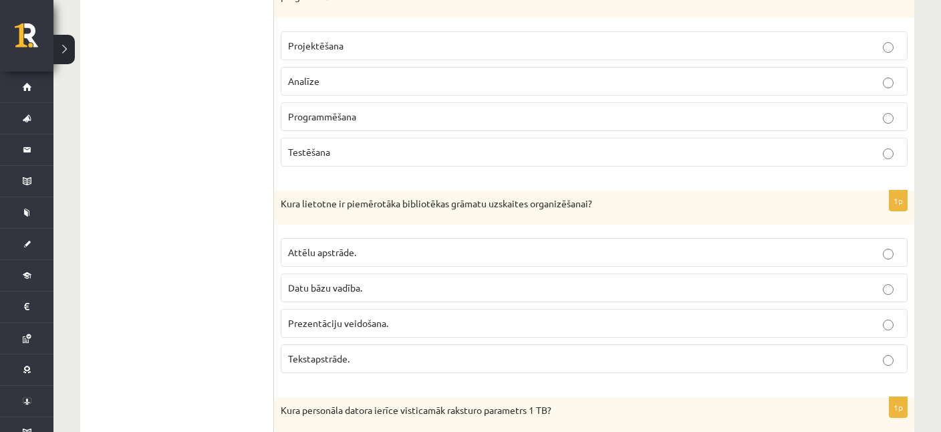
scroll to position [3246, 0]
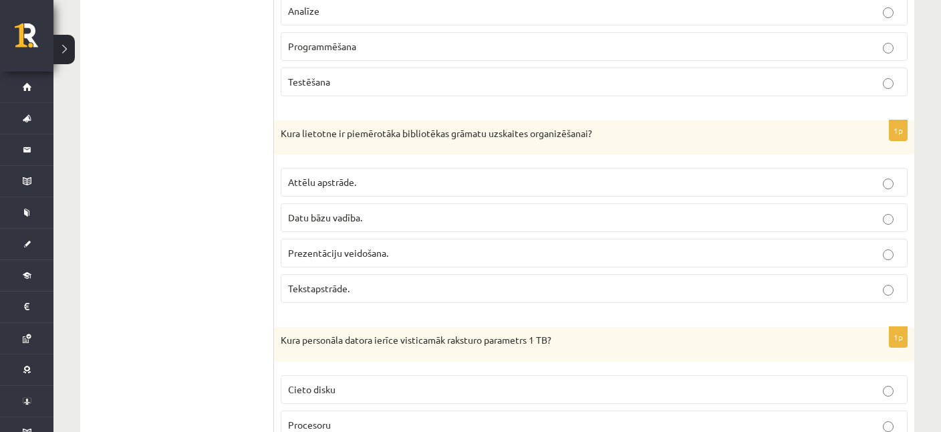
click at [346, 211] on span "Datu bāzu vadība." at bounding box center [325, 217] width 74 height 12
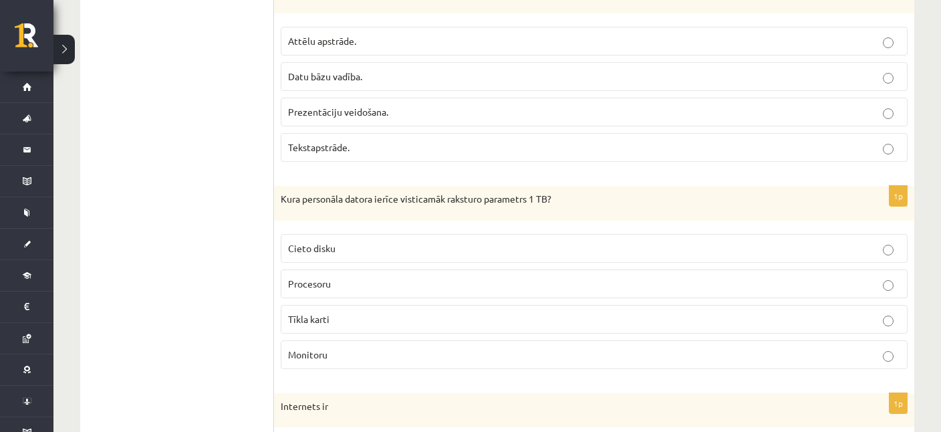
scroll to position [3458, 0]
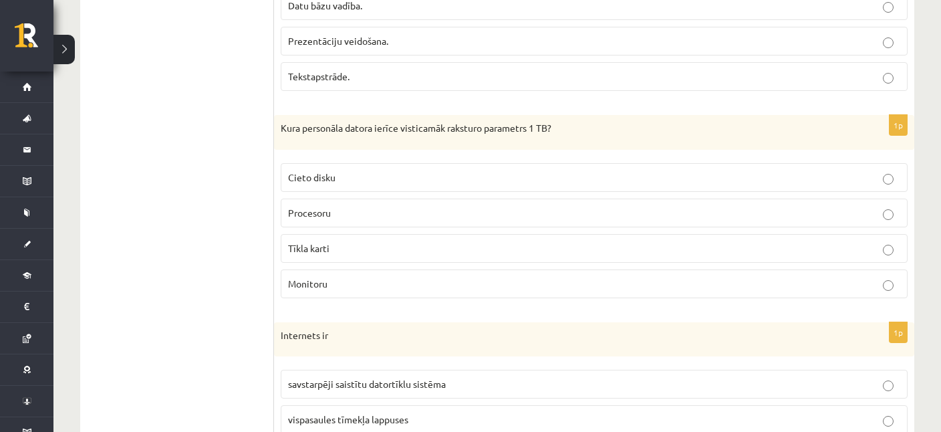
click at [341, 170] on p "Cieto disku" at bounding box center [594, 177] width 612 height 14
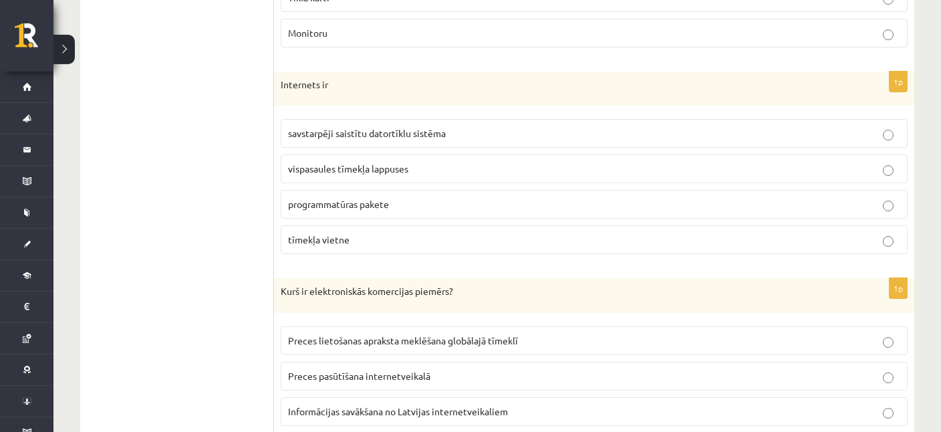
scroll to position [3740, 0]
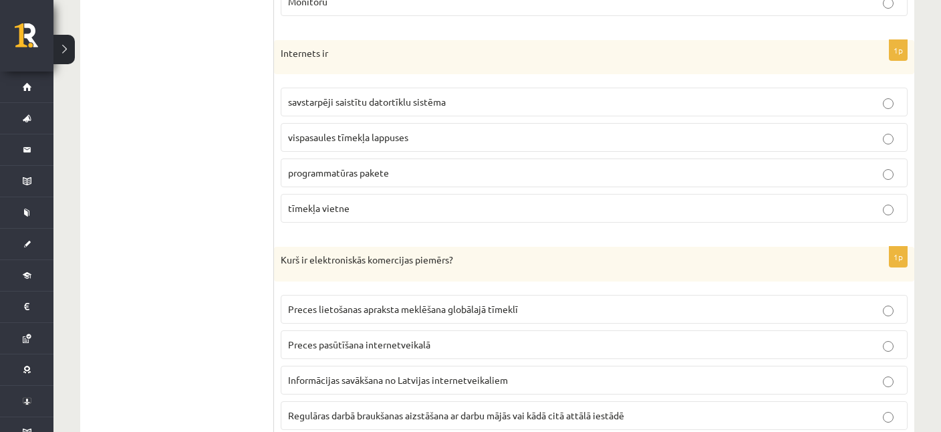
click at [365, 201] on p "tīmekļa vietne" at bounding box center [594, 208] width 612 height 14
click at [370, 96] on span "savstarpēji saistītu datortīklu sistēma" at bounding box center [367, 102] width 158 height 12
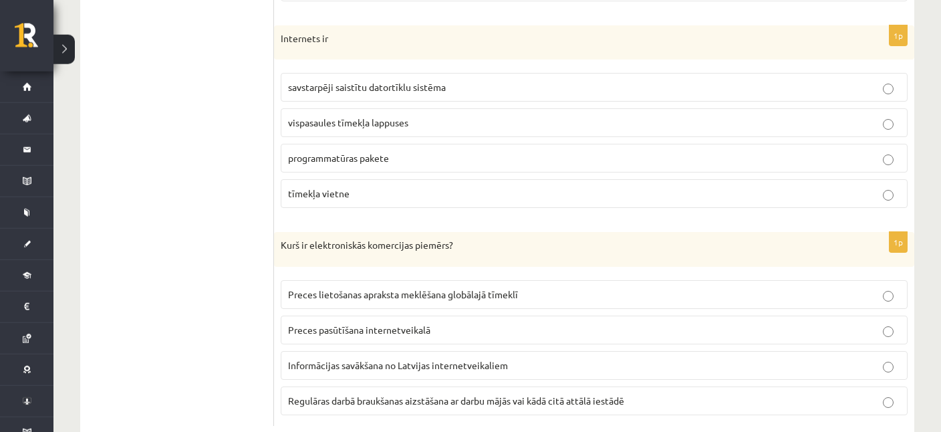
scroll to position [3763, 0]
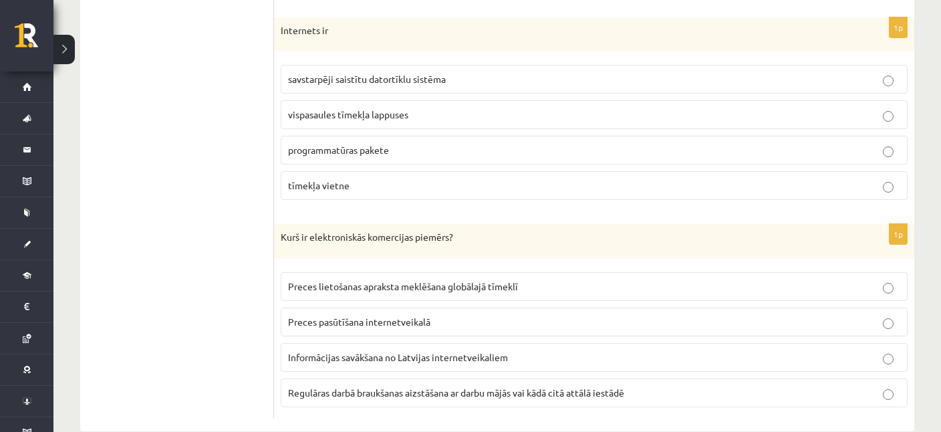
click at [385, 315] on p "Preces pasūtīšana internetveikalā" at bounding box center [594, 322] width 612 height 14
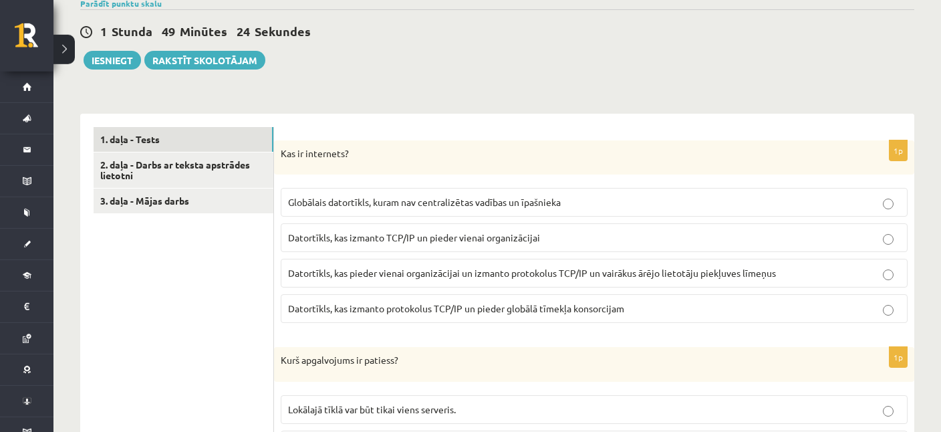
scroll to position [282, 0]
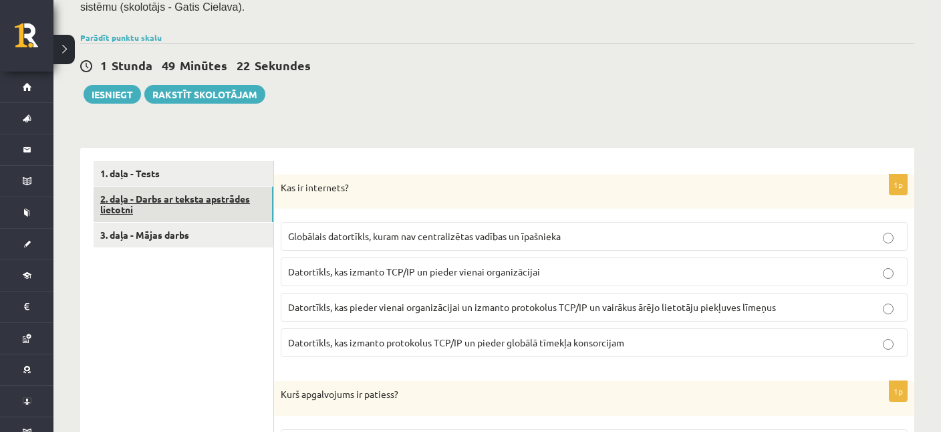
click at [178, 201] on link "2. daļa - Darbs ar teksta apstrādes lietotni" at bounding box center [184, 204] width 180 height 36
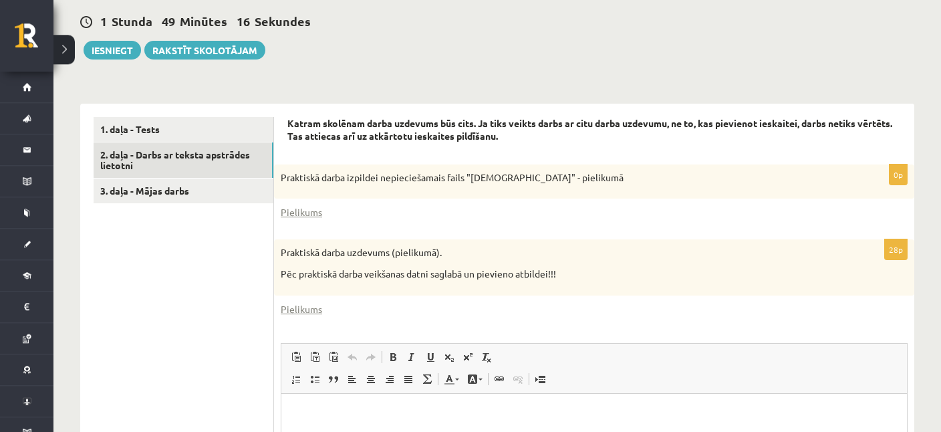
scroll to position [353, 0]
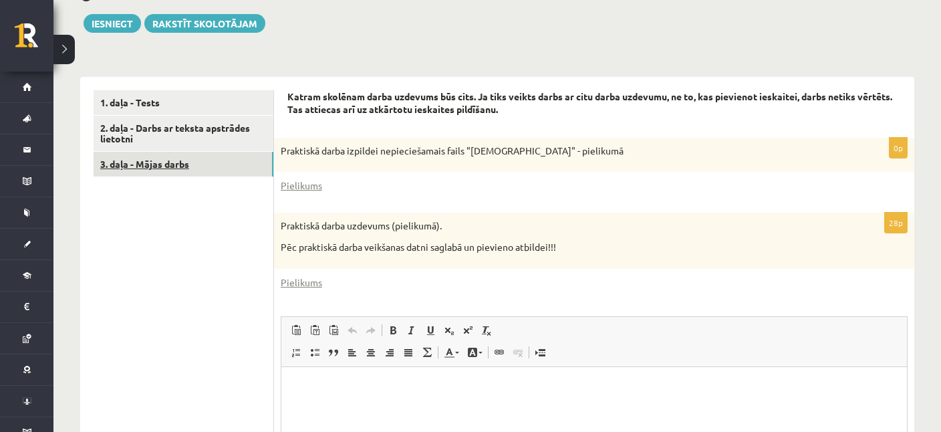
click at [171, 161] on link "3. daļa - Mājas darbs" at bounding box center [184, 164] width 180 height 25
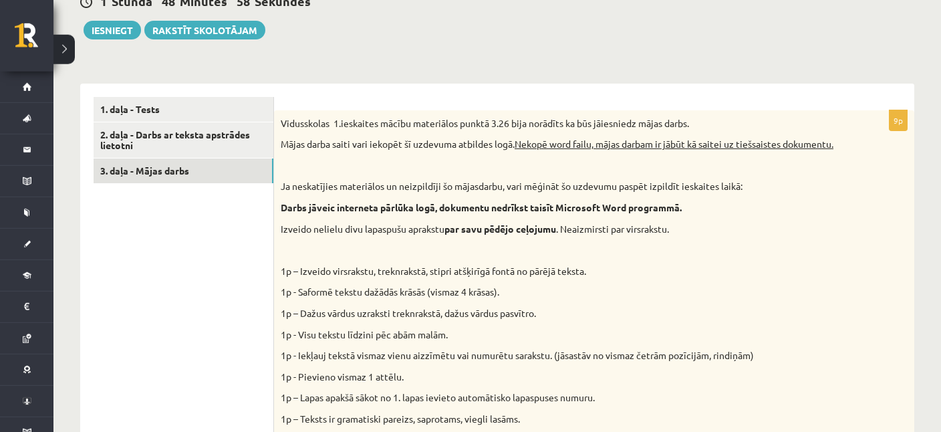
scroll to position [243, 0]
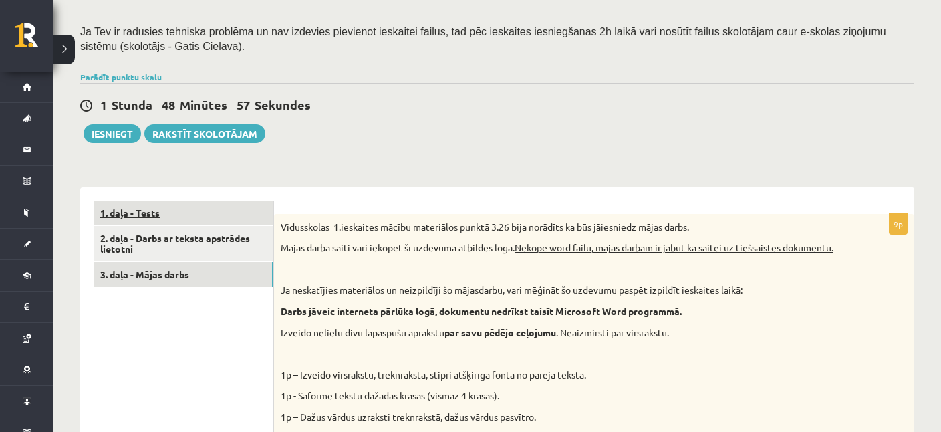
click at [142, 208] on link "1. daļa - Tests" at bounding box center [184, 213] width 180 height 25
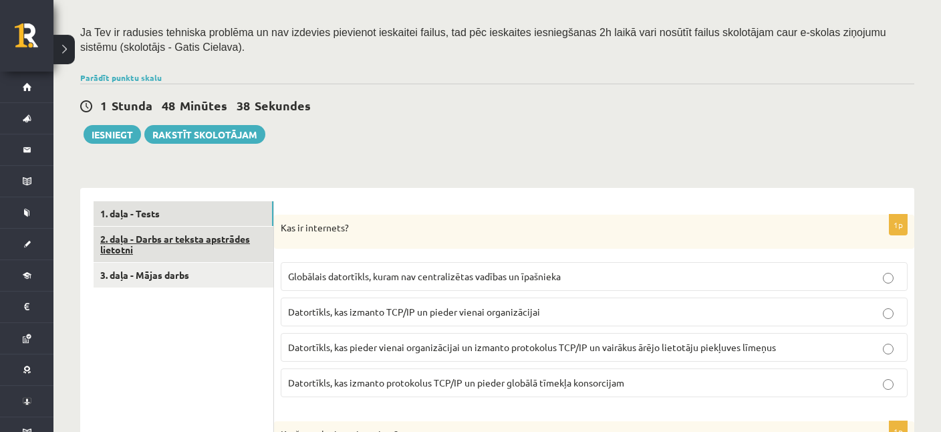
scroll to position [282, 0]
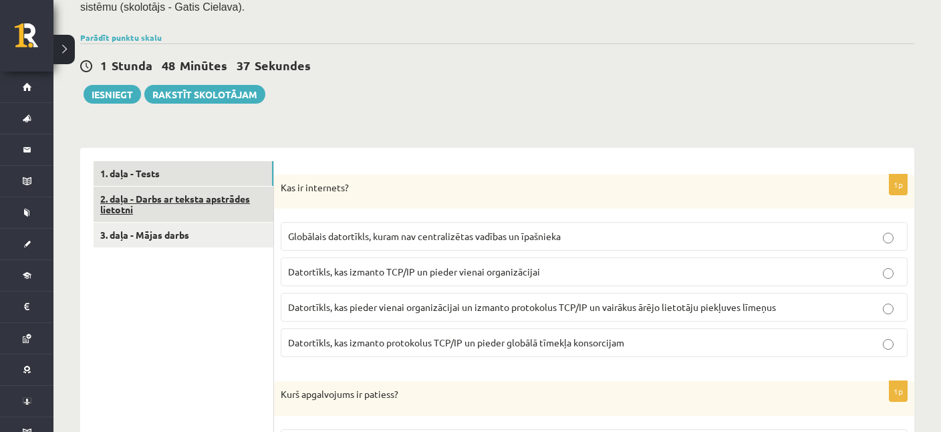
click at [182, 198] on link "2. daļa - Darbs ar teksta apstrādes lietotni" at bounding box center [184, 204] width 180 height 36
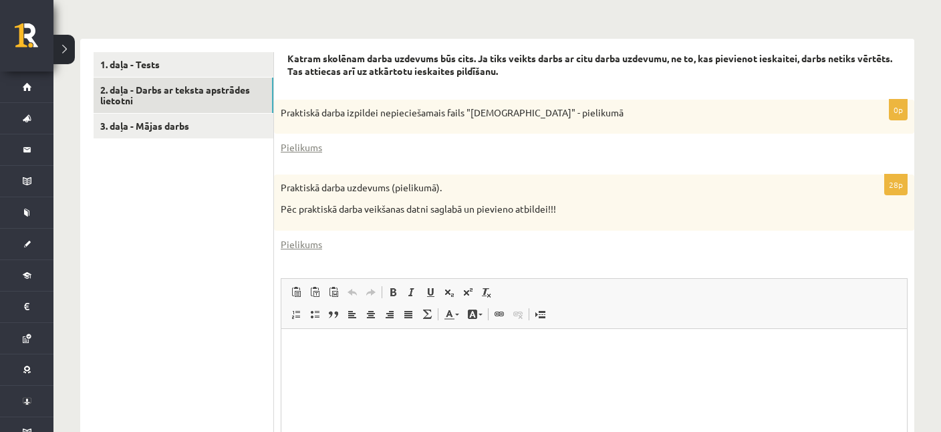
scroll to position [340, 0]
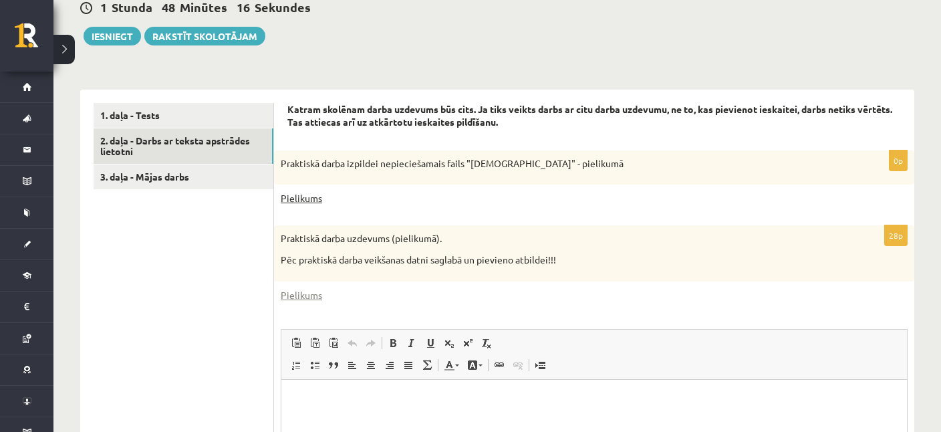
click at [305, 199] on link "Pielikums" at bounding box center [301, 198] width 41 height 14
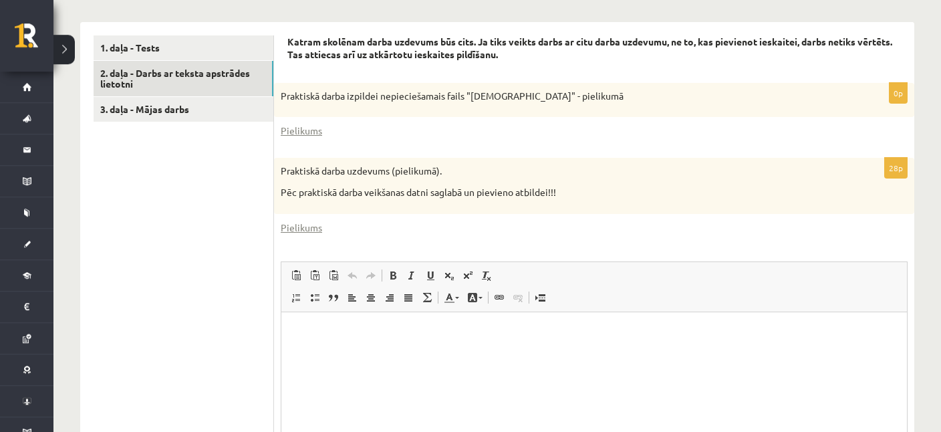
scroll to position [411, 0]
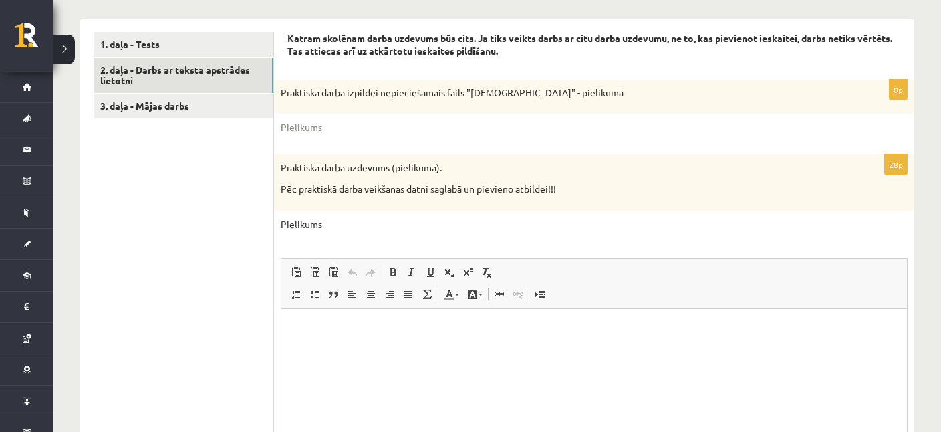
click at [306, 226] on link "Pielikums" at bounding box center [301, 224] width 41 height 14
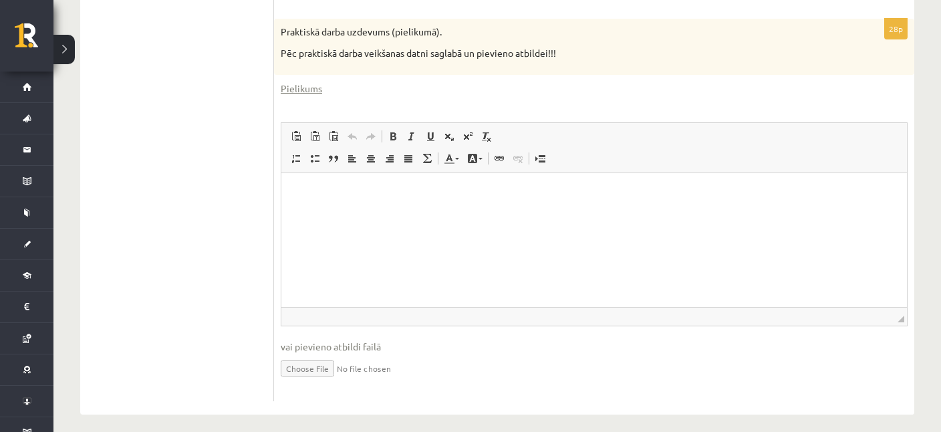
scroll to position [552, 0]
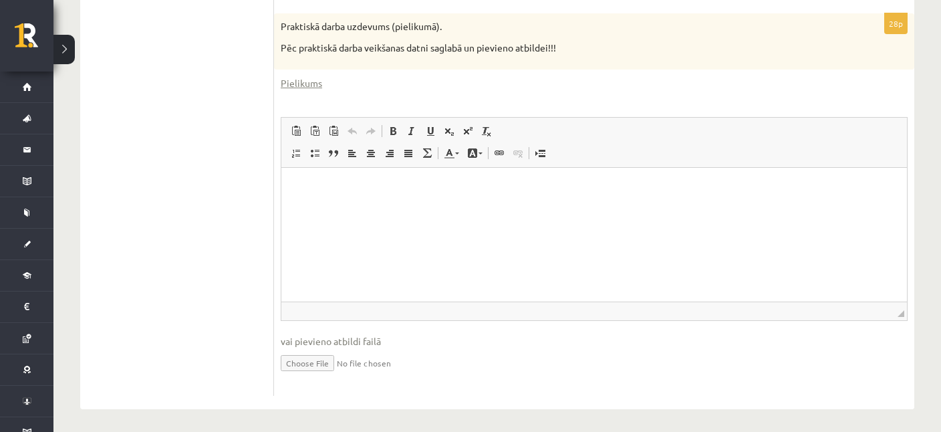
click at [308, 361] on input "file" at bounding box center [594, 361] width 627 height 27
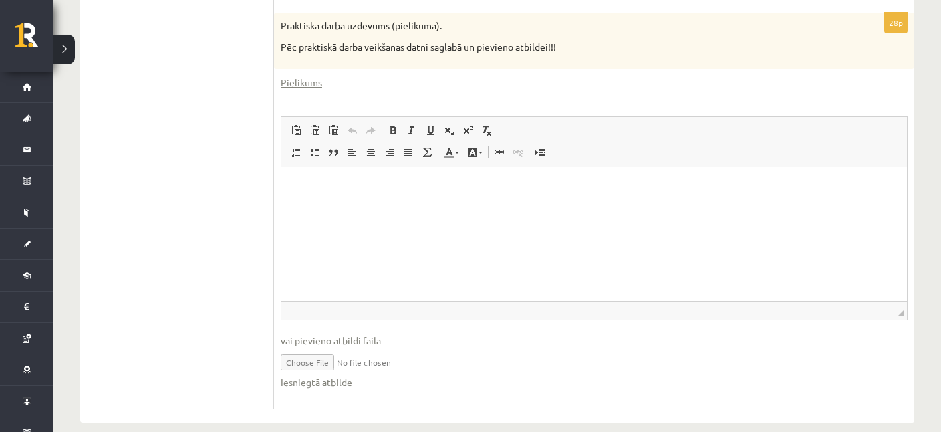
scroll to position [566, 0]
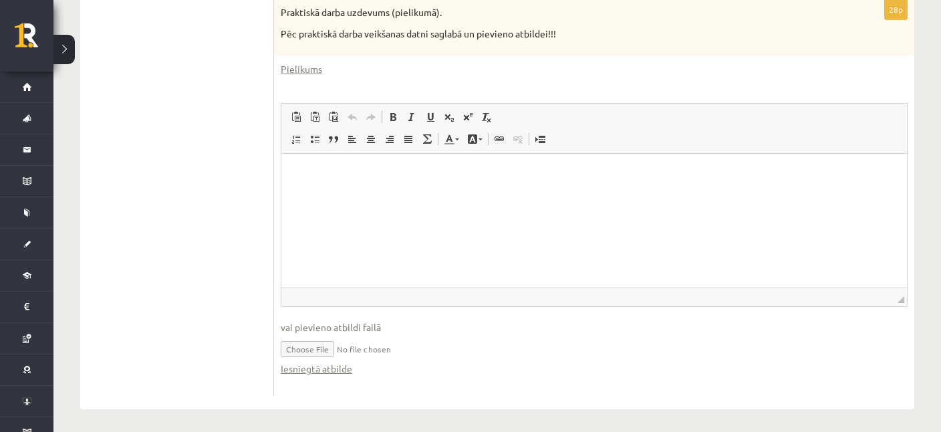
click at [376, 344] on input "file" at bounding box center [594, 347] width 627 height 27
drag, startPoint x: 420, startPoint y: 341, endPoint x: 398, endPoint y: 348, distance: 22.4
click at [398, 348] on input "file" at bounding box center [594, 347] width 627 height 27
click at [385, 348] on input "file" at bounding box center [594, 347] width 627 height 27
type input "**********"
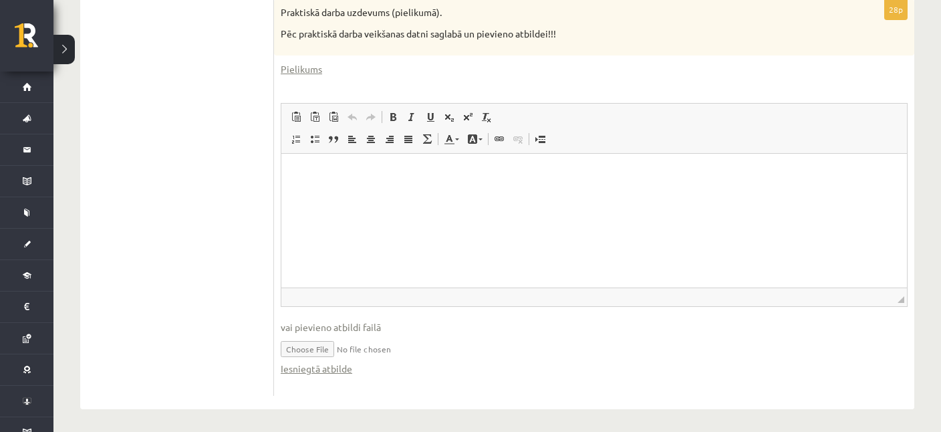
click at [297, 350] on input "file" at bounding box center [594, 347] width 627 height 27
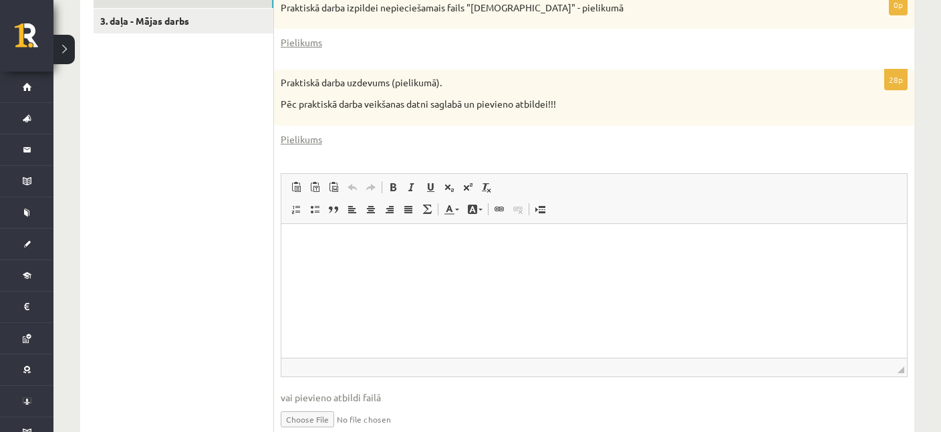
scroll to position [284, 0]
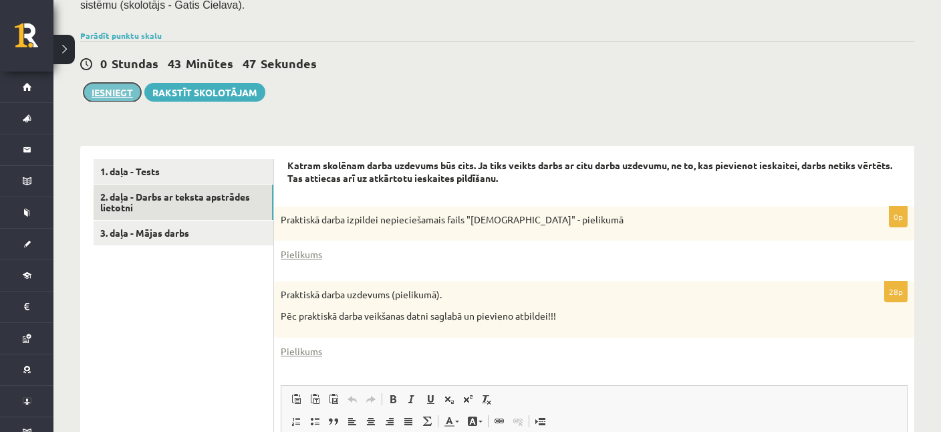
click at [106, 86] on button "Iesniegt" at bounding box center [112, 92] width 57 height 19
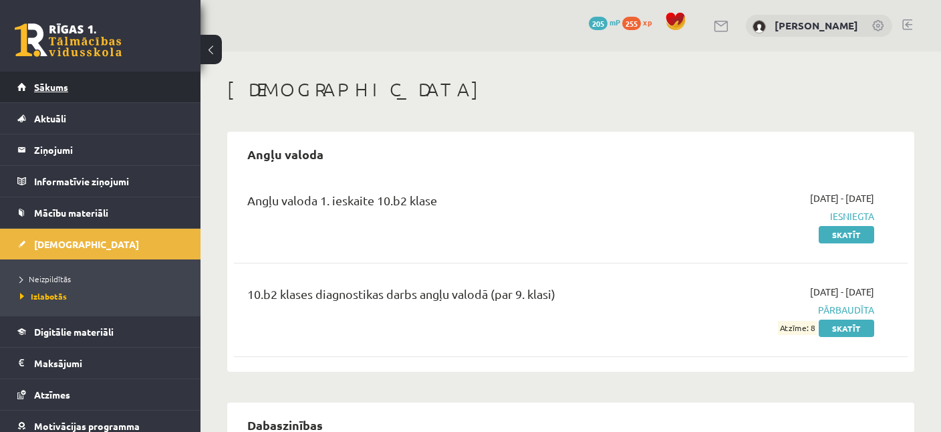
click at [65, 84] on span "Sākums" at bounding box center [51, 87] width 34 height 12
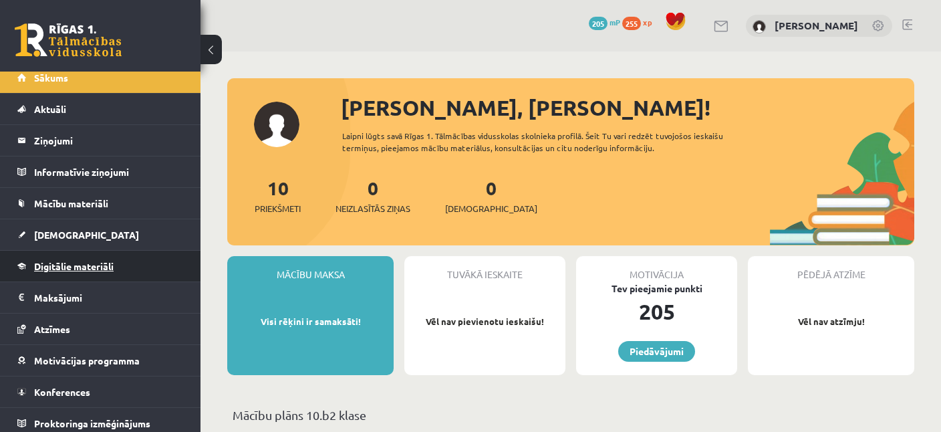
scroll to position [14, 0]
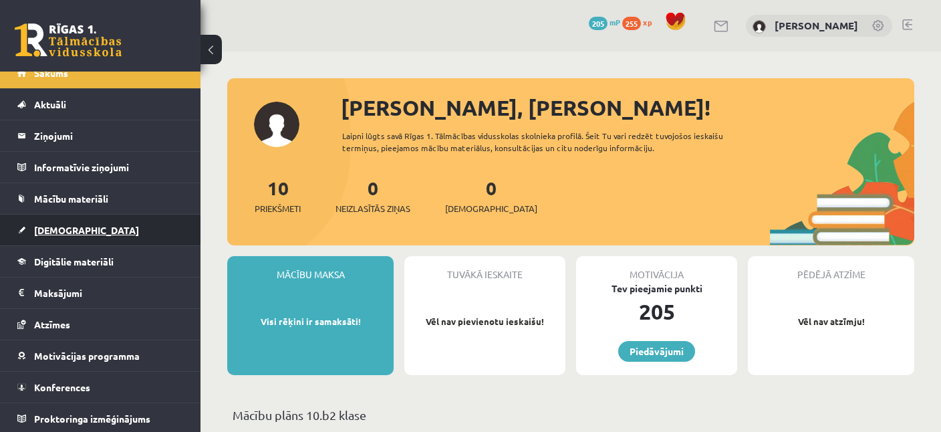
click at [58, 218] on link "[DEMOGRAPHIC_DATA]" at bounding box center [100, 230] width 166 height 31
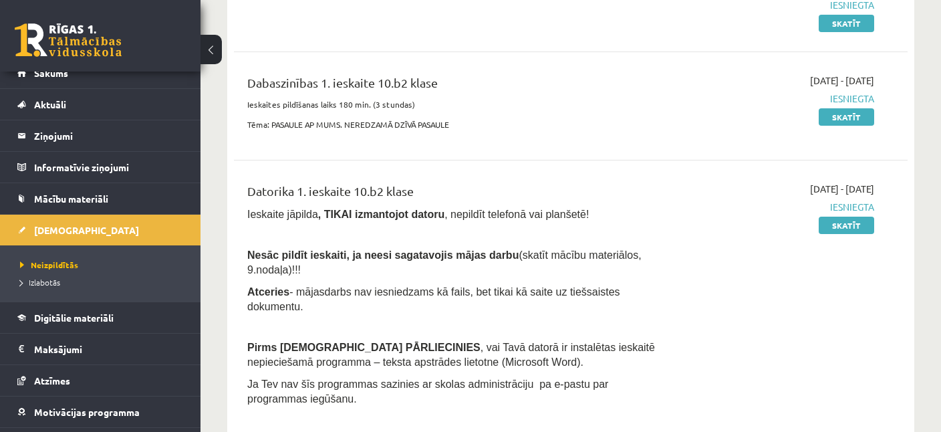
scroll to position [282, 0]
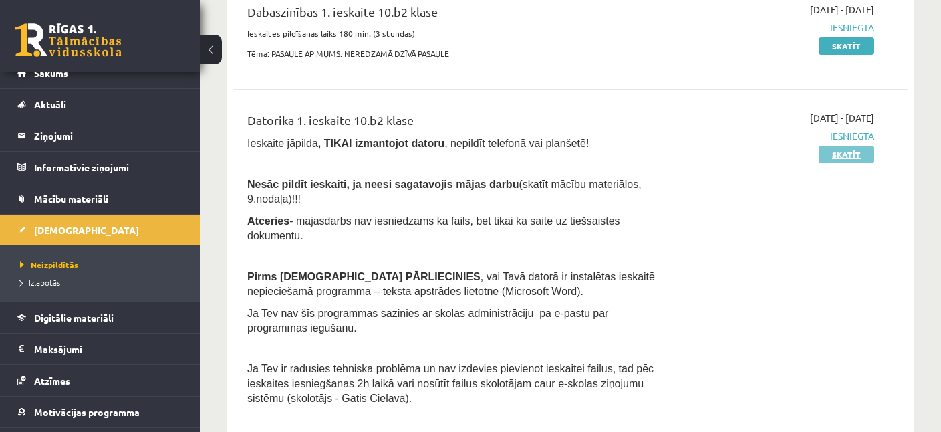
click at [839, 151] on link "Skatīt" at bounding box center [846, 154] width 55 height 17
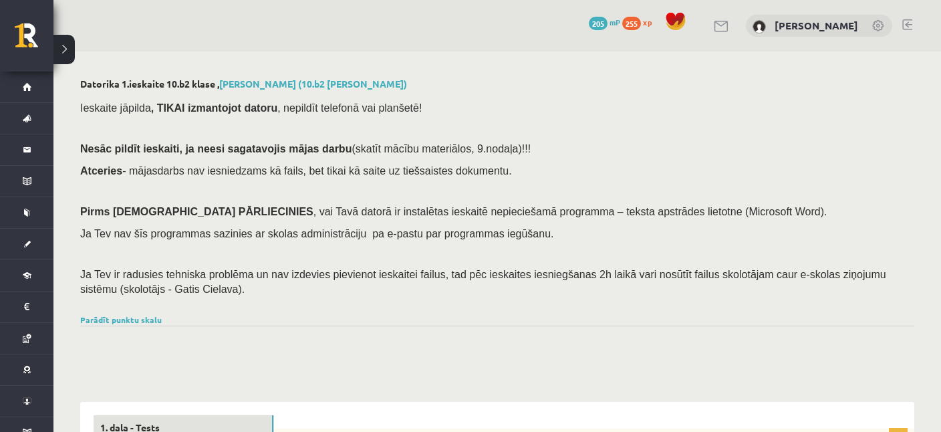
scroll to position [282, 0]
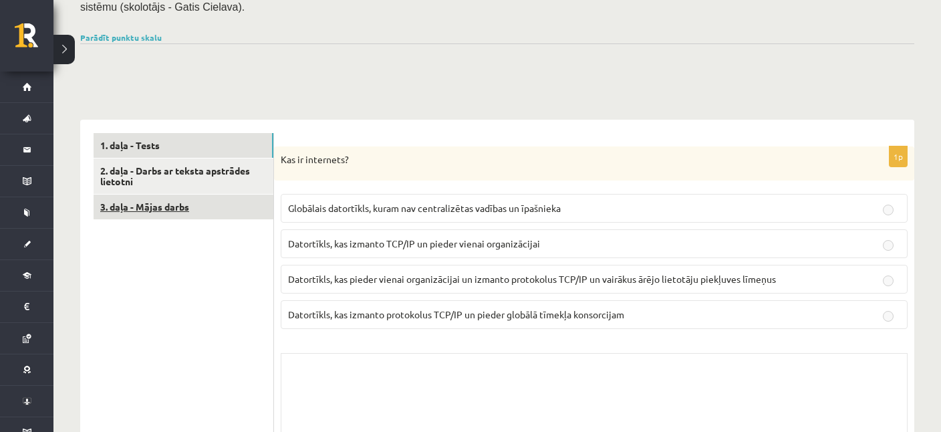
click at [162, 214] on link "3. daļa - Mājas darbs" at bounding box center [184, 206] width 180 height 25
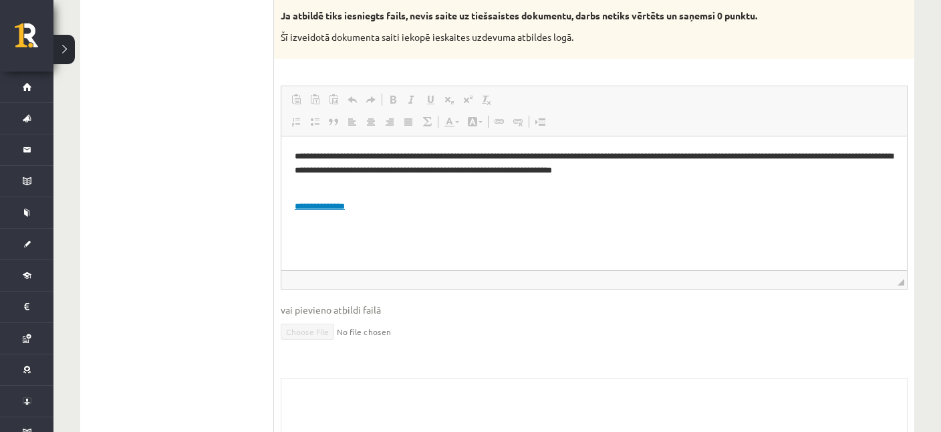
scroll to position [0, 0]
click at [323, 207] on link "**********" at bounding box center [320, 205] width 50 height 9
click at [329, 204] on link "**********" at bounding box center [320, 205] width 50 height 9
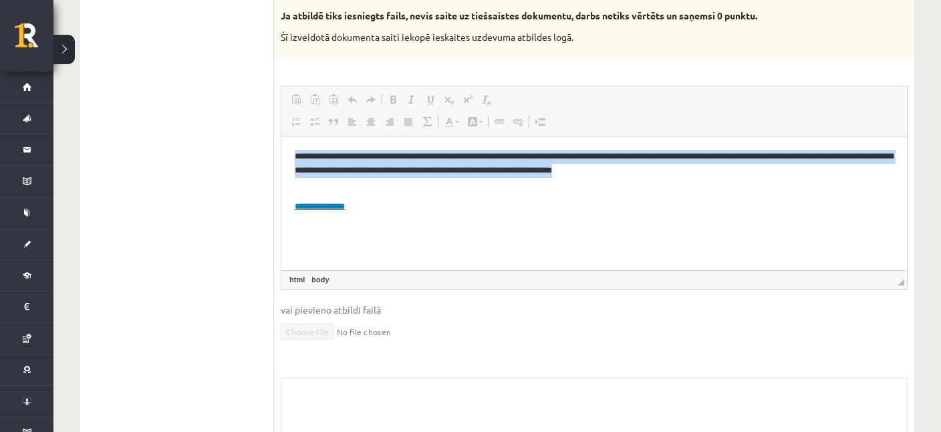
drag, startPoint x: 296, startPoint y: 157, endPoint x: 503, endPoint y: 190, distance: 209.2
click at [503, 190] on html "**********" at bounding box center [594, 203] width 626 height 134
copy p "**********"
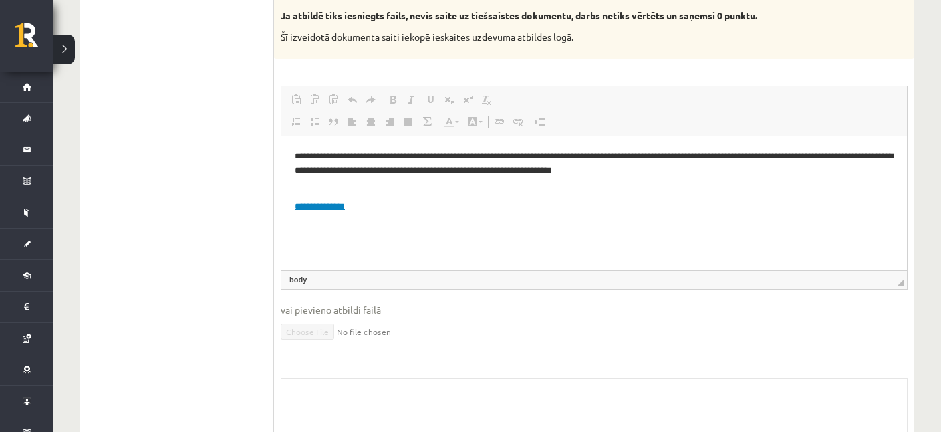
click at [380, 248] on html "**********" at bounding box center [594, 203] width 626 height 134
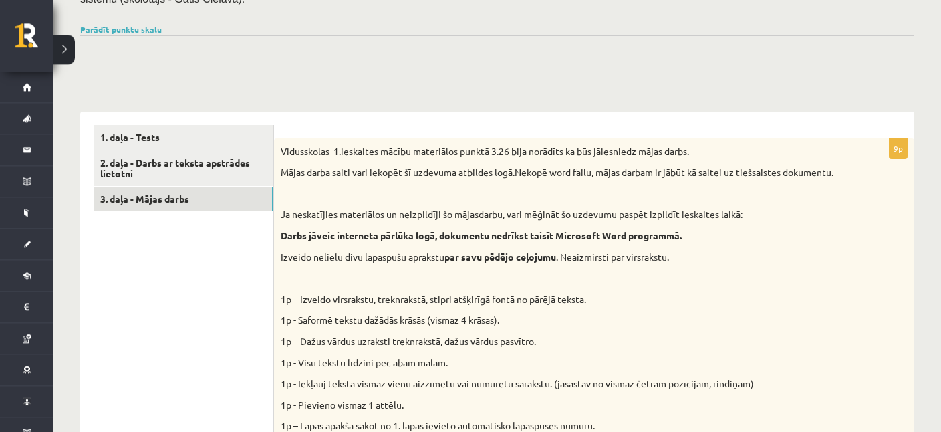
scroll to position [233, 0]
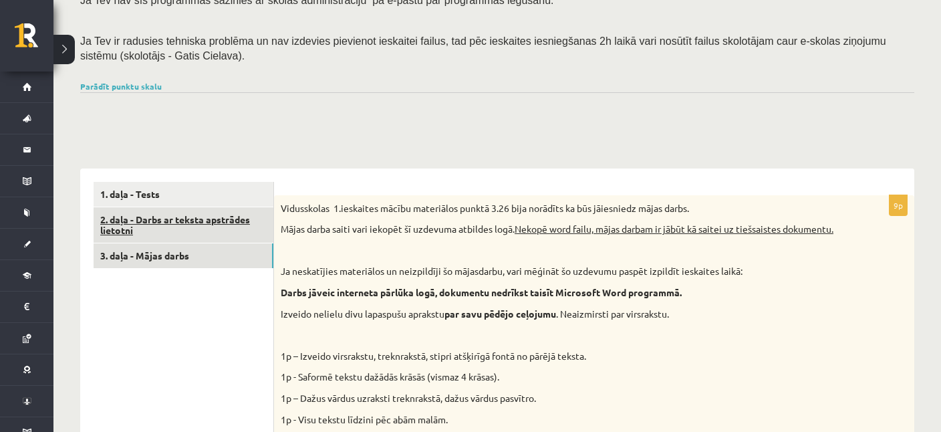
click at [157, 225] on link "2. daļa - Darbs ar teksta apstrādes lietotni" at bounding box center [184, 225] width 180 height 36
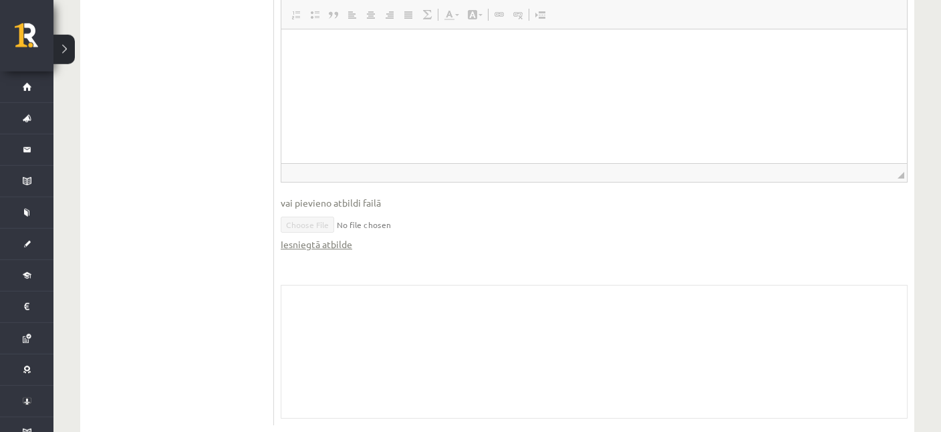
scroll to position [845, 0]
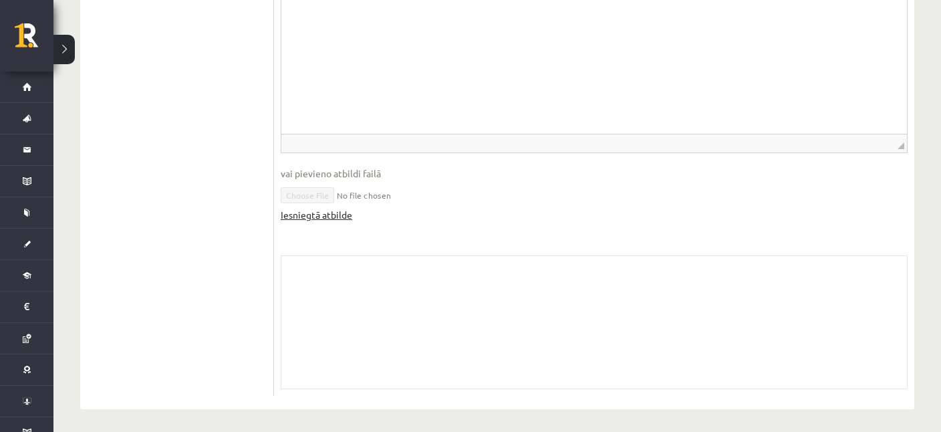
click at [314, 209] on link "Iesniegtā atbilde" at bounding box center [317, 215] width 72 height 14
click at [317, 214] on link "Iesniegtā atbilde" at bounding box center [317, 215] width 72 height 14
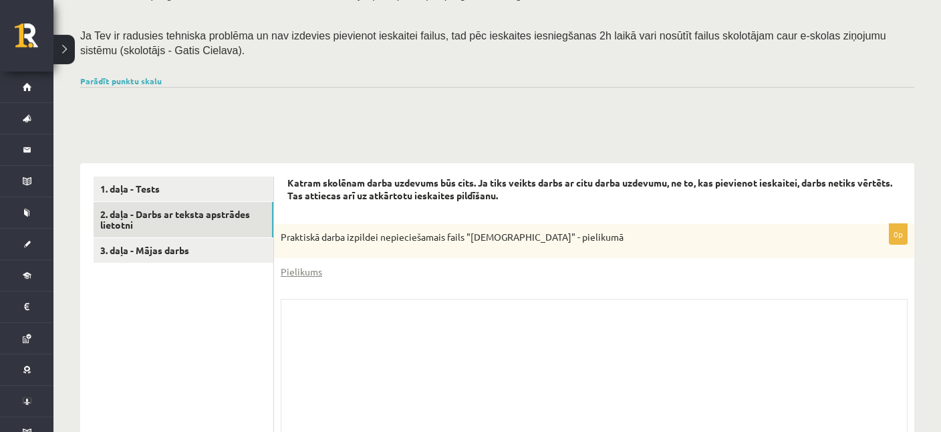
scroll to position [211, 0]
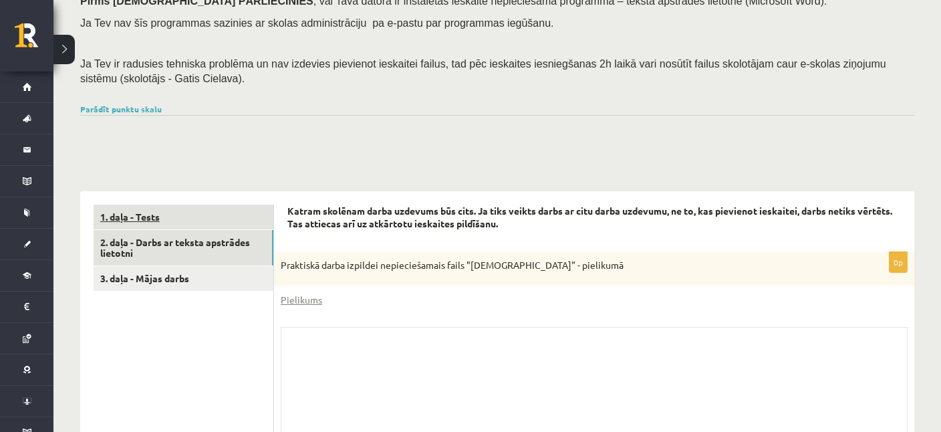
click at [194, 223] on link "1. daļa - Tests" at bounding box center [184, 217] width 180 height 25
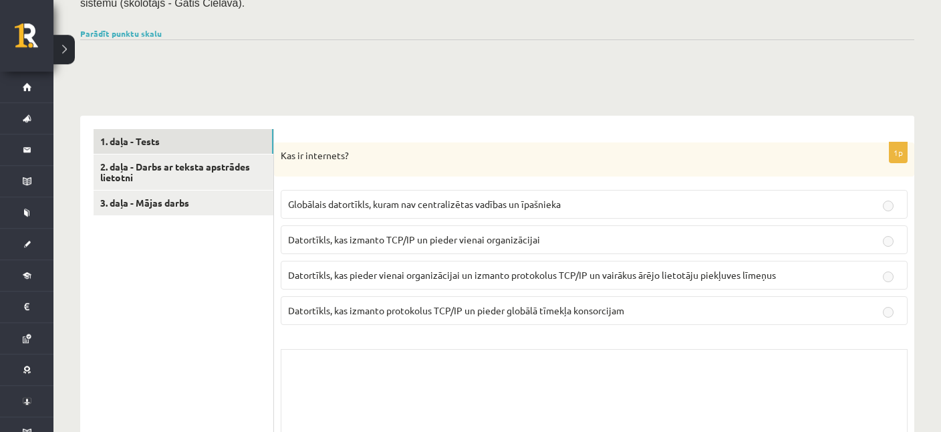
scroll to position [352, 0]
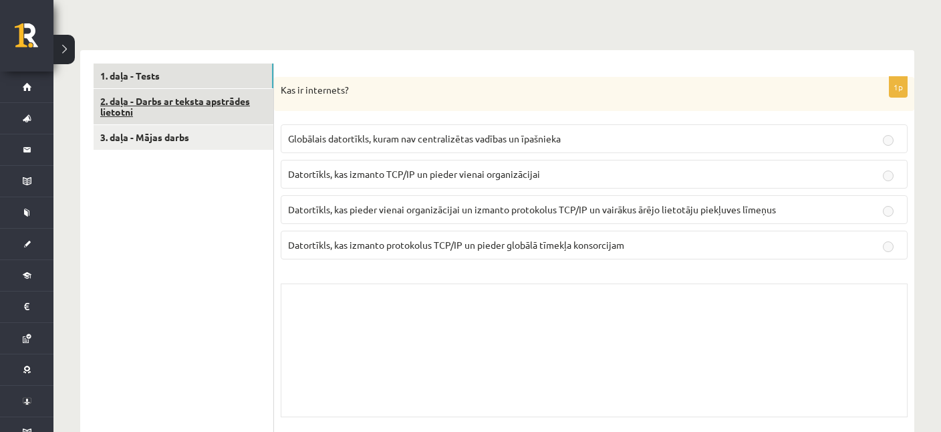
click at [161, 108] on link "2. daļa - Darbs ar teksta apstrādes lietotni" at bounding box center [184, 107] width 180 height 36
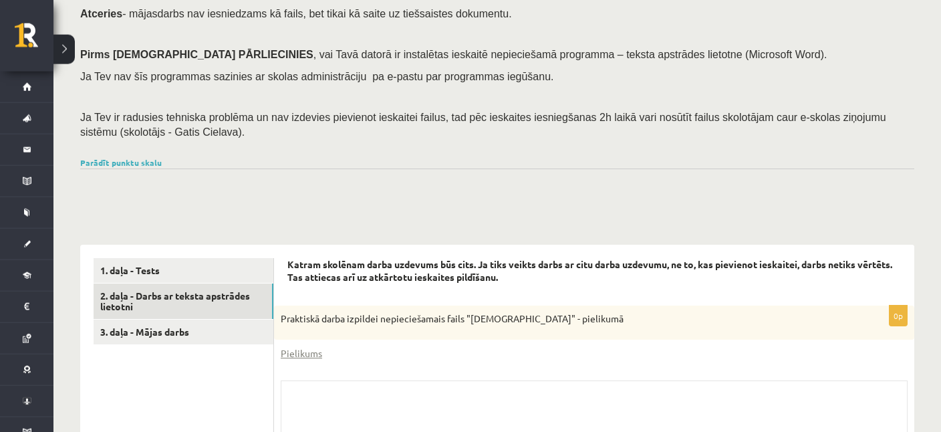
scroll to position [140, 0]
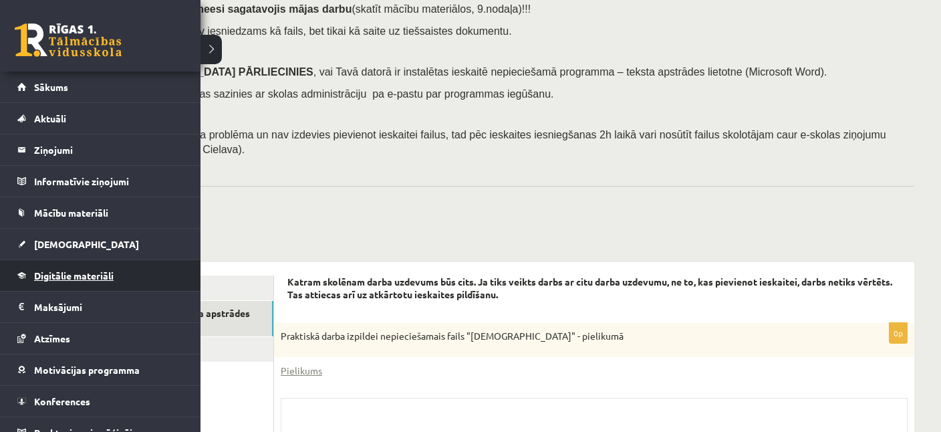
click at [89, 265] on link "Digitālie materiāli" at bounding box center [100, 275] width 166 height 31
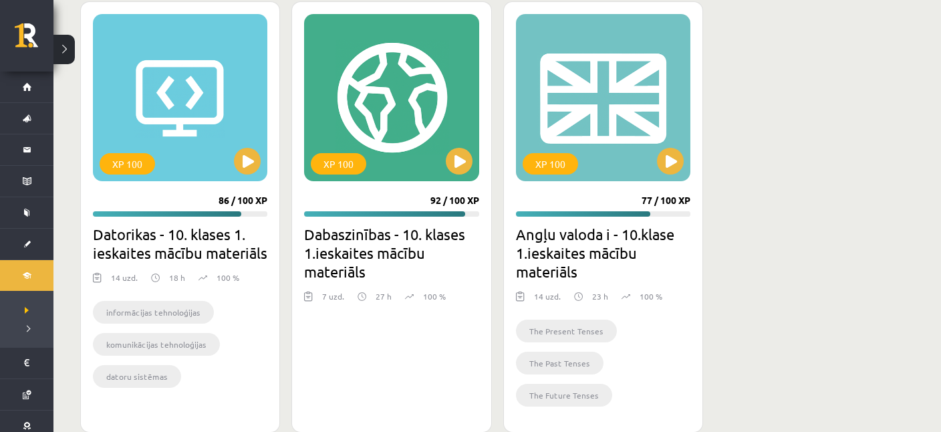
scroll to position [482, 0]
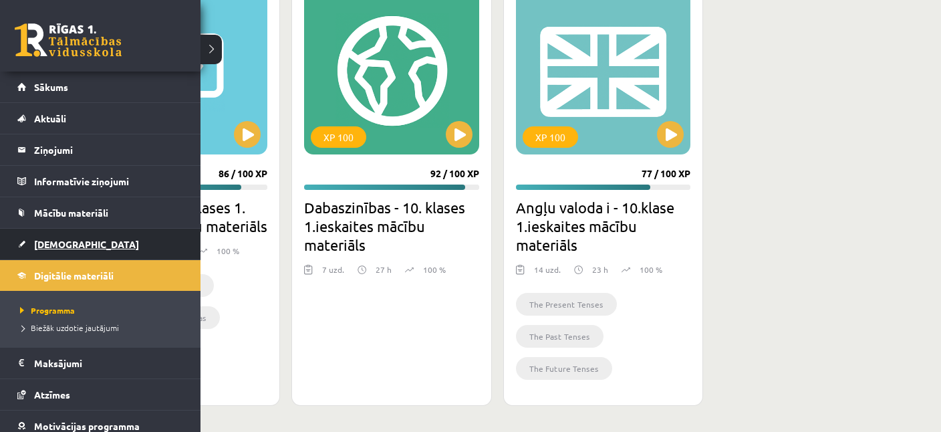
click at [65, 241] on span "[DEMOGRAPHIC_DATA]" at bounding box center [86, 244] width 105 height 12
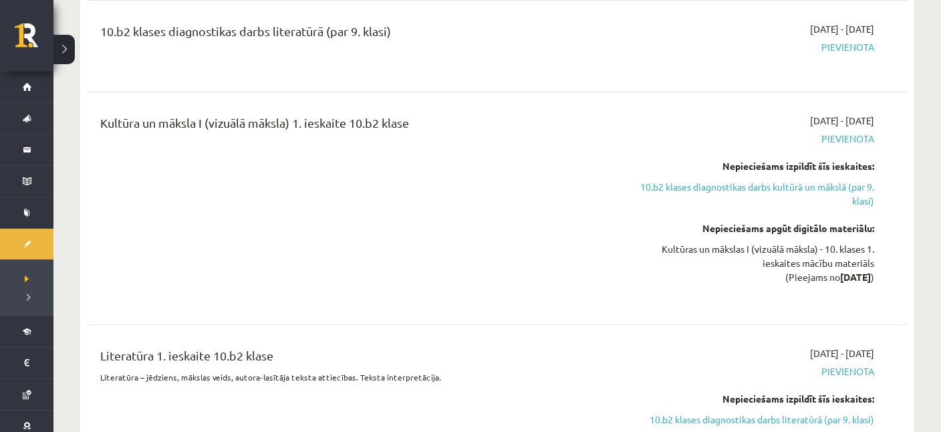
scroll to position [776, 0]
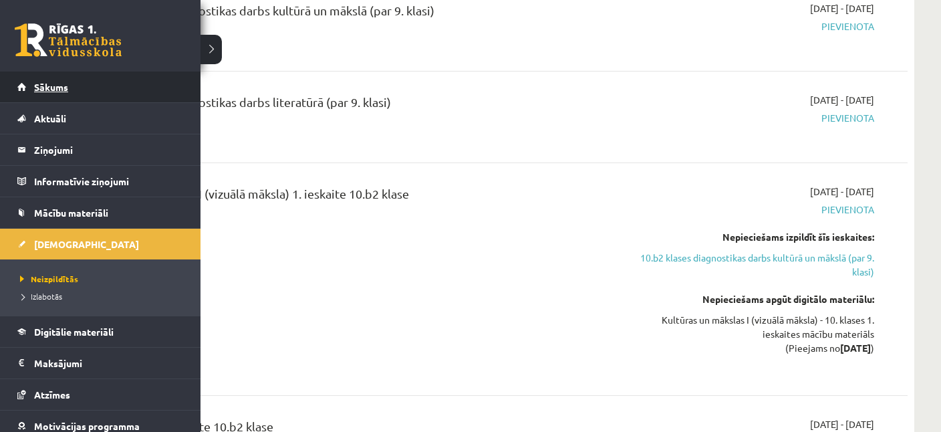
click at [33, 82] on link "Sākums" at bounding box center [100, 87] width 166 height 31
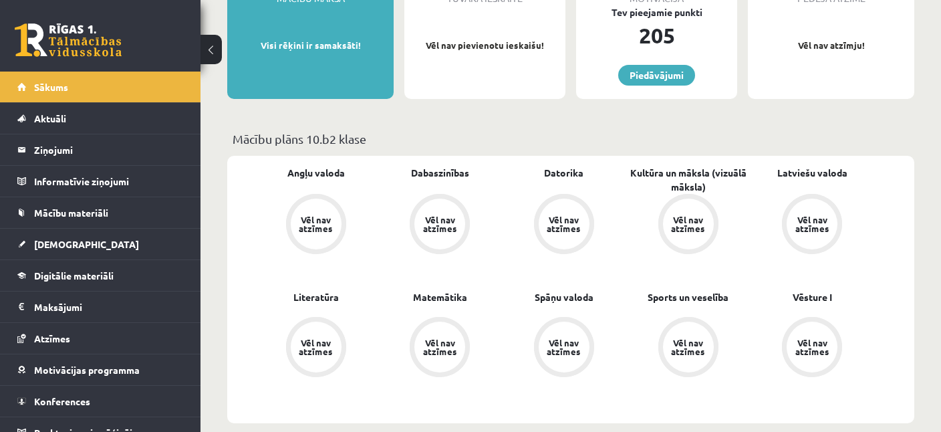
scroll to position [282, 0]
